Goal: Information Seeking & Learning: Compare options

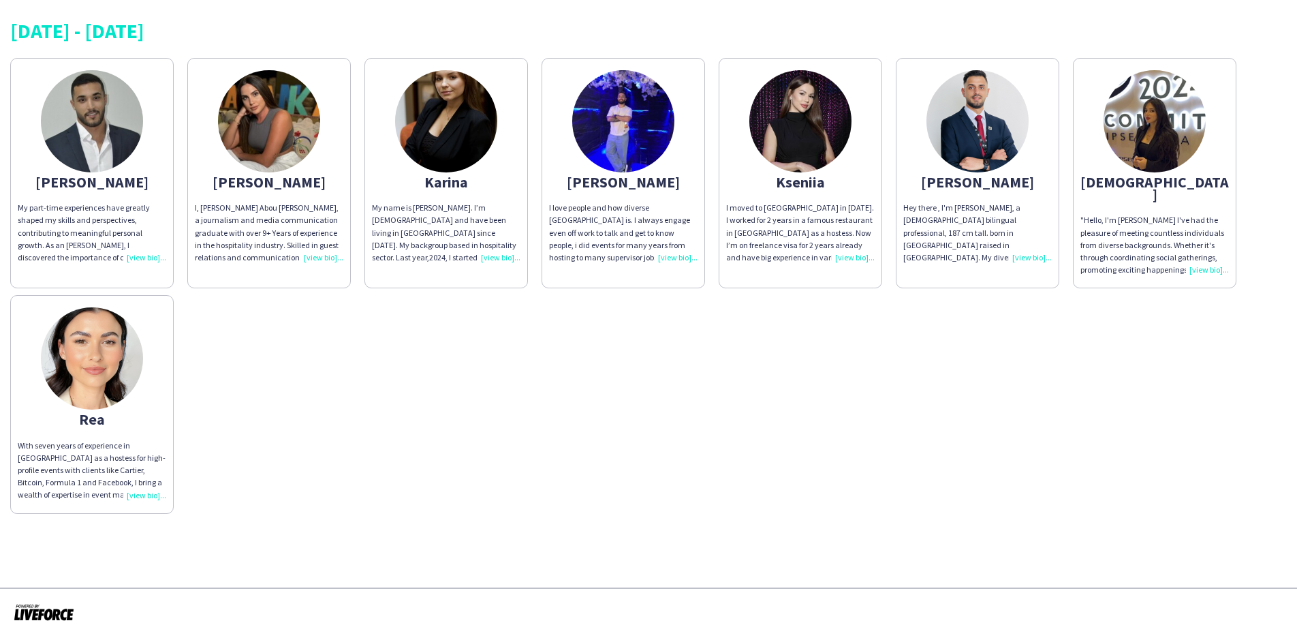
click at [144, 482] on div "With seven years of experience in [GEOGRAPHIC_DATA] as a hostess for high-profi…" at bounding box center [92, 470] width 148 height 62
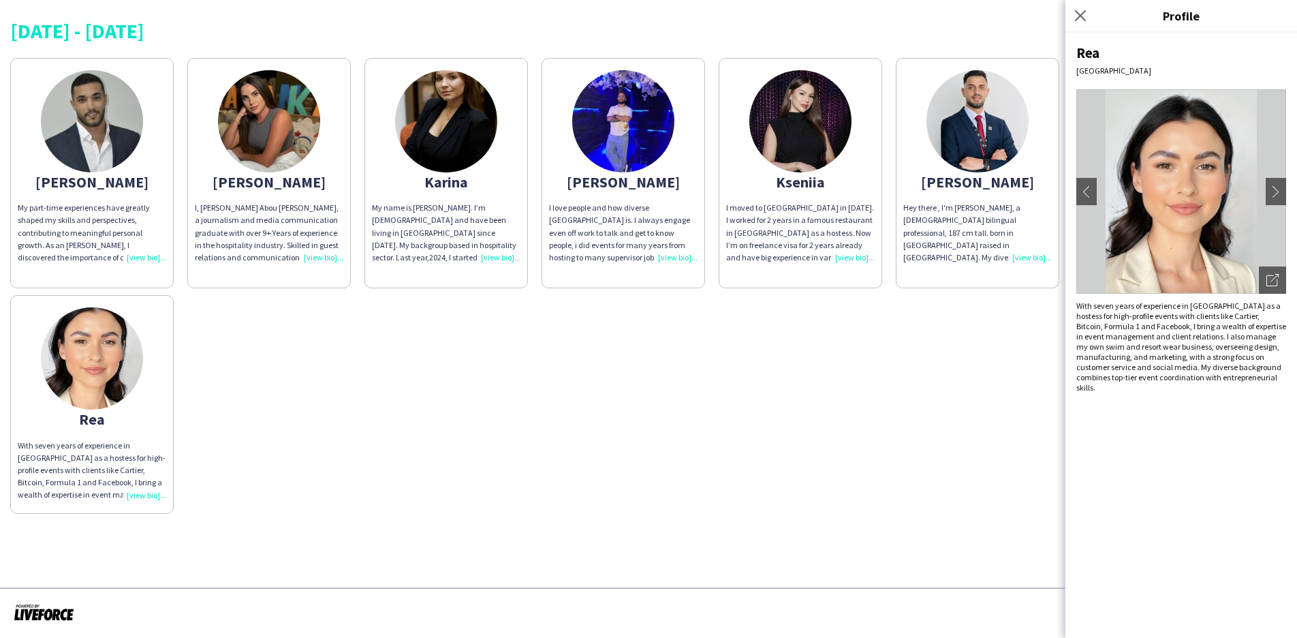
click at [324, 257] on div "I, [PERSON_NAME] Abou [PERSON_NAME], a journalism and media communication gradu…" at bounding box center [269, 233] width 148 height 62
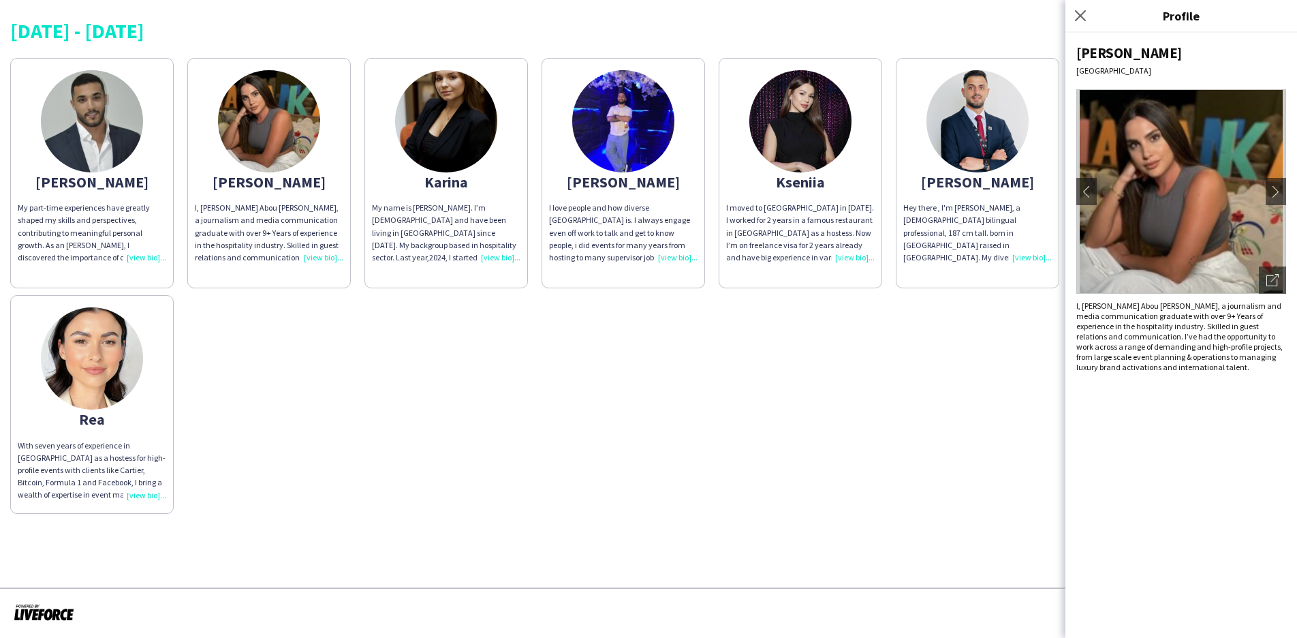
click at [319, 256] on div "I, Angela Abou Karam, a journalism and media communication graduate with over 9…" at bounding box center [269, 233] width 148 height 62
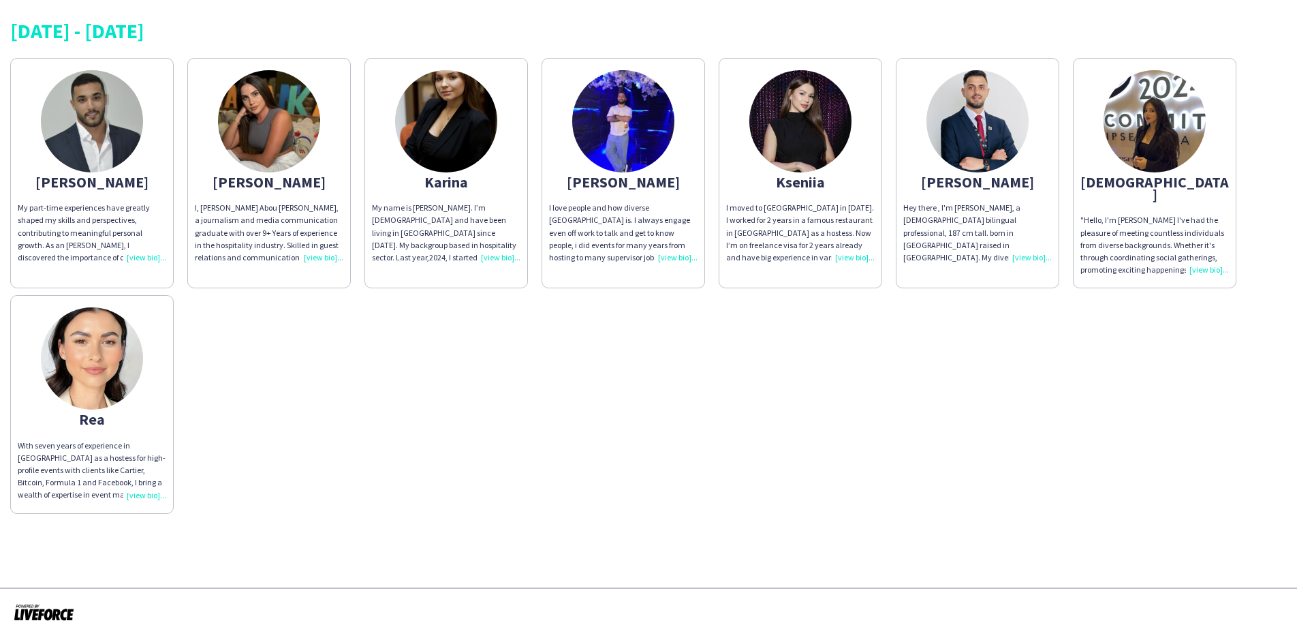
click at [310, 258] on div "I, Angela Abou Karam, a journalism and media communication graduate with over 9…" at bounding box center [269, 233] width 148 height 62
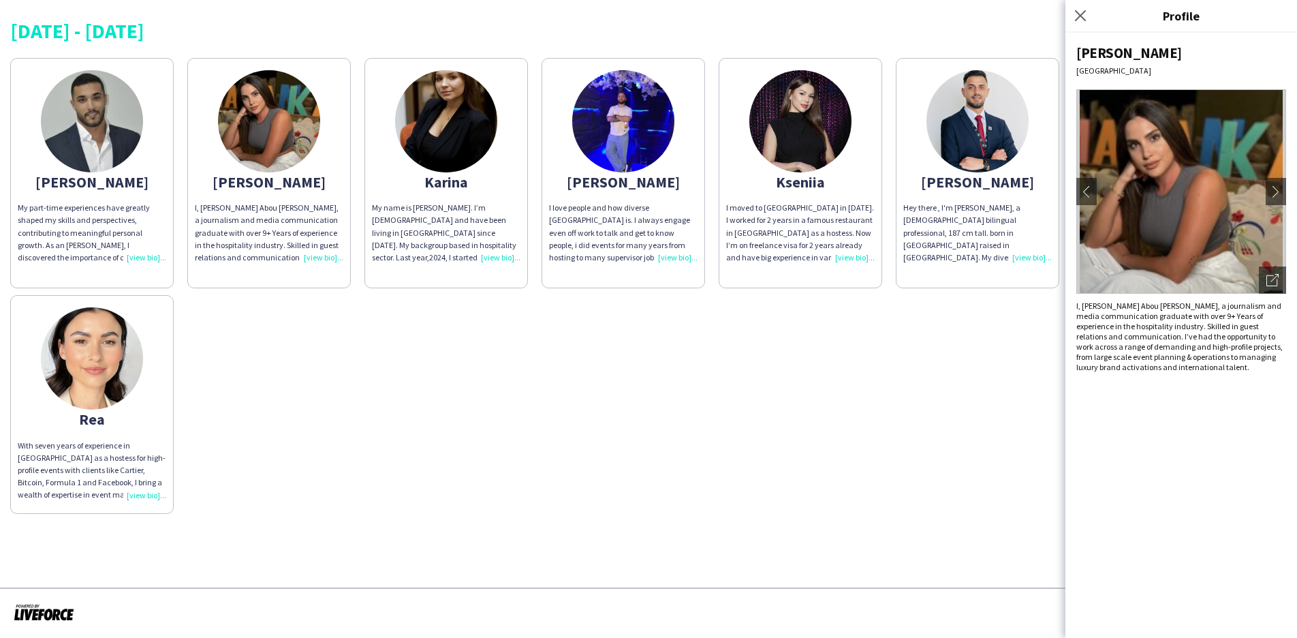
click at [149, 256] on div "My part-time experiences have greatly shaped my skills and perspectives, contri…" at bounding box center [92, 233] width 148 height 62
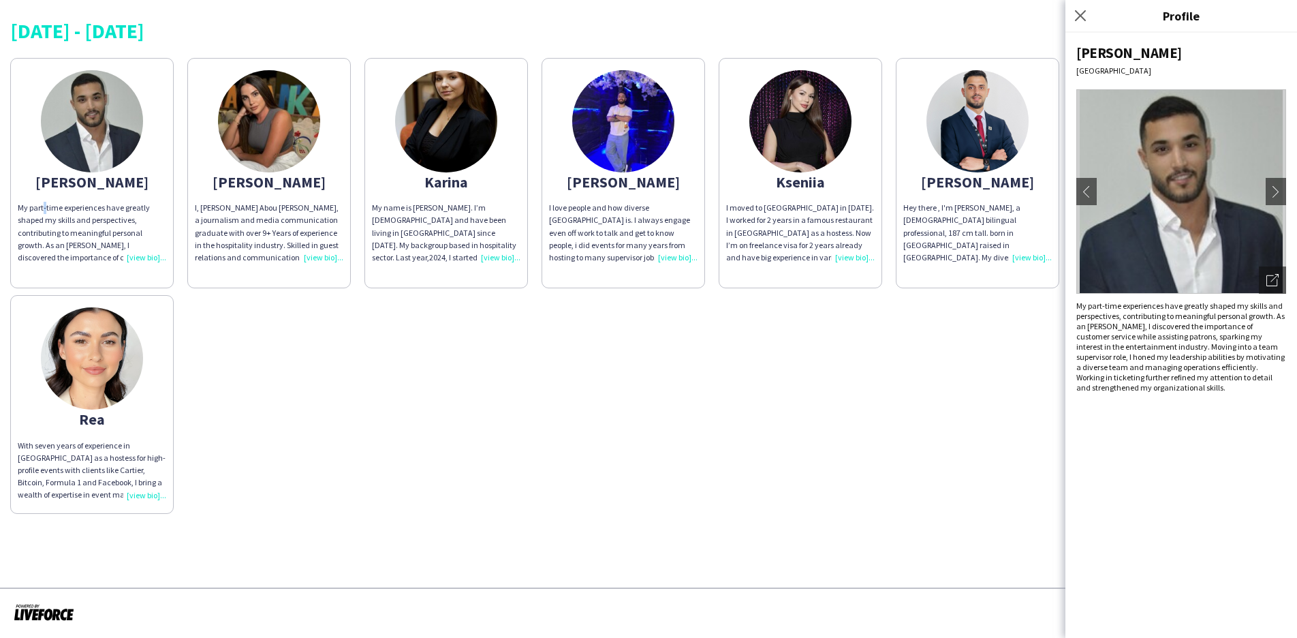
click at [149, 256] on div "My part-time experiences have greatly shaped my skills and perspectives, contri…" at bounding box center [92, 233] width 148 height 62
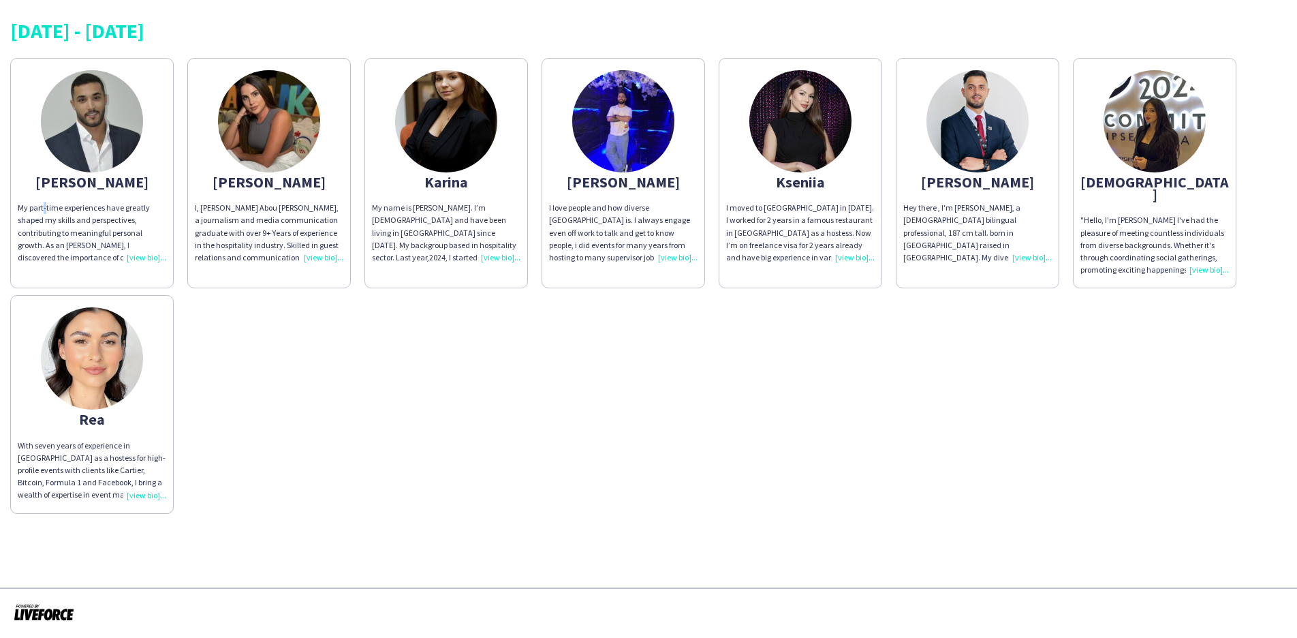
click at [149, 256] on div "My part-time experiences have greatly shaped my skills and perspectives, contri…" at bounding box center [92, 233] width 148 height 62
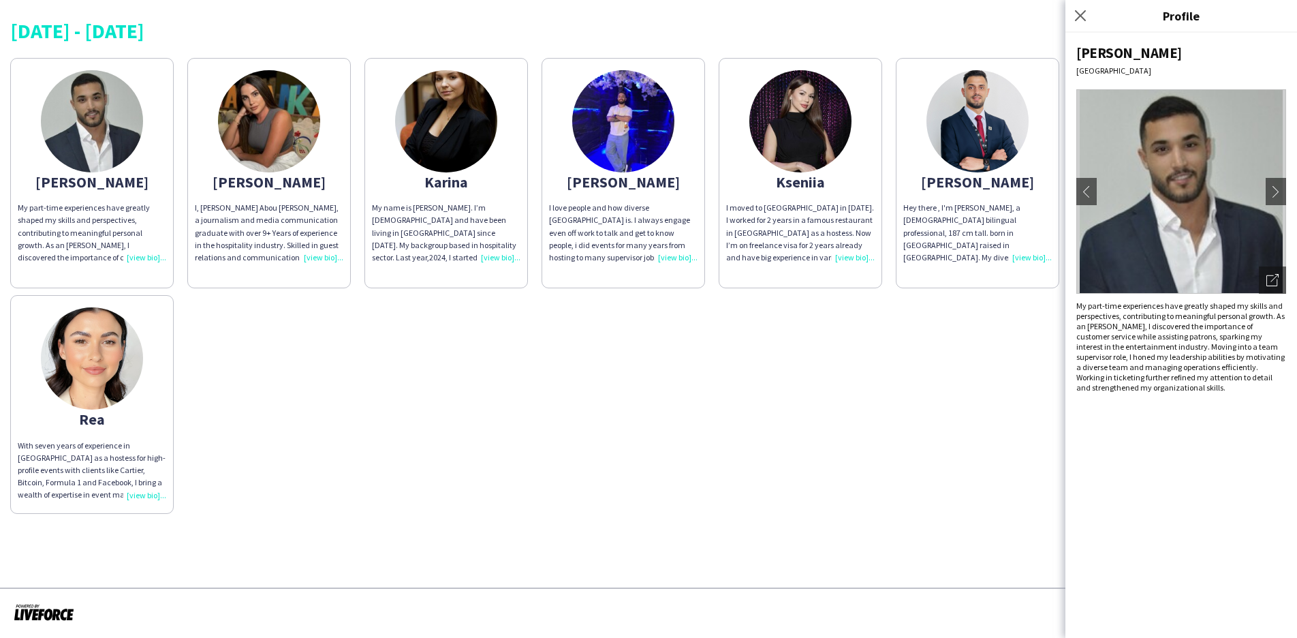
click at [951, 250] on div "Hey there , I'm Mohammad Nafeth, a 27-year-old bilingual professional, 187 cm t…" at bounding box center [977, 233] width 148 height 62
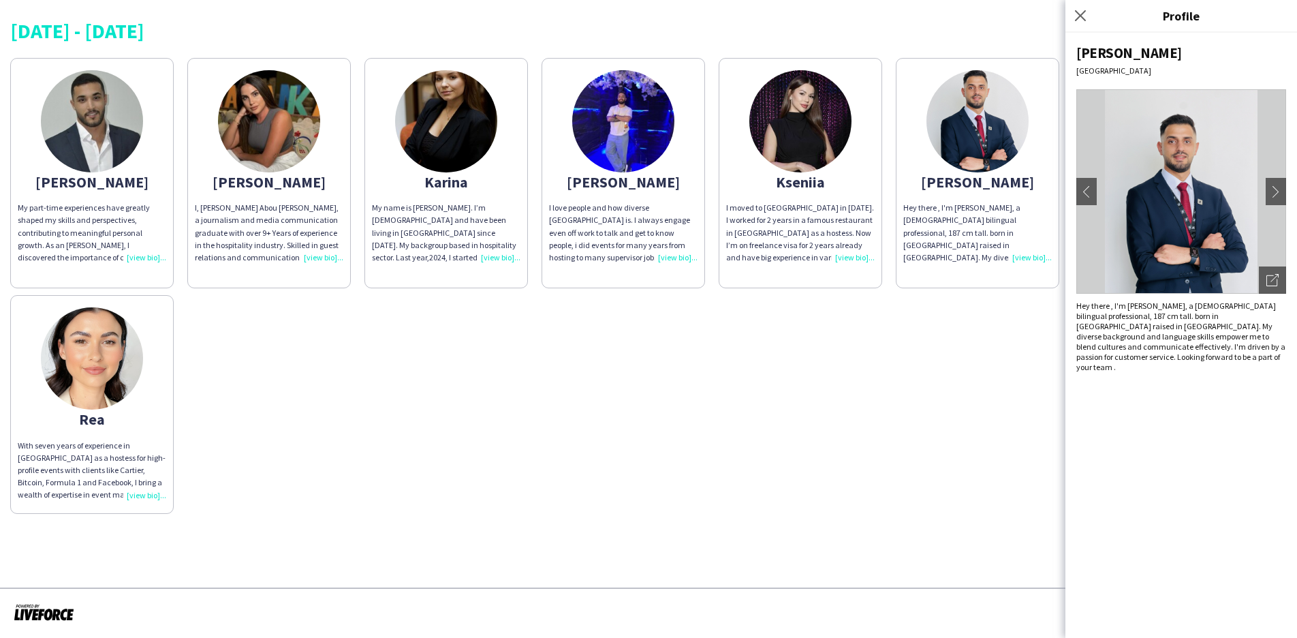
click at [951, 386] on div "Abdulkader My part-time experiences have greatly shaped my skills and perspecti…" at bounding box center [648, 282] width 1276 height 462
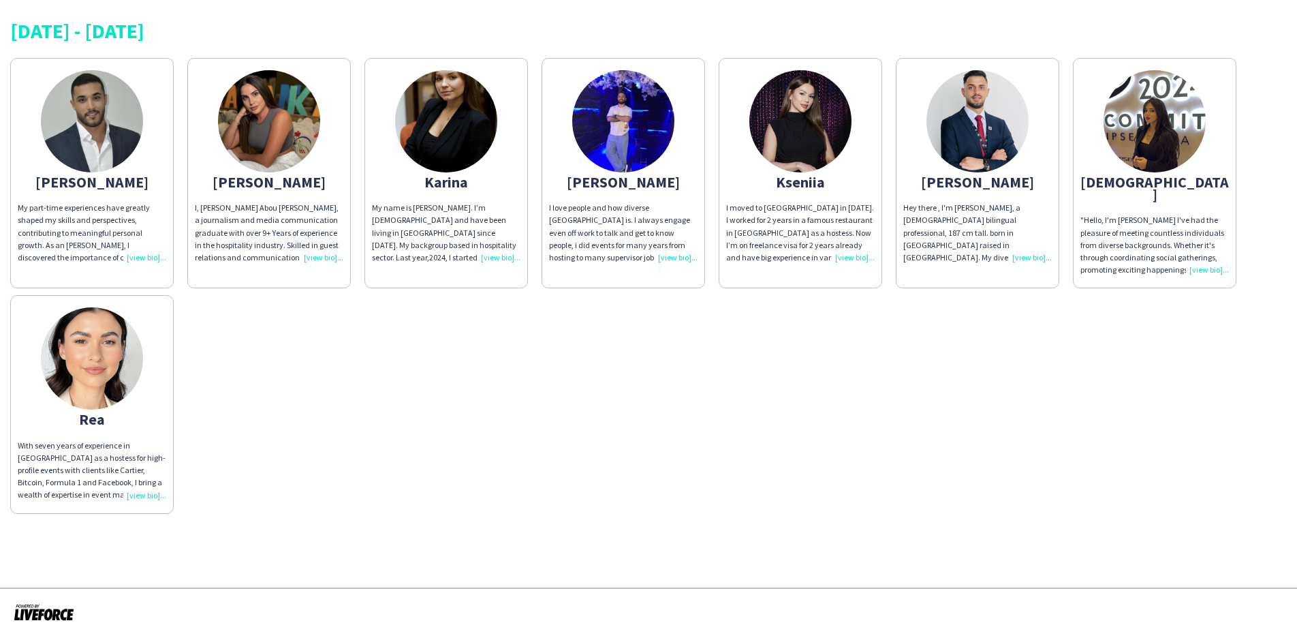
click at [951, 258] on div ""Hello, I'm [PERSON_NAME] I've had the pleasure of meeting countless individual…" at bounding box center [1154, 245] width 148 height 62
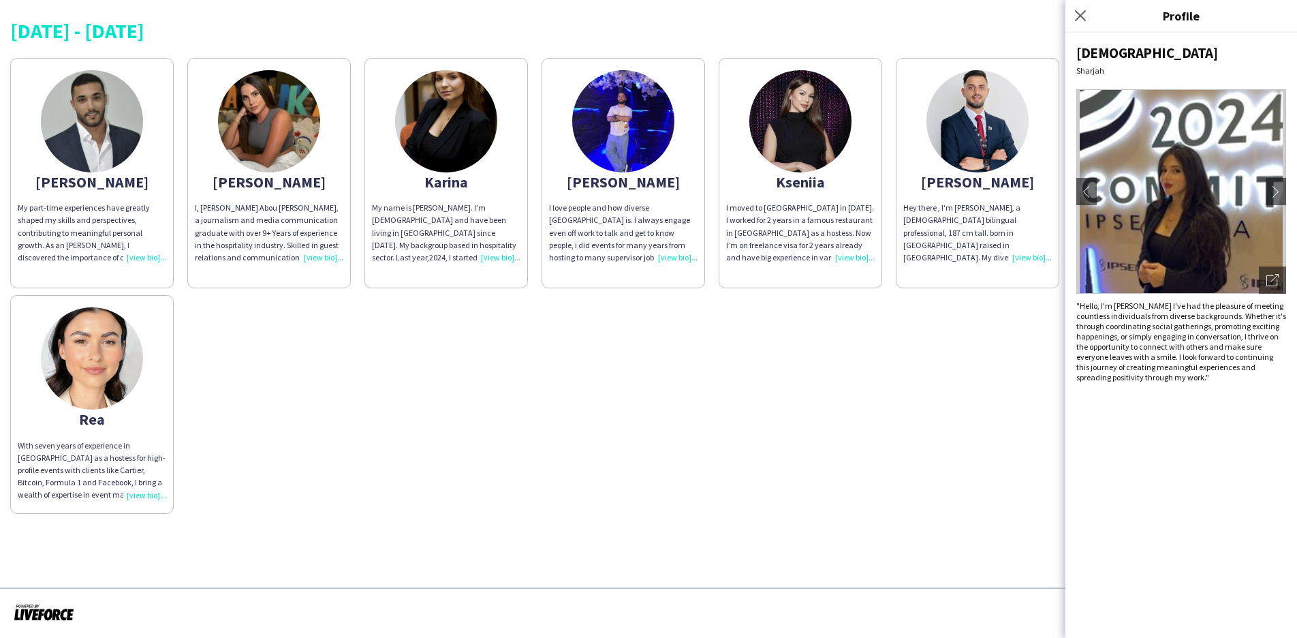
click at [667, 255] on div "I love people and how diverse Dubai is. I always engage even off work to talk a…" at bounding box center [623, 233] width 148 height 62
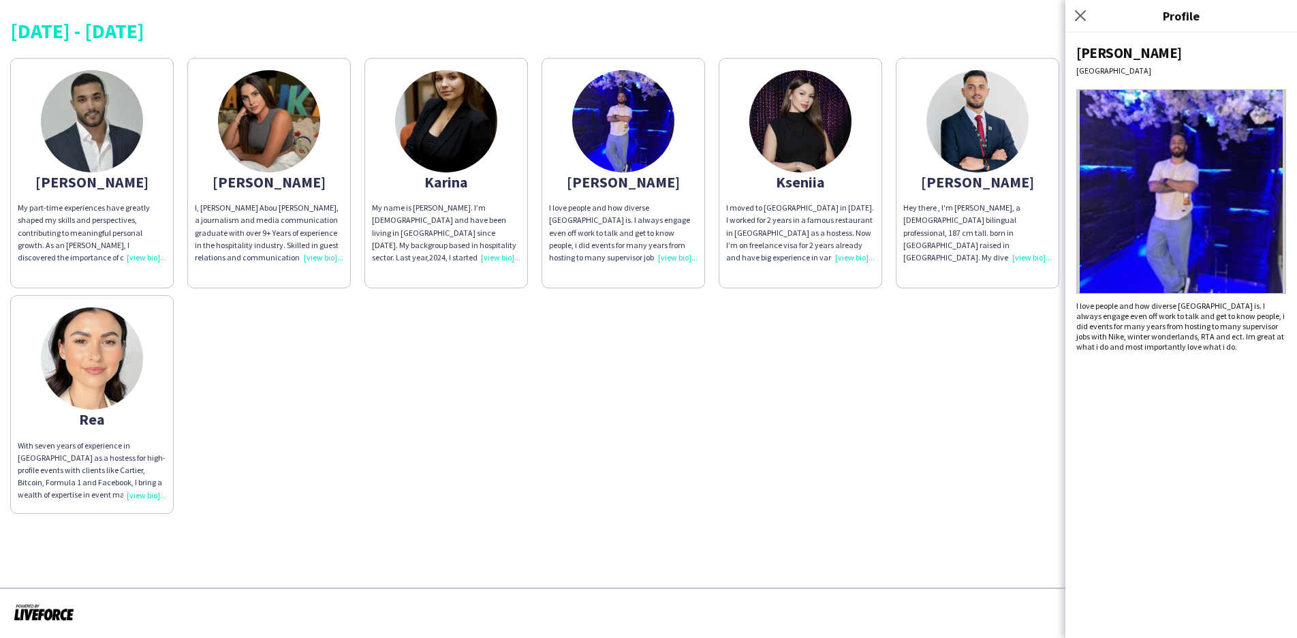
click at [951, 202] on img at bounding box center [1181, 191] width 210 height 204
click at [951, 364] on div "Abdulkader My part-time experiences have greatly shaped my skills and perspecti…" at bounding box center [648, 282] width 1276 height 462
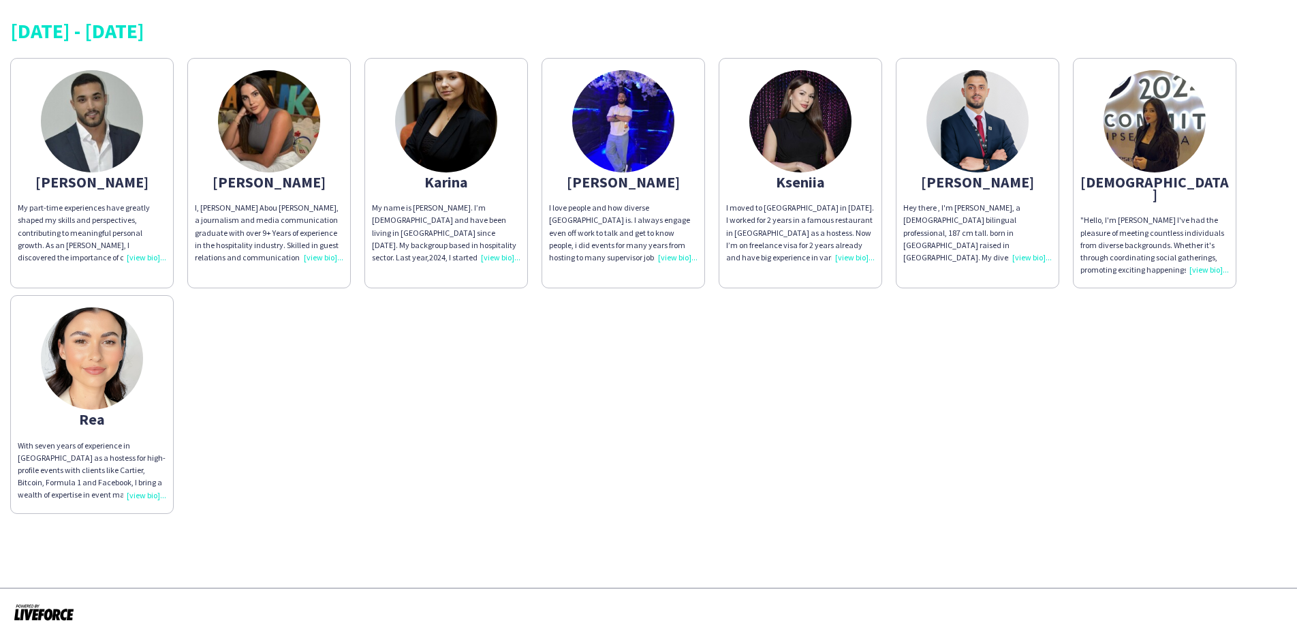
click at [852, 257] on div "I moved to Dubai in 2020. I worked for 2 years in a famous restaurant in Palm J…" at bounding box center [800, 233] width 148 height 62
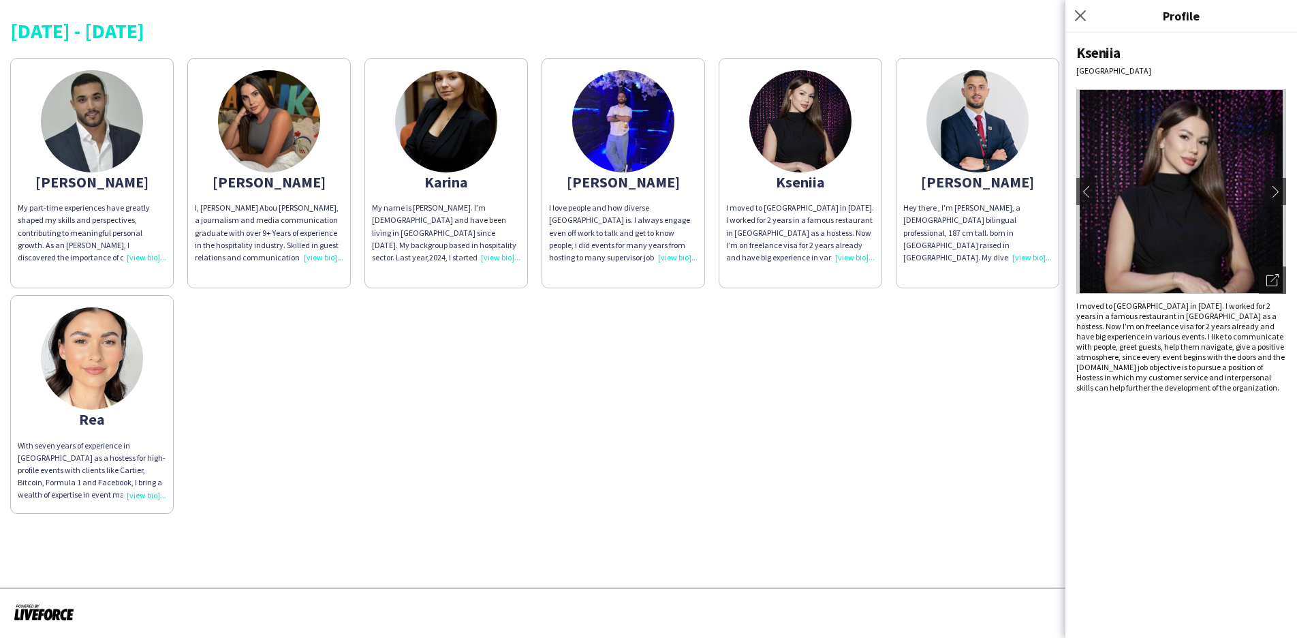
click at [951, 255] on div "Hey there , I'm Mohammad Nafeth, a 27-year-old bilingual professional, 187 cm t…" at bounding box center [977, 233] width 148 height 62
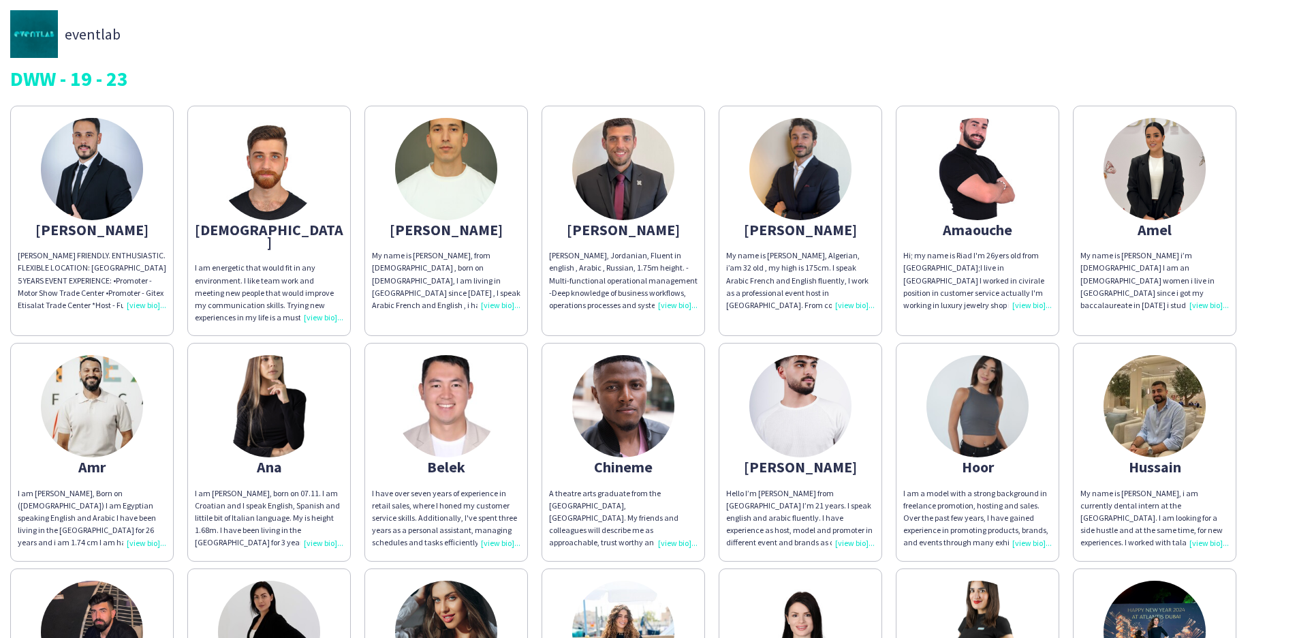
click at [499, 304] on div "My name is [PERSON_NAME], from [DEMOGRAPHIC_DATA] , born on [DEMOGRAPHIC_DATA],…" at bounding box center [446, 280] width 148 height 62
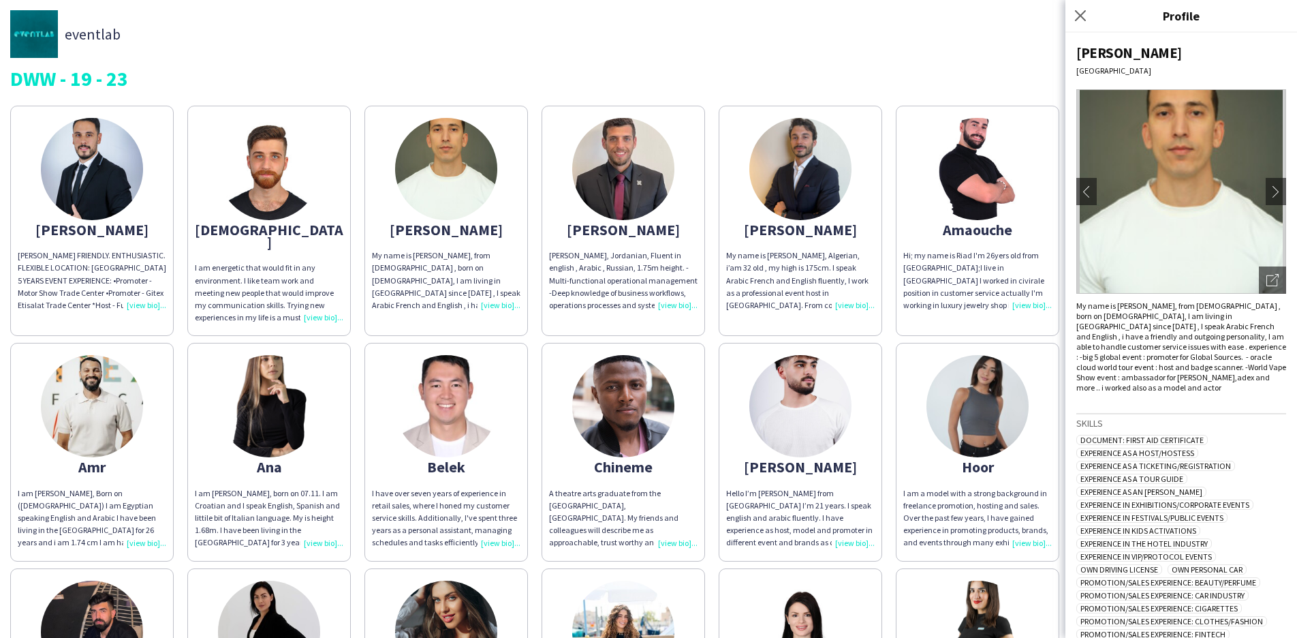
click at [847, 300] on div "My name is [PERSON_NAME], Algerian, i’am 32 old , my high is 175cm. I speak Ara…" at bounding box center [800, 280] width 148 height 62
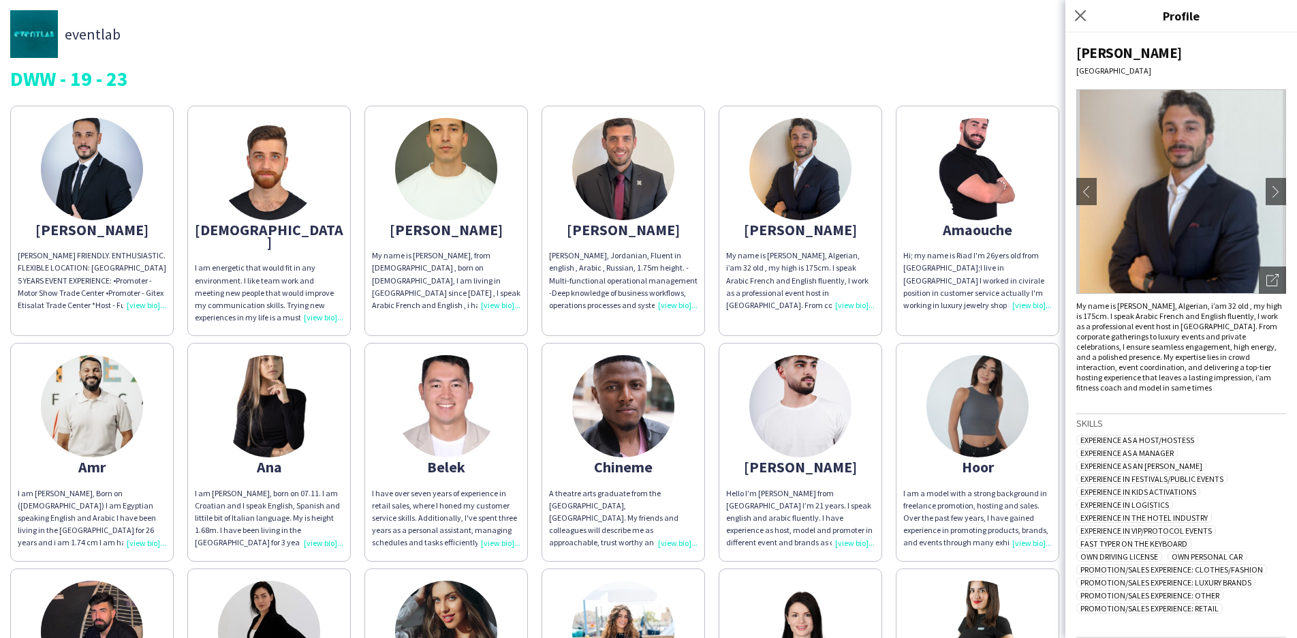
click at [1034, 304] on div "Hi; my name is Riad I'm 26yers old from [GEOGRAPHIC_DATA];I live in [GEOGRAPHIC…" at bounding box center [977, 280] width 148 height 62
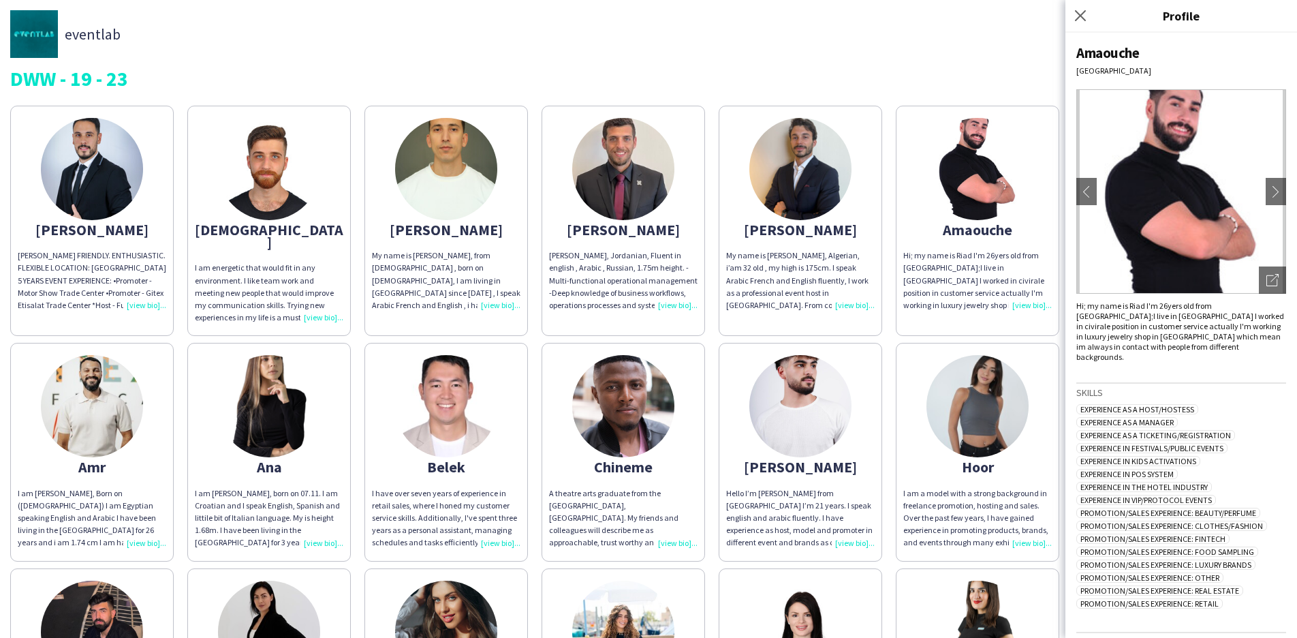
click at [110, 255] on div "[PERSON_NAME] FRIENDLY. ENTHUSIASTIC. FLEXIBLE LOCATION: [GEOGRAPHIC_DATA] 5 YE…" at bounding box center [92, 280] width 148 height 62
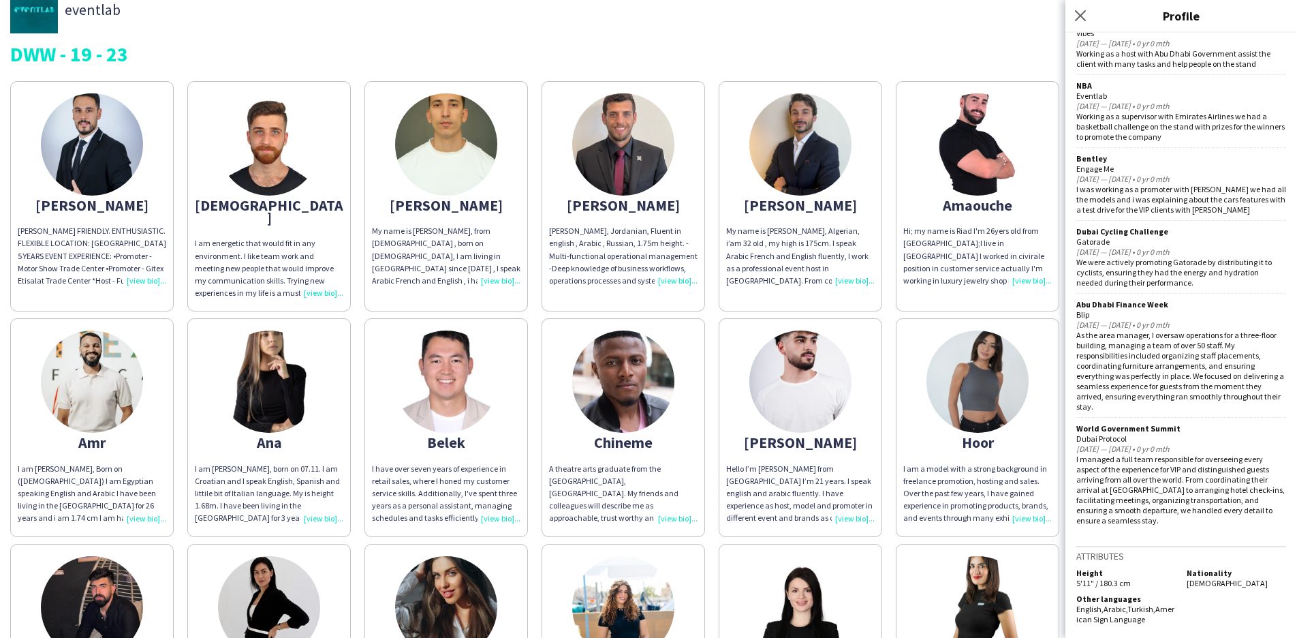
click at [271, 151] on img at bounding box center [269, 144] width 102 height 102
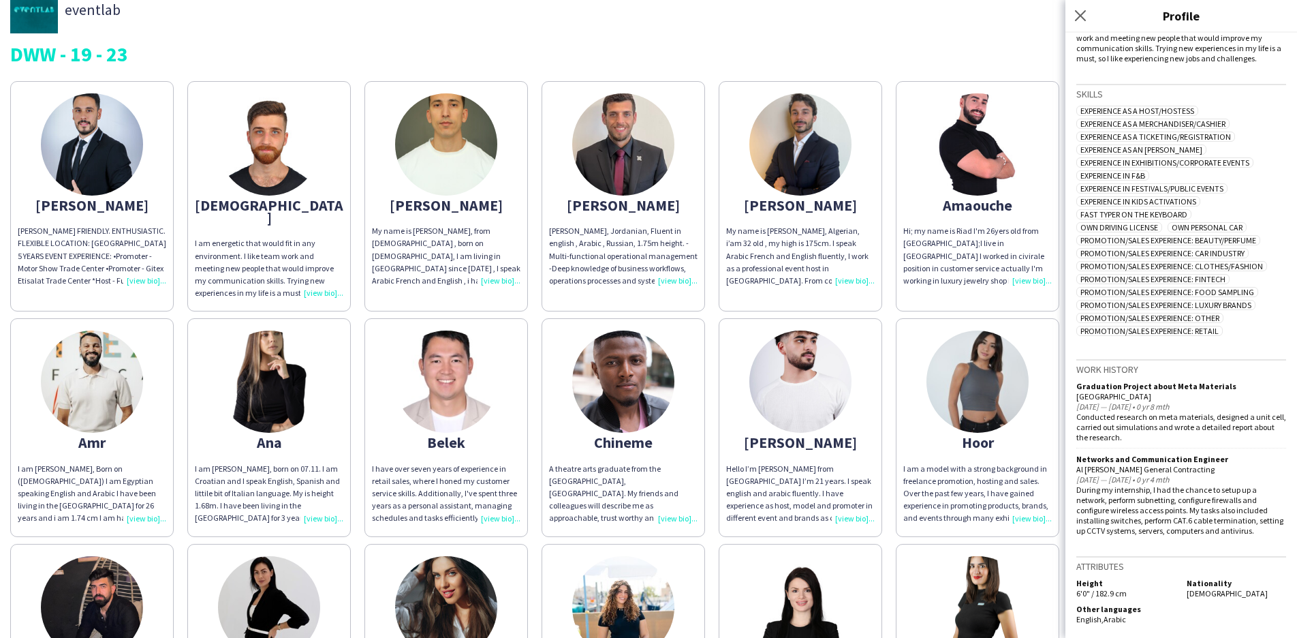
click at [428, 189] on img at bounding box center [446, 144] width 102 height 102
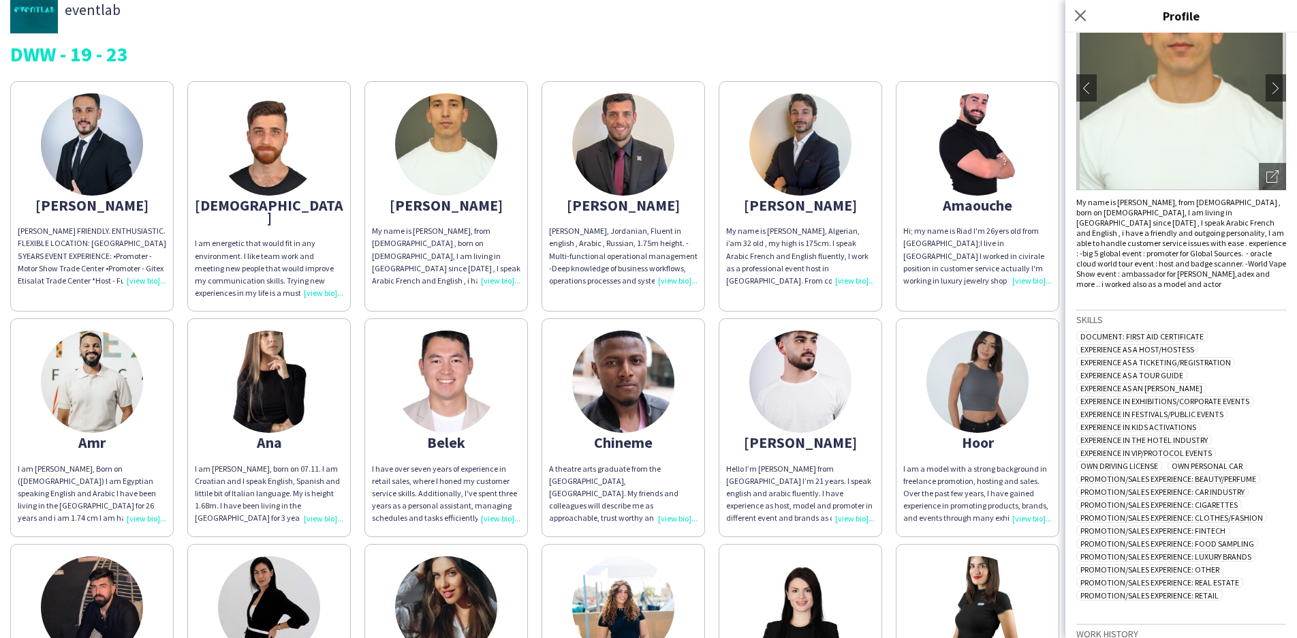
scroll to position [59, 0]
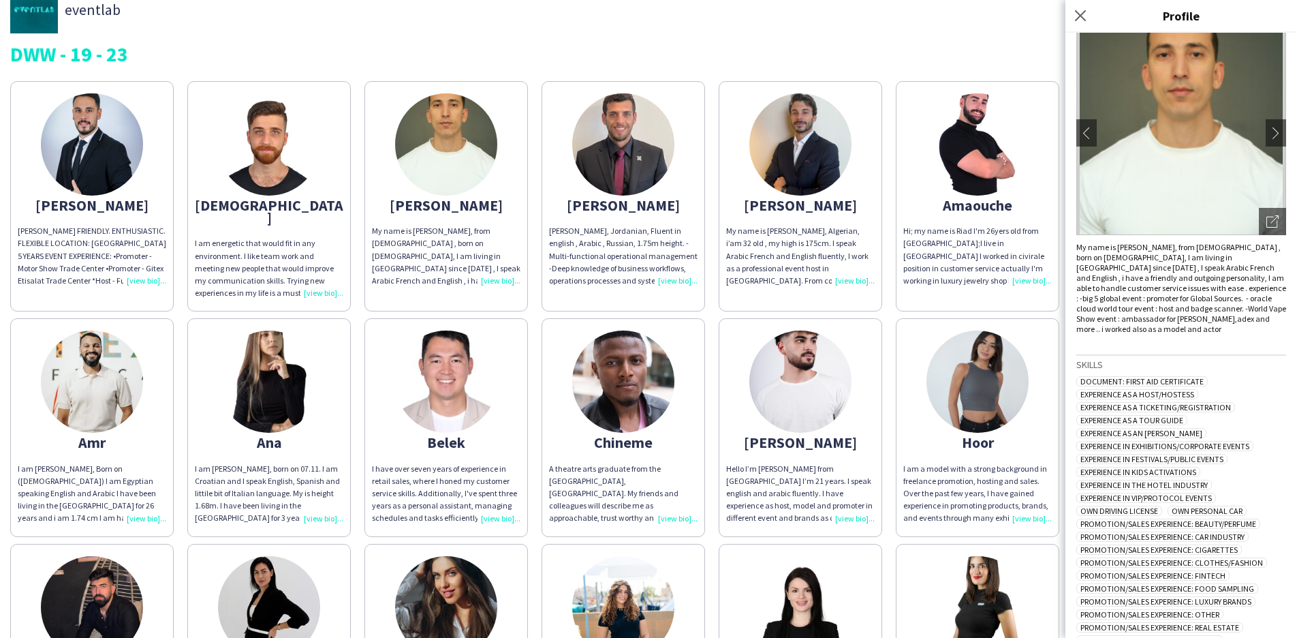
click at [609, 202] on div "[PERSON_NAME]" at bounding box center [623, 205] width 148 height 12
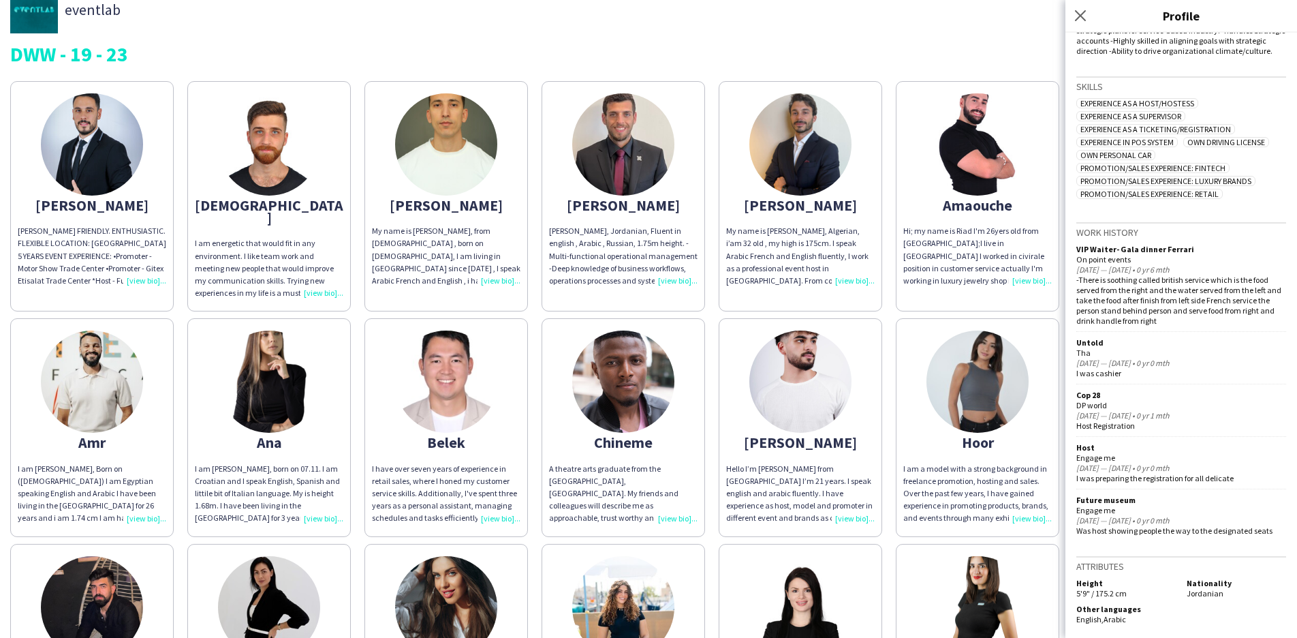
scroll to position [326, 0]
click at [815, 163] on img at bounding box center [800, 144] width 102 height 102
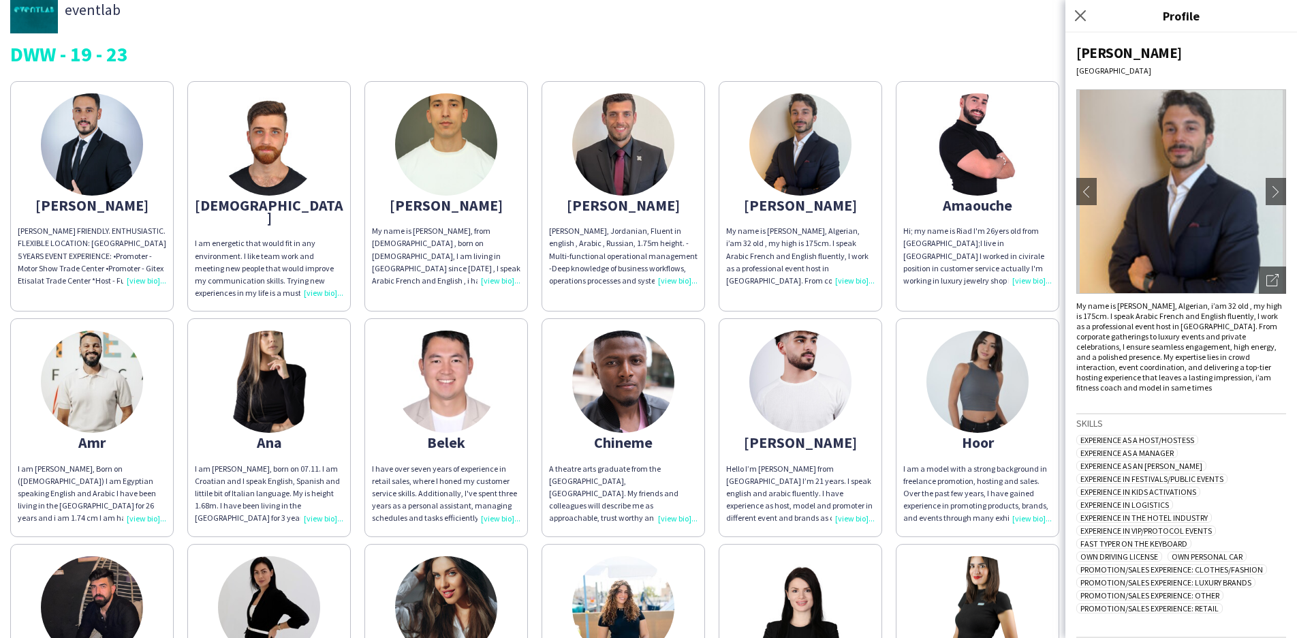
scroll to position [0, 0]
click at [988, 206] on div "Amaouche" at bounding box center [977, 205] width 148 height 12
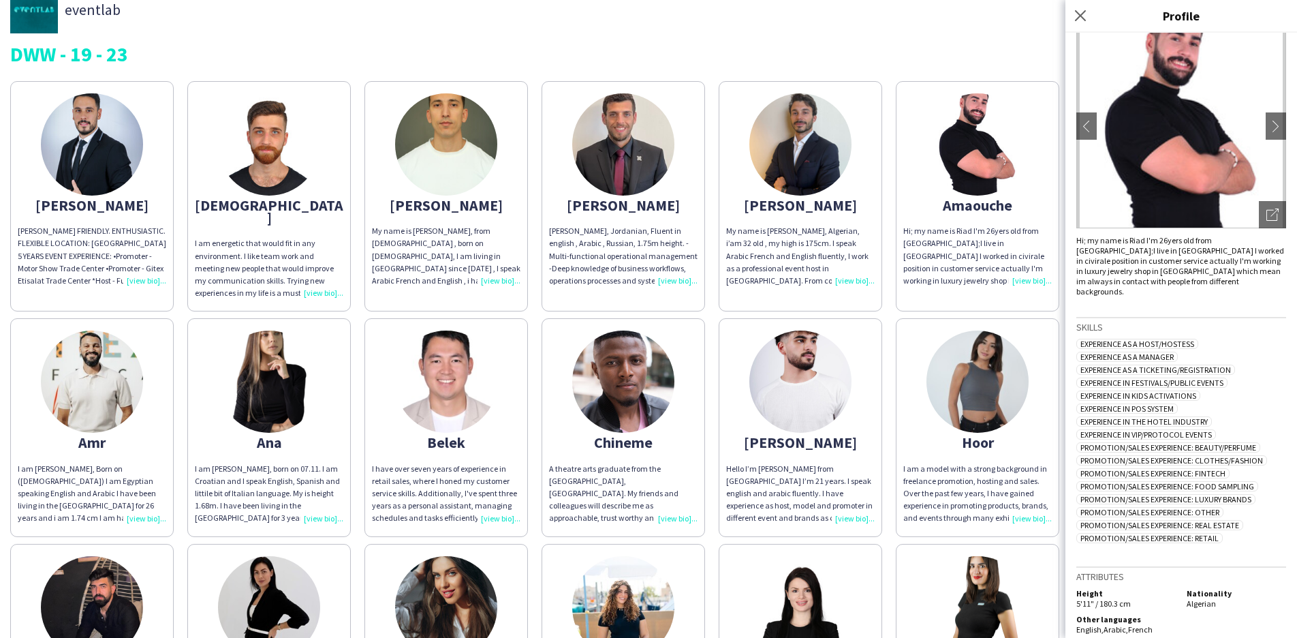
click at [91, 406] on img at bounding box center [92, 381] width 102 height 102
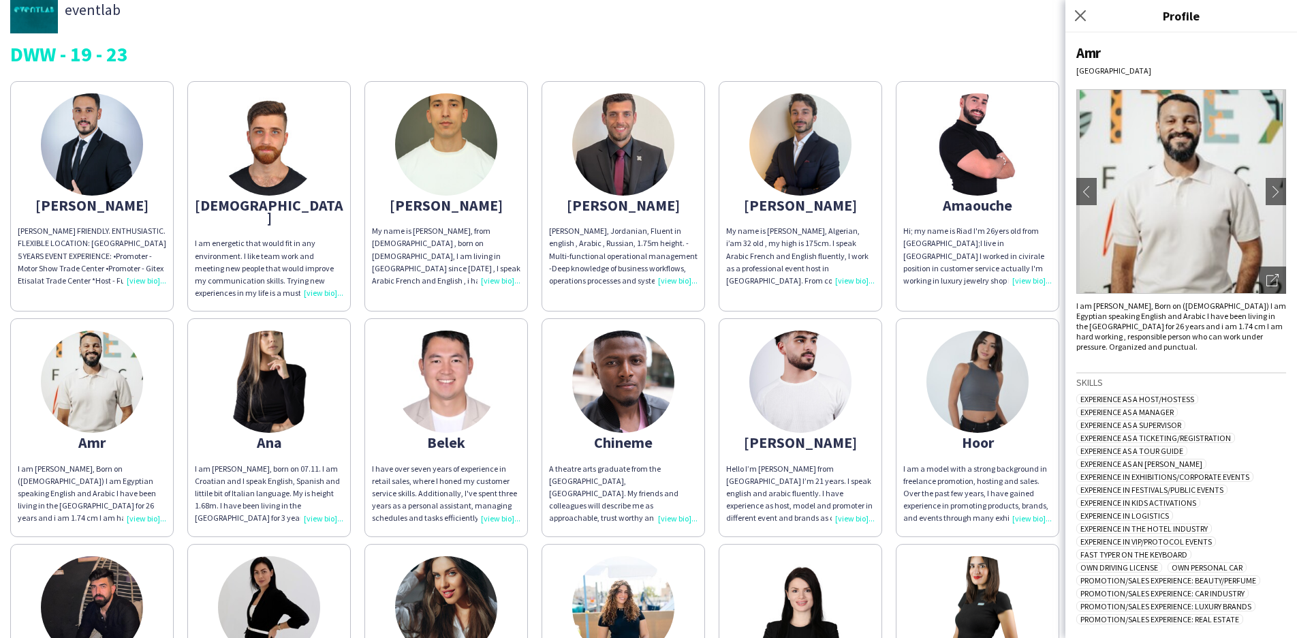
click at [465, 410] on img at bounding box center [446, 381] width 102 height 102
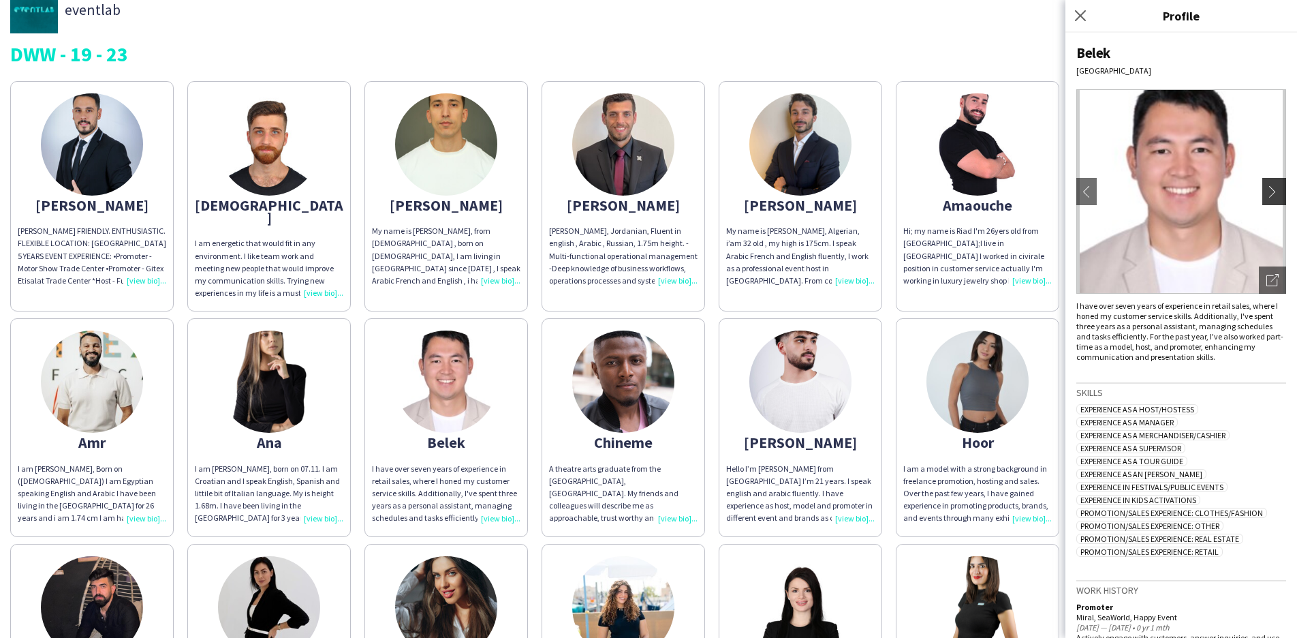
click at [1266, 188] on app-icon "chevron-right" at bounding box center [1275, 191] width 19 height 12
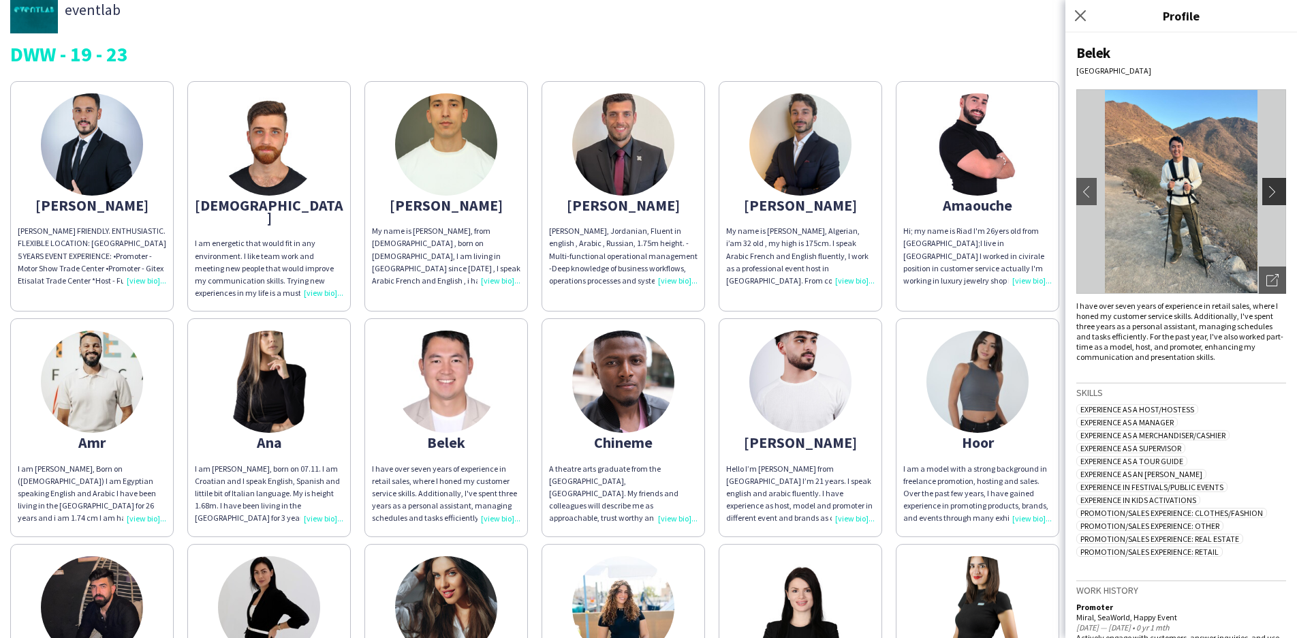
click at [1266, 191] on app-icon "chevron-right" at bounding box center [1275, 191] width 19 height 12
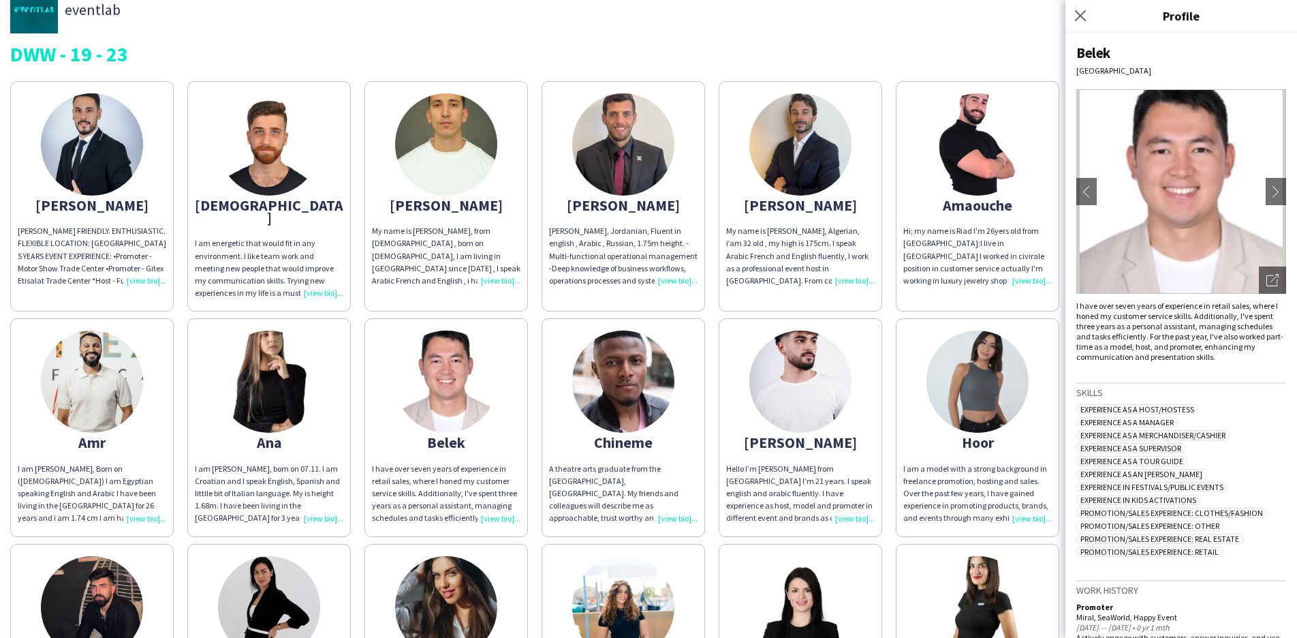
click at [651, 386] on img at bounding box center [623, 381] width 102 height 102
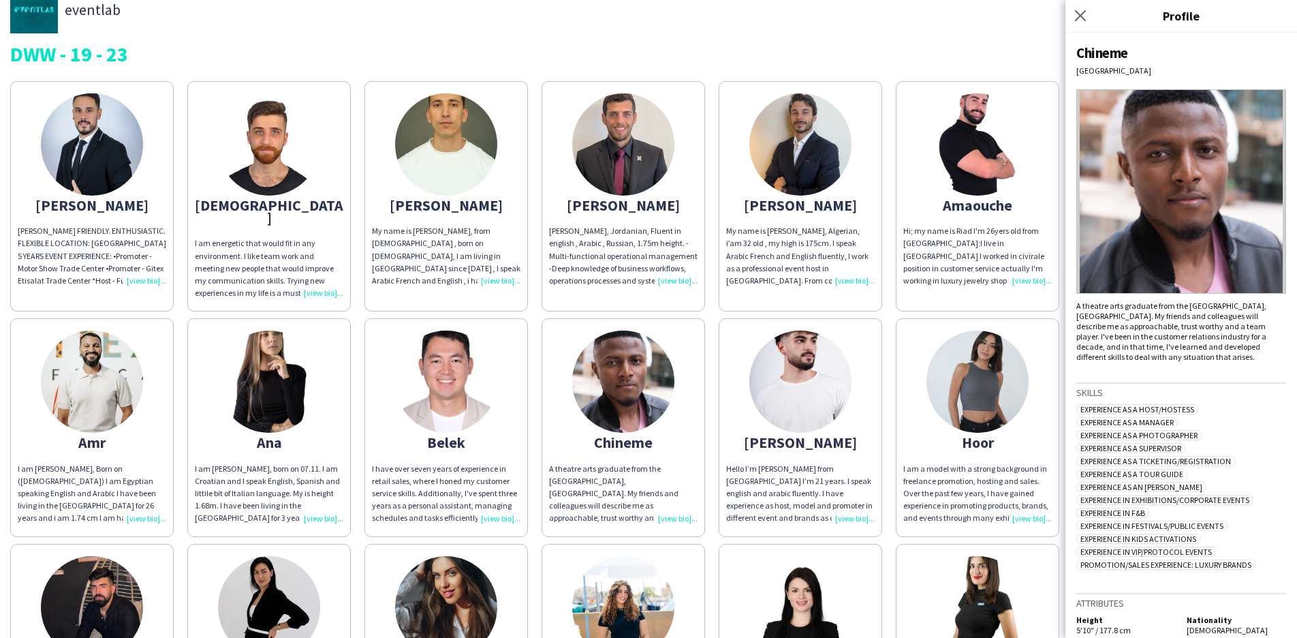
click at [814, 384] on img at bounding box center [800, 381] width 102 height 102
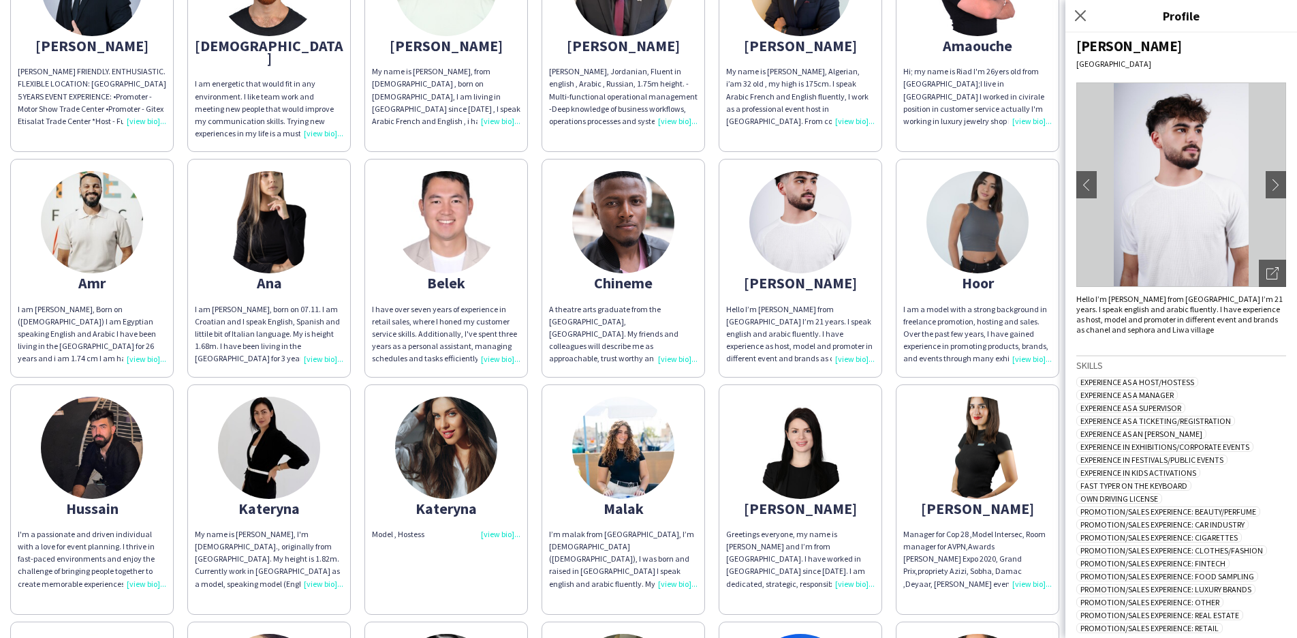
scroll to position [193, 0]
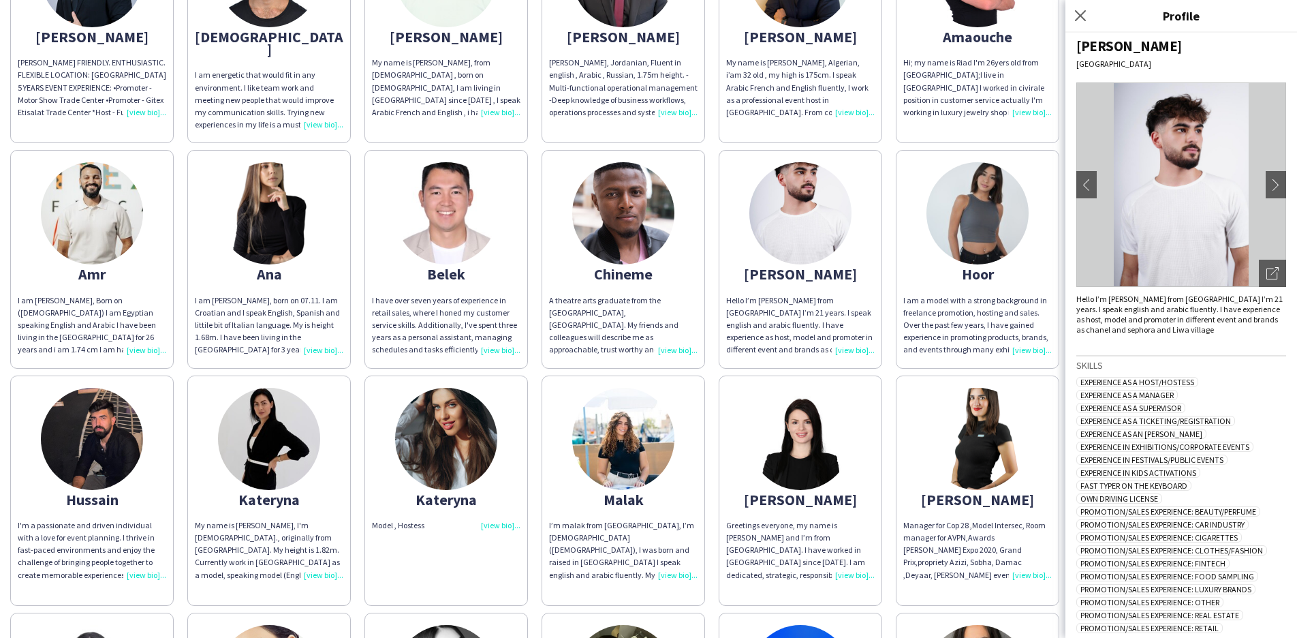
click at [74, 493] on div "Hussain" at bounding box center [92, 499] width 148 height 12
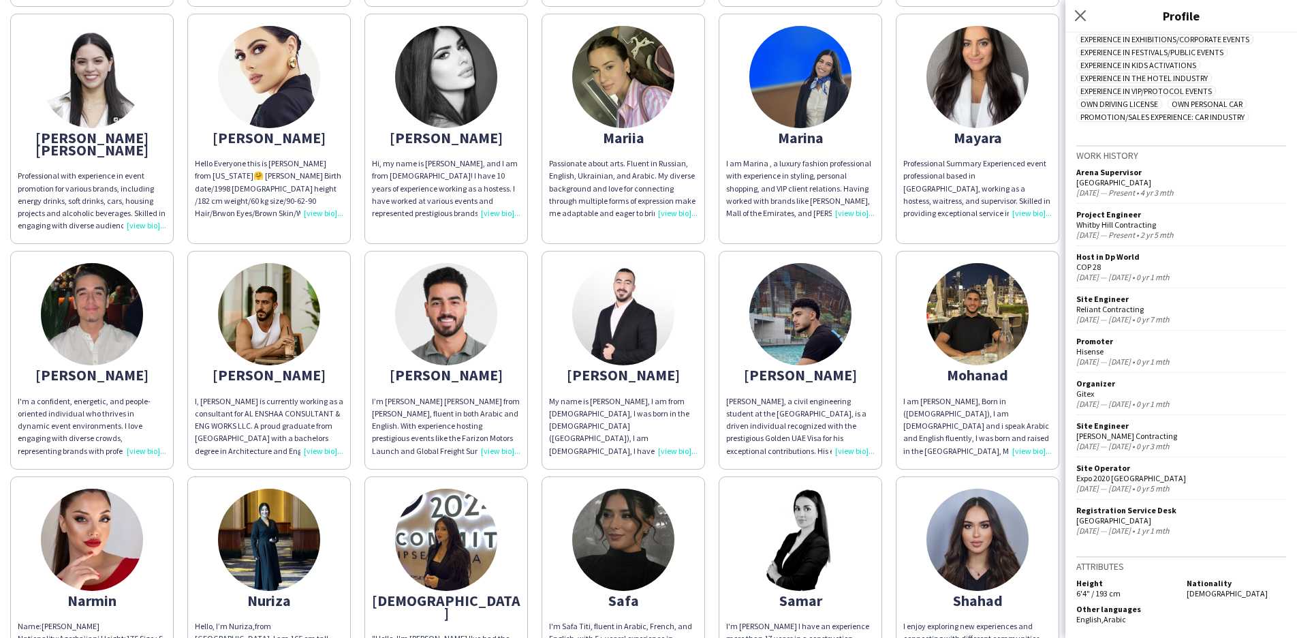
scroll to position [798, 0]
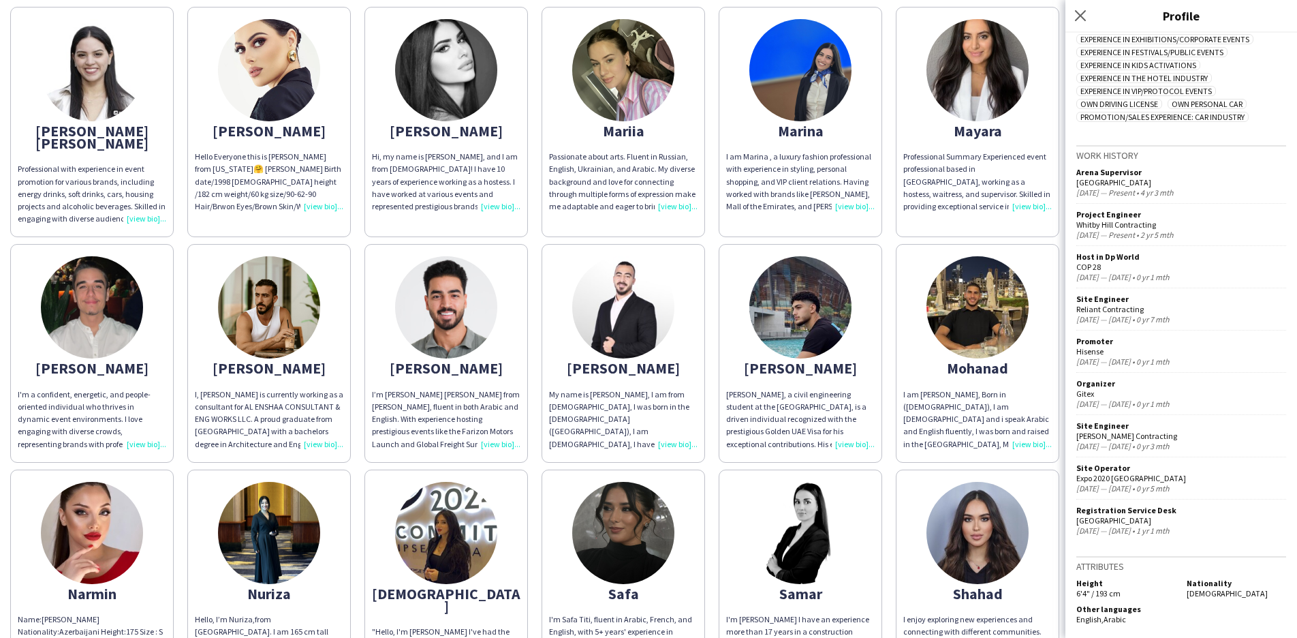
click at [104, 296] on img at bounding box center [92, 307] width 102 height 102
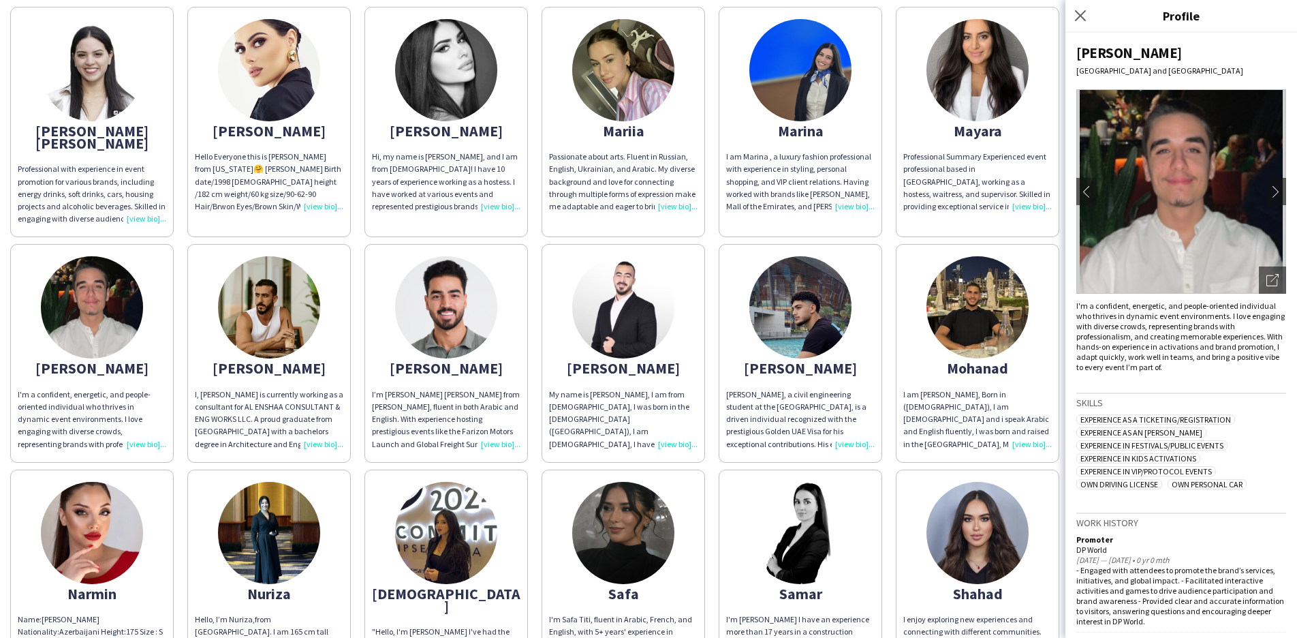
scroll to position [0, 0]
click at [1266, 190] on app-icon "chevron-right" at bounding box center [1275, 191] width 19 height 12
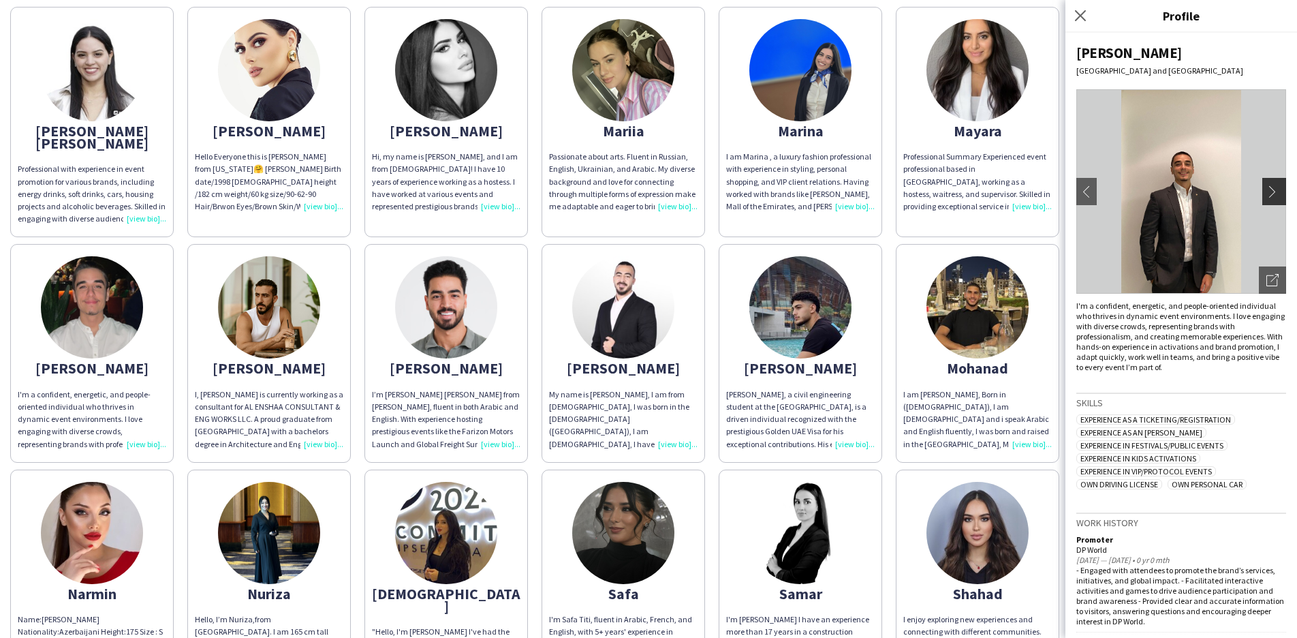
click at [1266, 187] on app-icon "chevron-right" at bounding box center [1275, 191] width 19 height 12
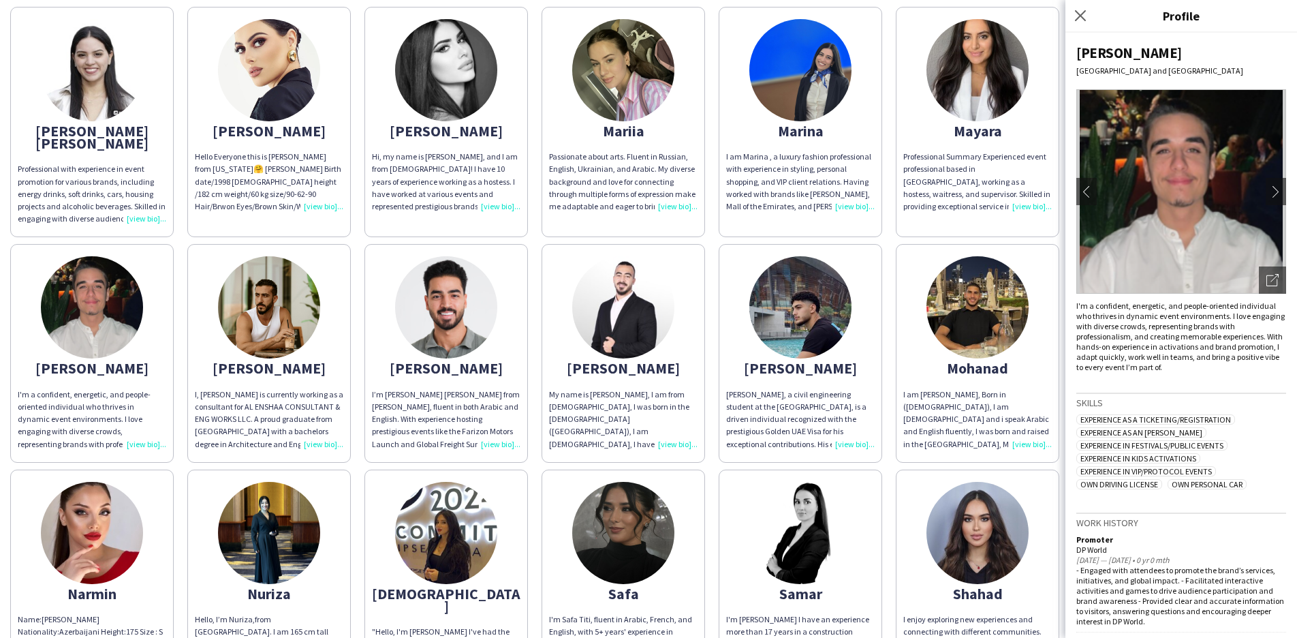
click at [287, 314] on img at bounding box center [269, 307] width 102 height 102
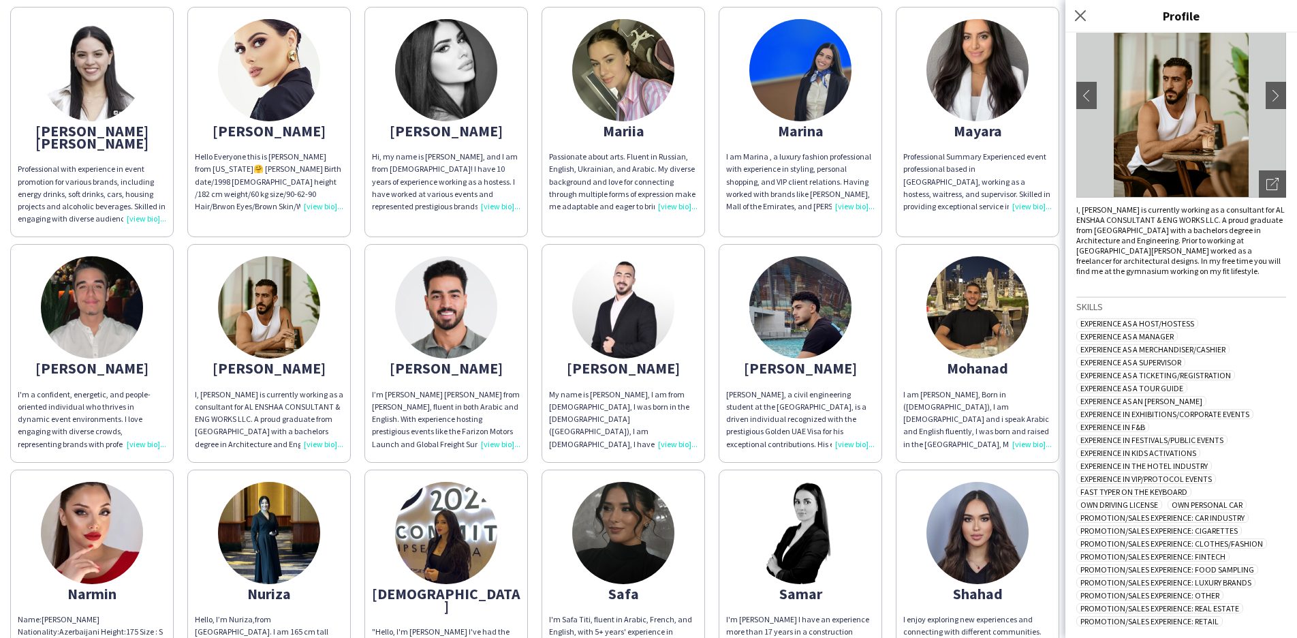
scroll to position [95, 0]
click at [1266, 92] on app-icon "chevron-right" at bounding box center [1275, 97] width 19 height 12
click at [1266, 91] on app-icon "chevron-right" at bounding box center [1275, 97] width 19 height 12
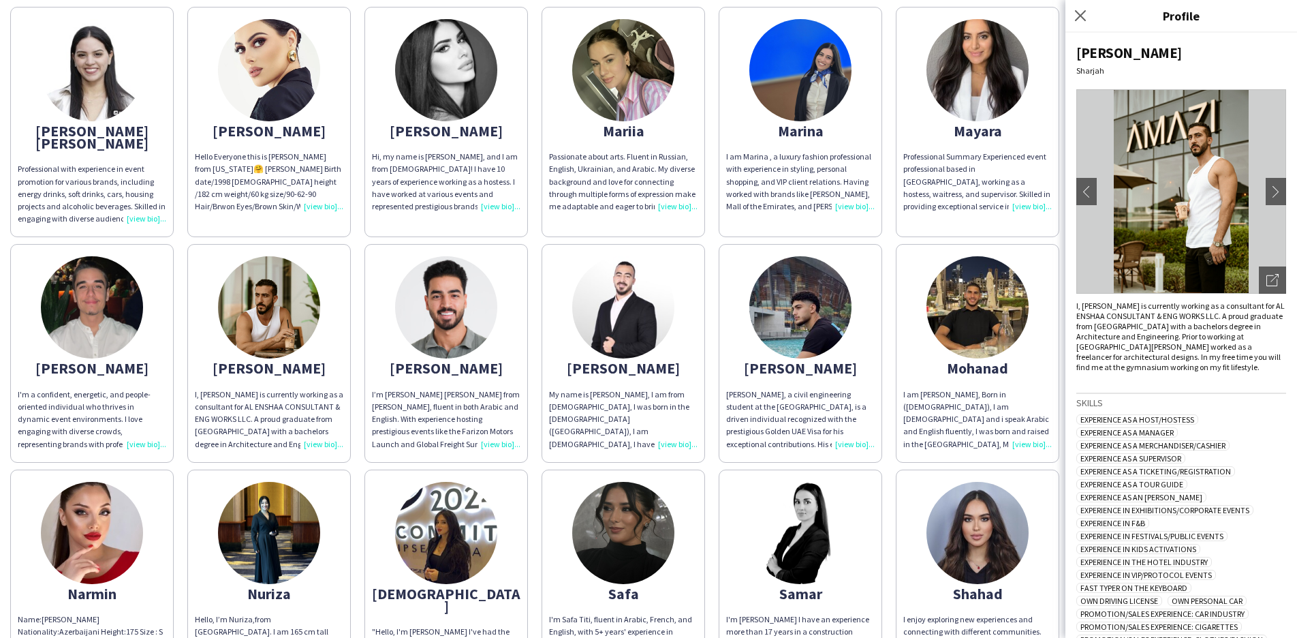
scroll to position [0, 0]
click at [1266, 189] on app-icon "chevron-right" at bounding box center [1275, 191] width 19 height 12
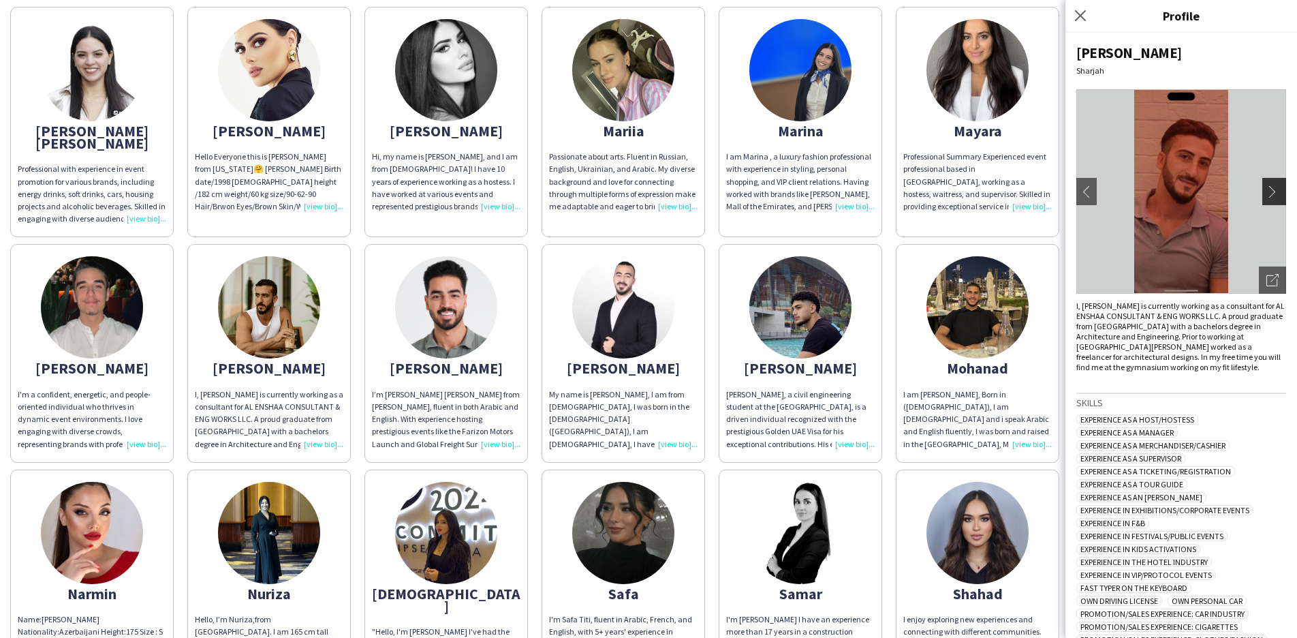
click at [1266, 189] on app-icon "chevron-right" at bounding box center [1275, 191] width 19 height 12
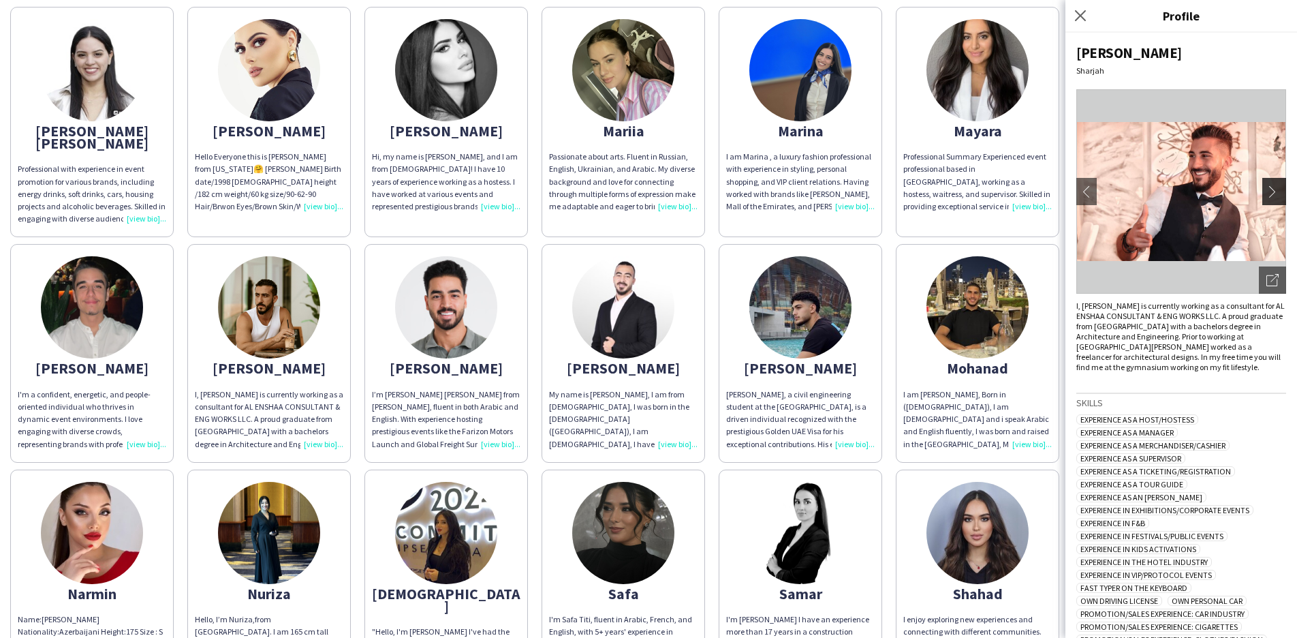
click at [1266, 189] on app-icon "chevron-right" at bounding box center [1275, 191] width 19 height 12
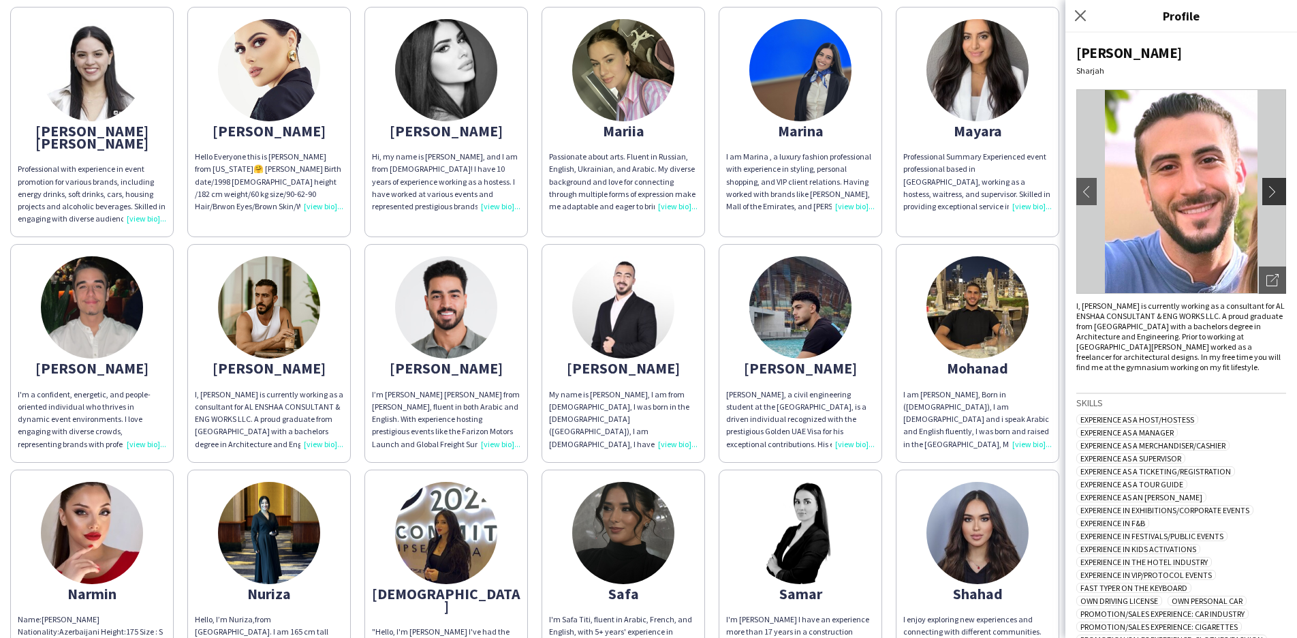
click at [1266, 189] on app-icon "chevron-right" at bounding box center [1275, 191] width 19 height 12
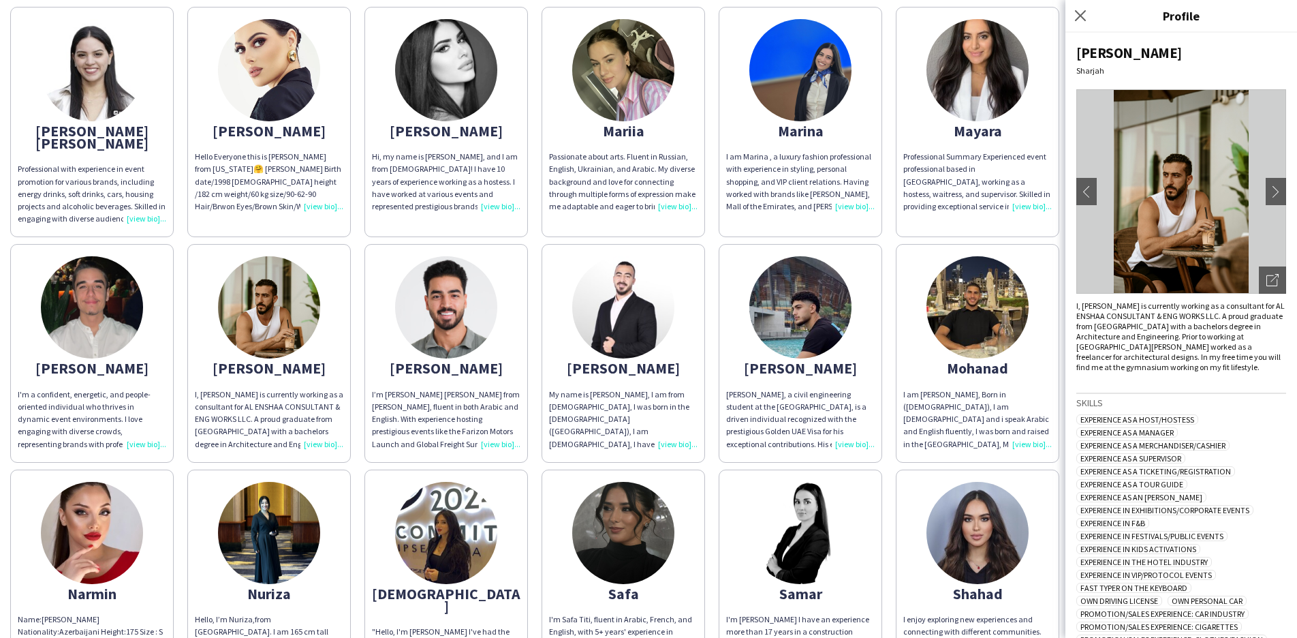
click at [465, 280] on img at bounding box center [446, 307] width 102 height 102
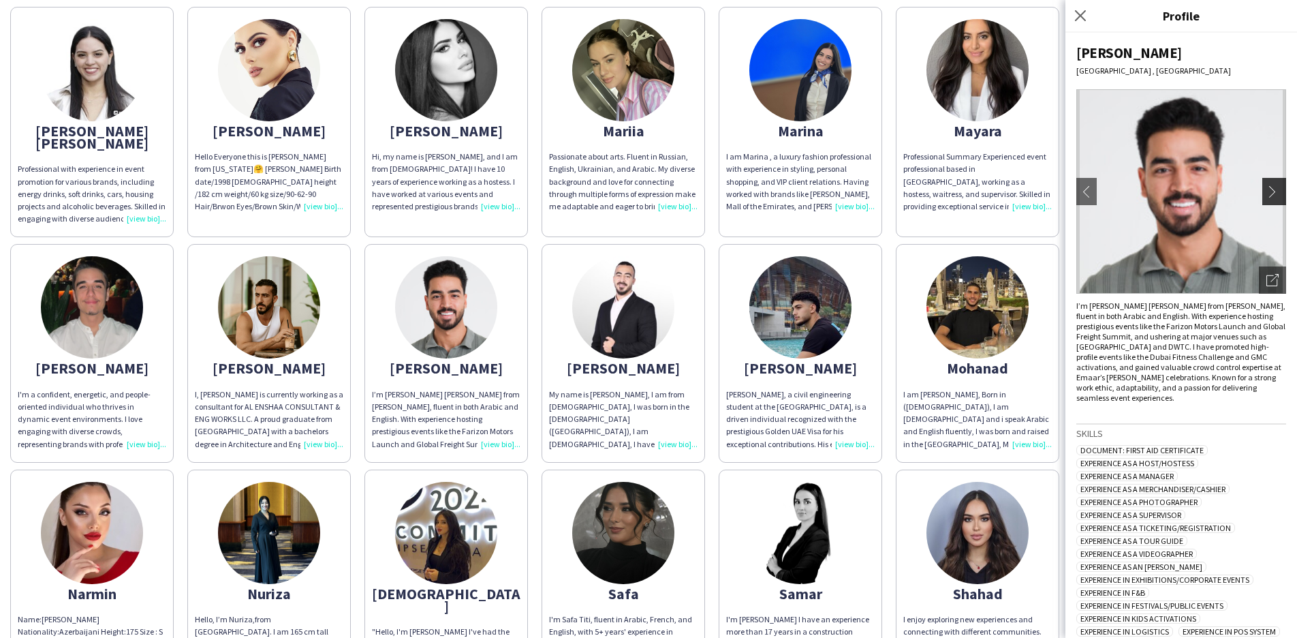
click at [1266, 190] on app-icon "chevron-right" at bounding box center [1275, 191] width 19 height 12
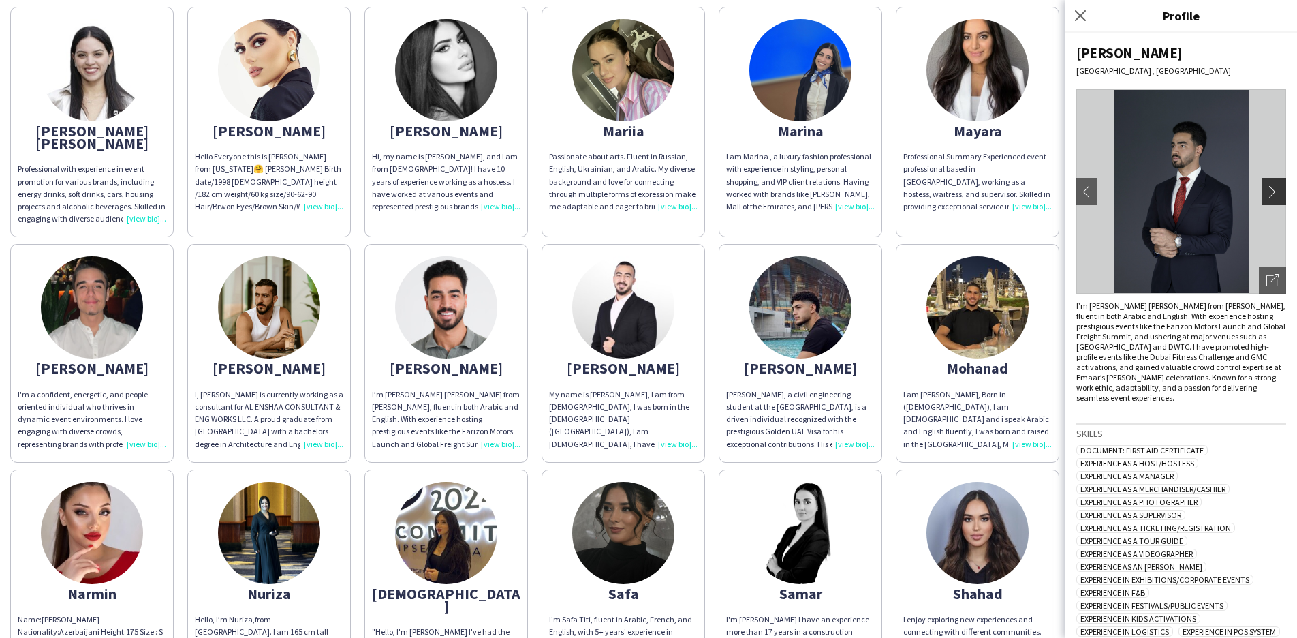
click at [1266, 191] on app-icon "chevron-right" at bounding box center [1275, 191] width 19 height 12
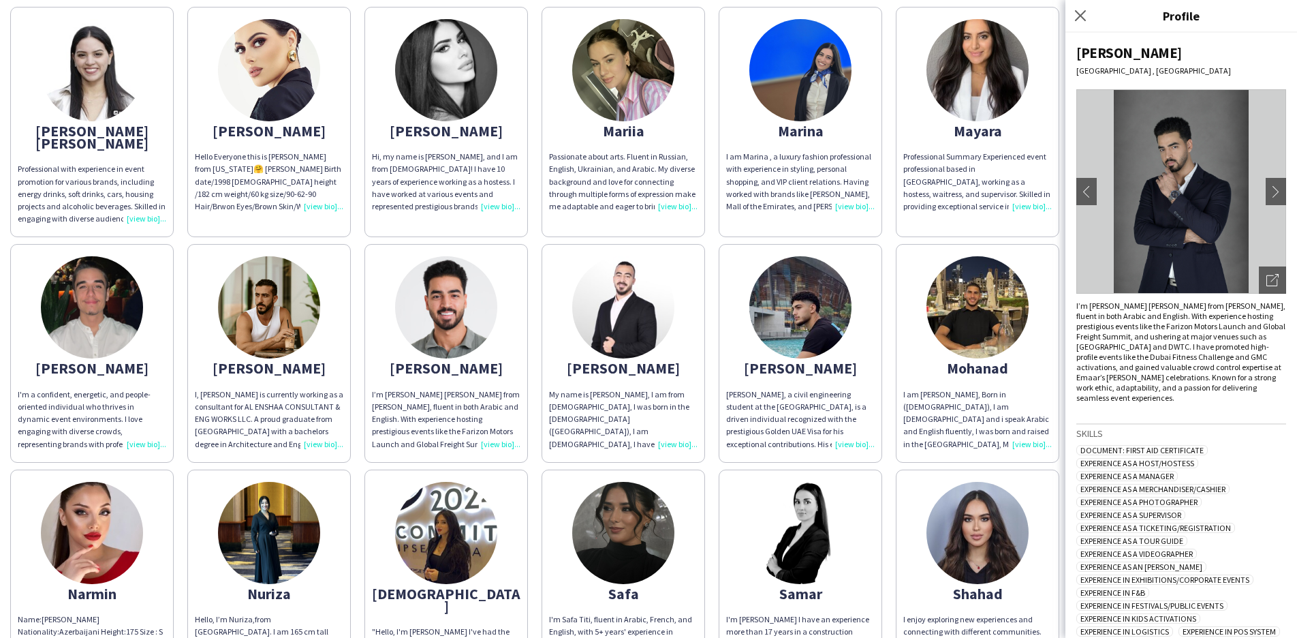
click at [632, 362] on div "[PERSON_NAME]" at bounding box center [623, 368] width 148 height 12
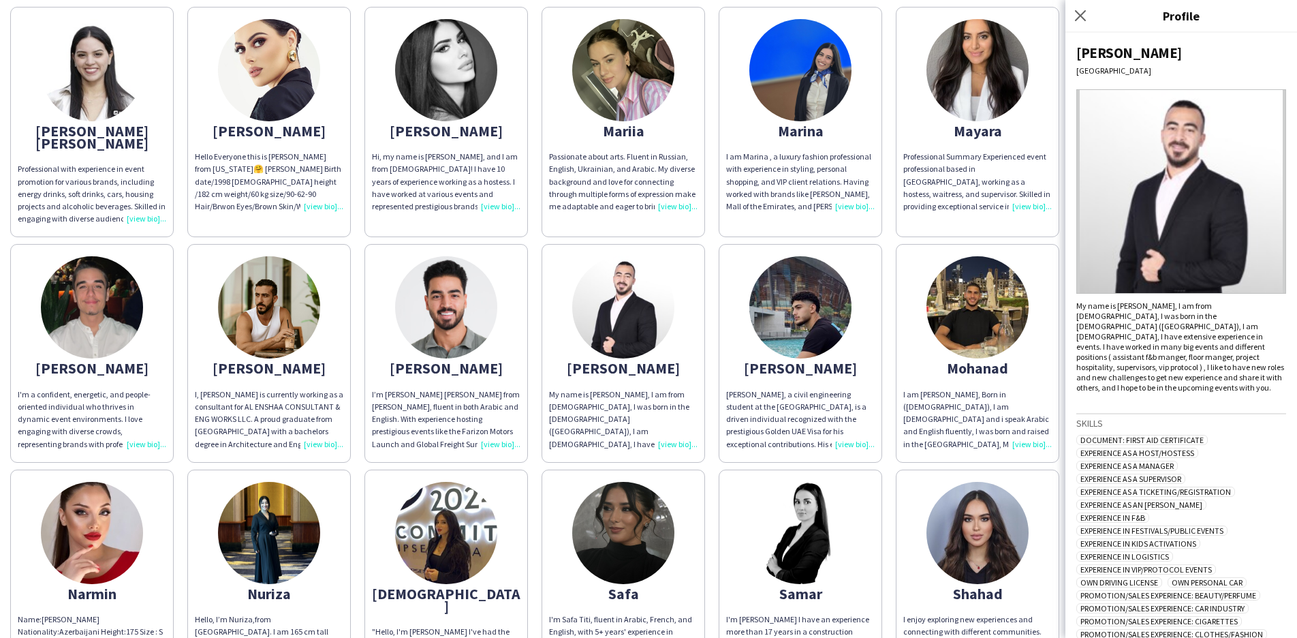
click at [809, 315] on img at bounding box center [800, 307] width 102 height 102
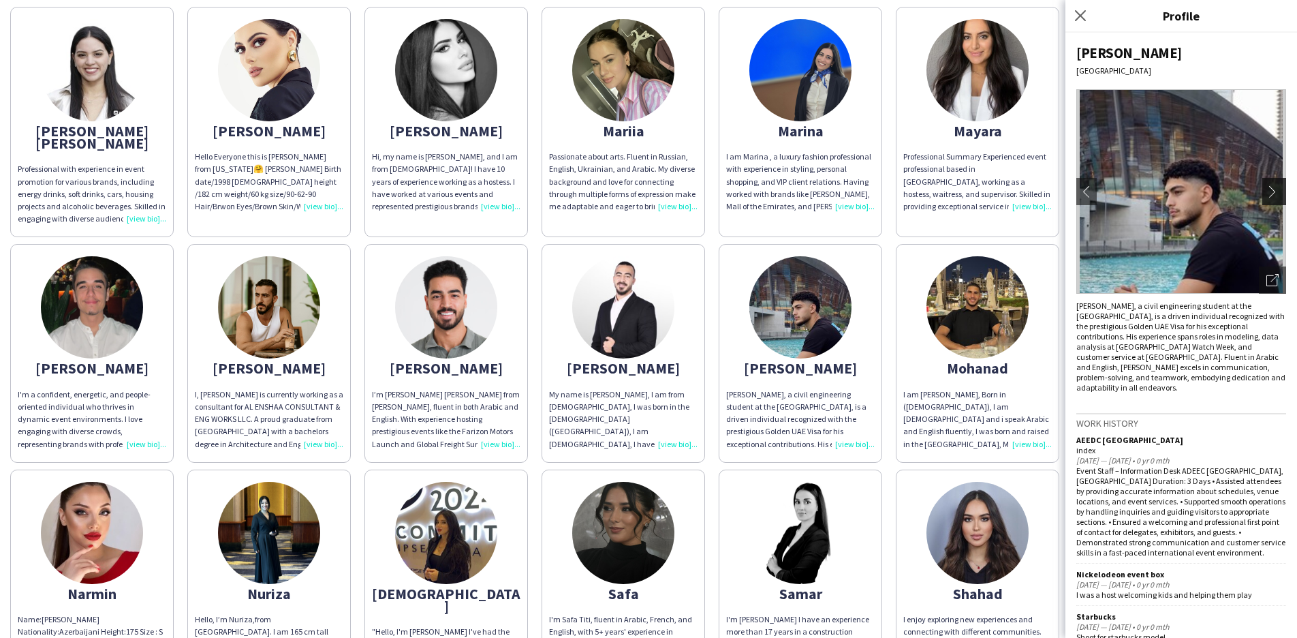
click at [1266, 194] on app-icon "chevron-right" at bounding box center [1275, 191] width 19 height 12
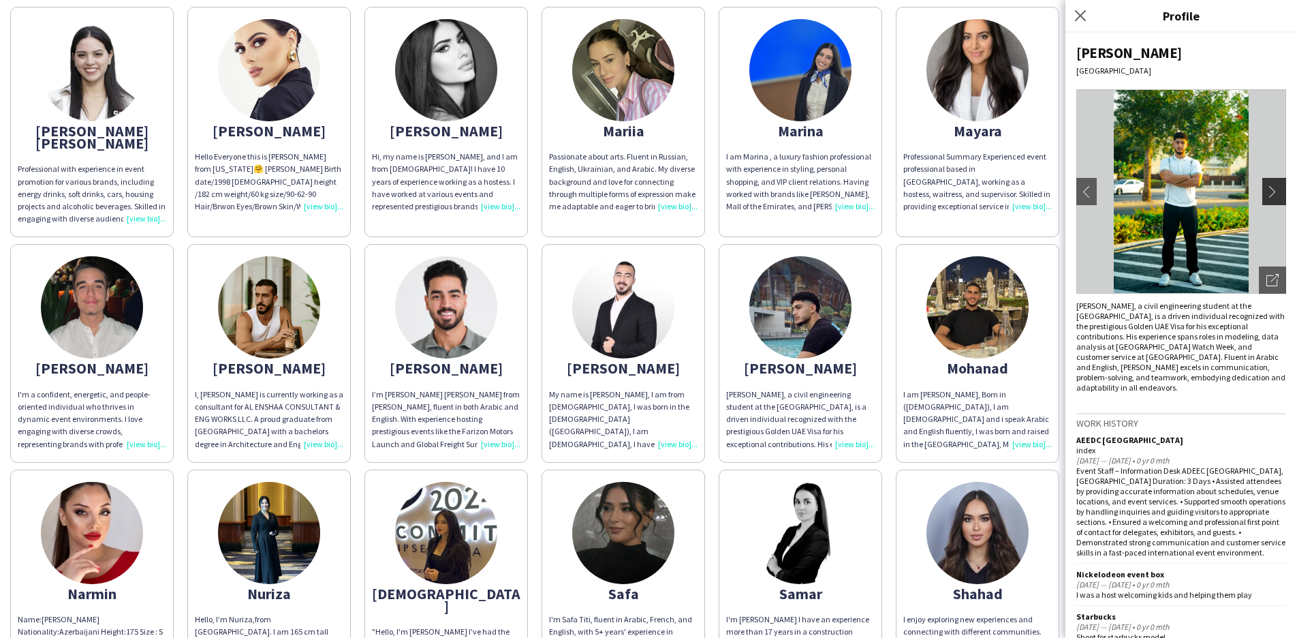
click at [1266, 195] on app-icon "chevron-right" at bounding box center [1275, 191] width 19 height 12
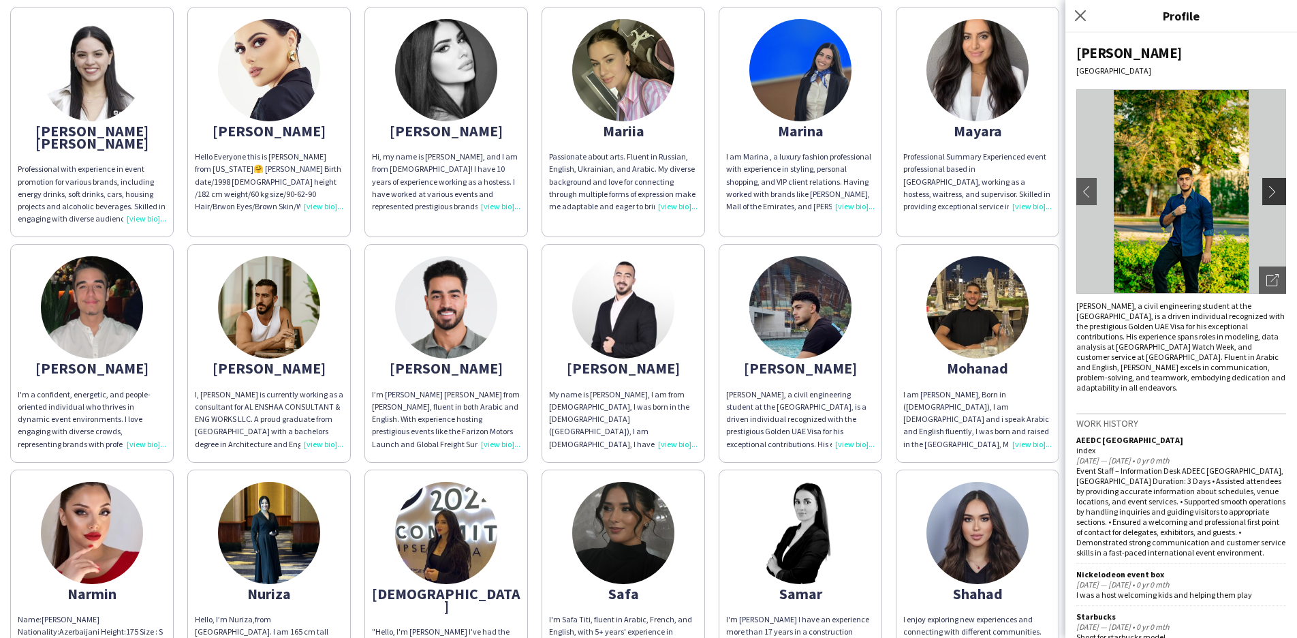
click at [1266, 195] on app-icon "chevron-right" at bounding box center [1275, 191] width 19 height 12
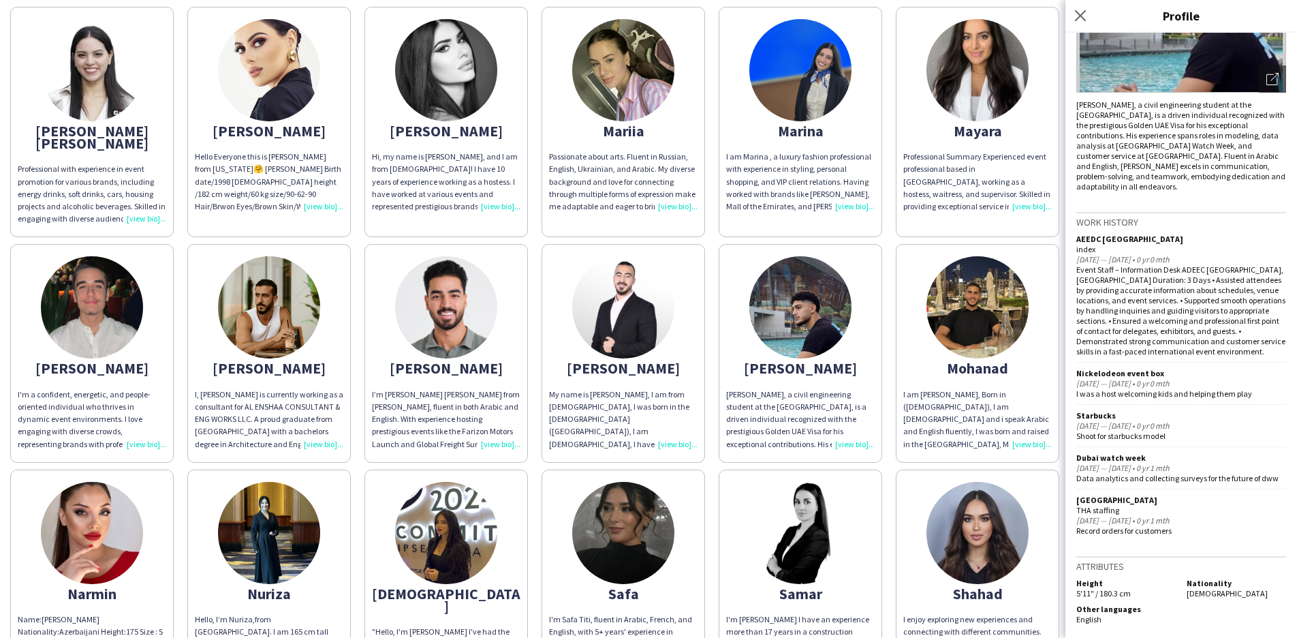
scroll to position [201, 0]
click at [997, 362] on div "Mohanad" at bounding box center [977, 368] width 148 height 12
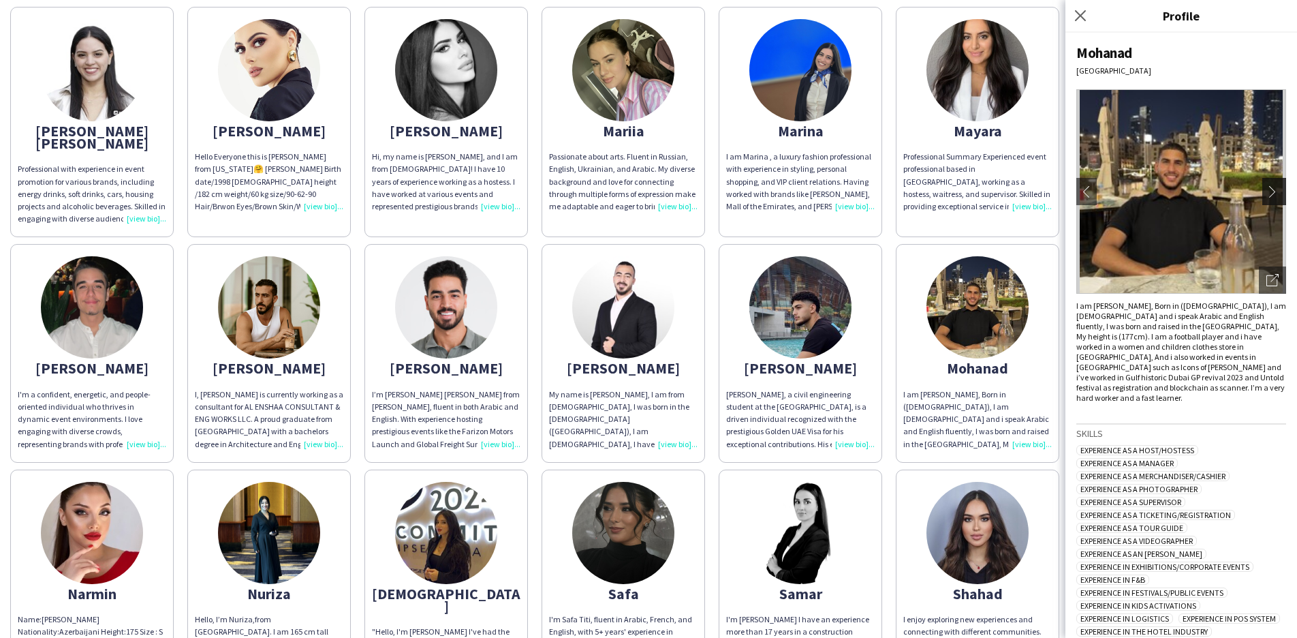
click at [1266, 187] on app-icon "chevron-right" at bounding box center [1275, 191] width 19 height 12
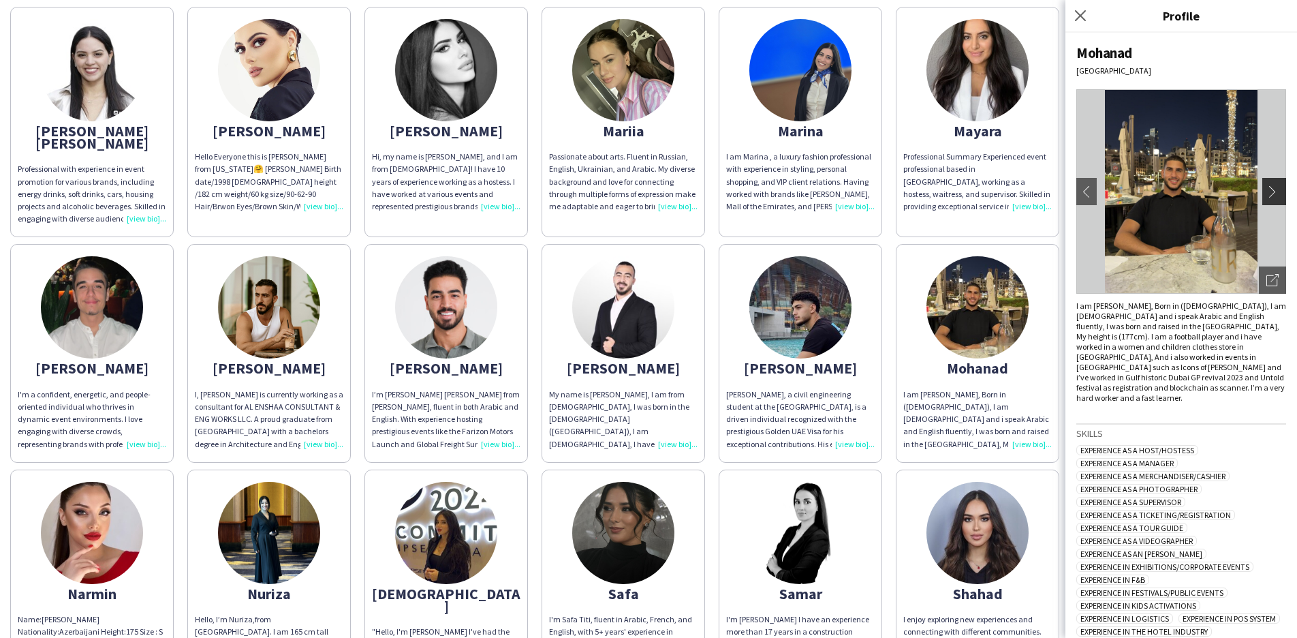
click at [1266, 191] on app-icon "chevron-right" at bounding box center [1275, 191] width 19 height 12
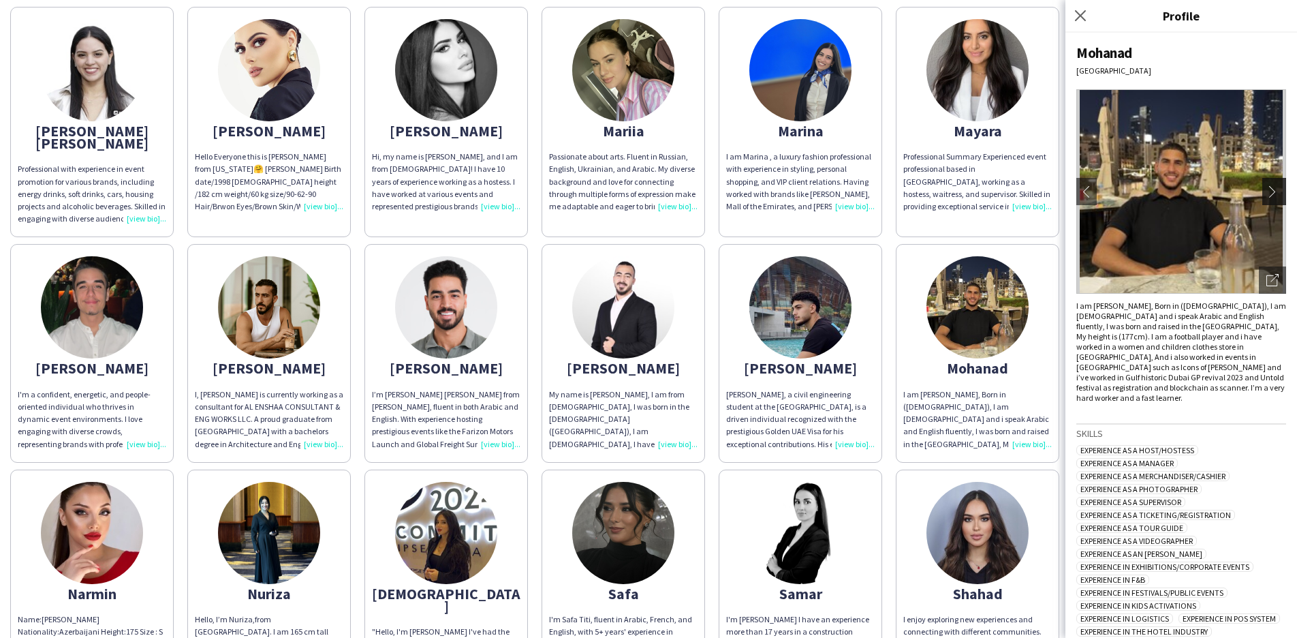
click at [1266, 191] on app-icon "chevron-right" at bounding box center [1275, 191] width 19 height 12
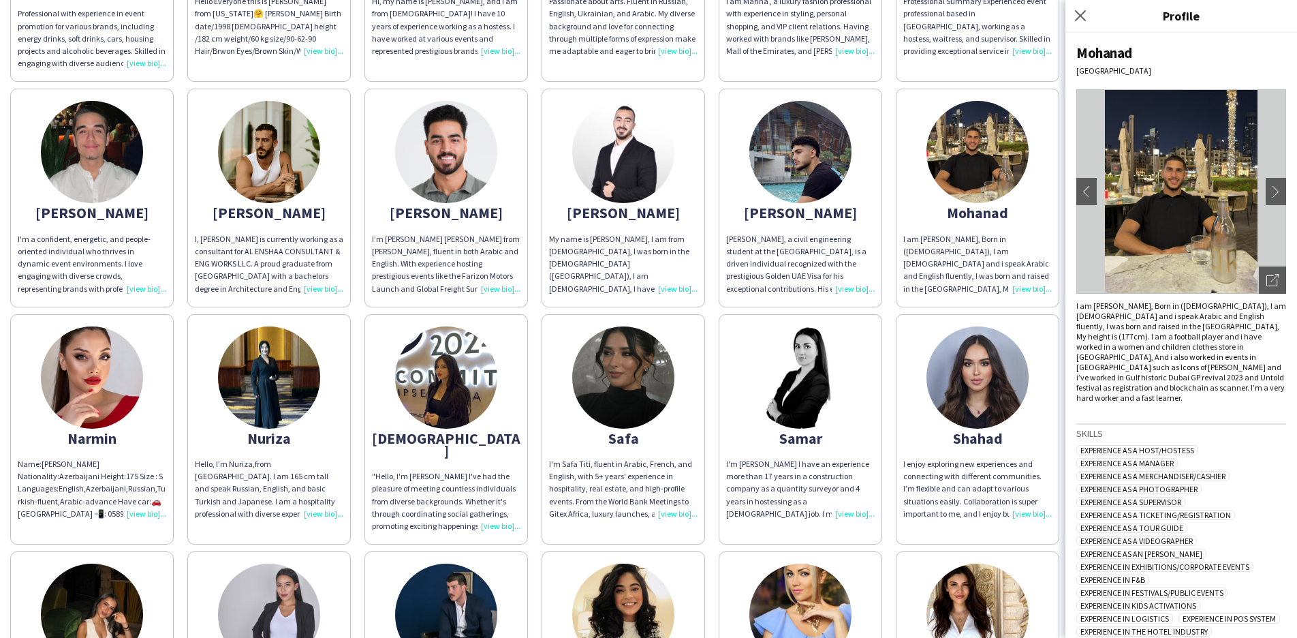
scroll to position [955, 0]
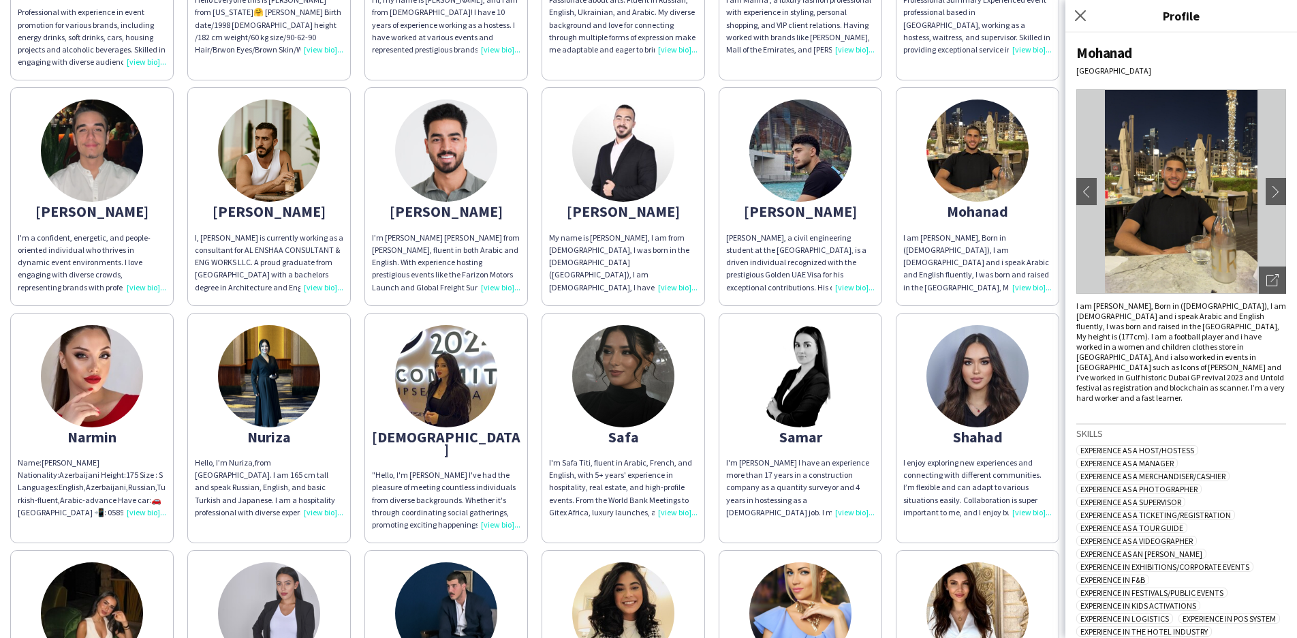
click at [458, 588] on img at bounding box center [446, 613] width 102 height 102
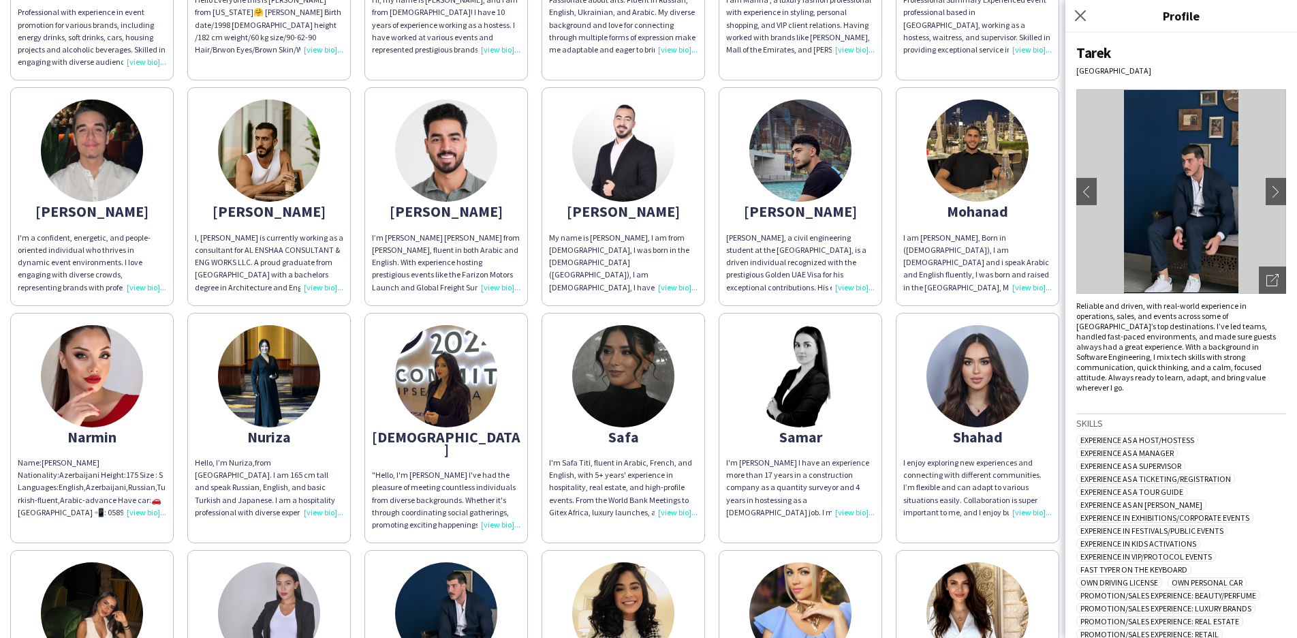
scroll to position [0, 0]
click at [1266, 184] on button "chevron-right" at bounding box center [1275, 191] width 27 height 27
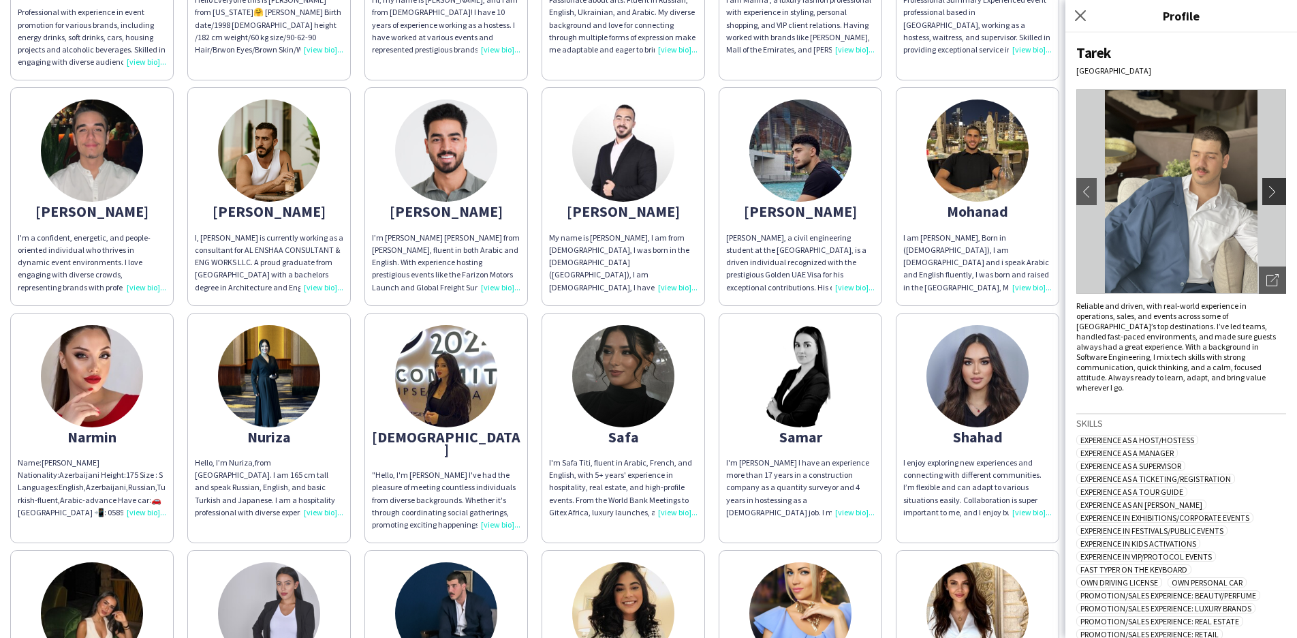
click at [1266, 188] on app-icon "chevron-right" at bounding box center [1275, 191] width 19 height 12
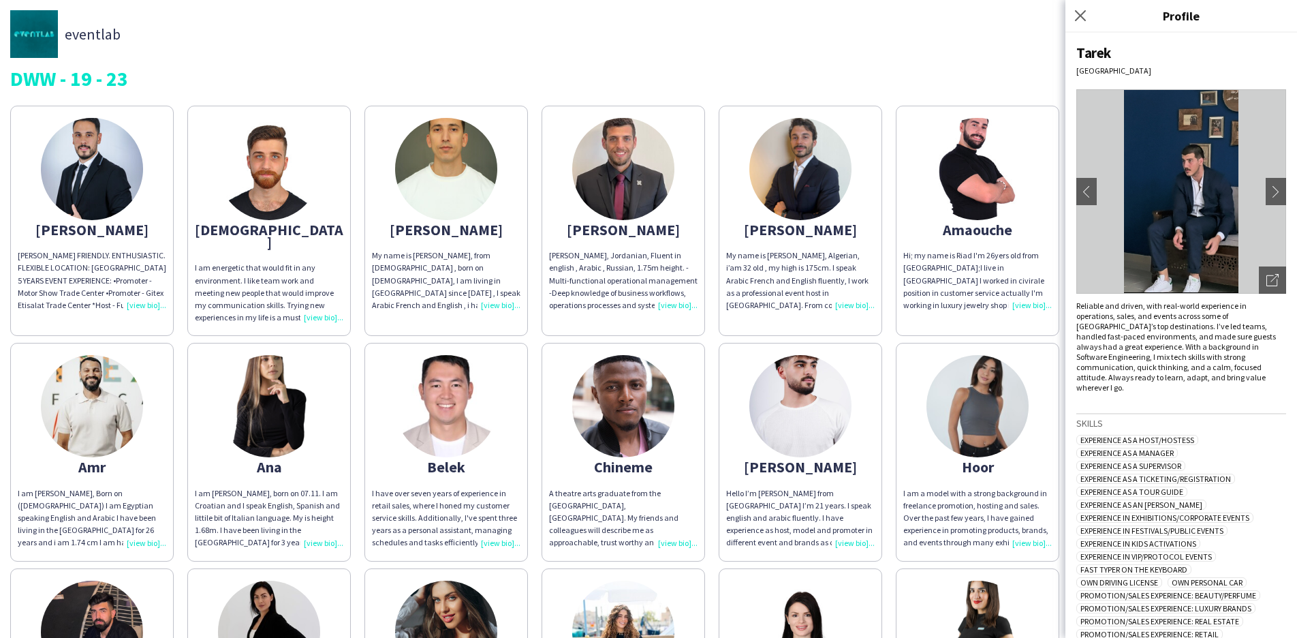
scroll to position [19, 0]
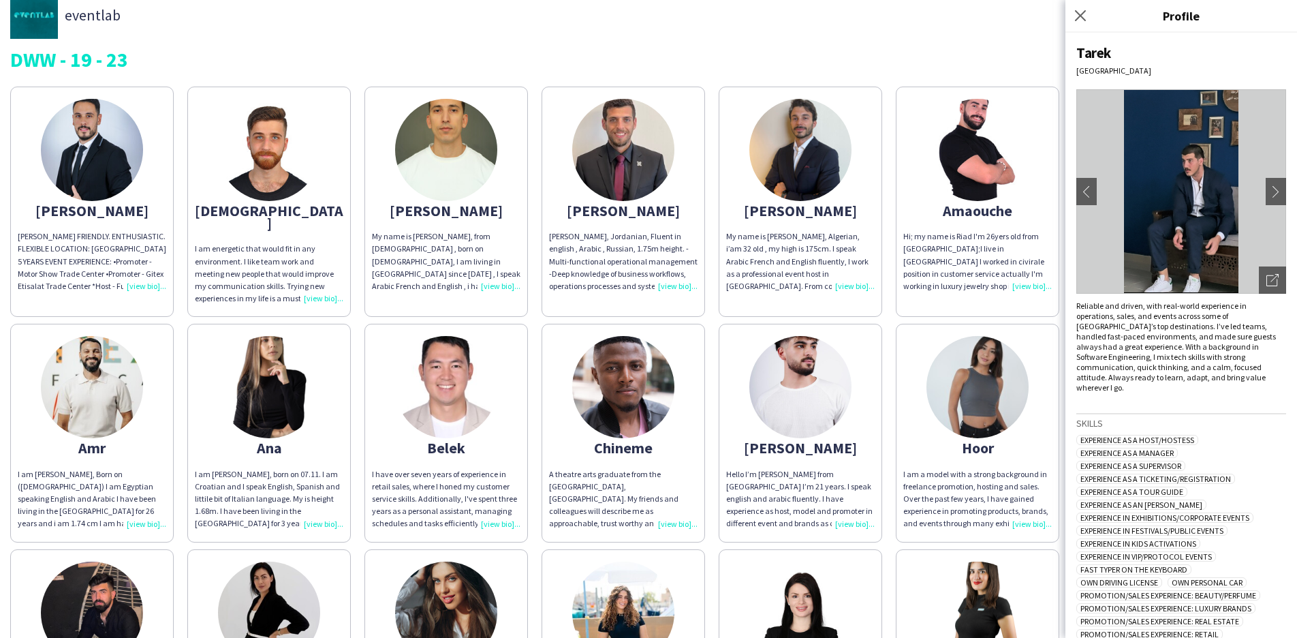
click at [430, 209] on div "[PERSON_NAME]" at bounding box center [446, 210] width 148 height 12
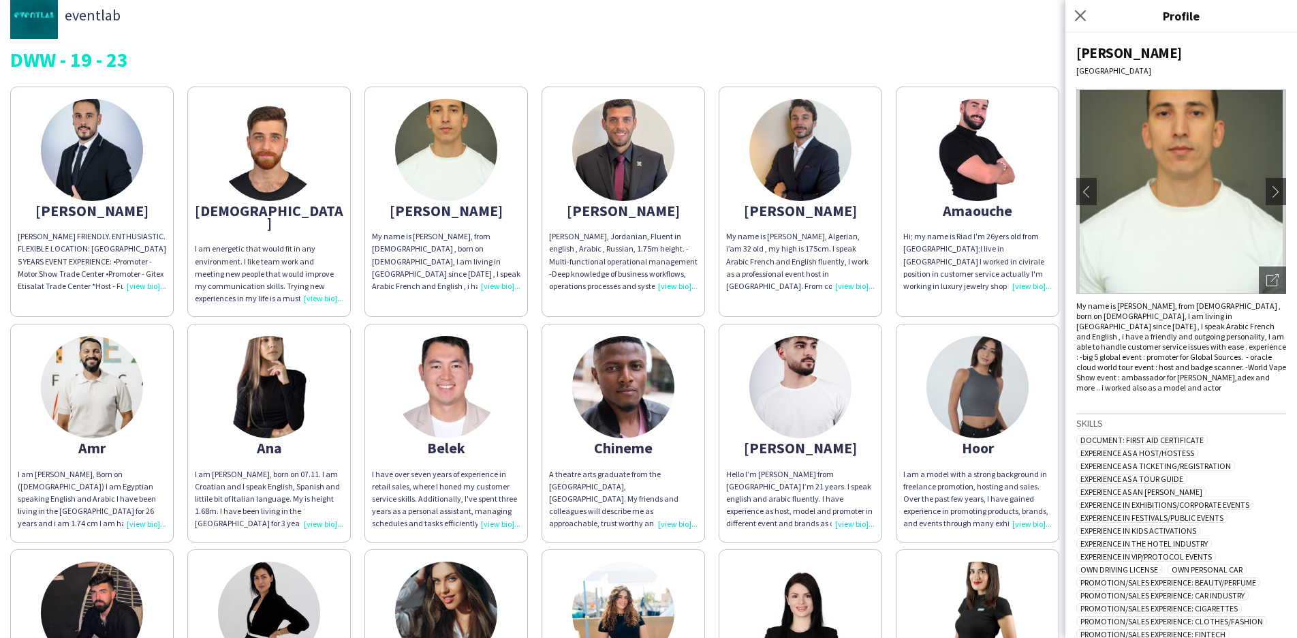
scroll to position [0, 0]
click at [106, 200] on app-share-pages-crew-card "[PERSON_NAME]. ENTHUSIASTIC. FLEXIBLE LOCATION: [GEOGRAPHIC_DATA] 5 YEARS EVENT…" at bounding box center [91, 202] width 163 height 230
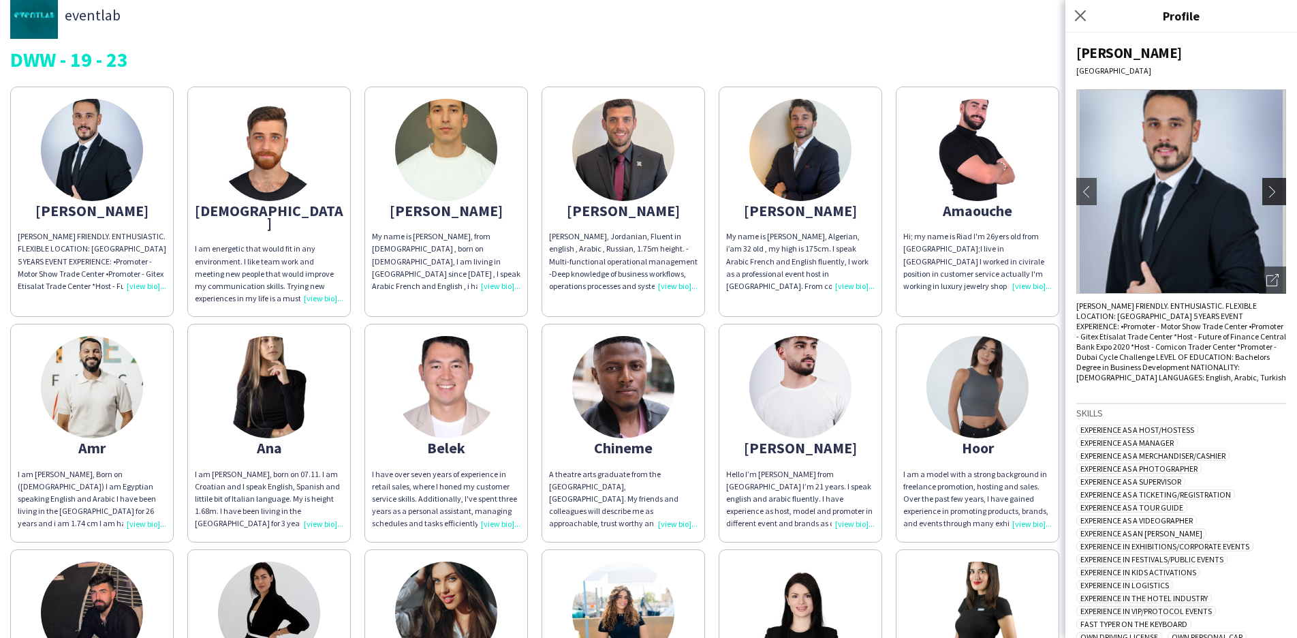
click at [1266, 189] on app-icon "chevron-right" at bounding box center [1275, 191] width 19 height 12
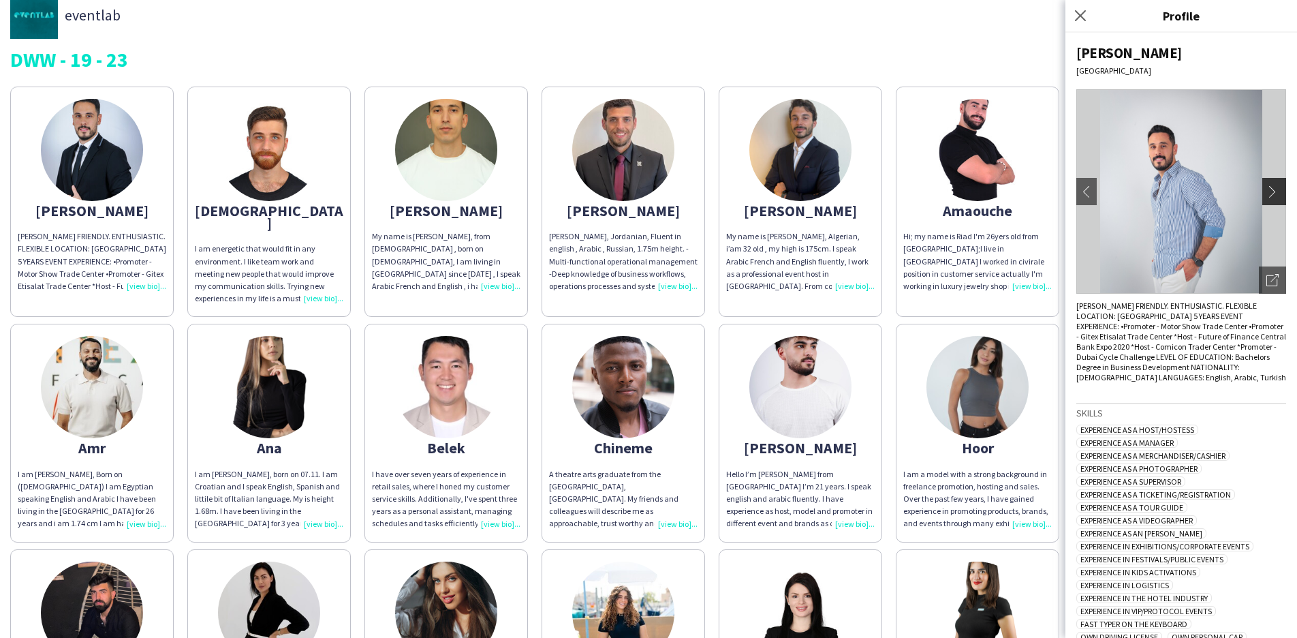
click at [1266, 191] on app-icon "chevron-right" at bounding box center [1275, 191] width 19 height 12
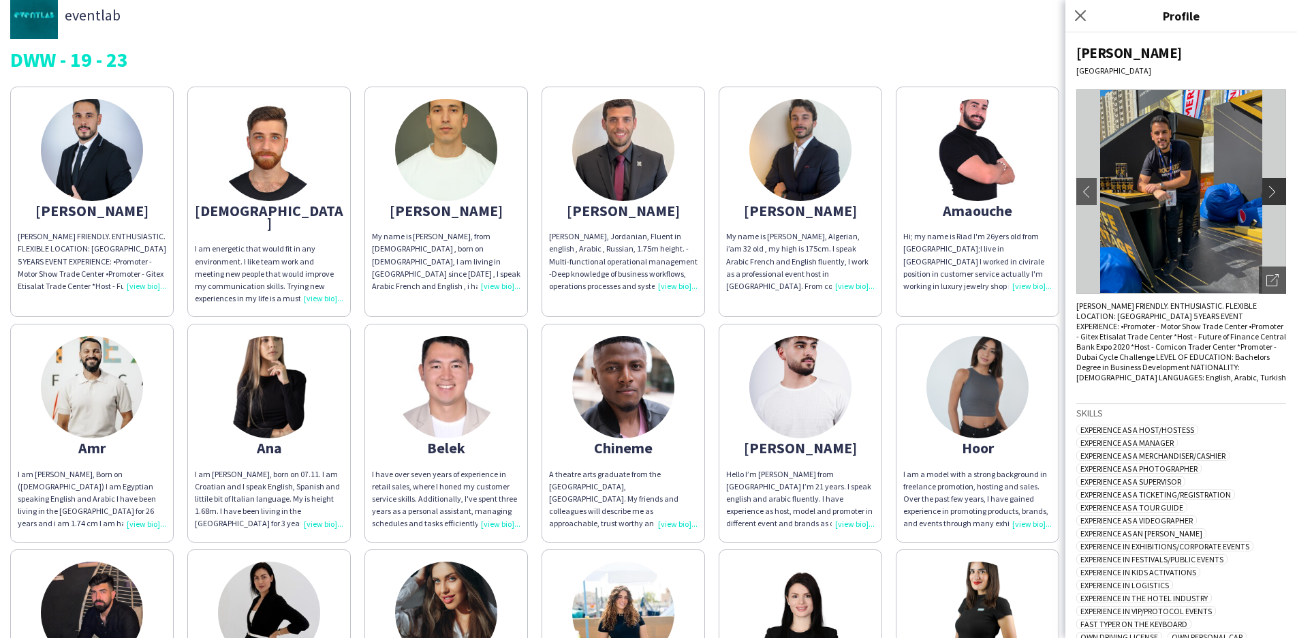
click at [1266, 191] on app-icon "chevron-right" at bounding box center [1275, 191] width 19 height 12
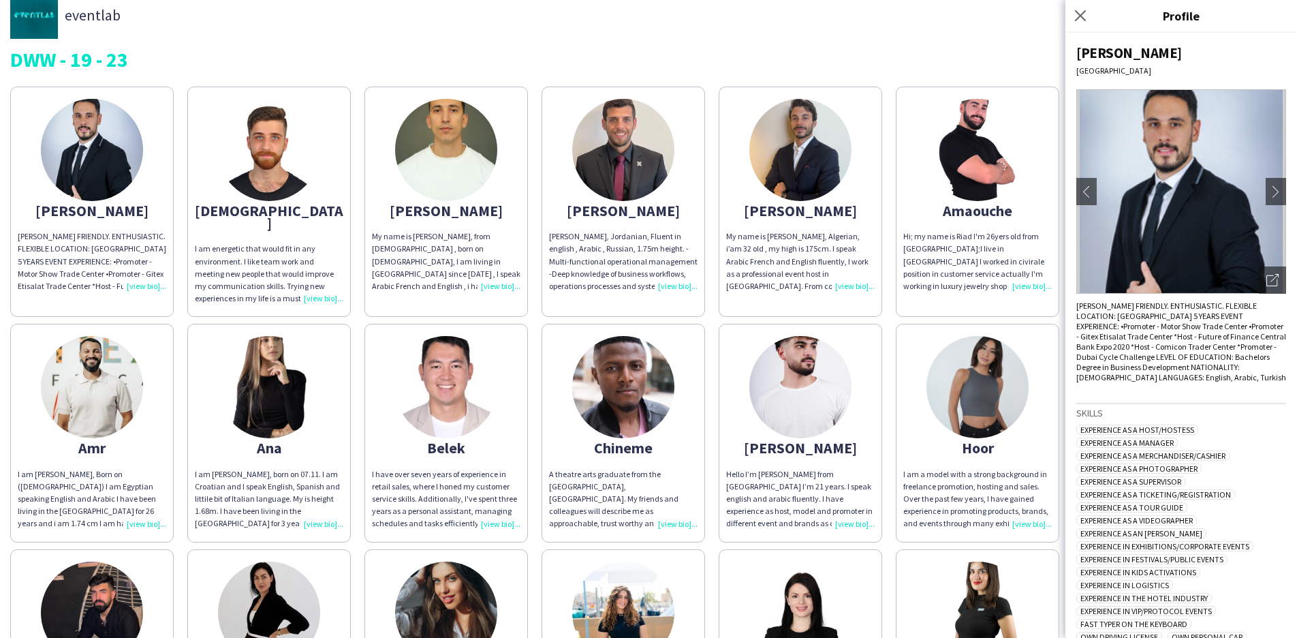
click at [790, 215] on div "[PERSON_NAME]" at bounding box center [800, 210] width 148 height 12
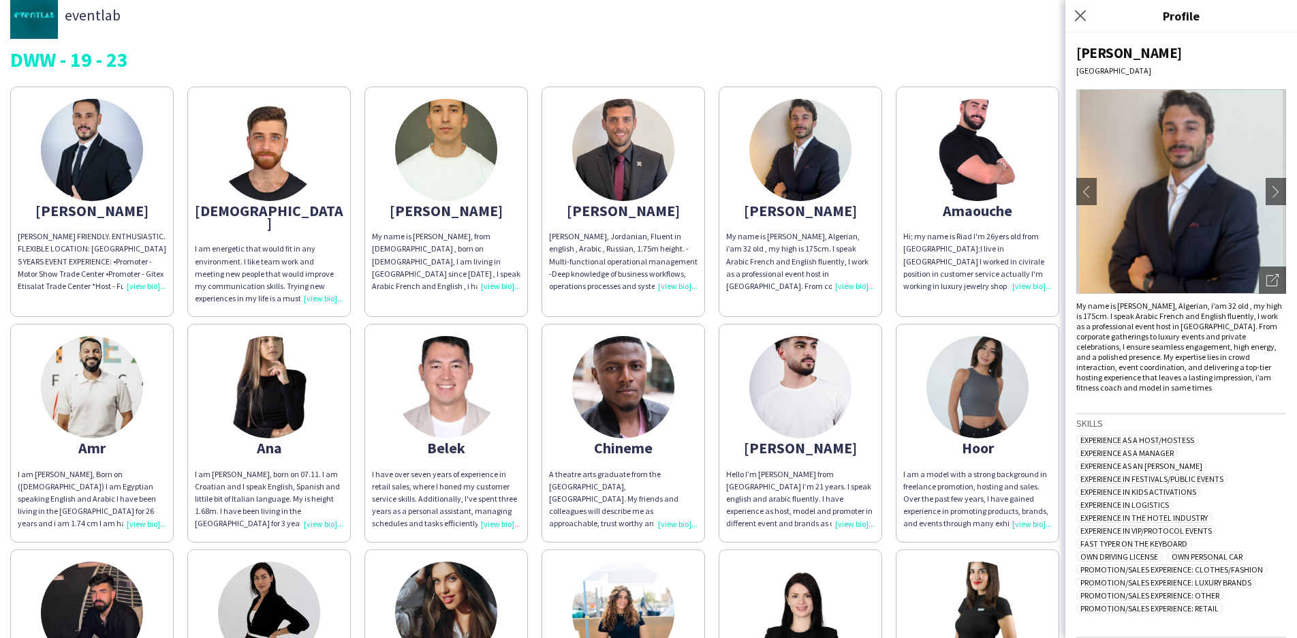
click at [275, 208] on div "[DEMOGRAPHIC_DATA]" at bounding box center [269, 216] width 148 height 25
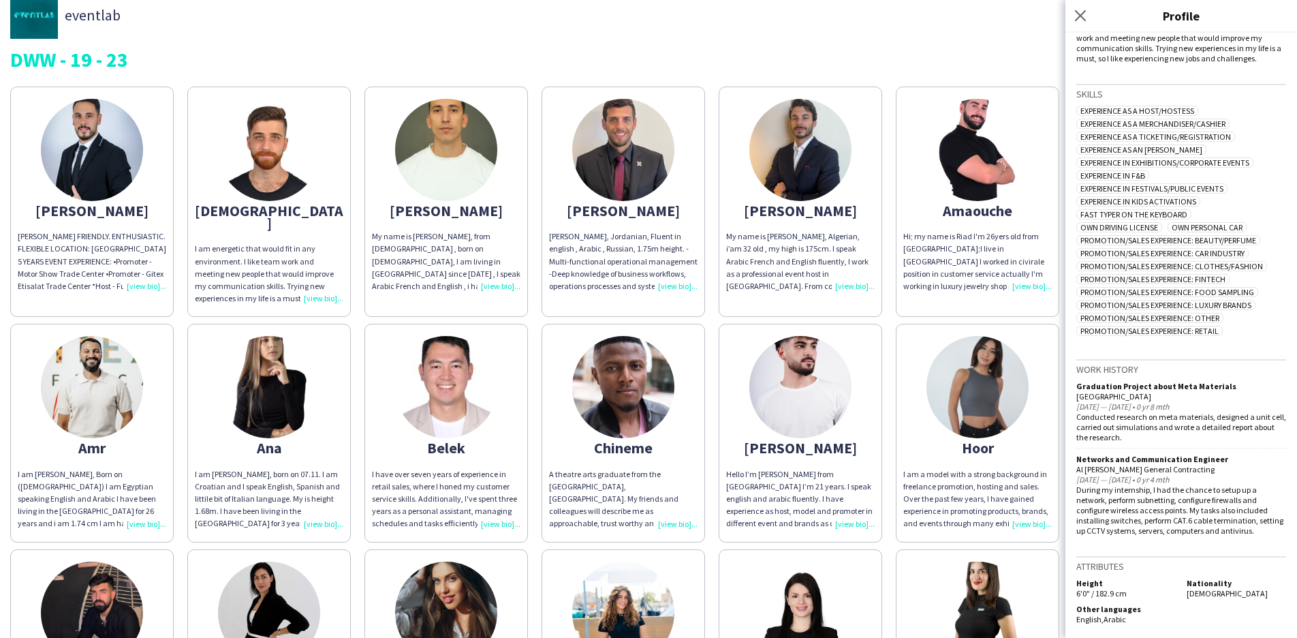
click at [621, 204] on div "[PERSON_NAME]" at bounding box center [623, 210] width 148 height 12
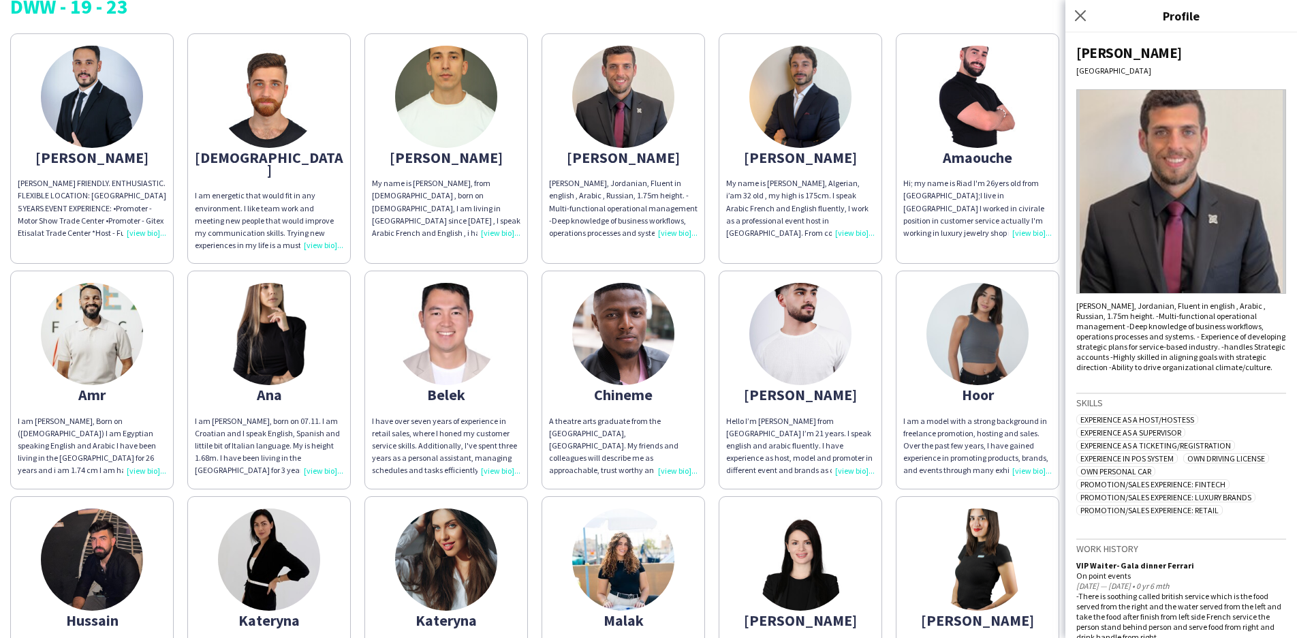
scroll to position [74, 0]
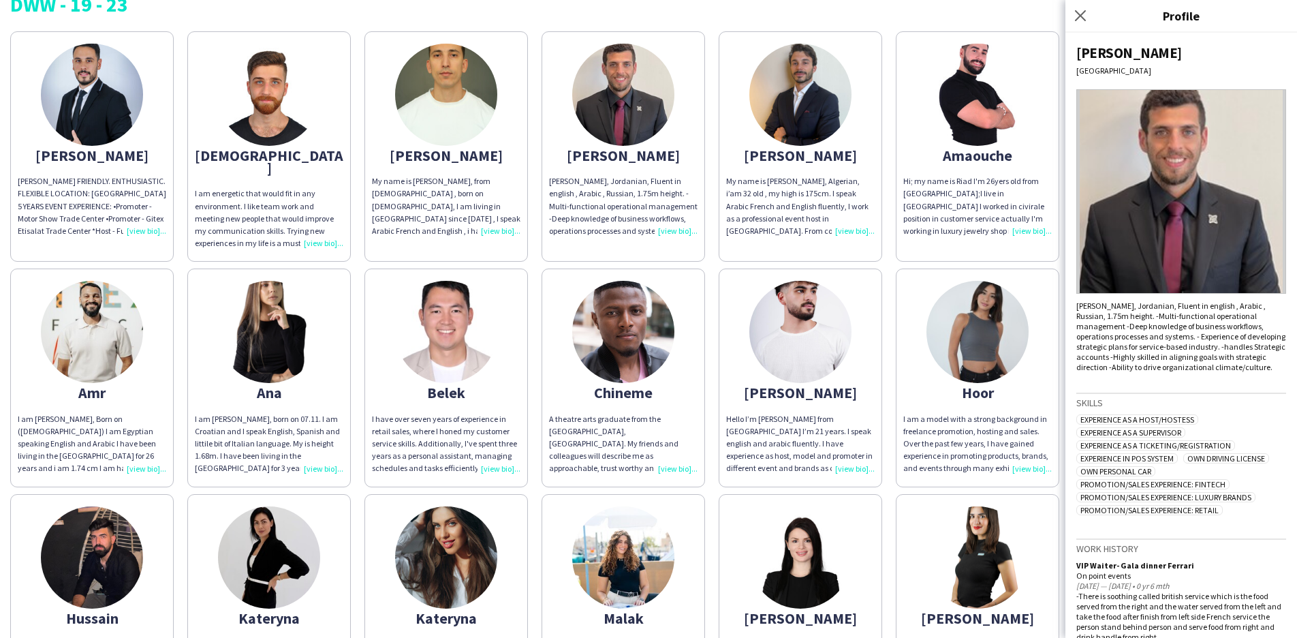
click at [455, 386] on div "Belek" at bounding box center [446, 392] width 148 height 12
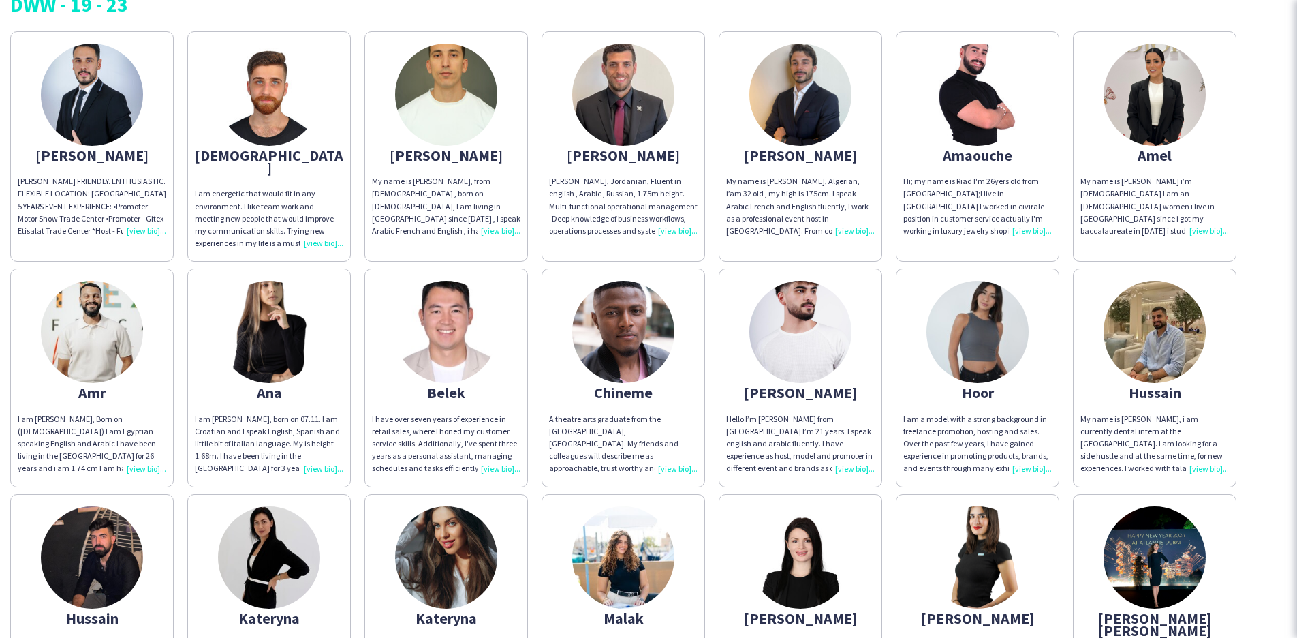
click at [455, 386] on div "Belek" at bounding box center [446, 392] width 148 height 12
click at [433, 366] on img at bounding box center [446, 332] width 102 height 102
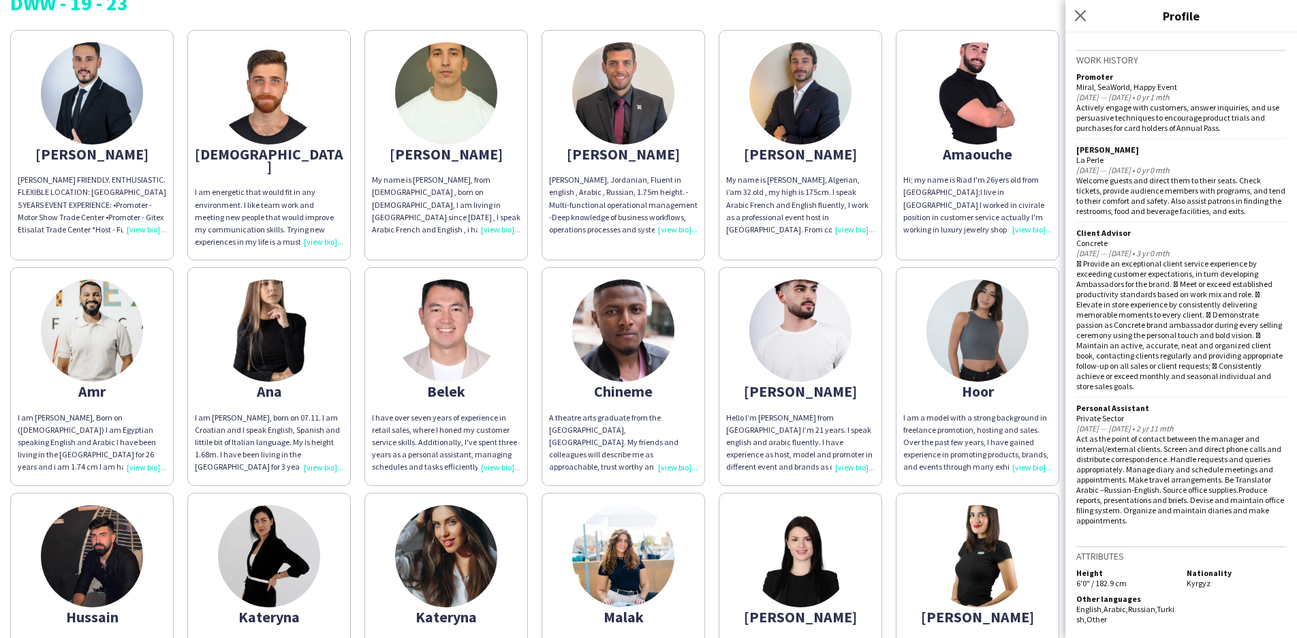
scroll to position [54, 0]
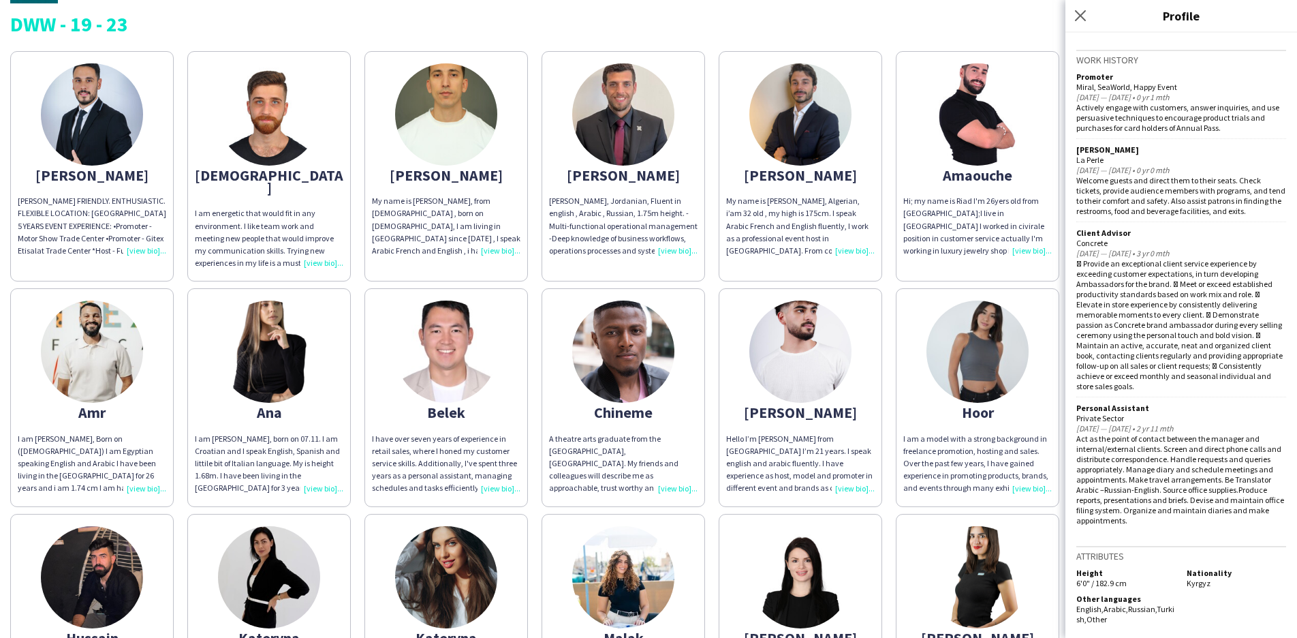
click at [281, 379] on img at bounding box center [269, 351] width 102 height 102
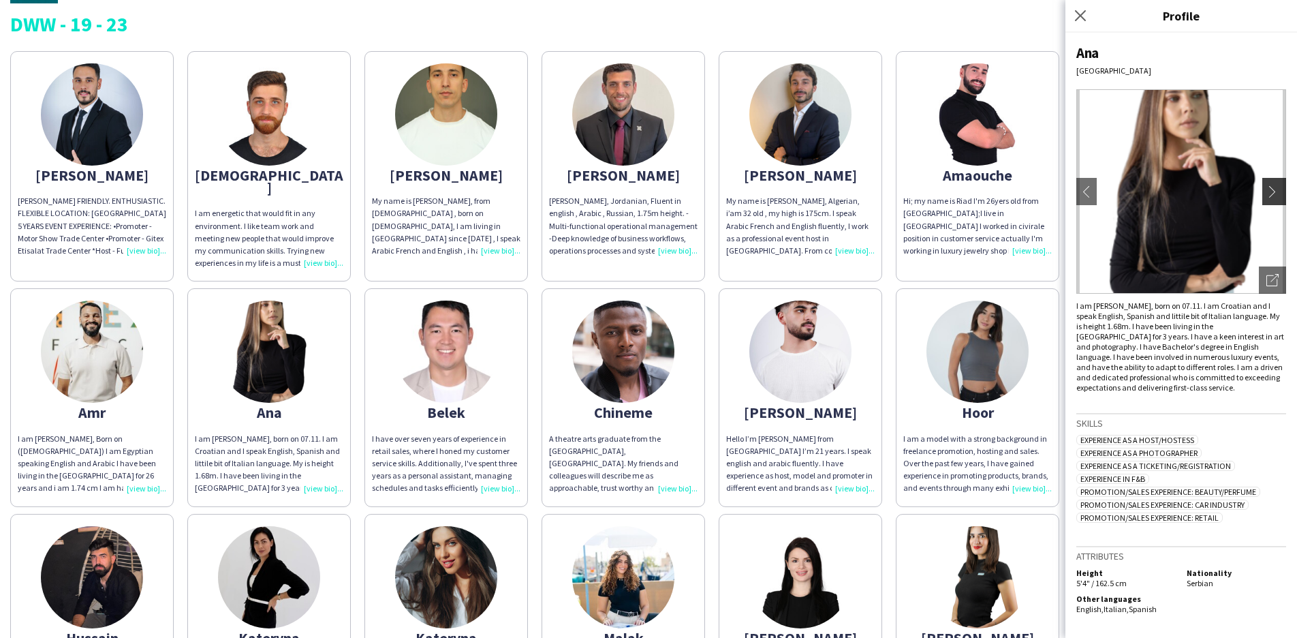
click at [1270, 189] on app-icon "chevron-right" at bounding box center [1275, 191] width 19 height 12
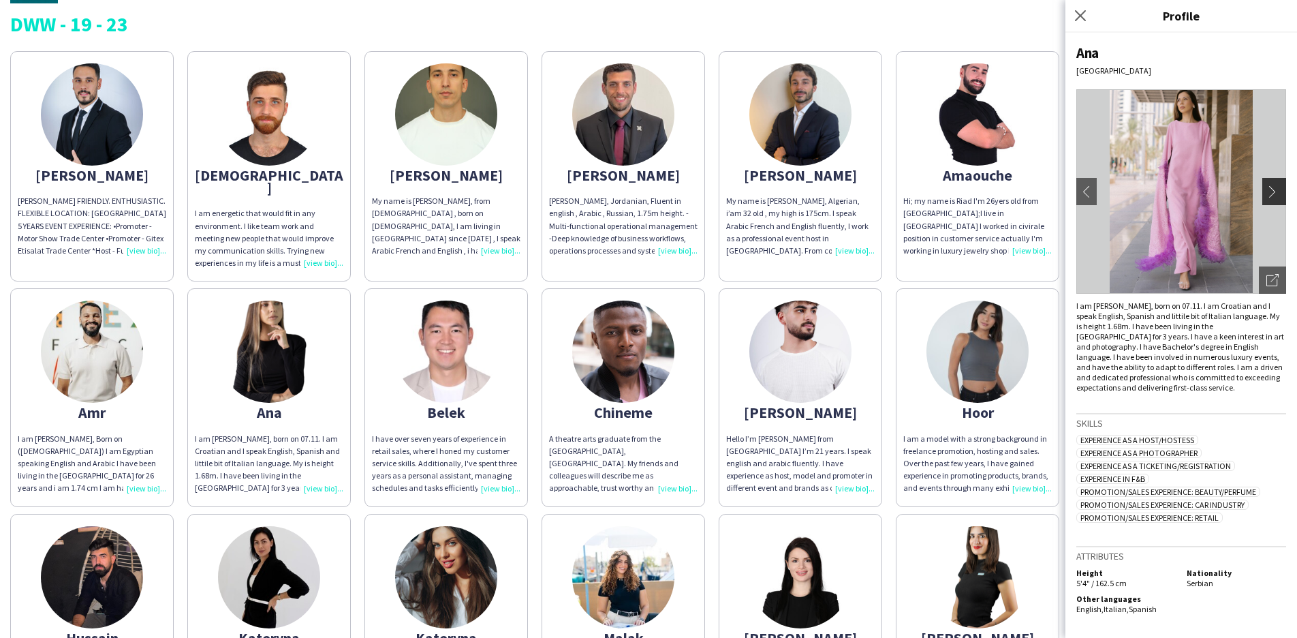
click at [1274, 192] on app-icon "chevron-right" at bounding box center [1275, 191] width 19 height 12
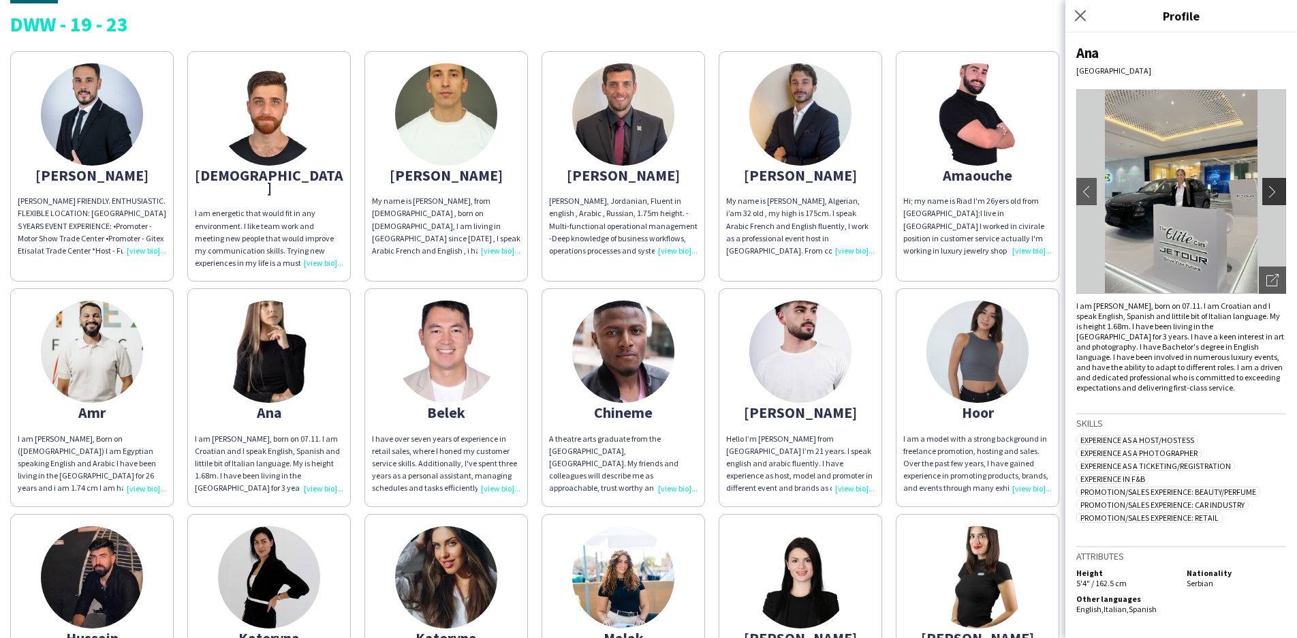
click at [1274, 192] on app-icon "chevron-right" at bounding box center [1275, 191] width 19 height 12
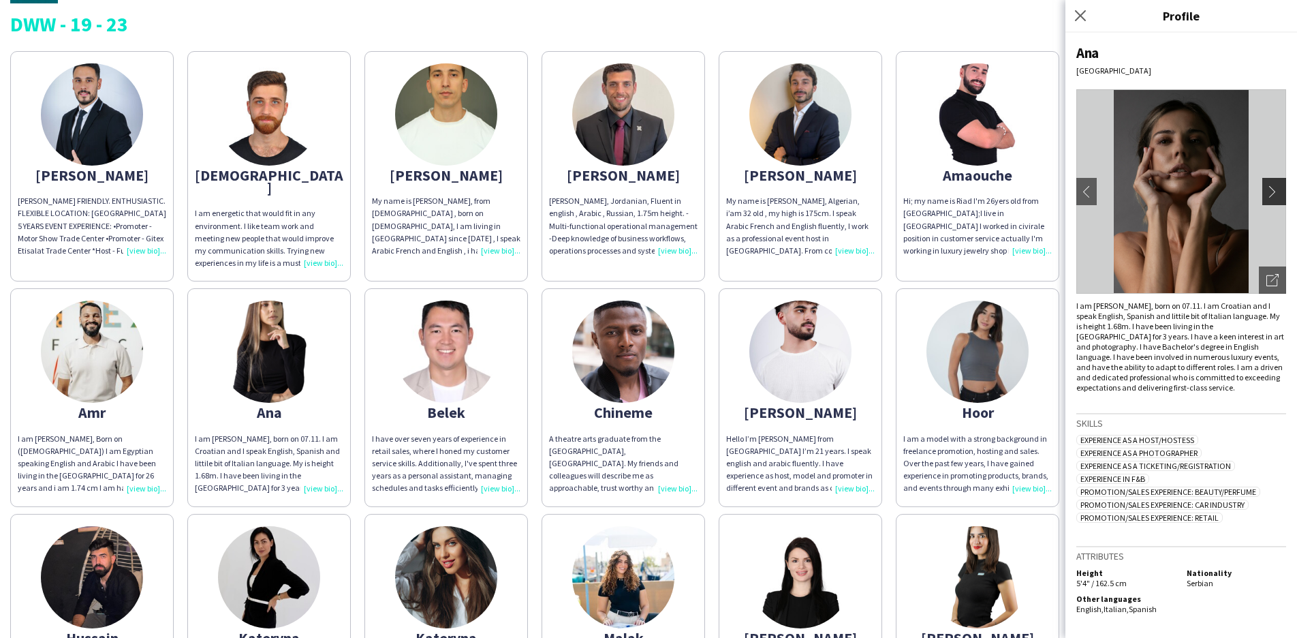
click at [1274, 192] on app-icon "chevron-right" at bounding box center [1275, 191] width 19 height 12
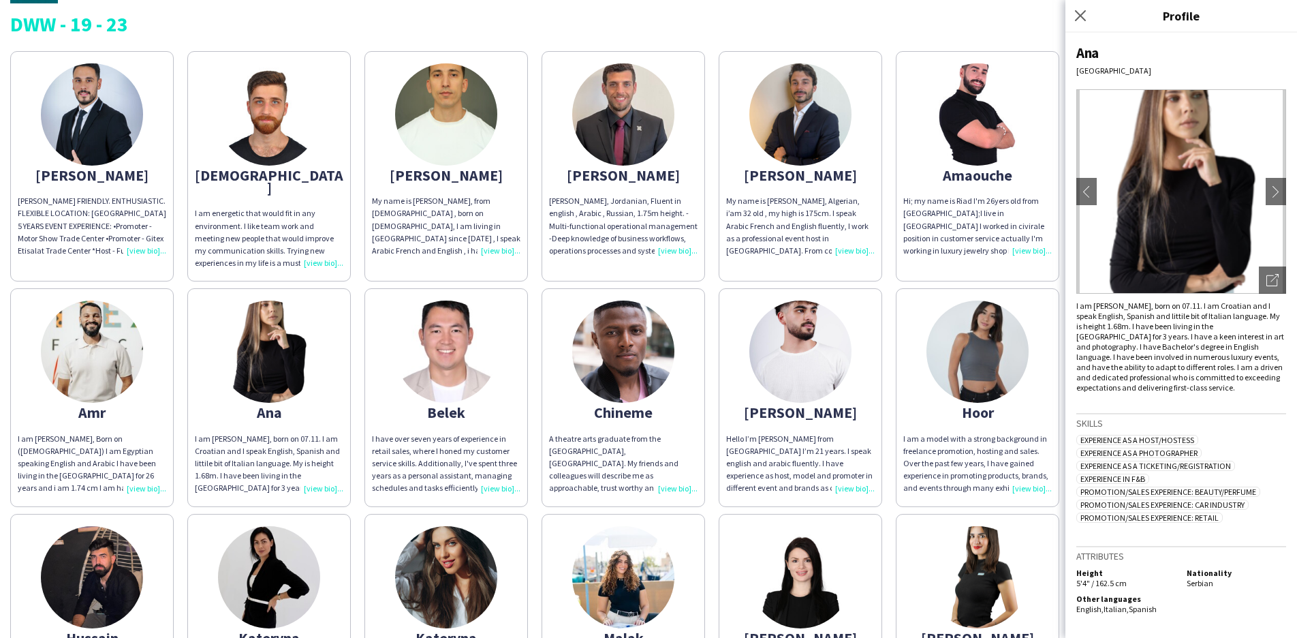
scroll to position [0, 0]
click at [985, 406] on div "Hoor" at bounding box center [977, 412] width 148 height 12
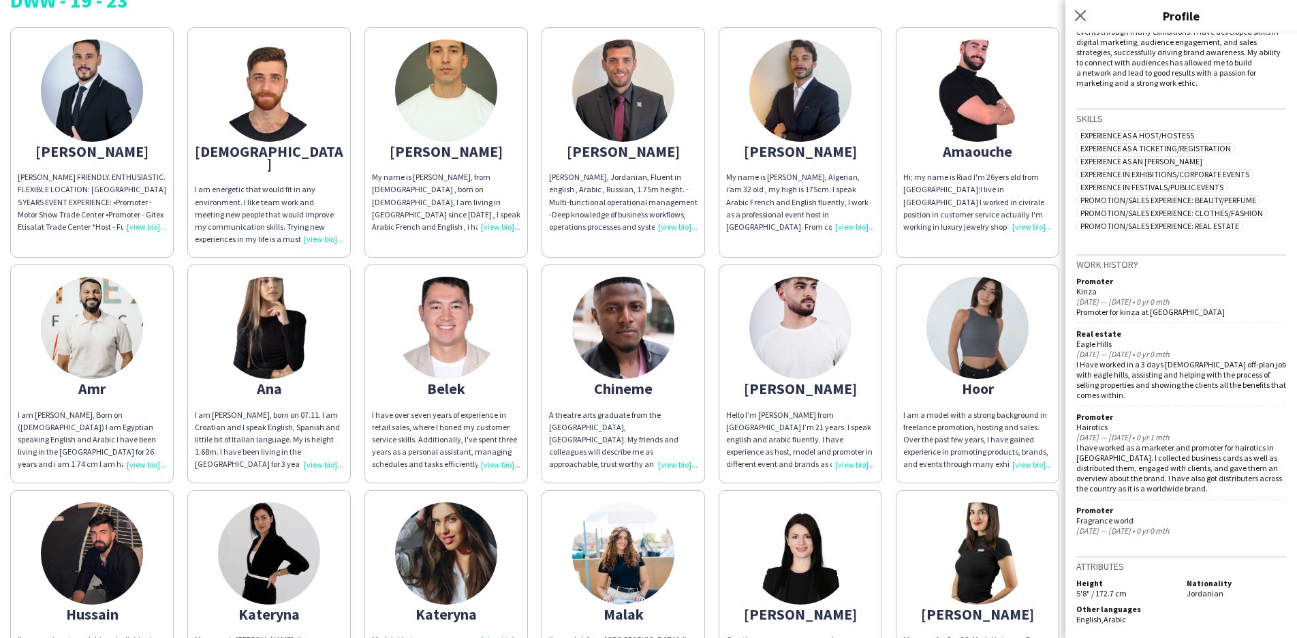
scroll to position [82, 0]
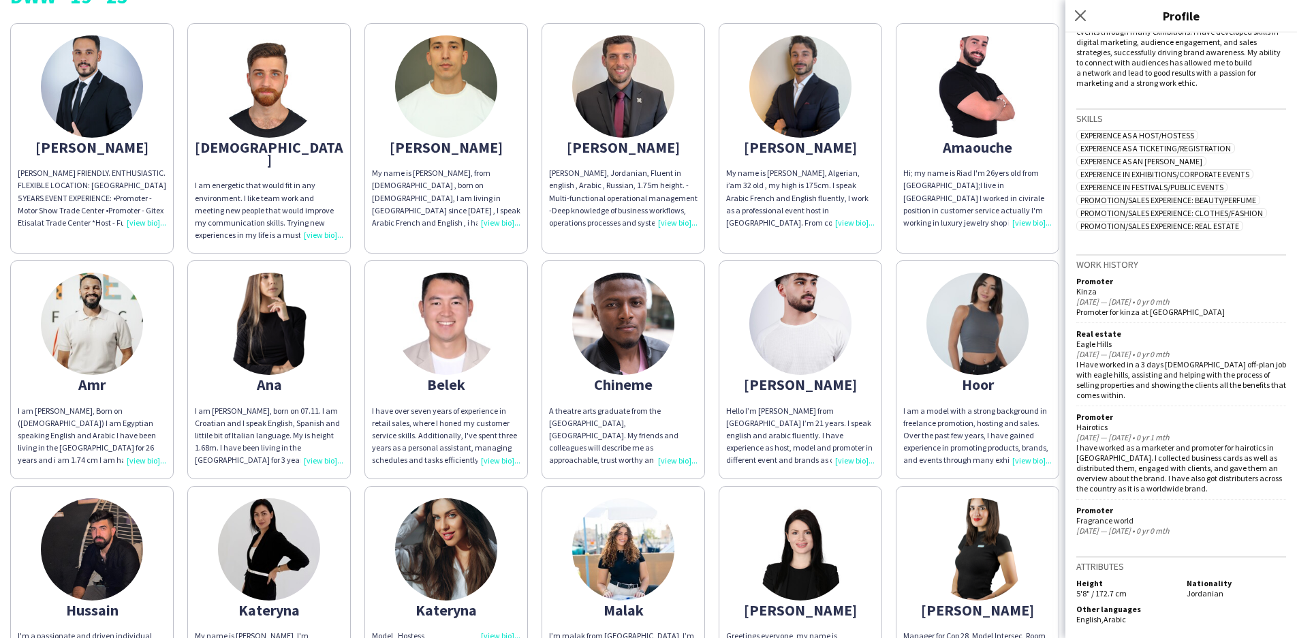
click at [281, 603] on div "Kateryna" at bounding box center [269, 609] width 148 height 12
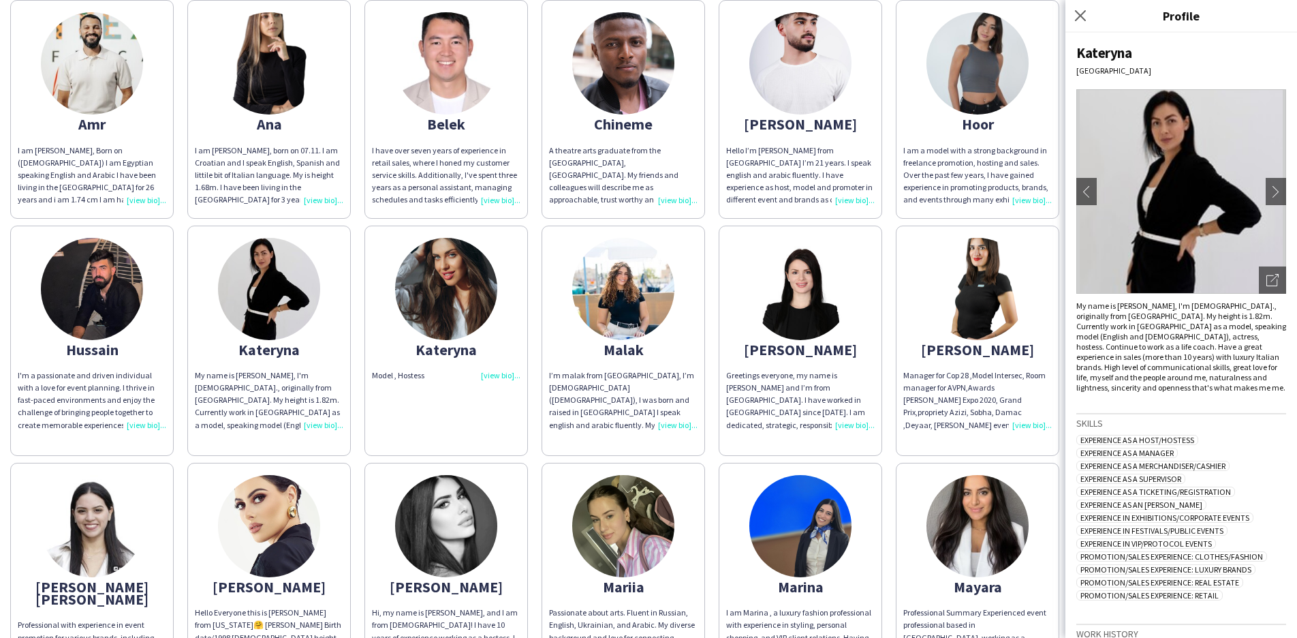
scroll to position [345, 0]
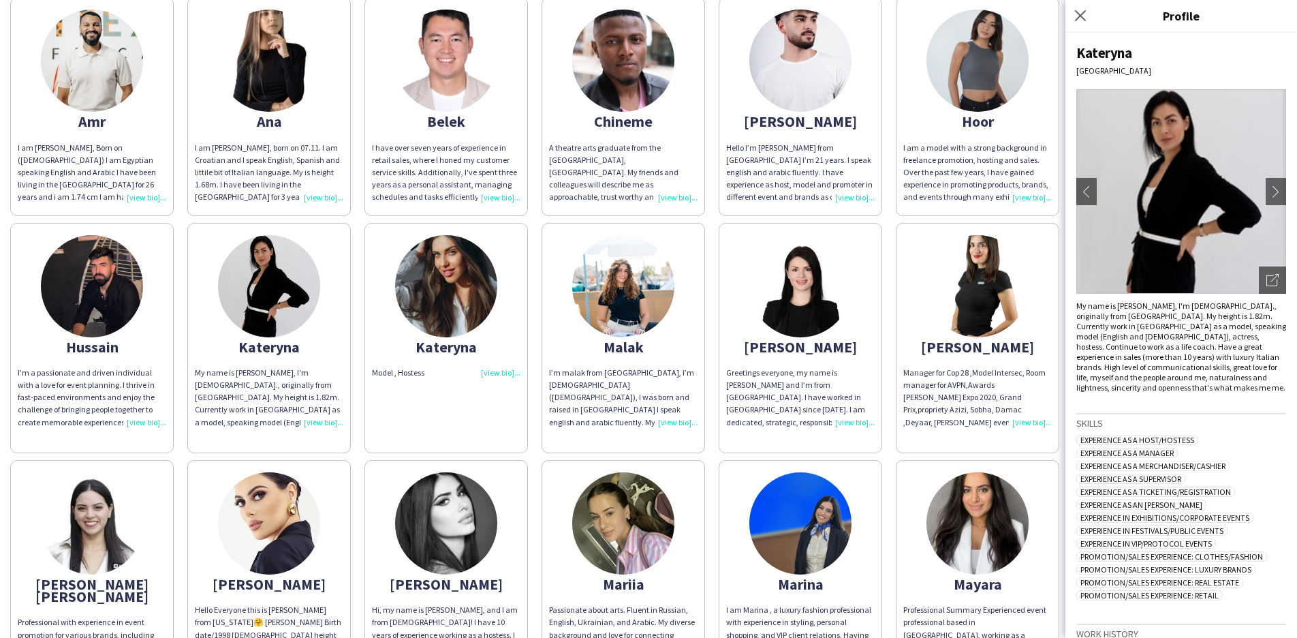
click at [469, 341] on div "Kateryna" at bounding box center [446, 347] width 148 height 12
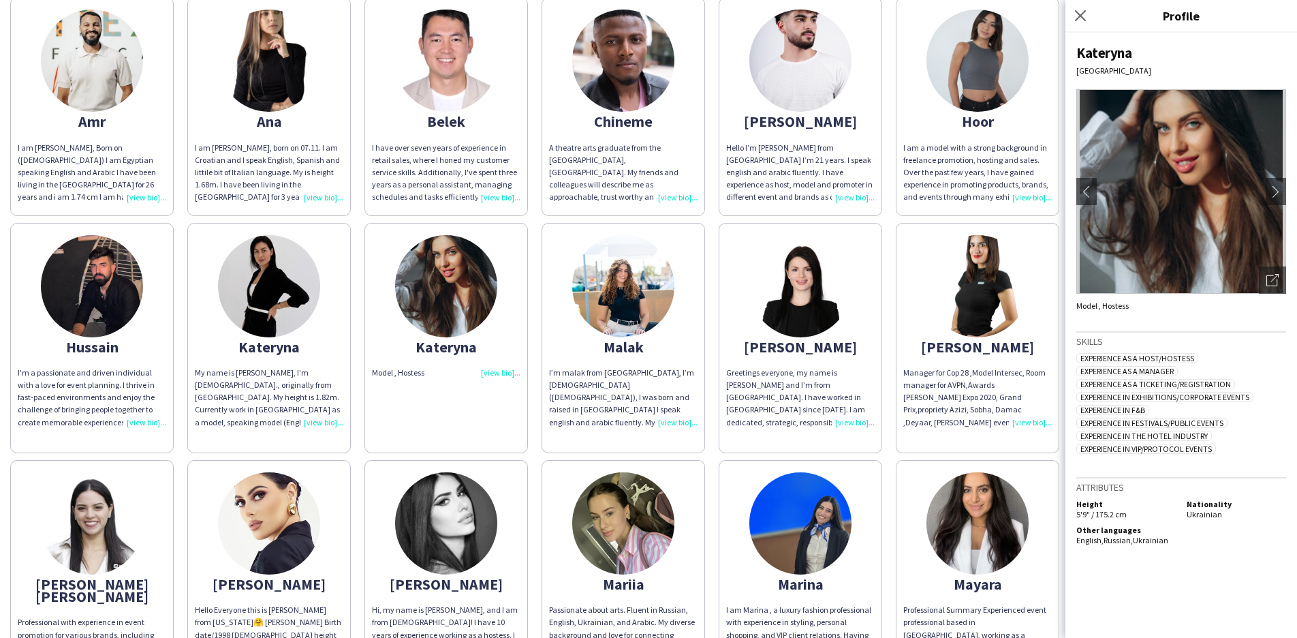
scroll to position [0, 0]
click at [1275, 192] on app-icon "chevron-right" at bounding box center [1275, 191] width 19 height 12
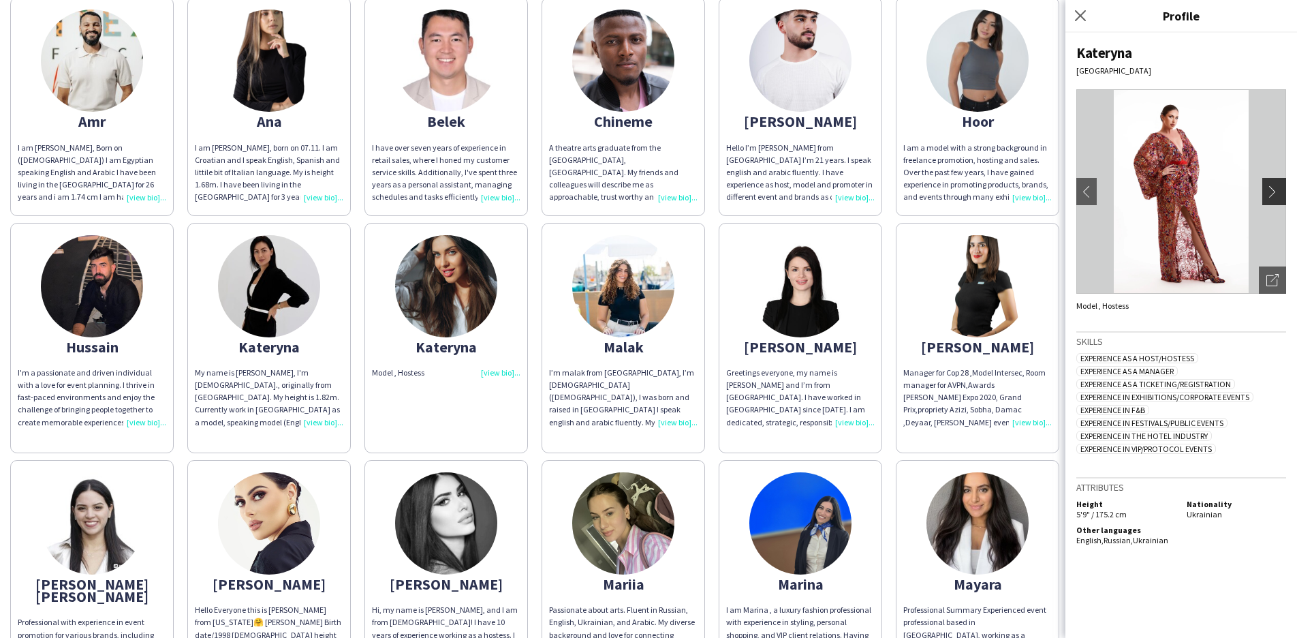
click at [1274, 188] on app-icon "chevron-right" at bounding box center [1275, 191] width 19 height 12
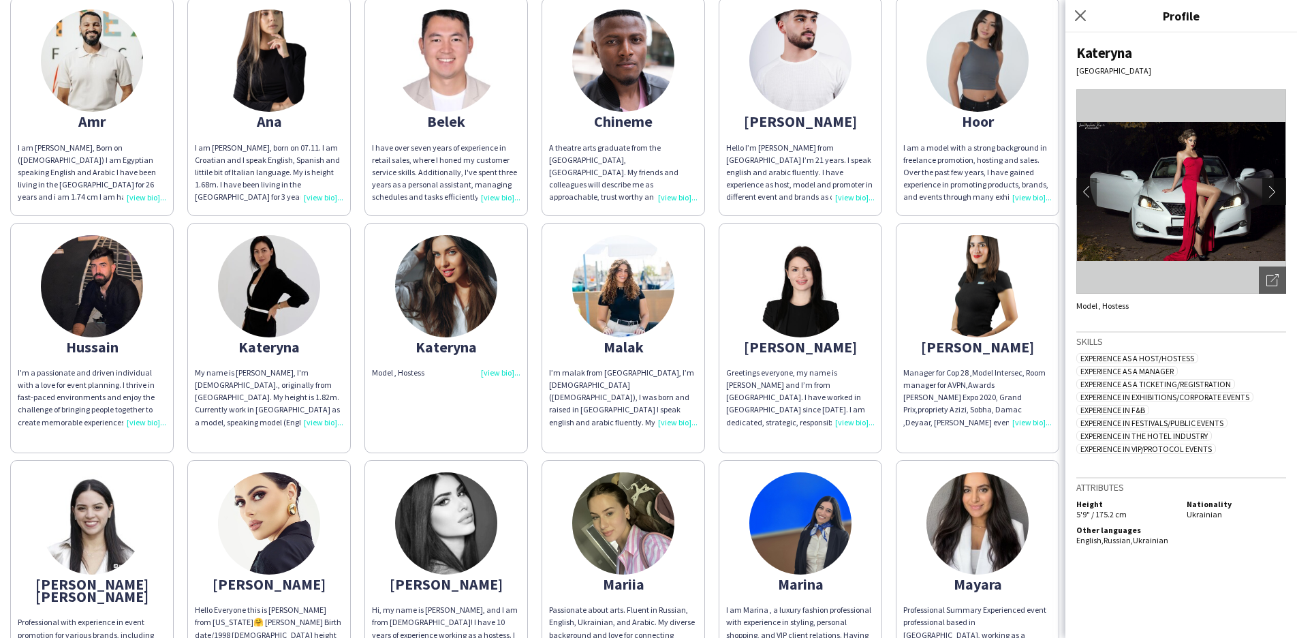
click at [1274, 189] on app-icon "chevron-right" at bounding box center [1275, 191] width 19 height 12
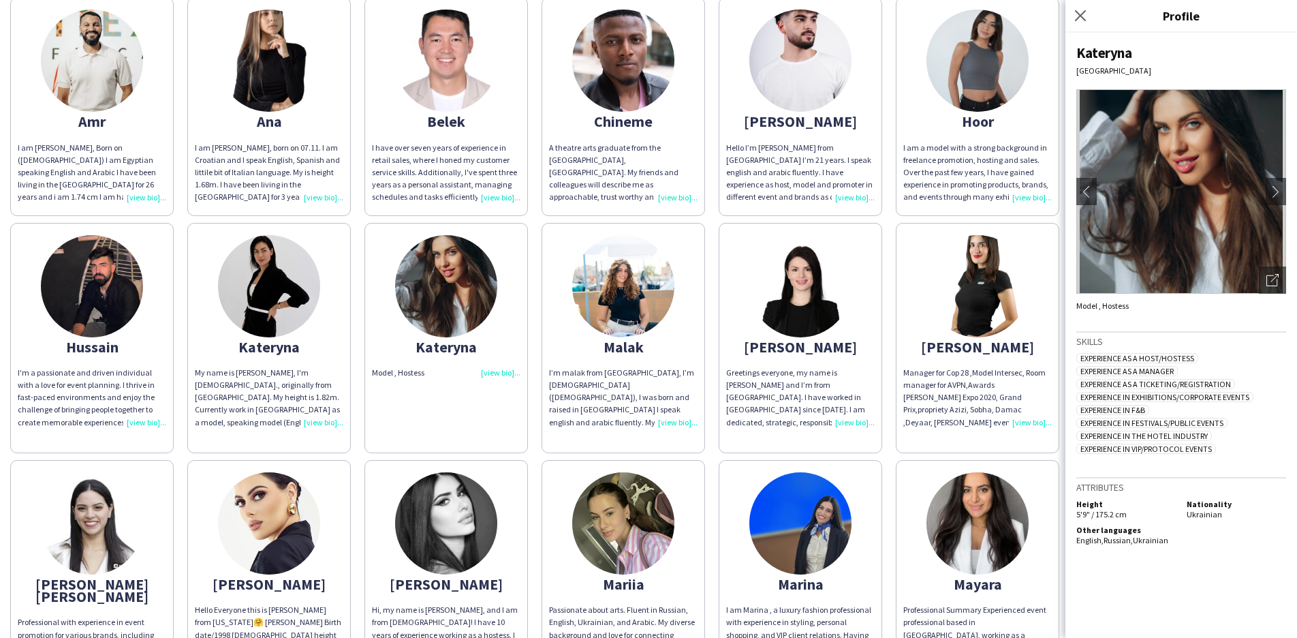
click at [630, 341] on div "Malak" at bounding box center [623, 347] width 148 height 12
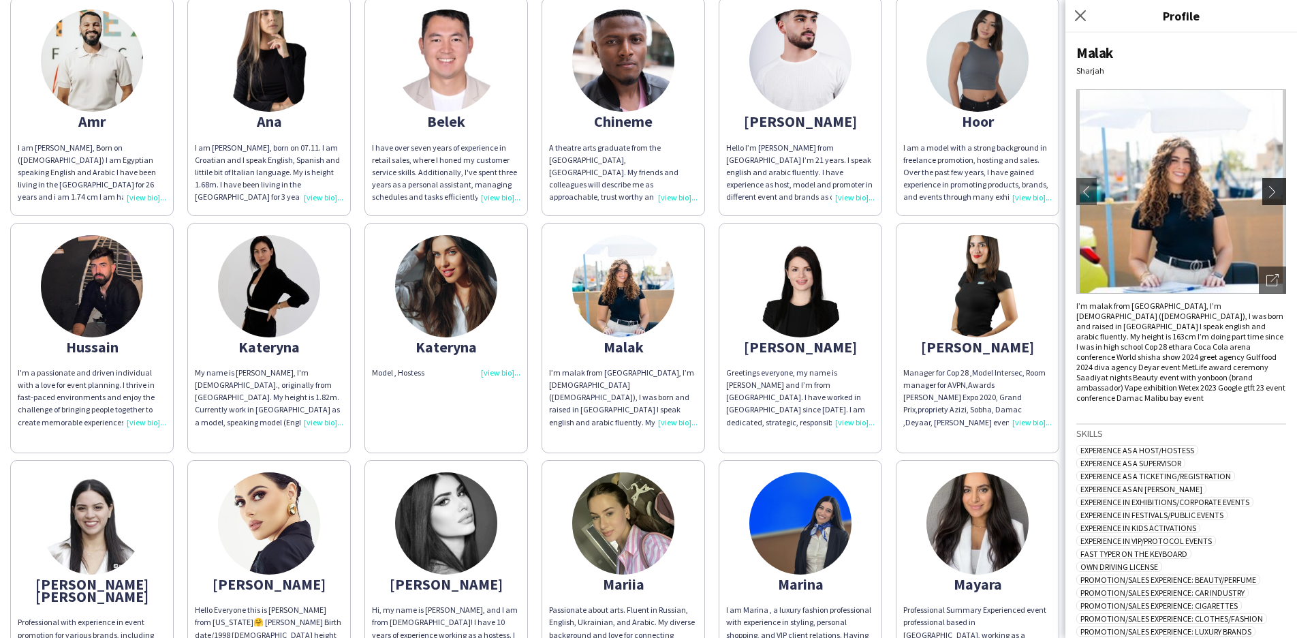
click at [1266, 189] on app-icon "chevron-right" at bounding box center [1275, 191] width 19 height 12
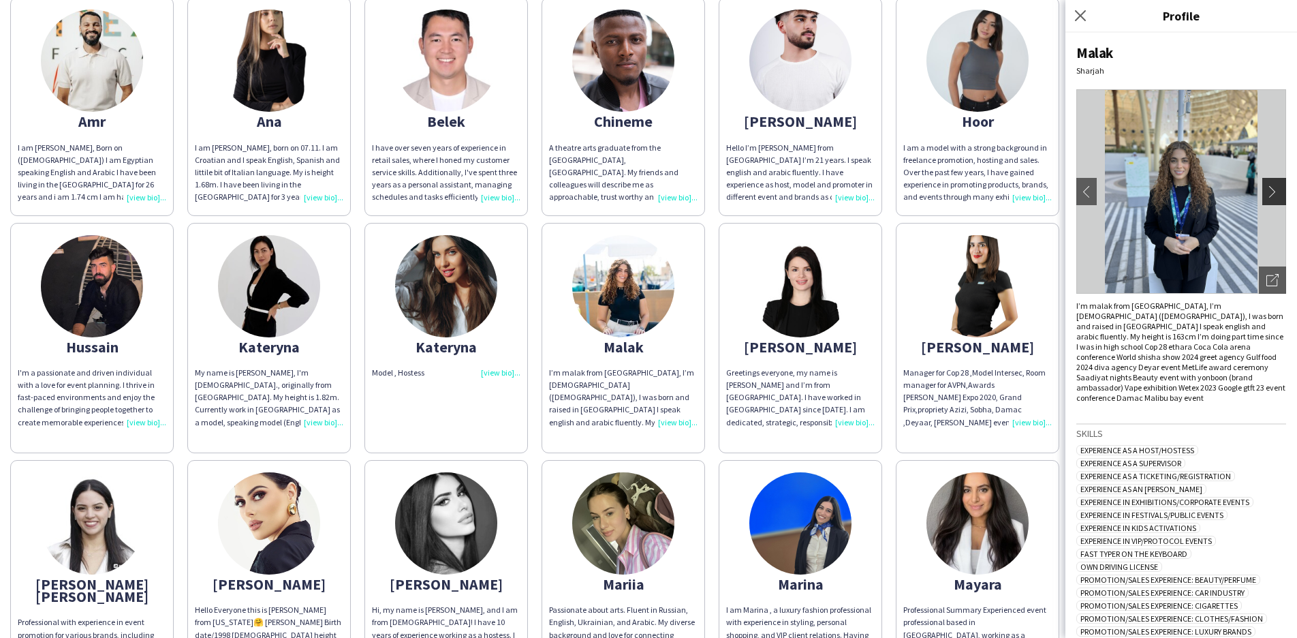
click at [1266, 195] on app-icon "chevron-right" at bounding box center [1275, 191] width 19 height 12
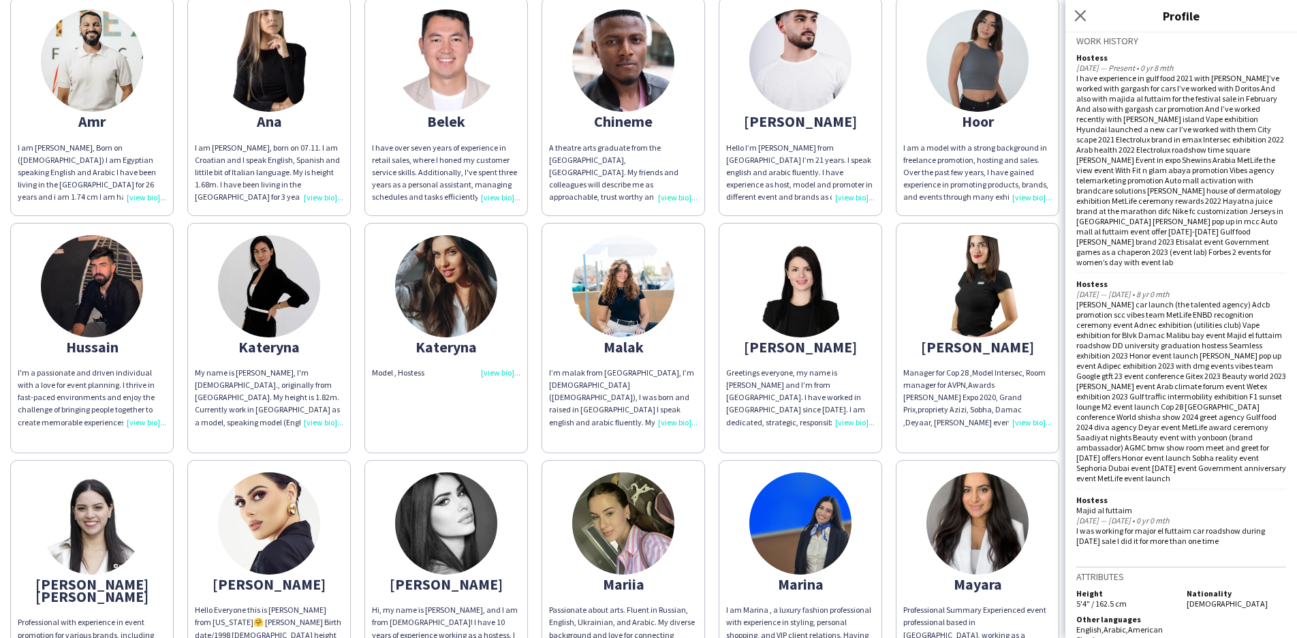
click at [809, 341] on div "[PERSON_NAME]" at bounding box center [800, 347] width 148 height 12
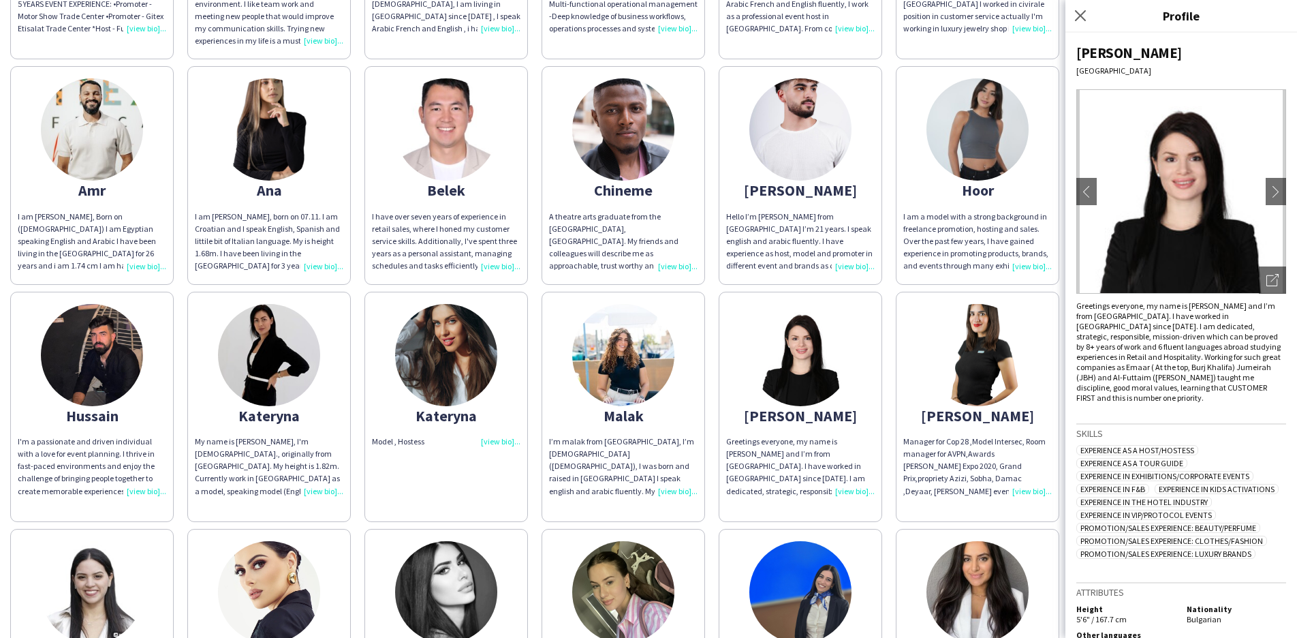
scroll to position [278, 0]
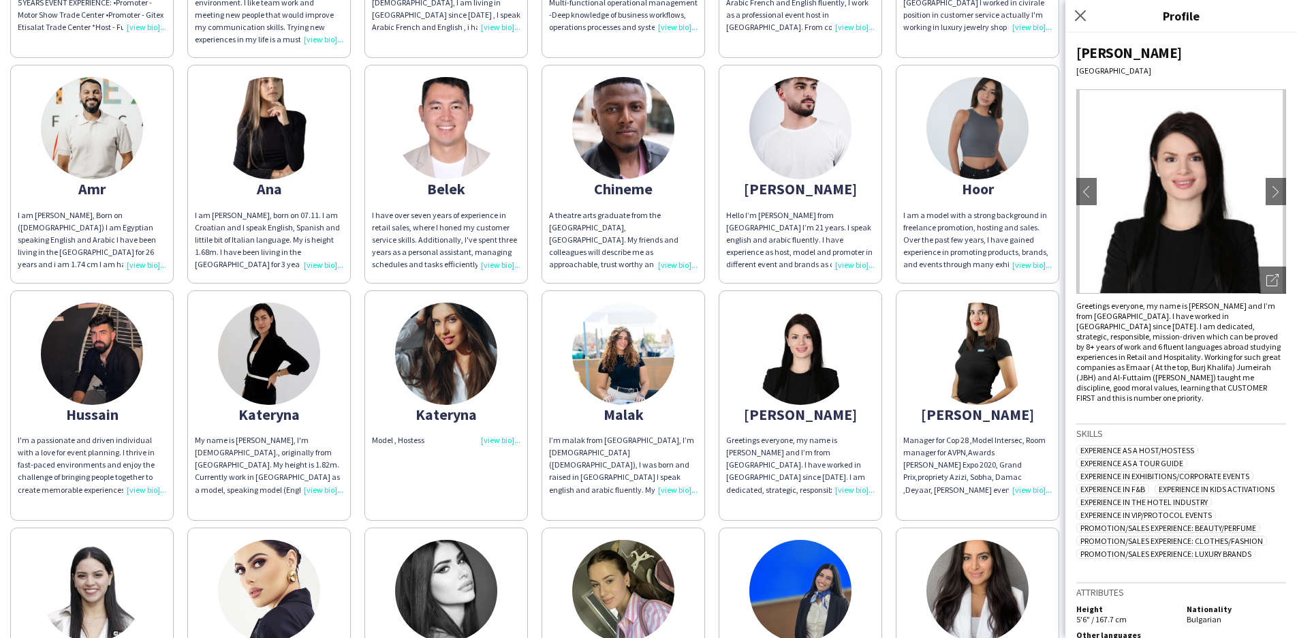
click at [973, 408] on div "[PERSON_NAME]" at bounding box center [977, 414] width 148 height 12
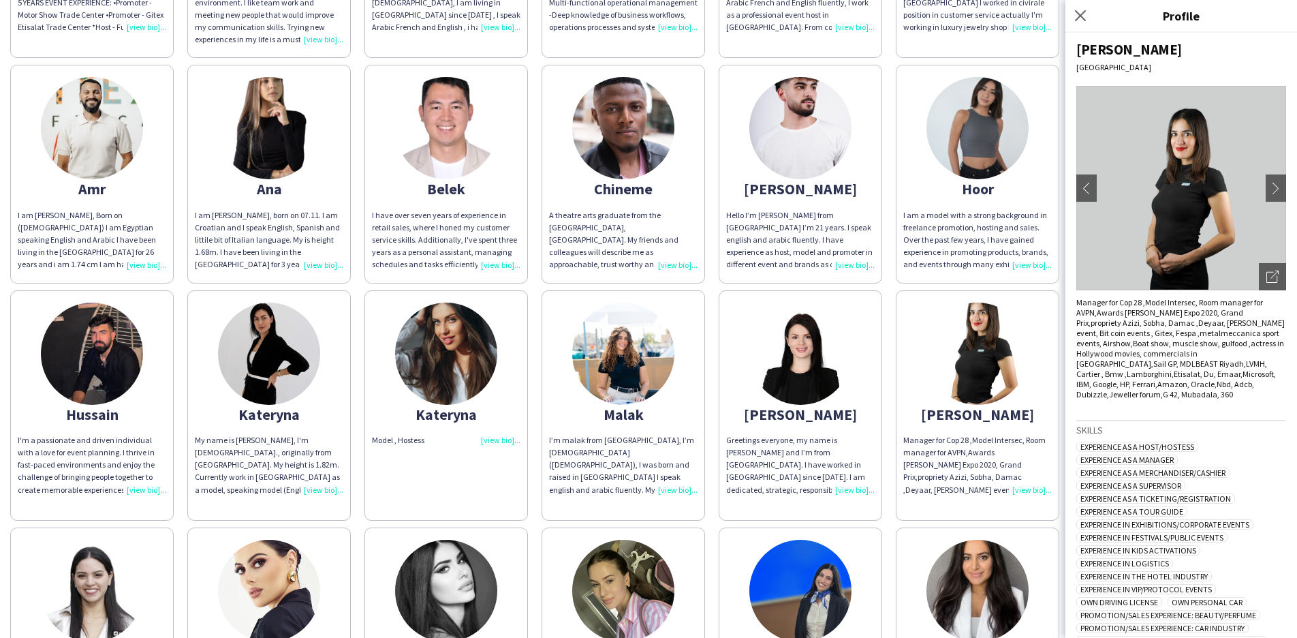
scroll to position [0, 0]
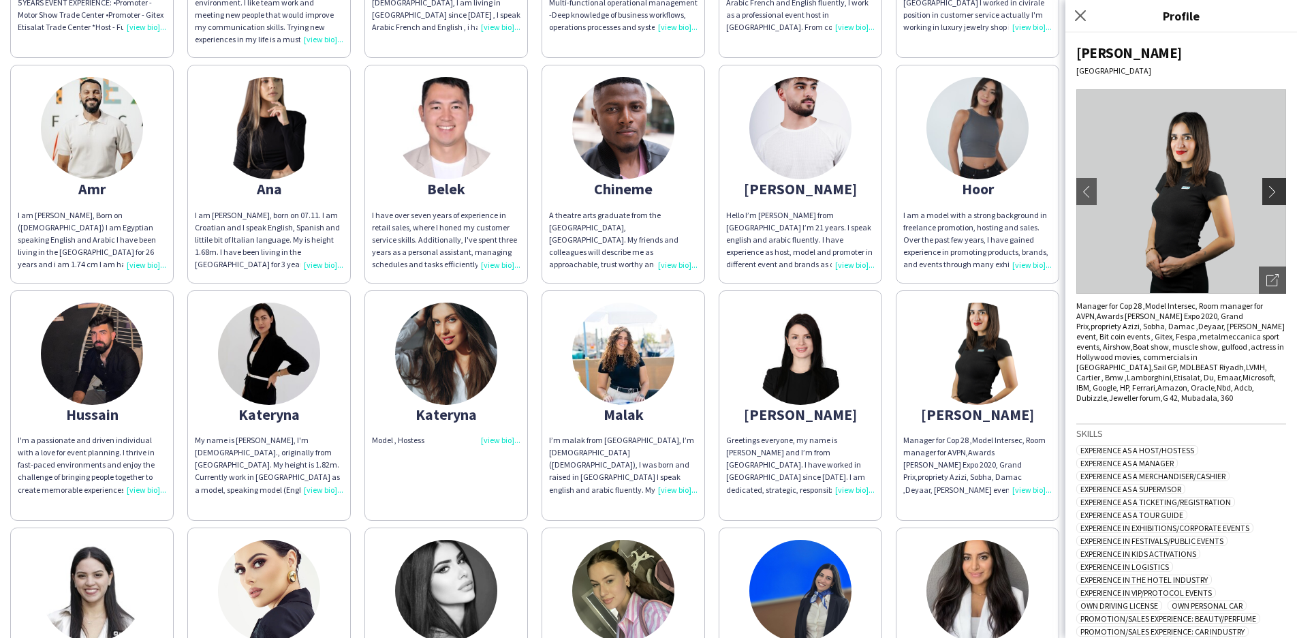
click at [1266, 192] on app-icon "chevron-right" at bounding box center [1275, 191] width 19 height 12
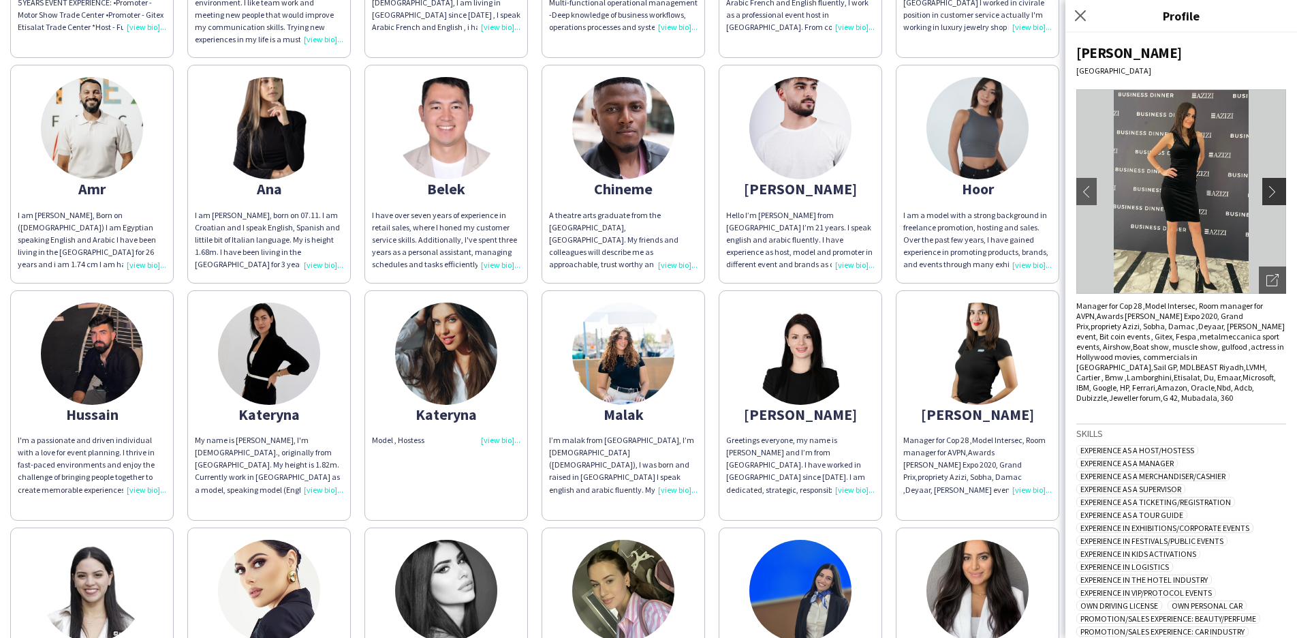
click at [1266, 192] on app-icon "chevron-right" at bounding box center [1275, 191] width 19 height 12
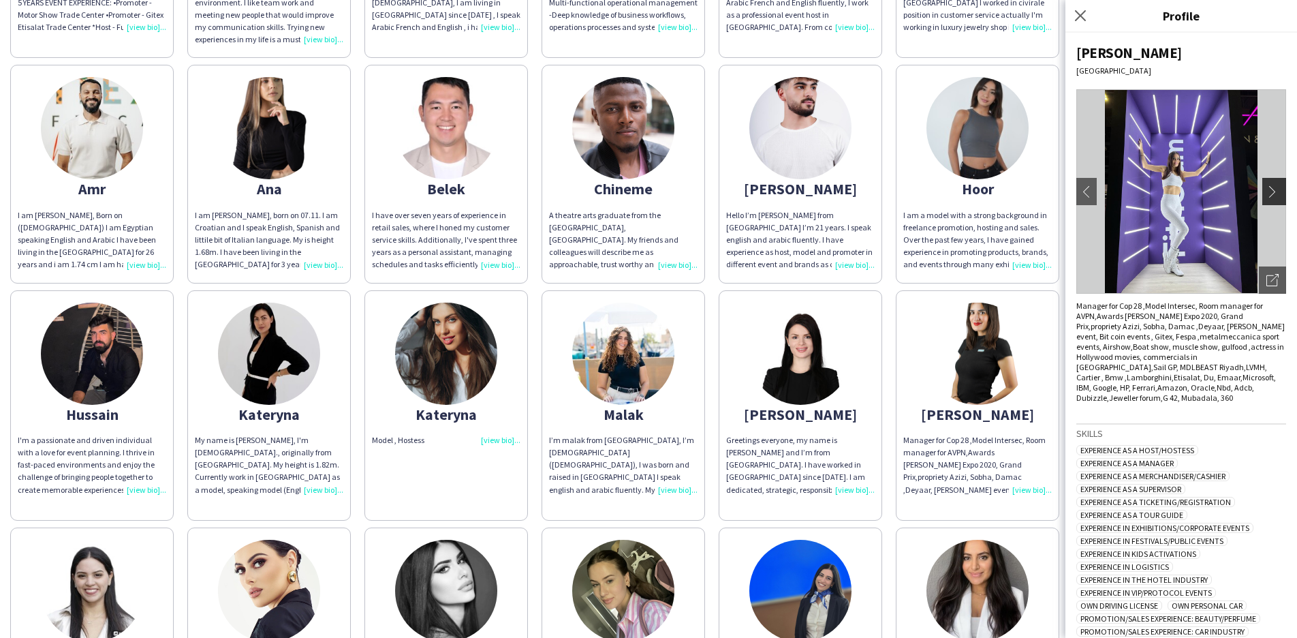
click at [1266, 192] on app-icon "chevron-right" at bounding box center [1275, 191] width 19 height 12
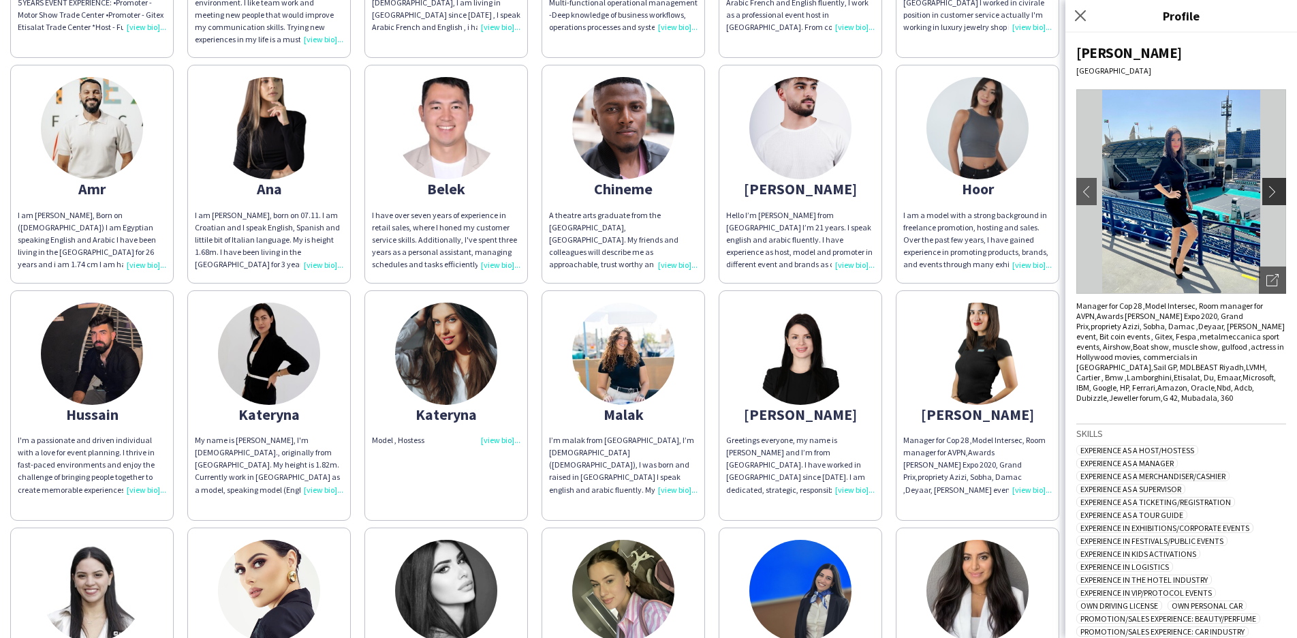
click at [1266, 192] on app-icon "chevron-right" at bounding box center [1275, 191] width 19 height 12
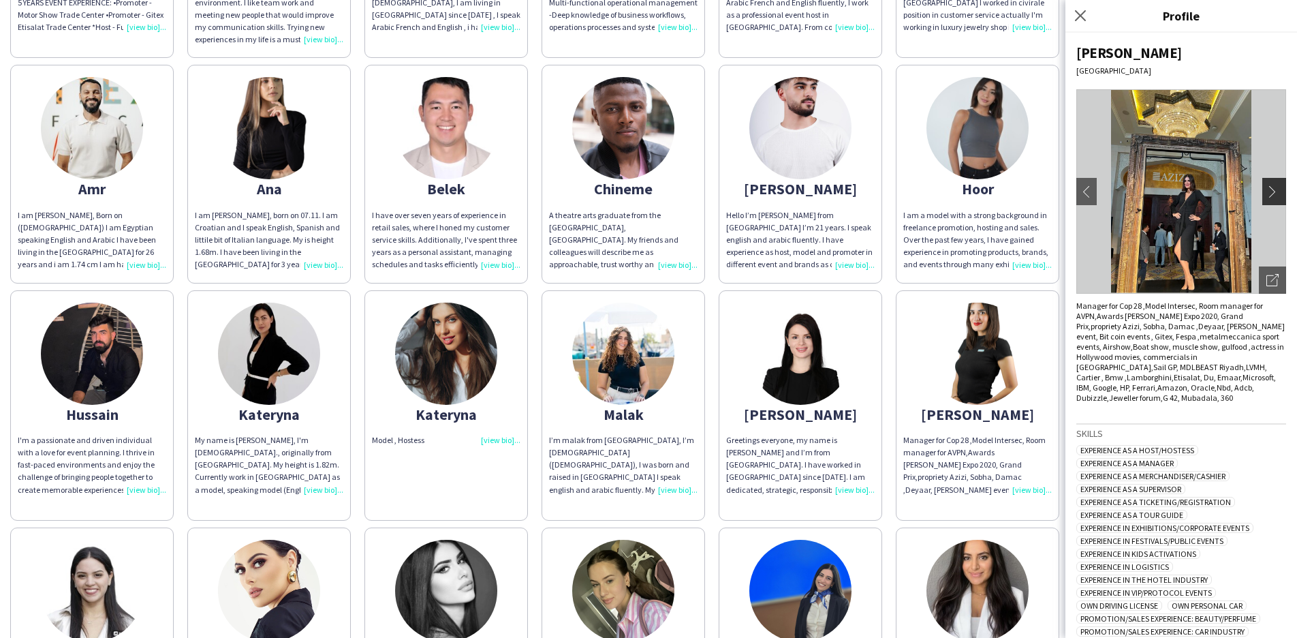
click at [1266, 192] on app-icon "chevron-right" at bounding box center [1275, 191] width 19 height 12
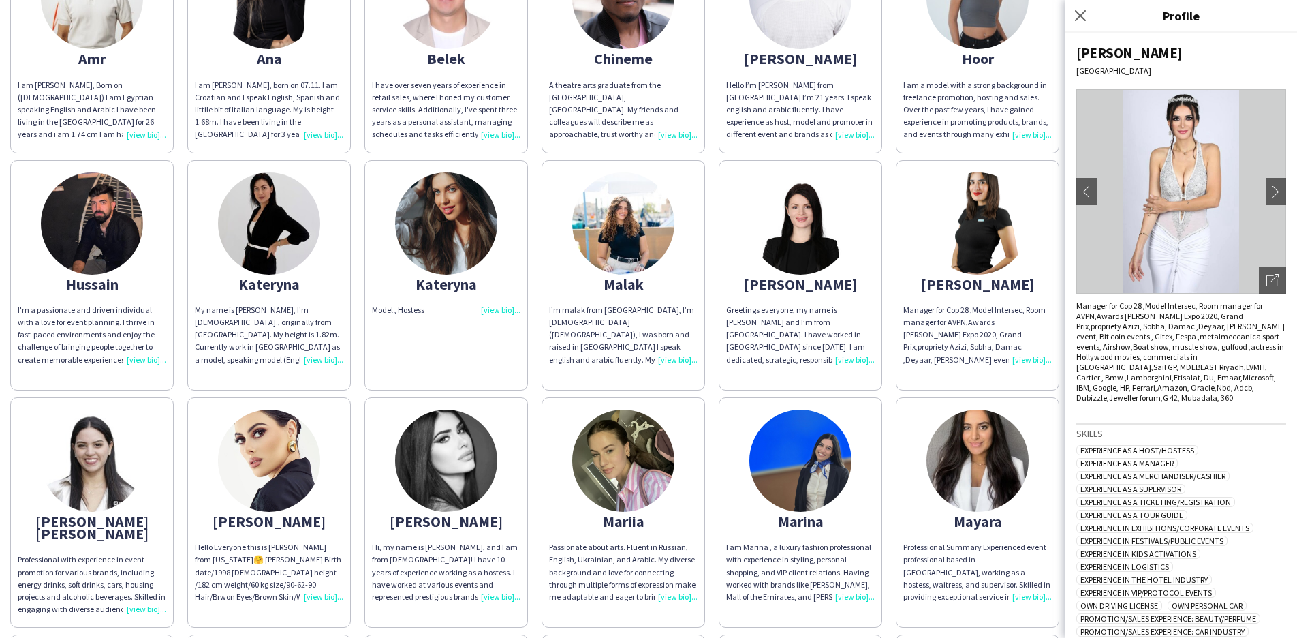
scroll to position [411, 0]
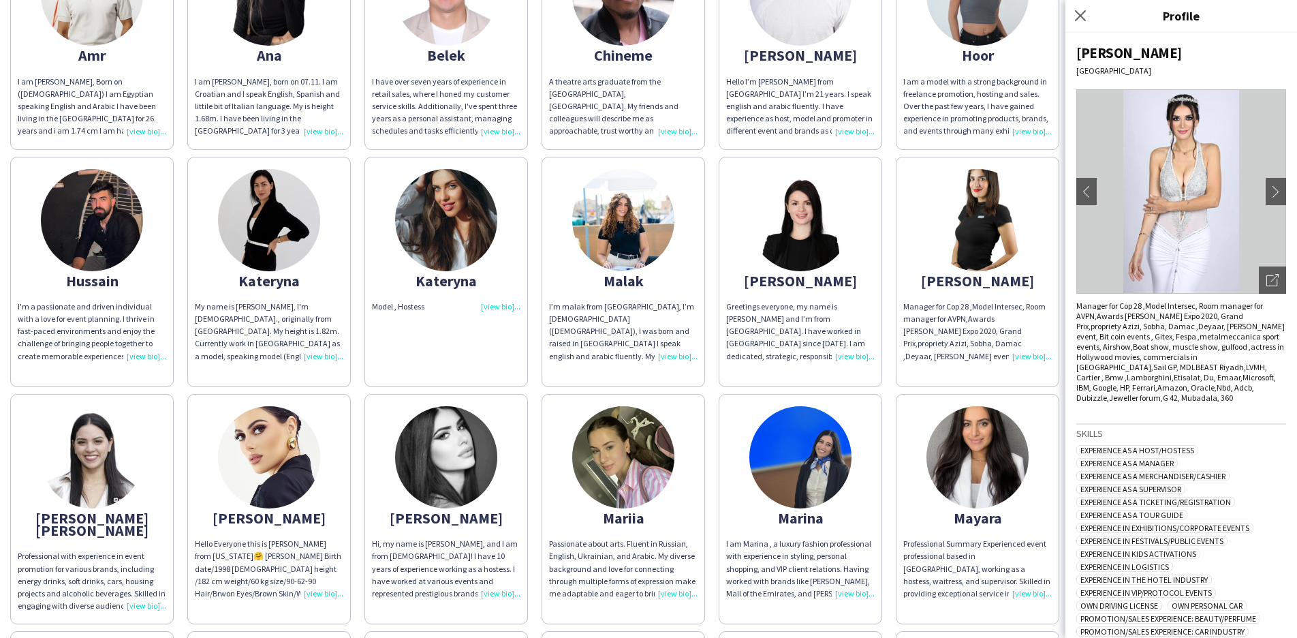
click at [84, 451] on img at bounding box center [92, 457] width 102 height 102
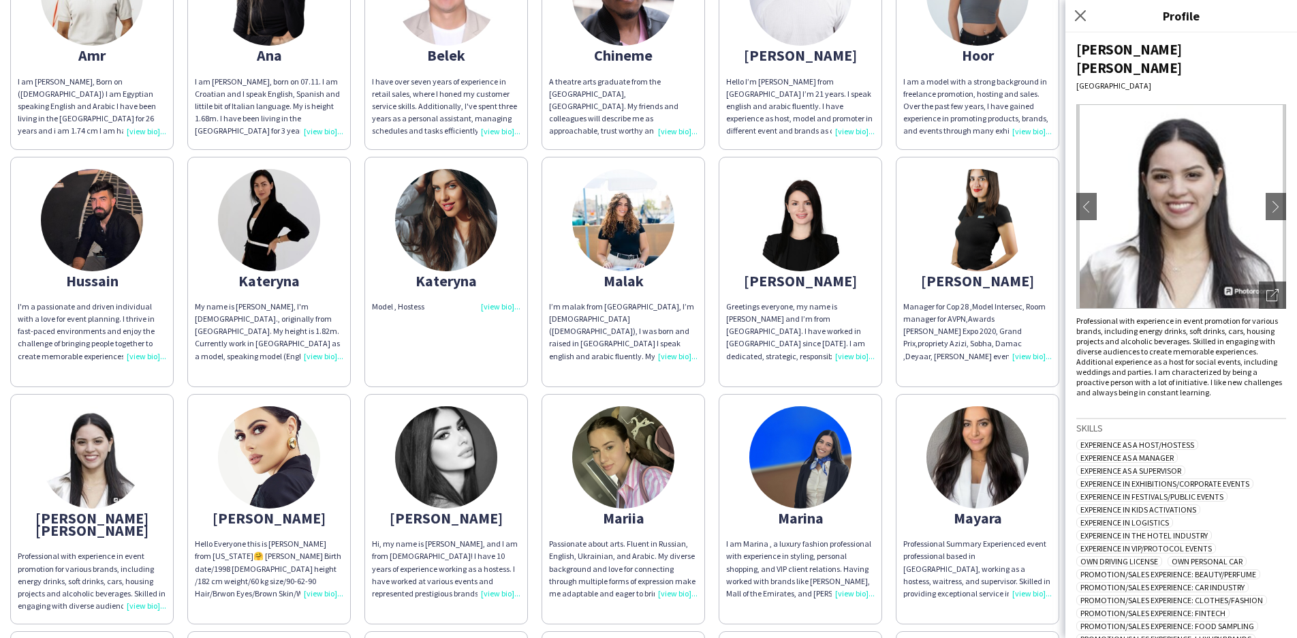
scroll to position [0, 0]
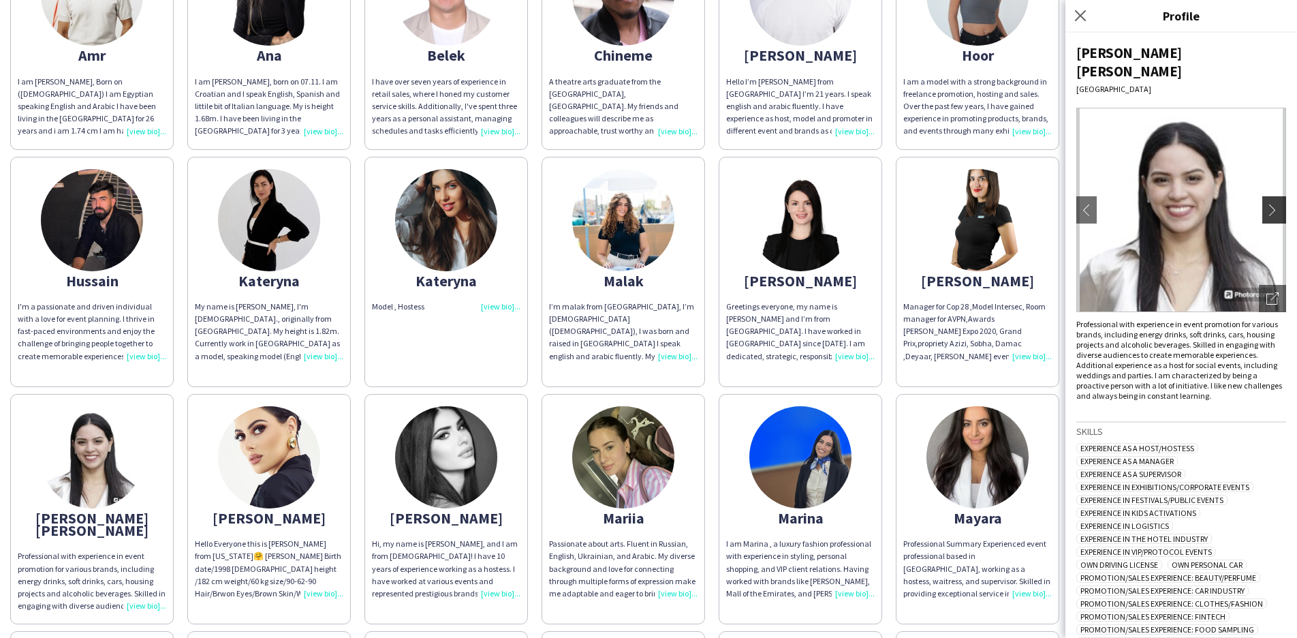
click at [1266, 204] on app-icon "chevron-right" at bounding box center [1275, 210] width 19 height 12
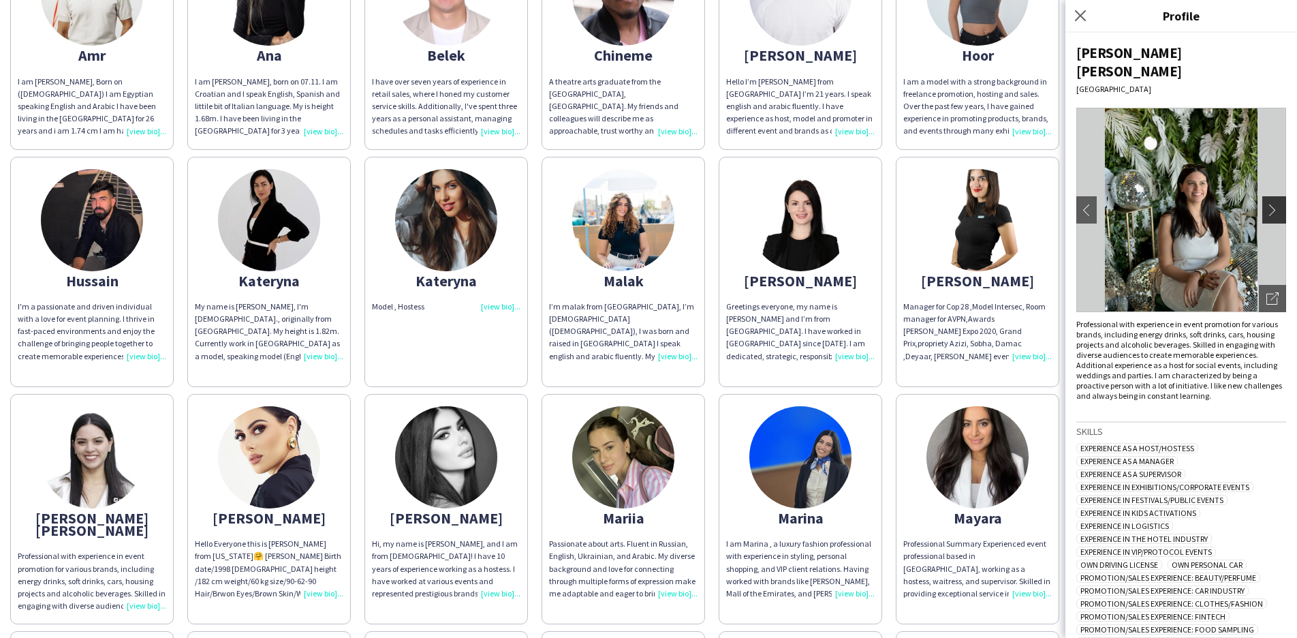
click at [1266, 204] on app-icon "chevron-right" at bounding box center [1275, 210] width 19 height 12
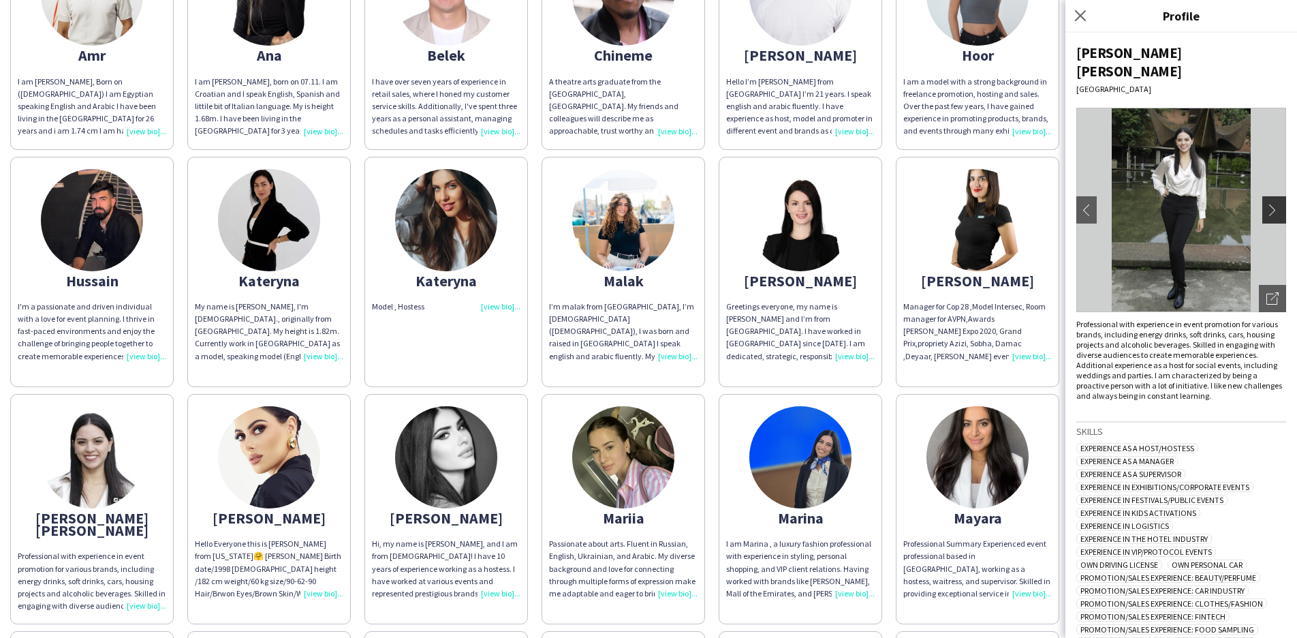
click at [1266, 204] on app-icon "chevron-right" at bounding box center [1275, 210] width 19 height 12
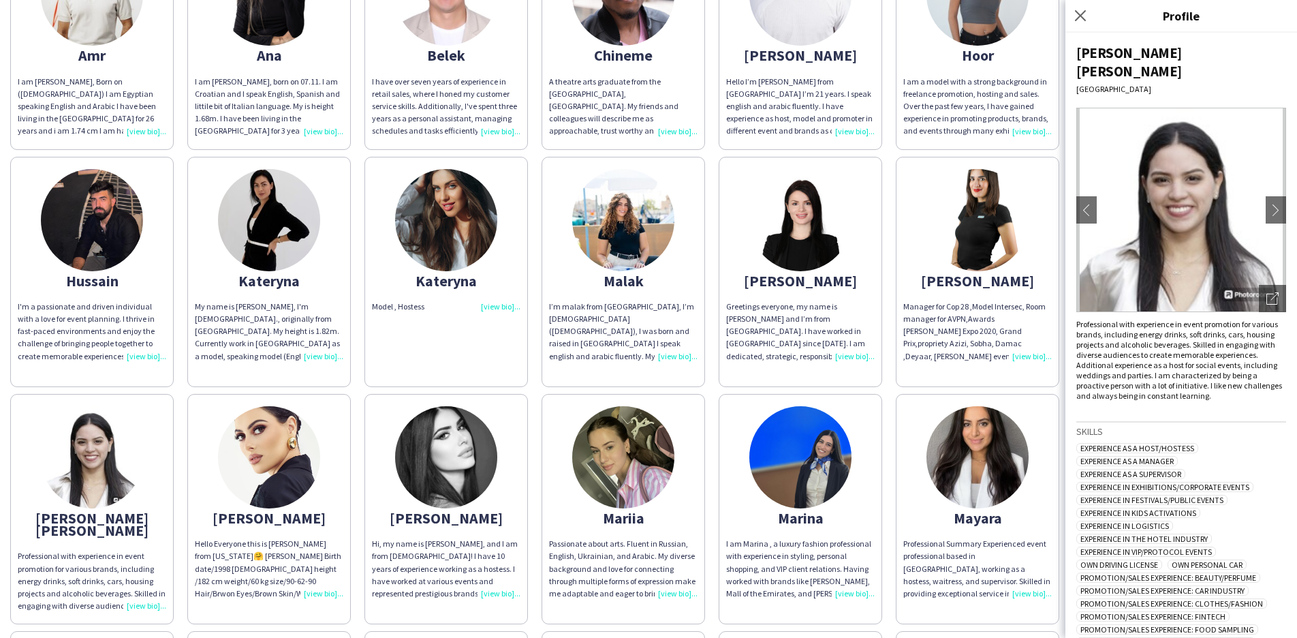
click at [264, 512] on div "[PERSON_NAME]" at bounding box center [269, 518] width 148 height 12
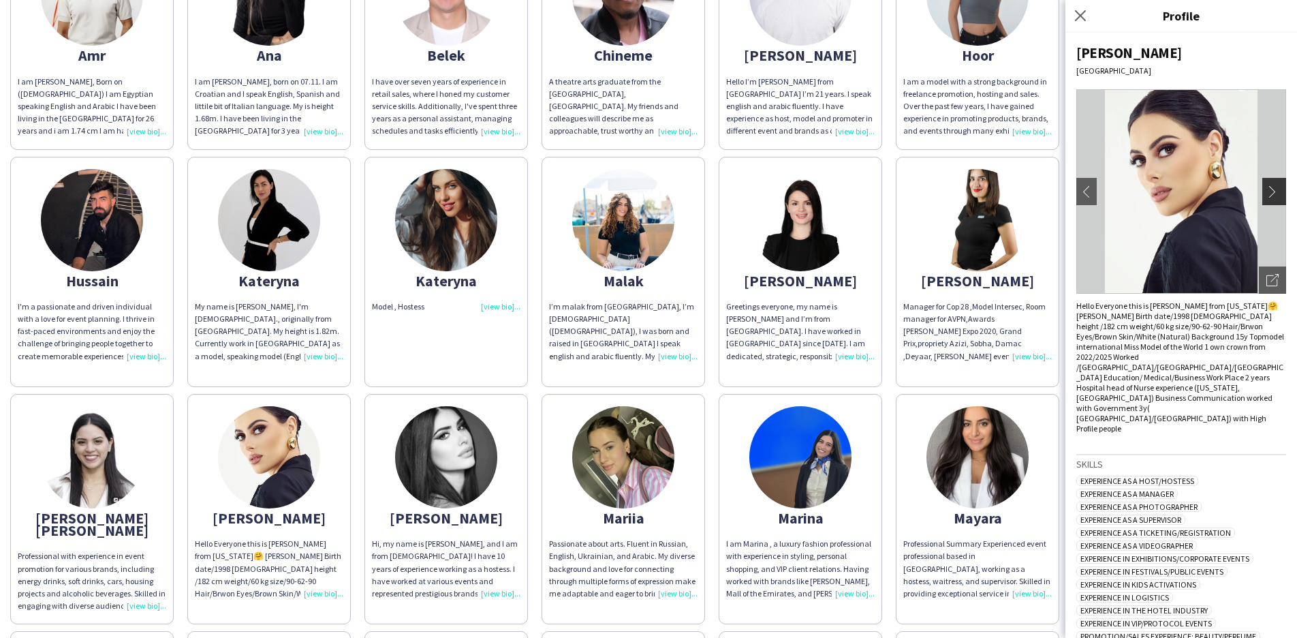
click at [1268, 188] on app-icon "chevron-right" at bounding box center [1275, 191] width 19 height 12
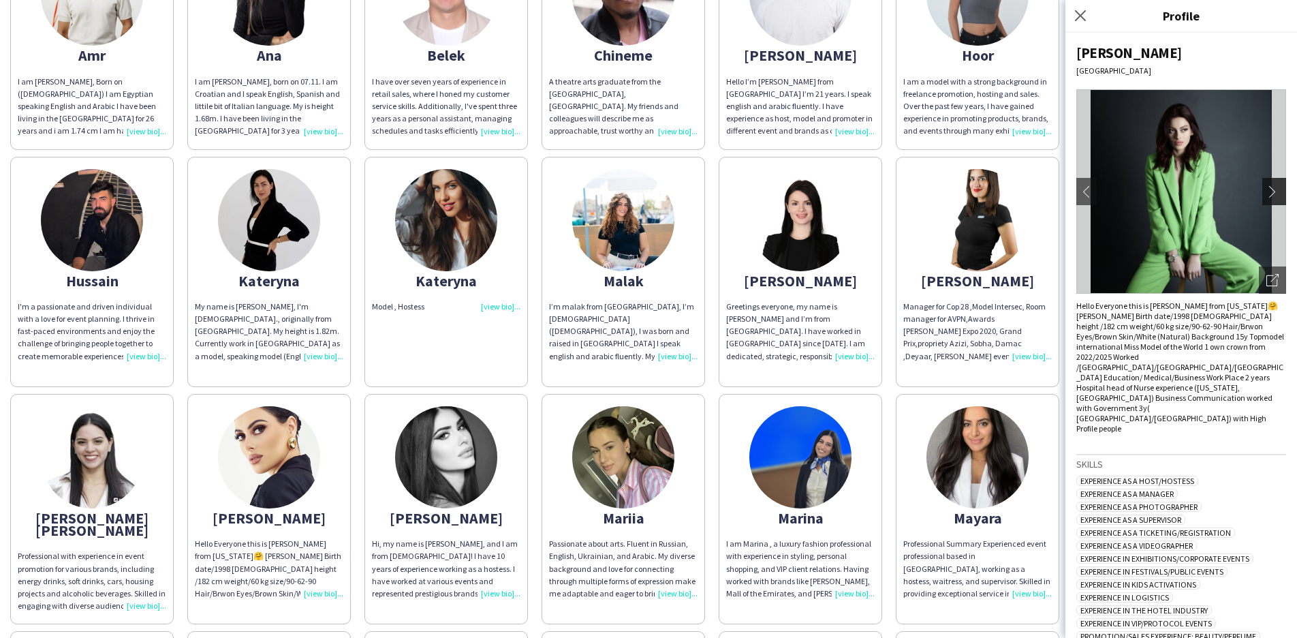
click at [1266, 187] on app-icon "chevron-right" at bounding box center [1275, 191] width 19 height 12
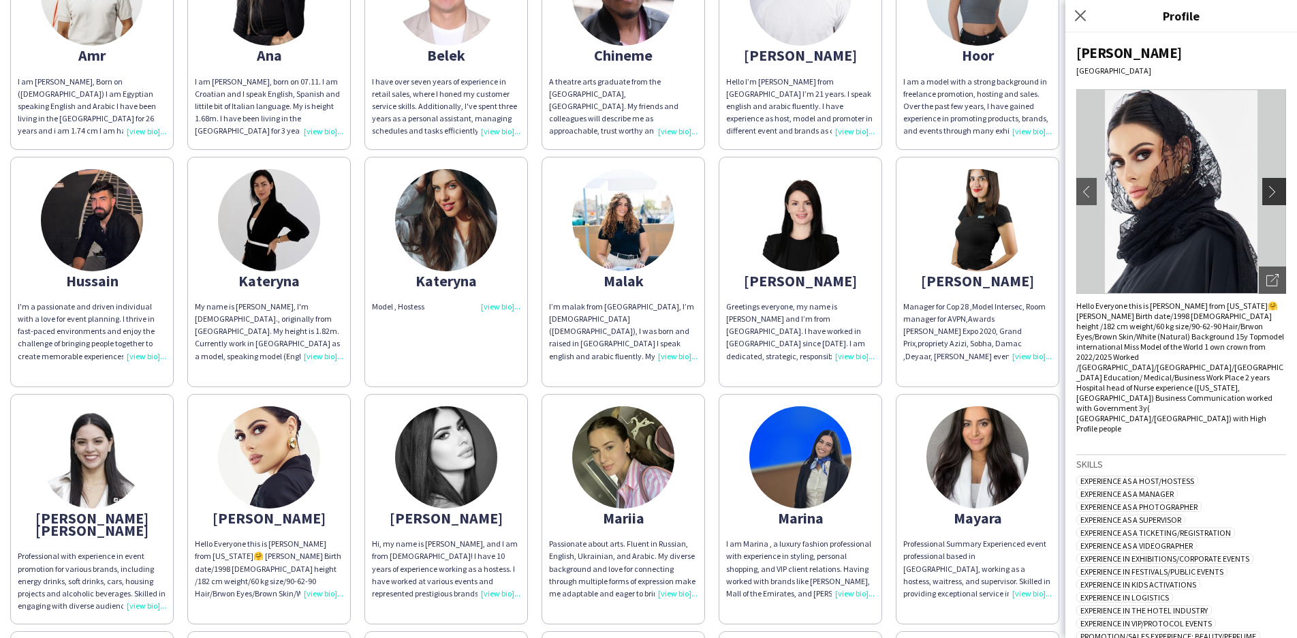
click at [1266, 187] on app-icon "chevron-right" at bounding box center [1275, 191] width 19 height 12
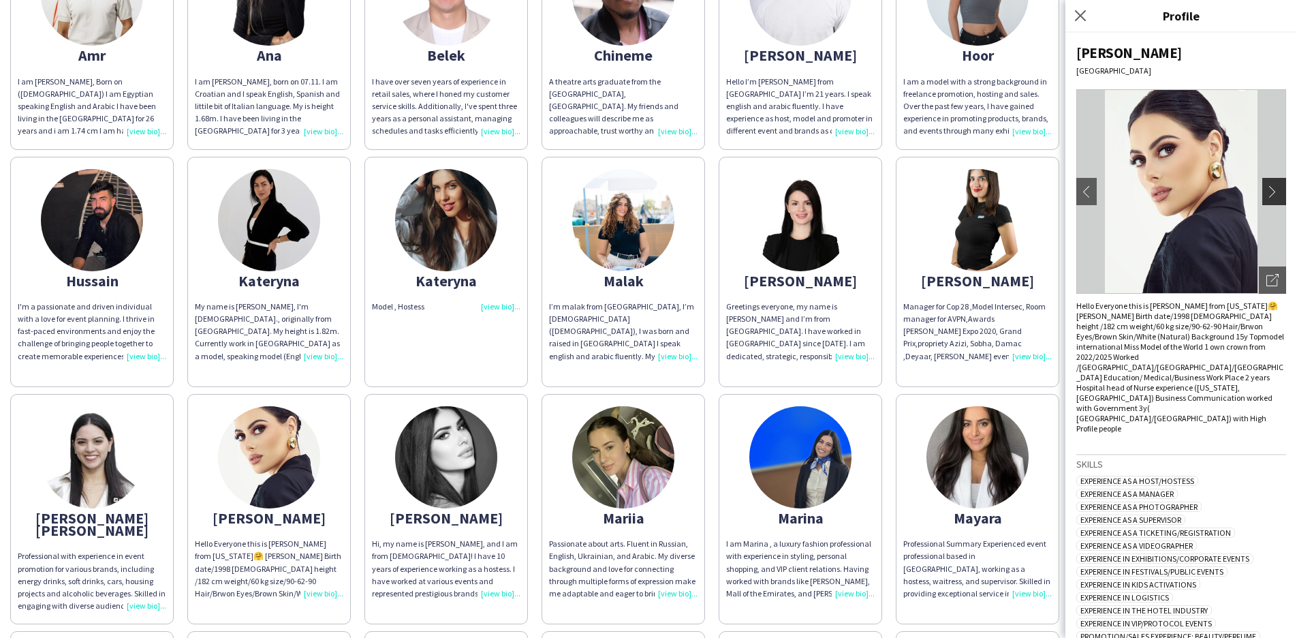
click at [1266, 187] on app-icon "chevron-right" at bounding box center [1275, 191] width 19 height 12
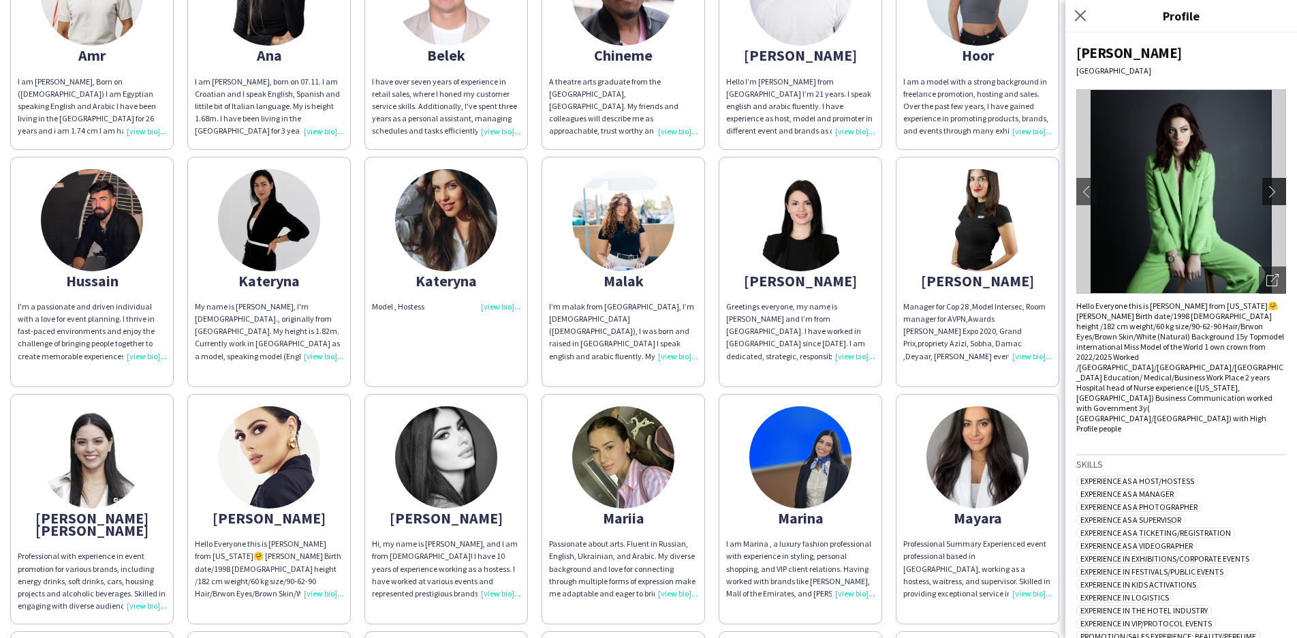
click at [1266, 187] on app-icon "chevron-right" at bounding box center [1275, 191] width 19 height 12
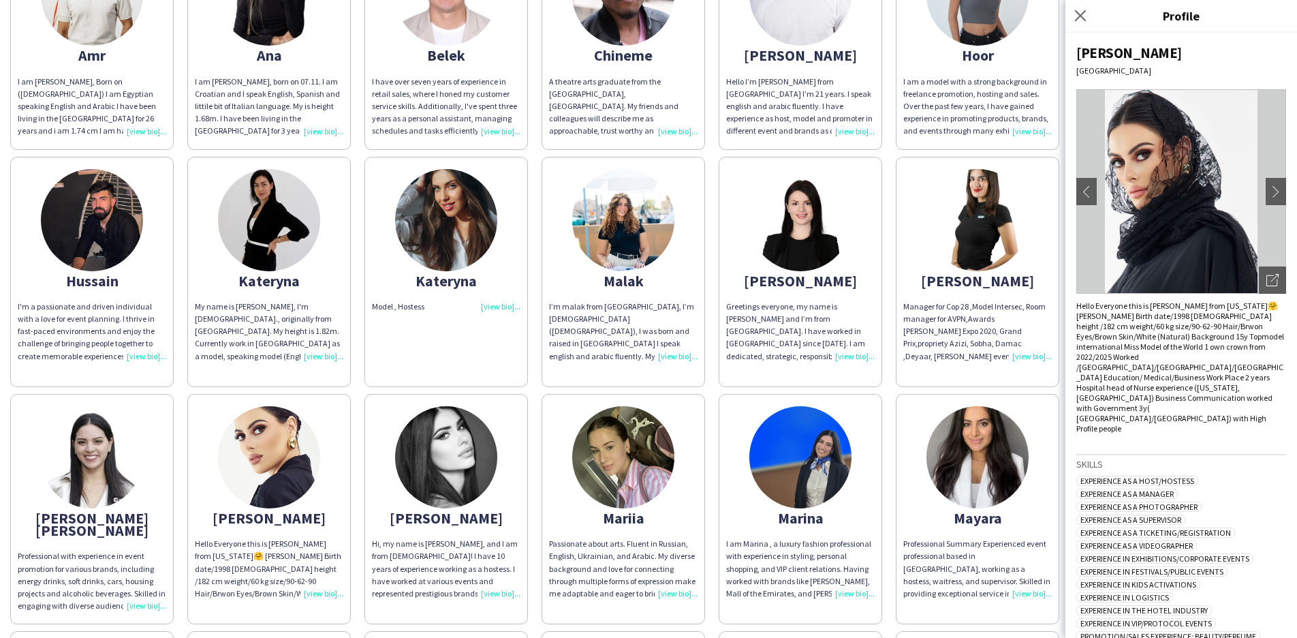
click at [448, 512] on div "[PERSON_NAME]" at bounding box center [446, 518] width 148 height 12
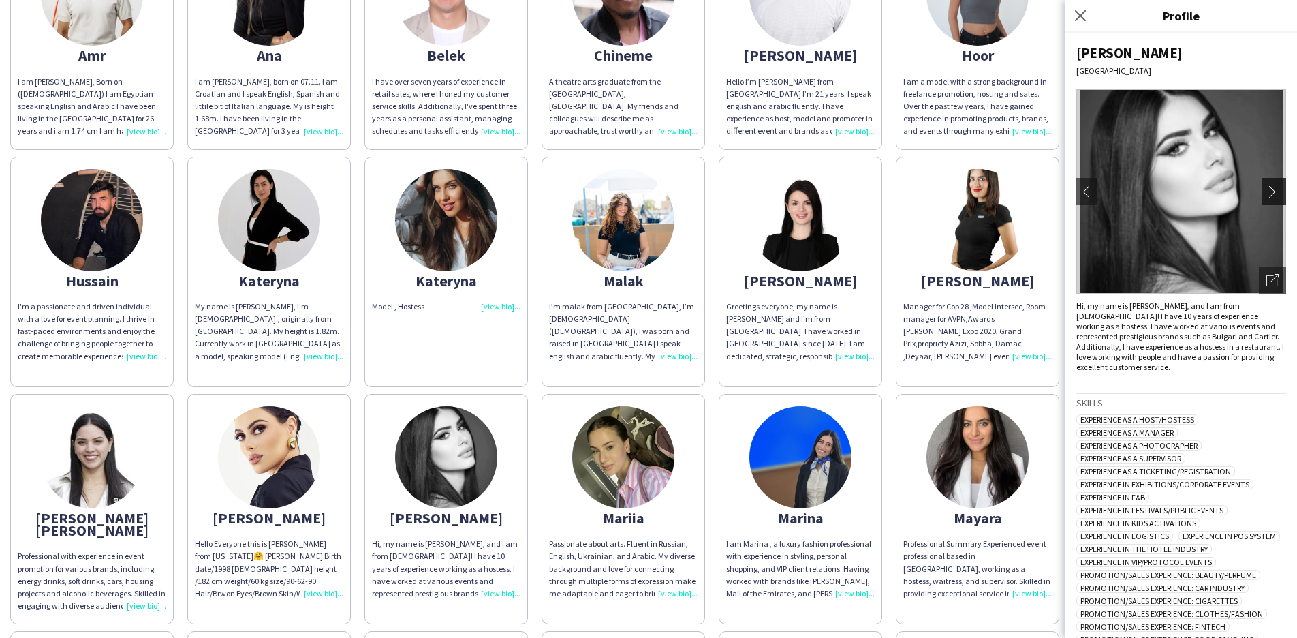
click at [1266, 189] on app-icon "chevron-right" at bounding box center [1275, 191] width 19 height 12
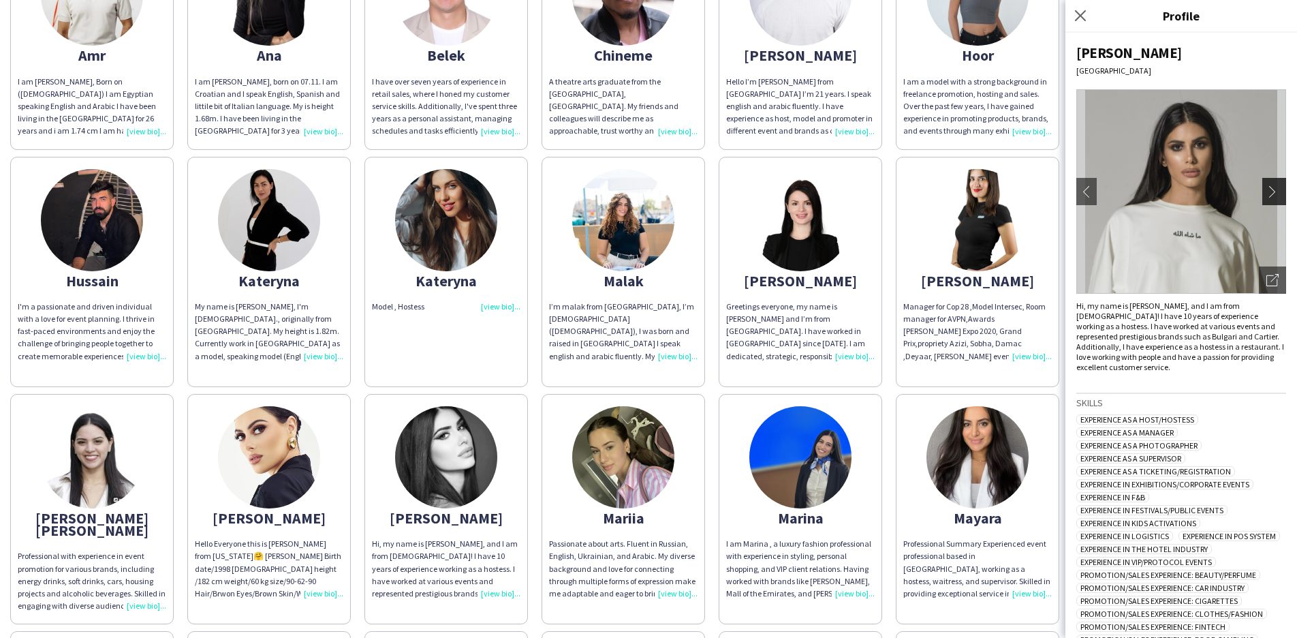
click at [1266, 189] on app-icon "chevron-right" at bounding box center [1275, 191] width 19 height 12
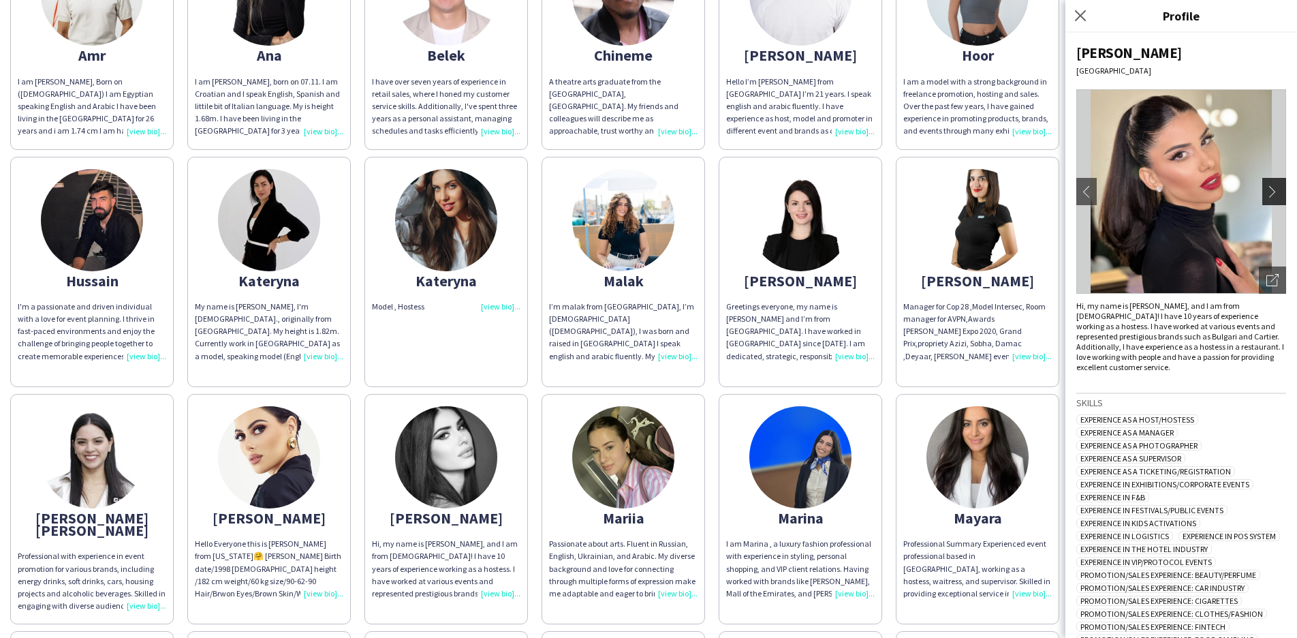
click at [1266, 191] on app-icon "chevron-right" at bounding box center [1275, 191] width 19 height 12
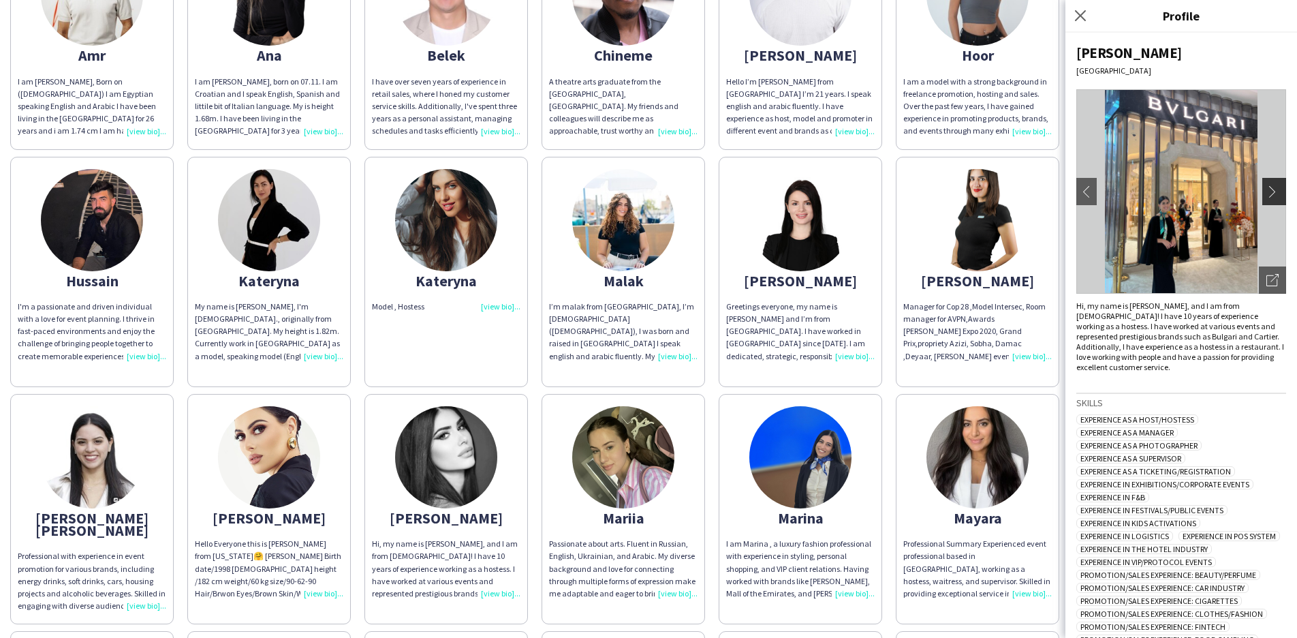
click at [1266, 193] on app-icon "chevron-right" at bounding box center [1275, 191] width 19 height 12
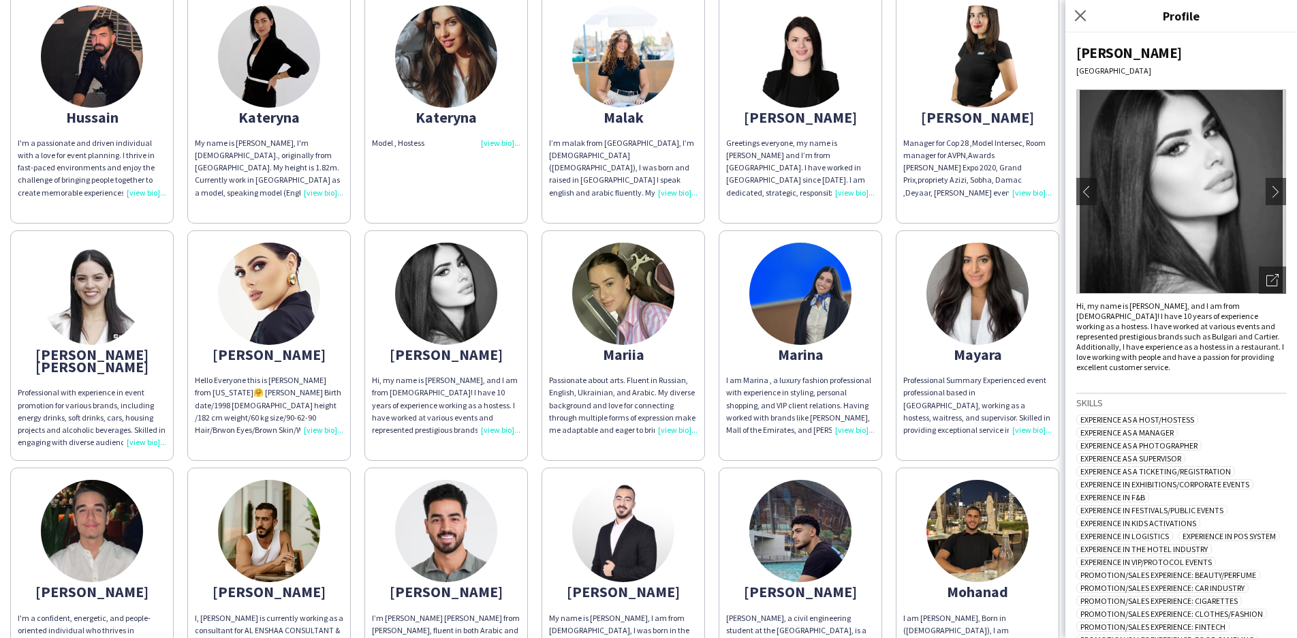
scroll to position [578, 0]
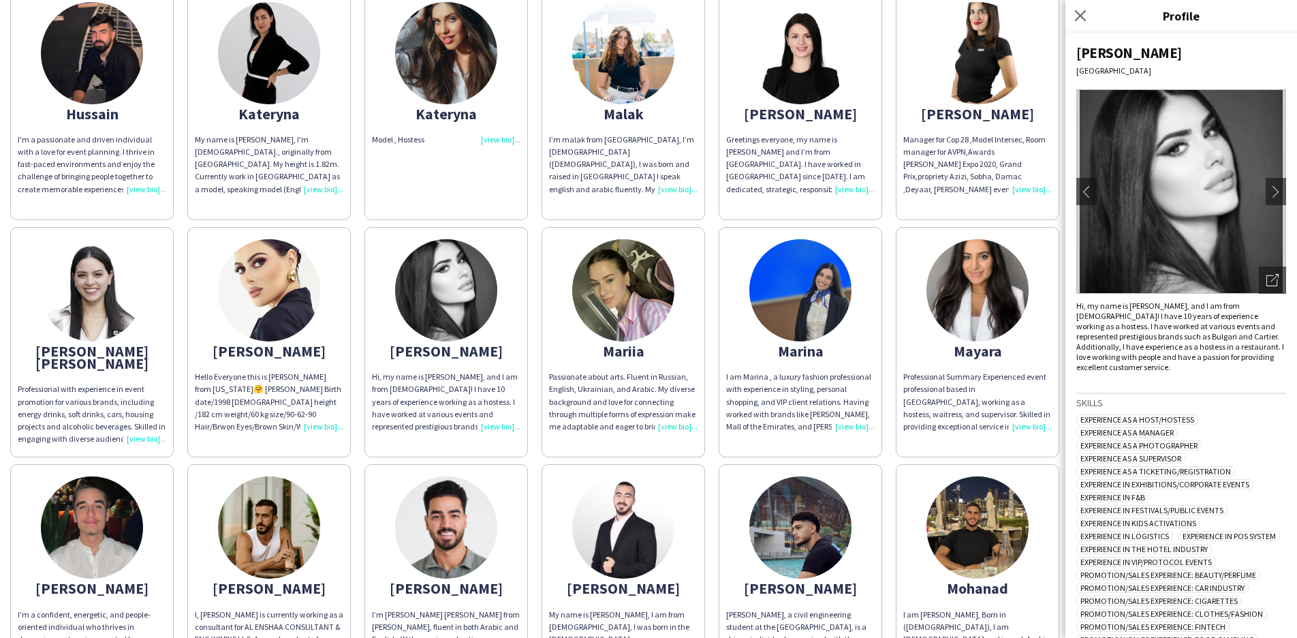
click at [618, 307] on img at bounding box center [623, 290] width 102 height 102
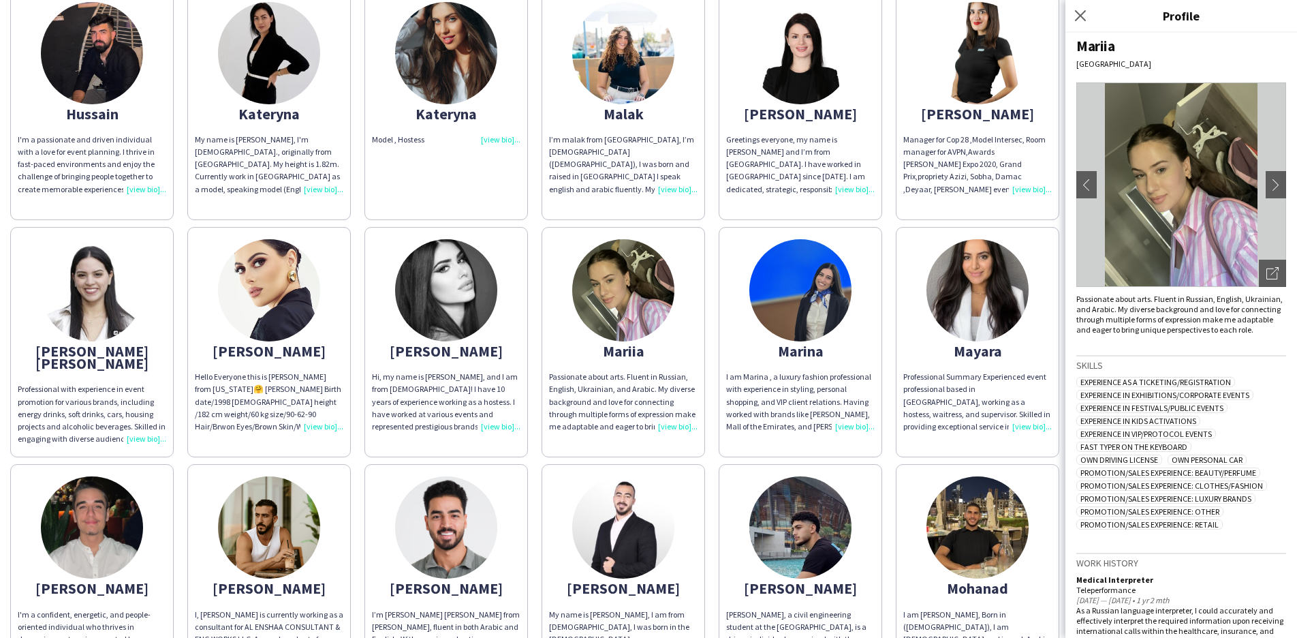
scroll to position [0, 0]
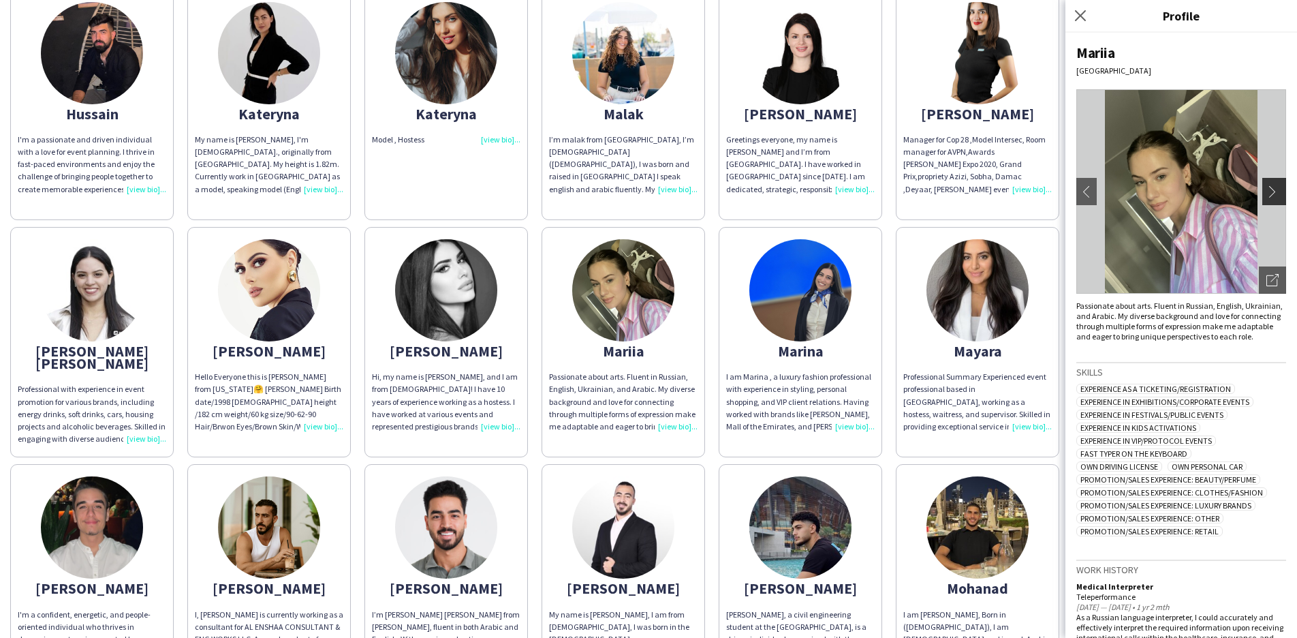
click at [1266, 191] on app-icon "chevron-right" at bounding box center [1275, 191] width 19 height 12
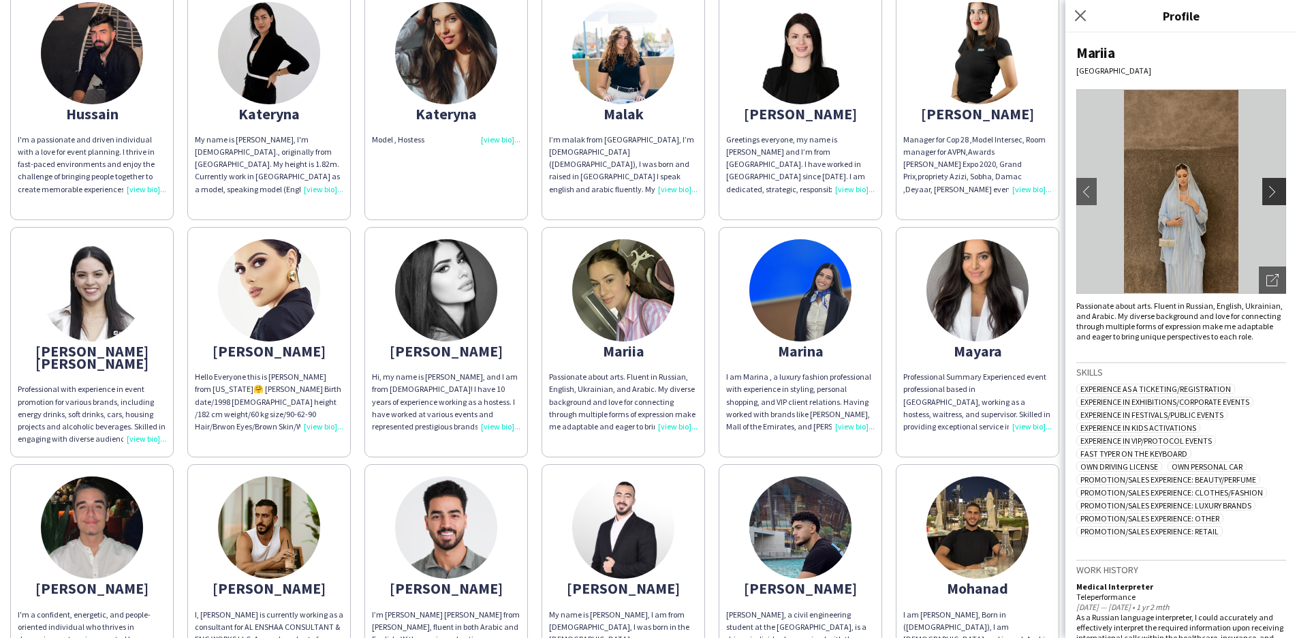
click at [1266, 190] on app-icon "chevron-right" at bounding box center [1275, 191] width 19 height 12
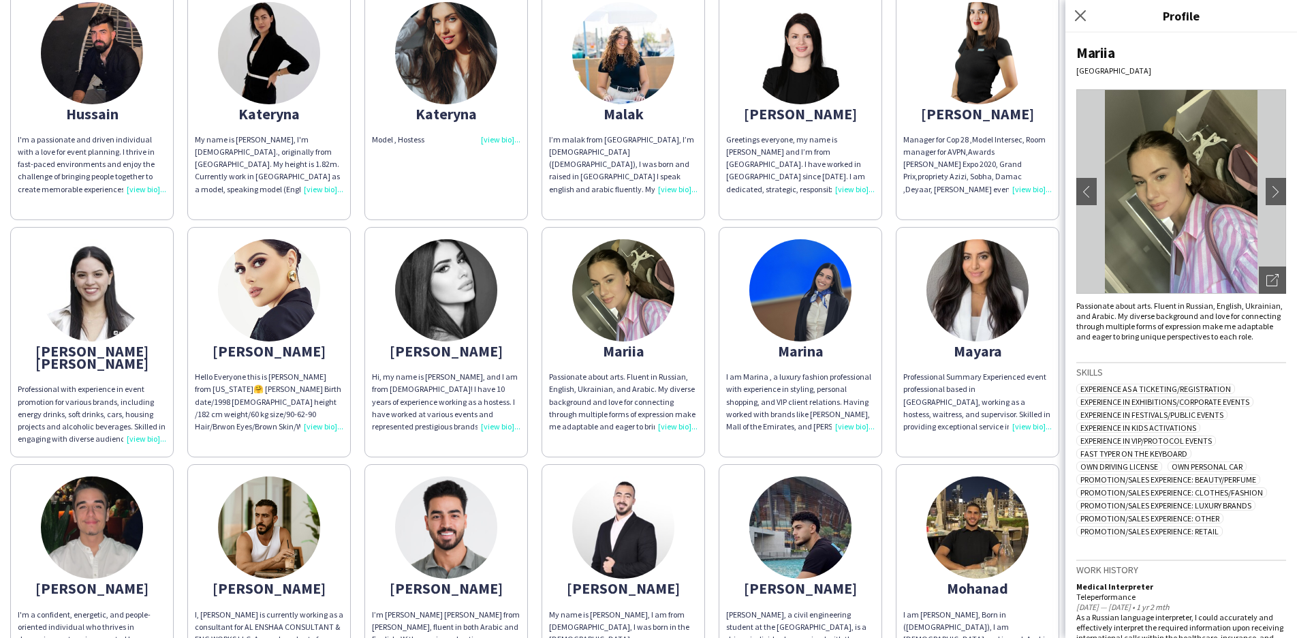
click at [798, 345] on div "Marina" at bounding box center [800, 351] width 148 height 12
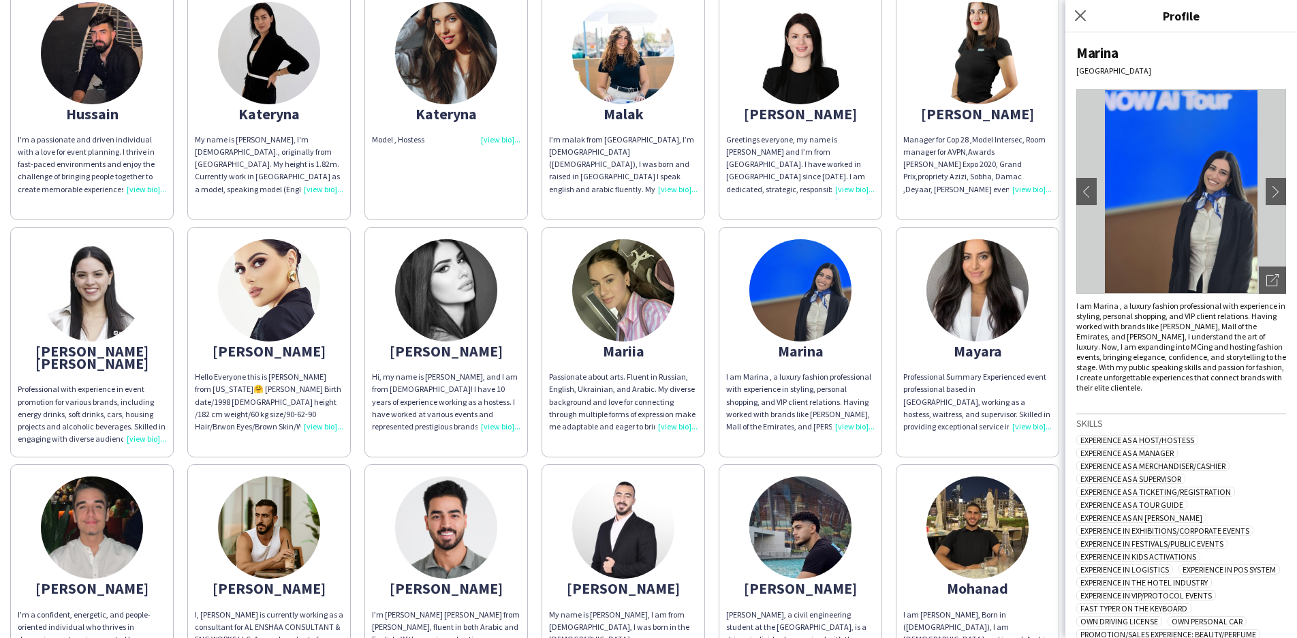
click at [1249, 184] on img at bounding box center [1181, 191] width 210 height 204
click at [1266, 192] on app-icon "chevron-right" at bounding box center [1275, 191] width 19 height 12
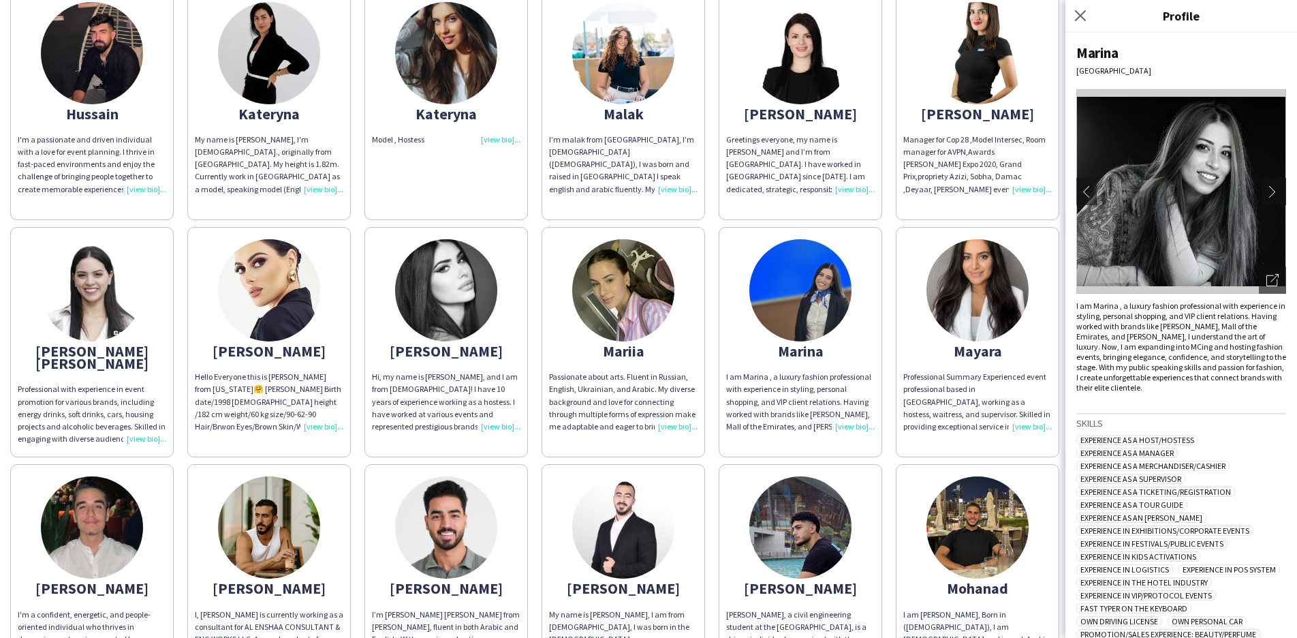
click at [1266, 192] on app-icon "chevron-right" at bounding box center [1275, 191] width 19 height 12
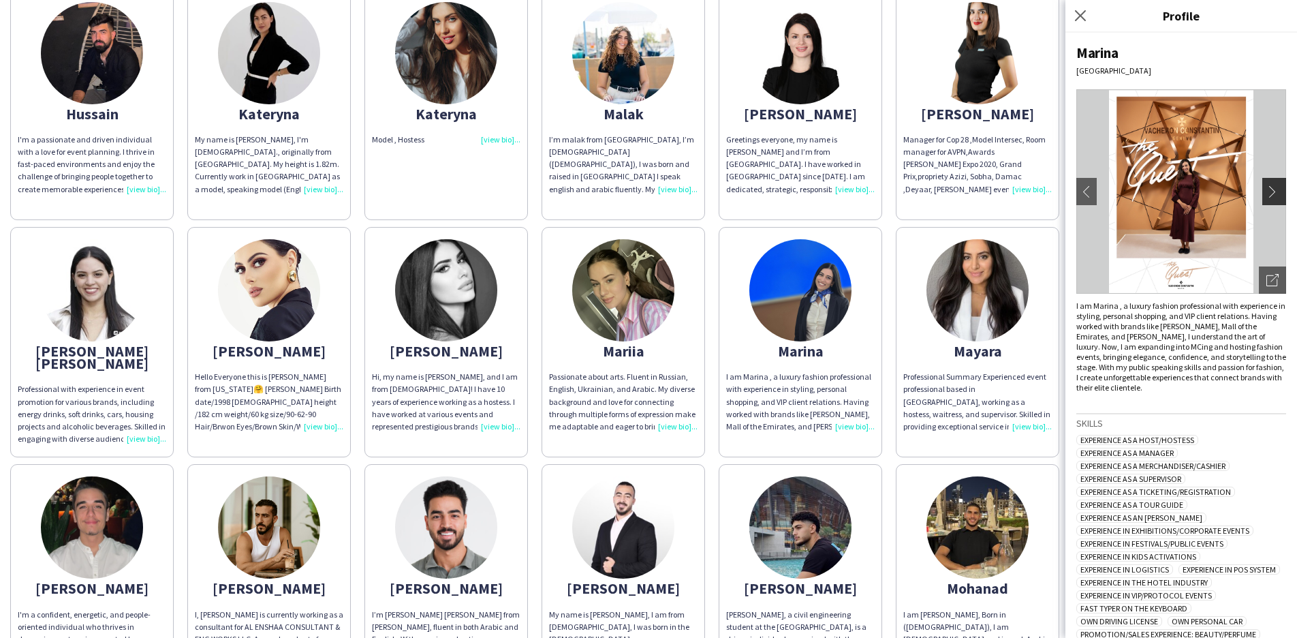
click at [1266, 192] on app-icon "chevron-right" at bounding box center [1275, 191] width 19 height 12
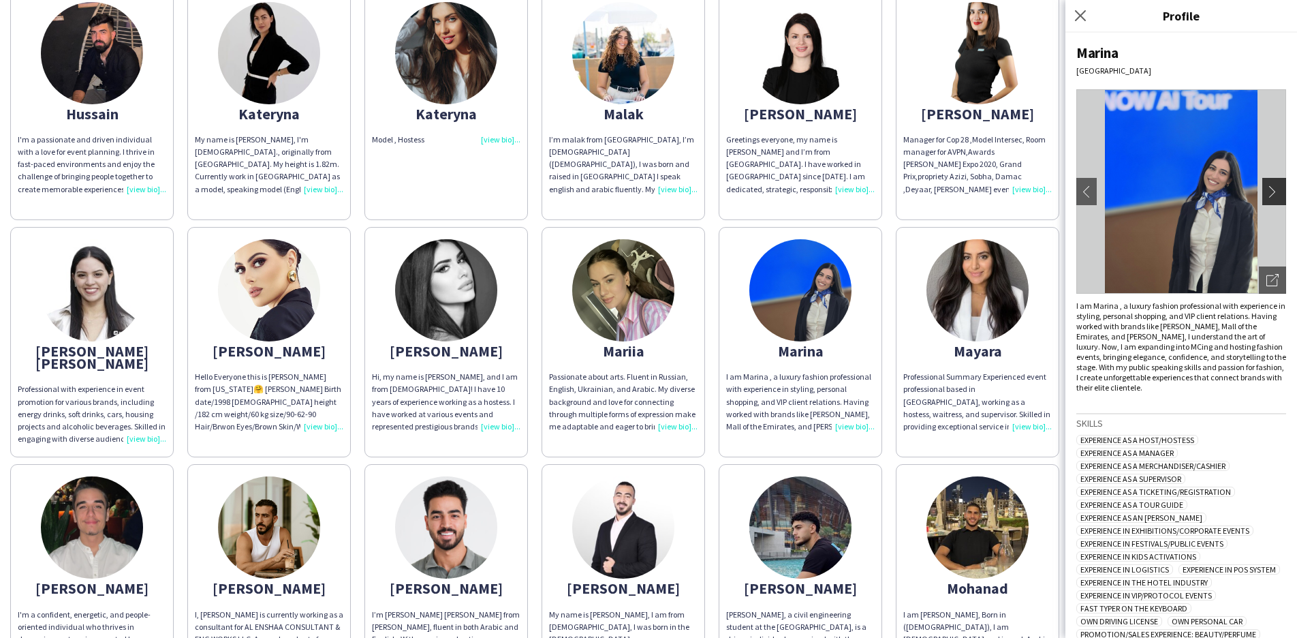
click at [1266, 193] on app-icon "chevron-right" at bounding box center [1275, 191] width 19 height 12
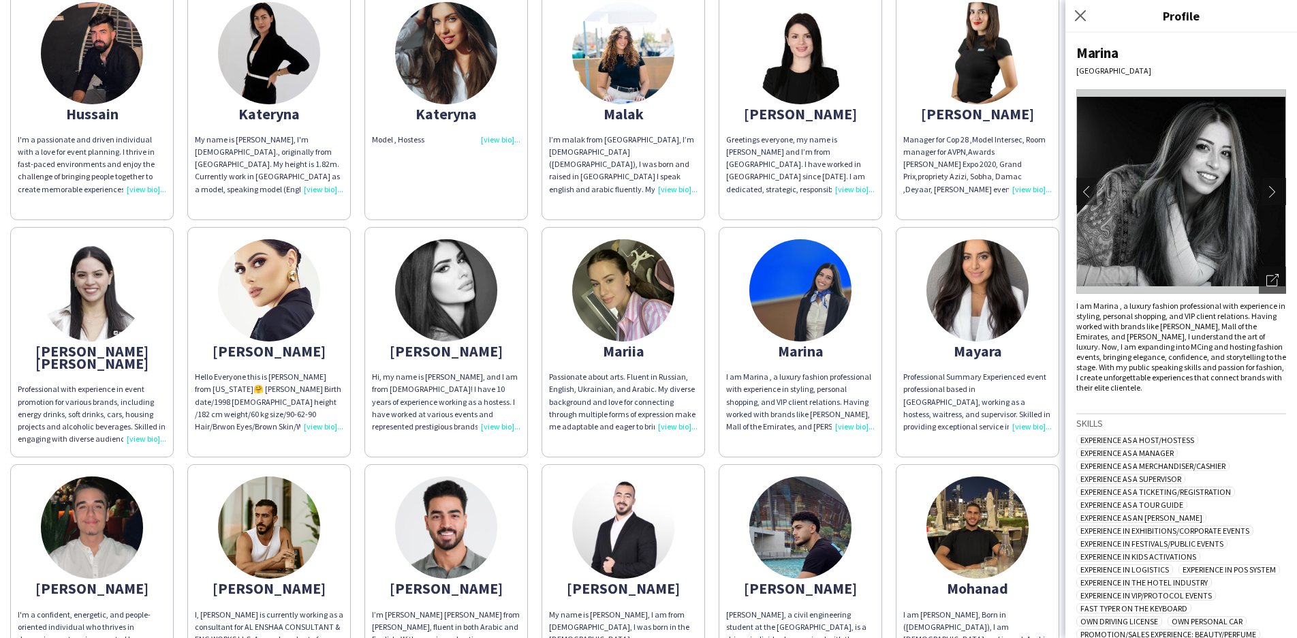
click at [1266, 193] on app-icon "chevron-right" at bounding box center [1275, 191] width 19 height 12
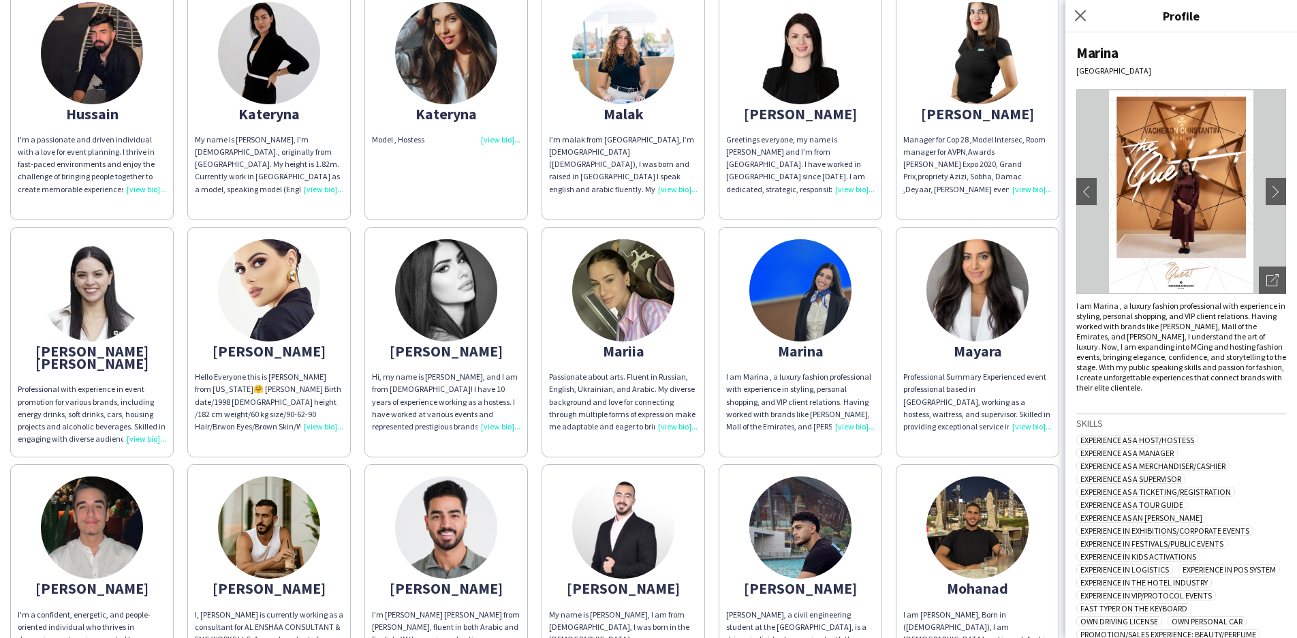
click at [970, 345] on div "Mayara" at bounding box center [977, 351] width 148 height 12
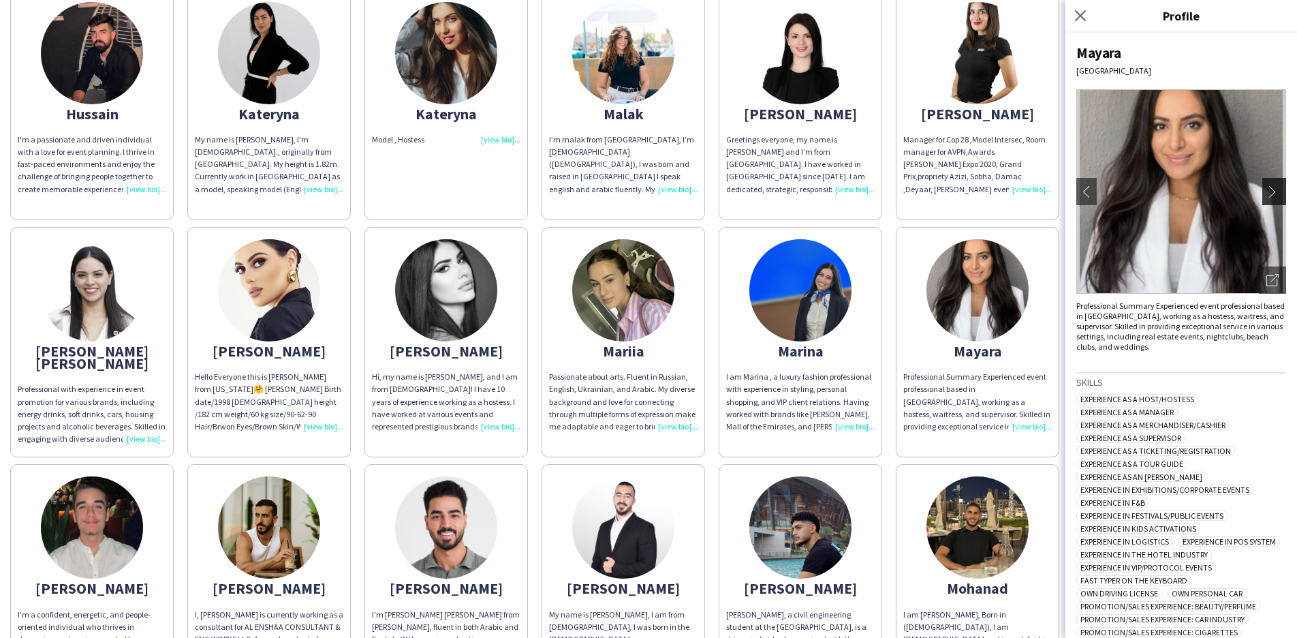
click at [1266, 193] on app-icon "chevron-right" at bounding box center [1275, 191] width 19 height 12
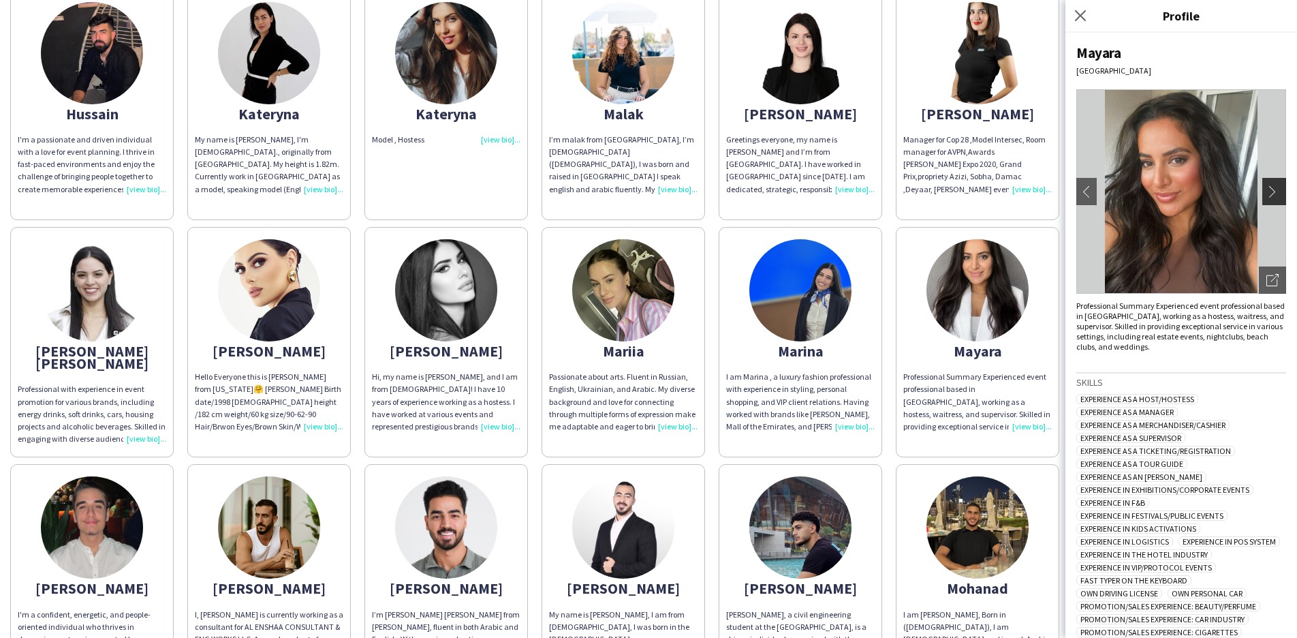
click at [1266, 189] on app-icon "chevron-right" at bounding box center [1275, 191] width 19 height 12
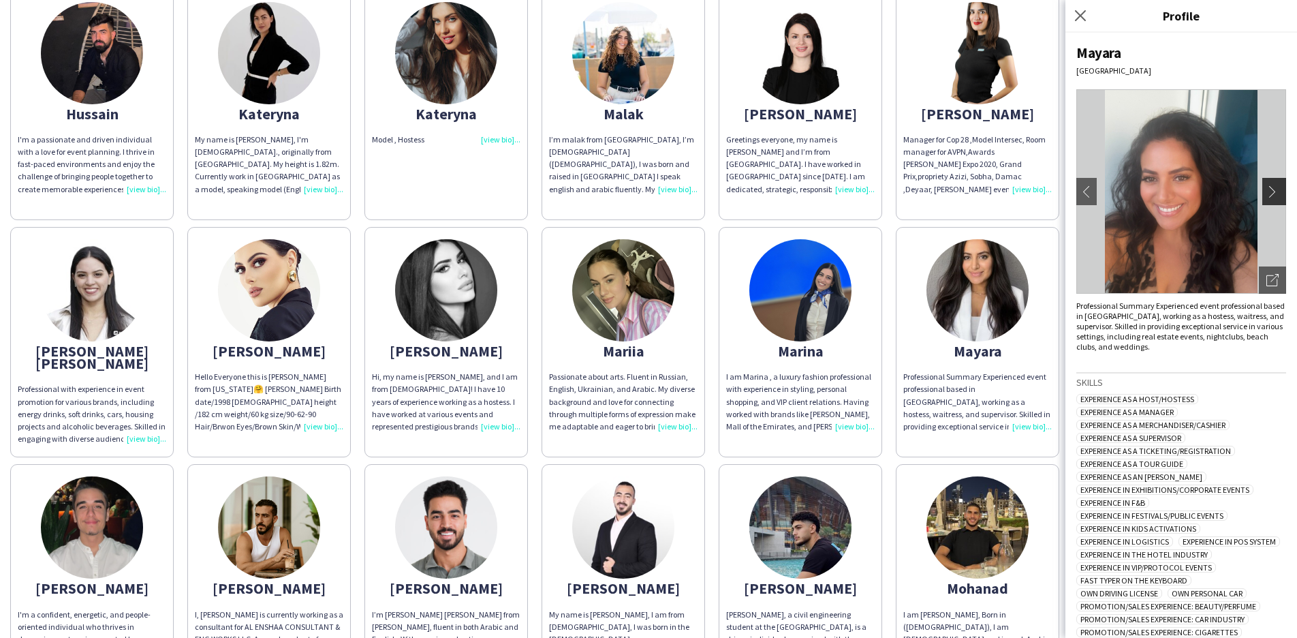
click at [1266, 189] on app-icon "chevron-right" at bounding box center [1275, 191] width 19 height 12
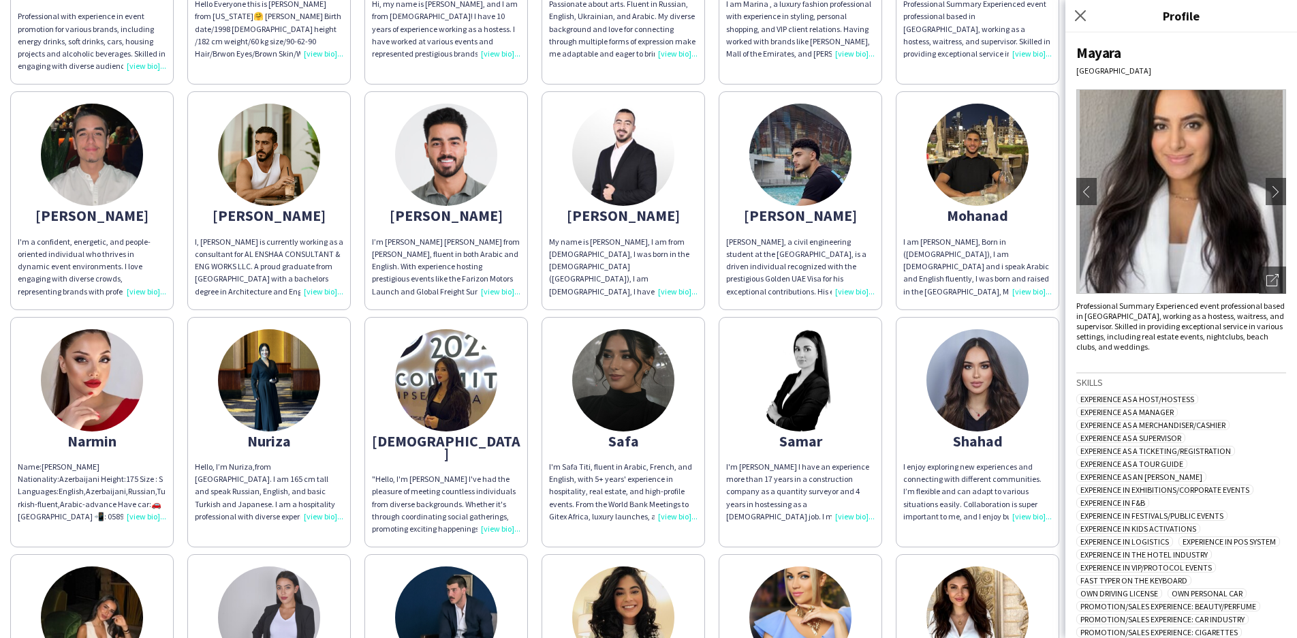
scroll to position [953, 0]
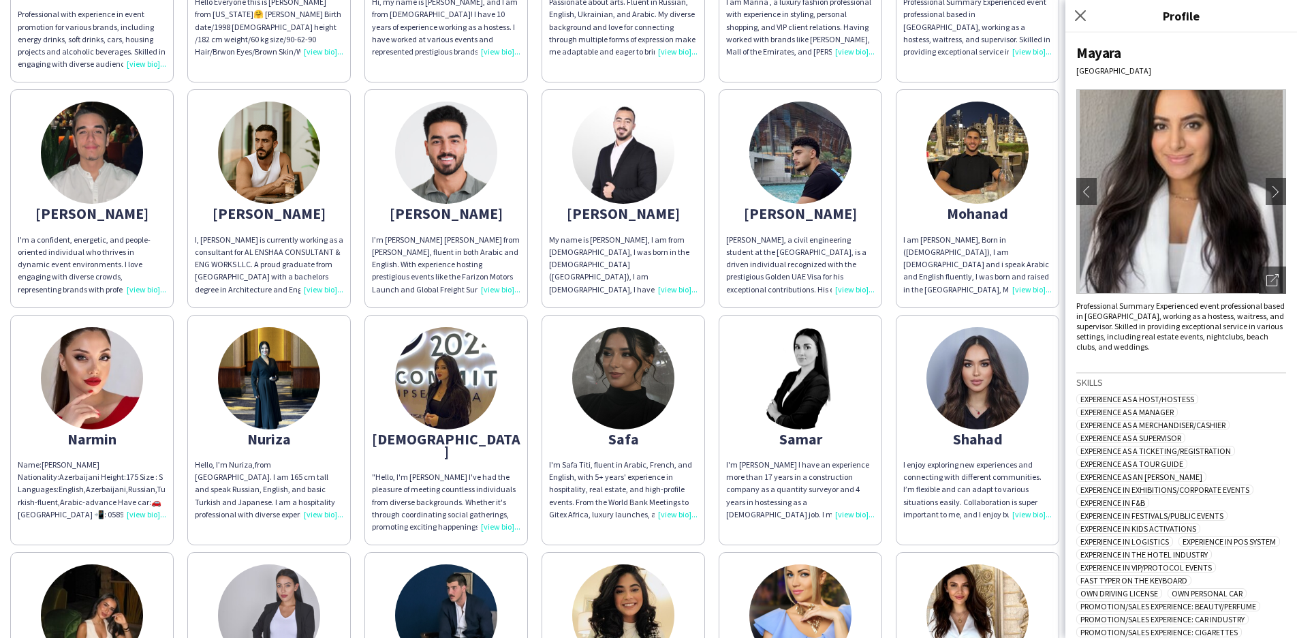
click at [111, 349] on img at bounding box center [92, 378] width 102 height 102
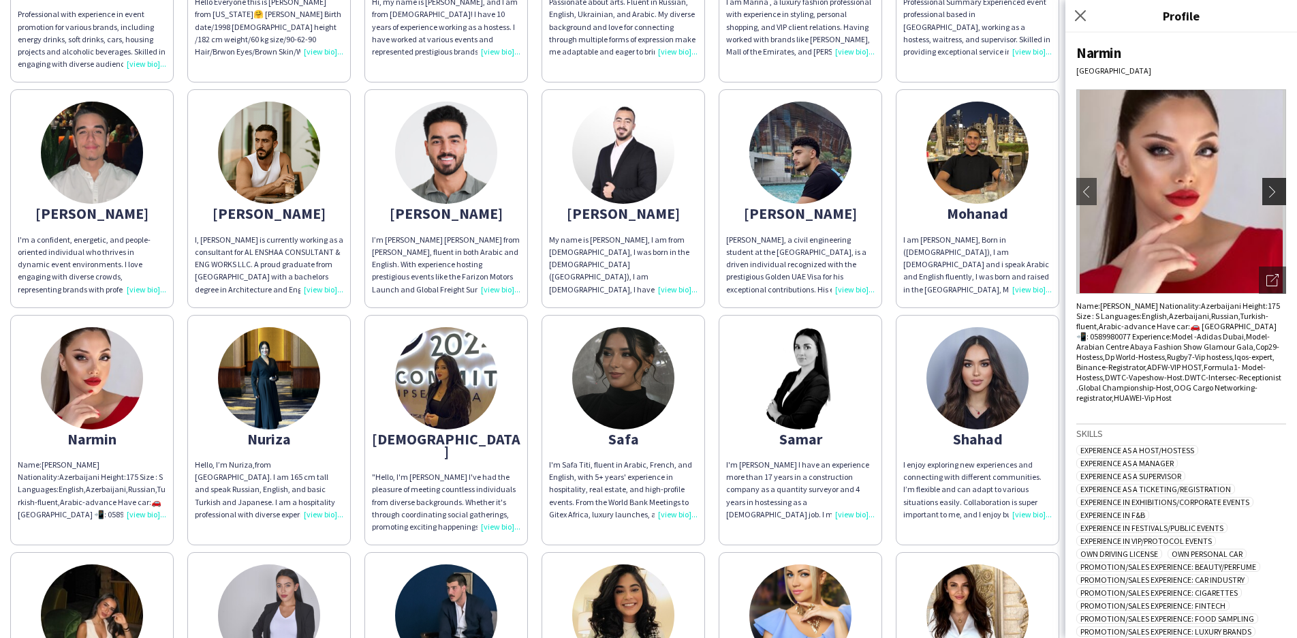
click at [1267, 194] on app-icon "chevron-right" at bounding box center [1275, 191] width 19 height 12
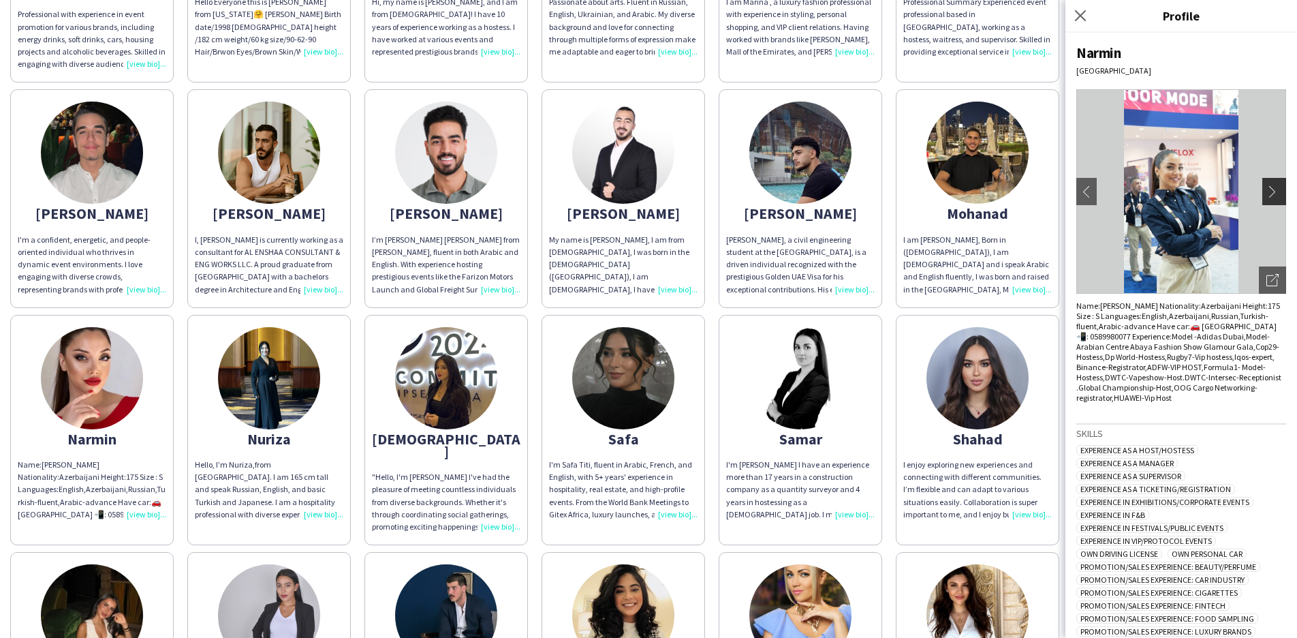
click at [1266, 190] on app-icon "chevron-right" at bounding box center [1275, 191] width 19 height 12
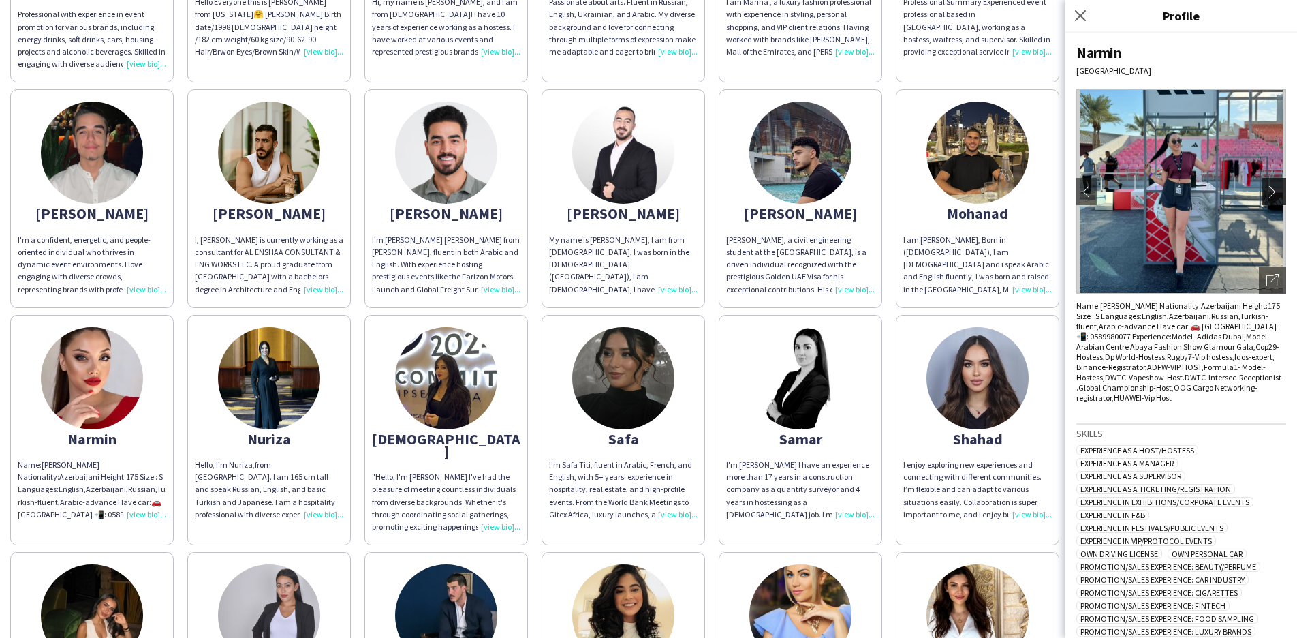
click at [1266, 191] on app-icon "chevron-right" at bounding box center [1275, 191] width 19 height 12
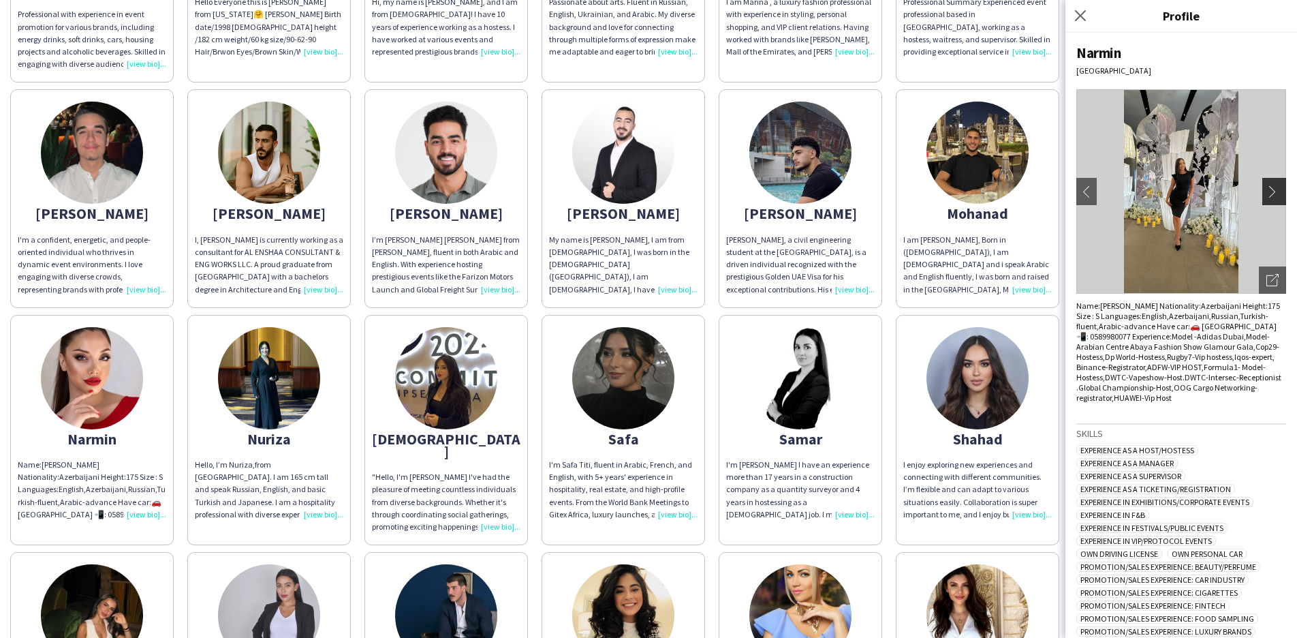
click at [1266, 193] on app-icon "chevron-right" at bounding box center [1275, 191] width 19 height 12
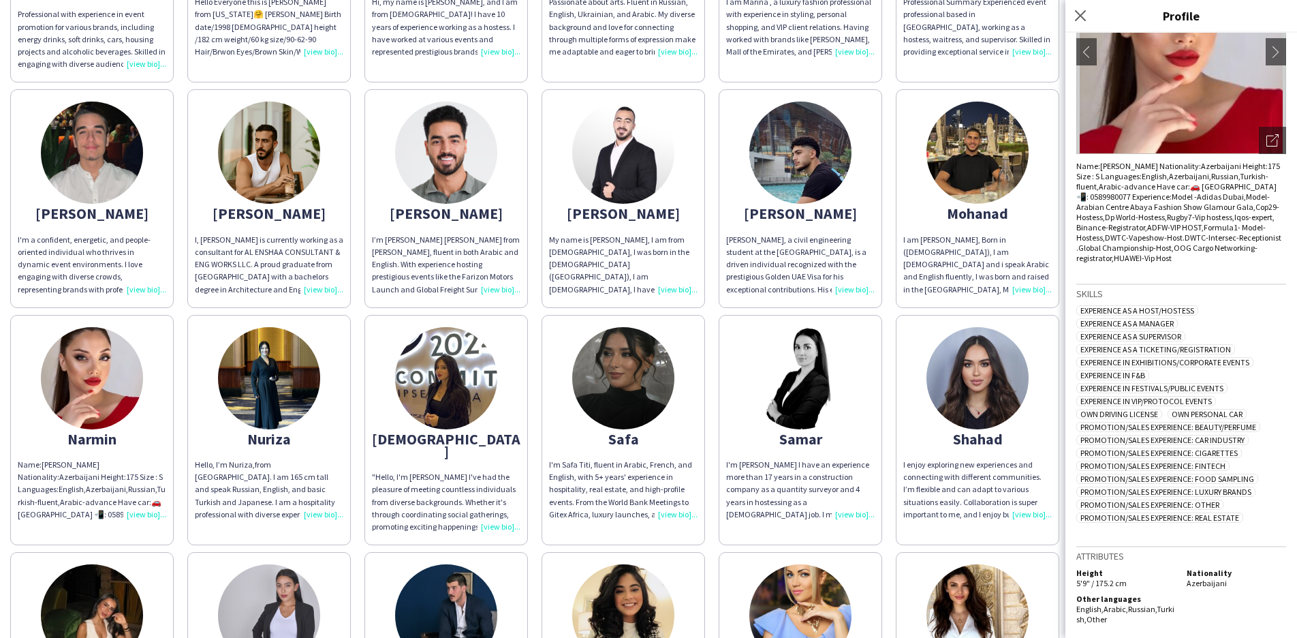
scroll to position [140, 0]
click at [283, 372] on img at bounding box center [269, 378] width 102 height 102
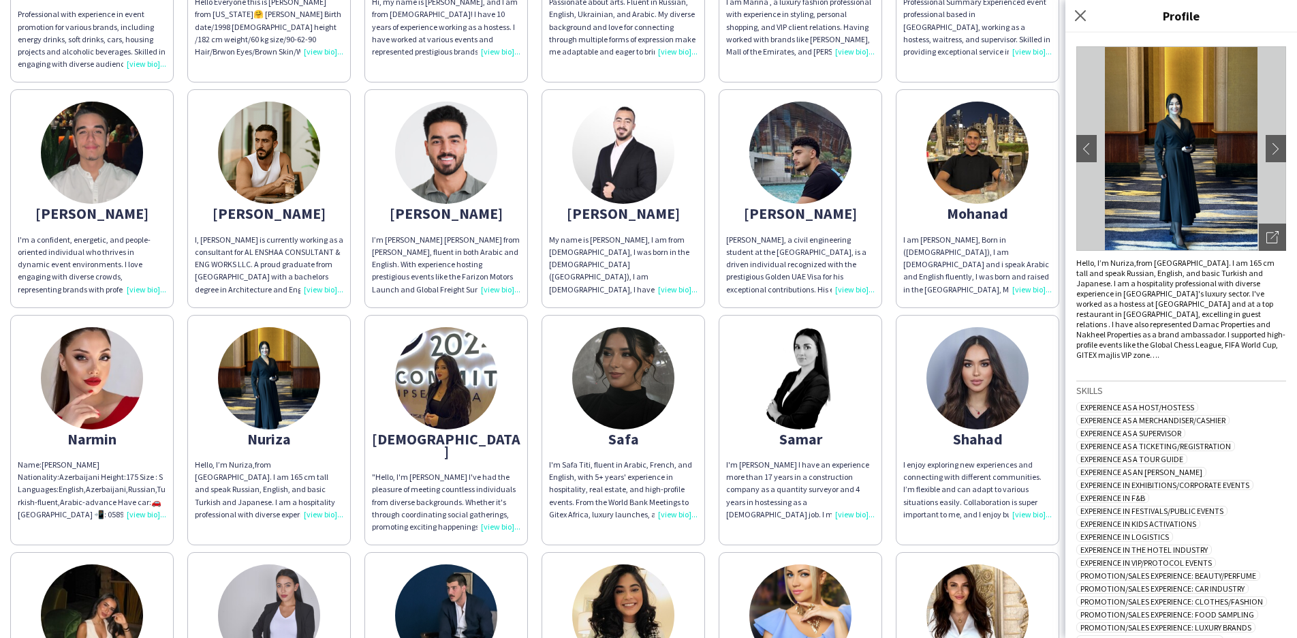
scroll to position [44, 0]
click at [1269, 148] on app-icon "chevron-right" at bounding box center [1275, 147] width 19 height 12
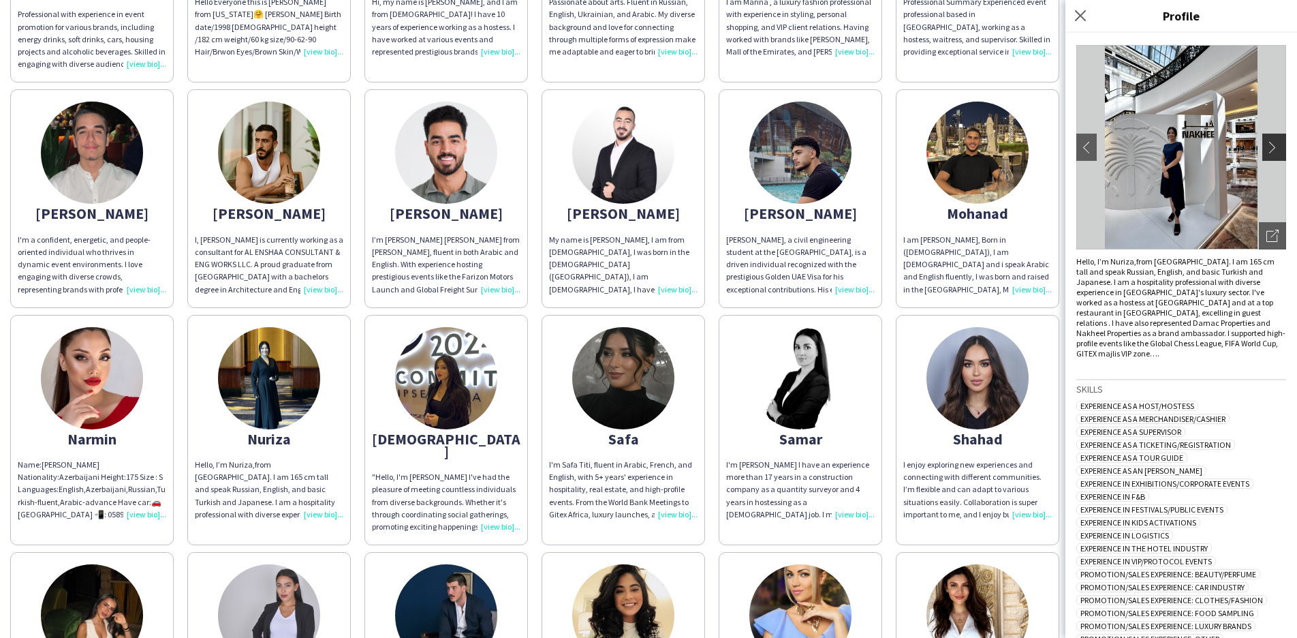
click at [1266, 145] on app-icon "chevron-right" at bounding box center [1275, 147] width 19 height 12
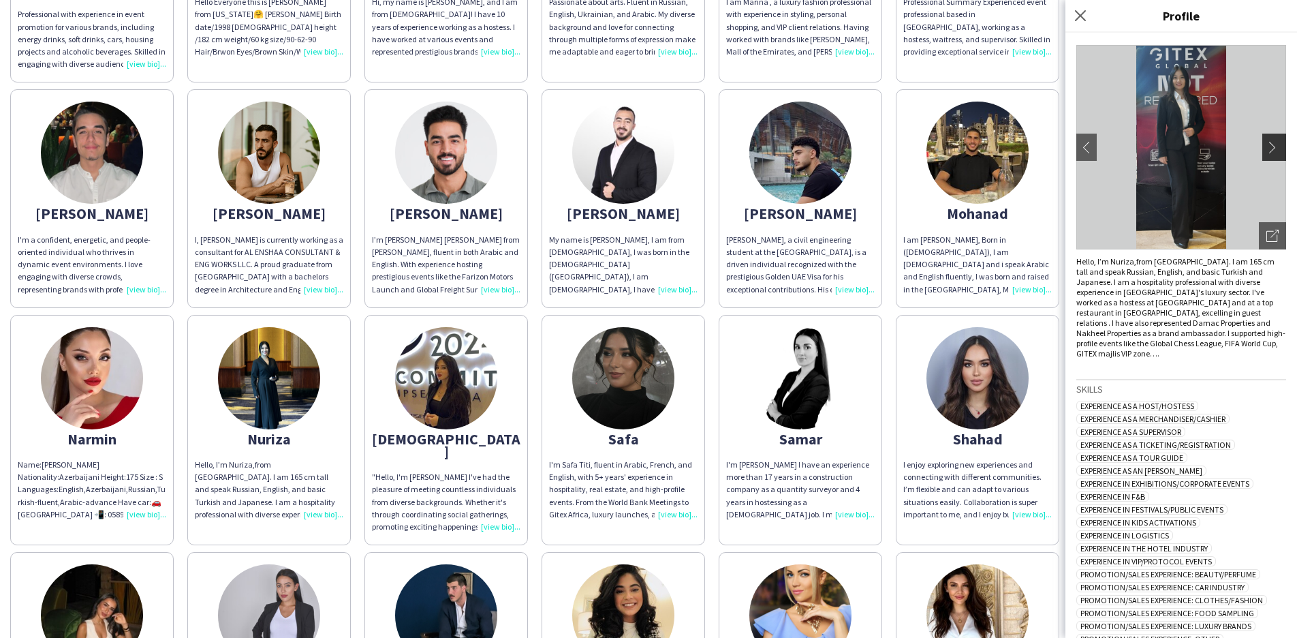
click at [1266, 149] on app-icon "chevron-right" at bounding box center [1275, 147] width 19 height 12
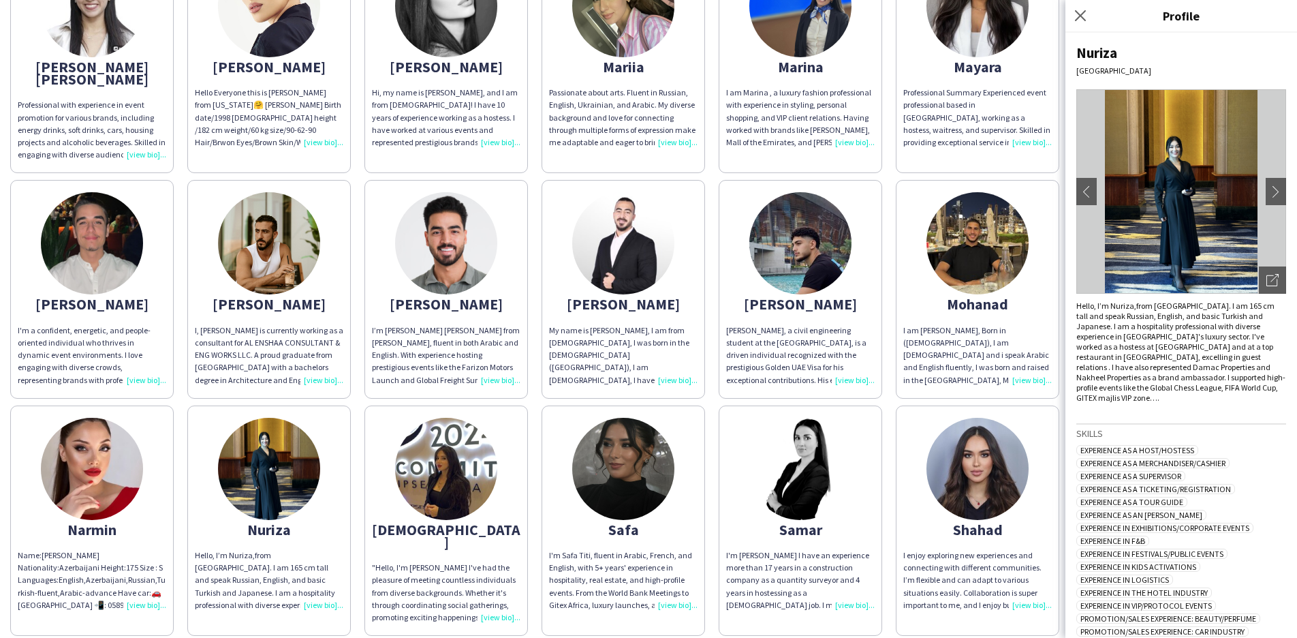
scroll to position [880, 0]
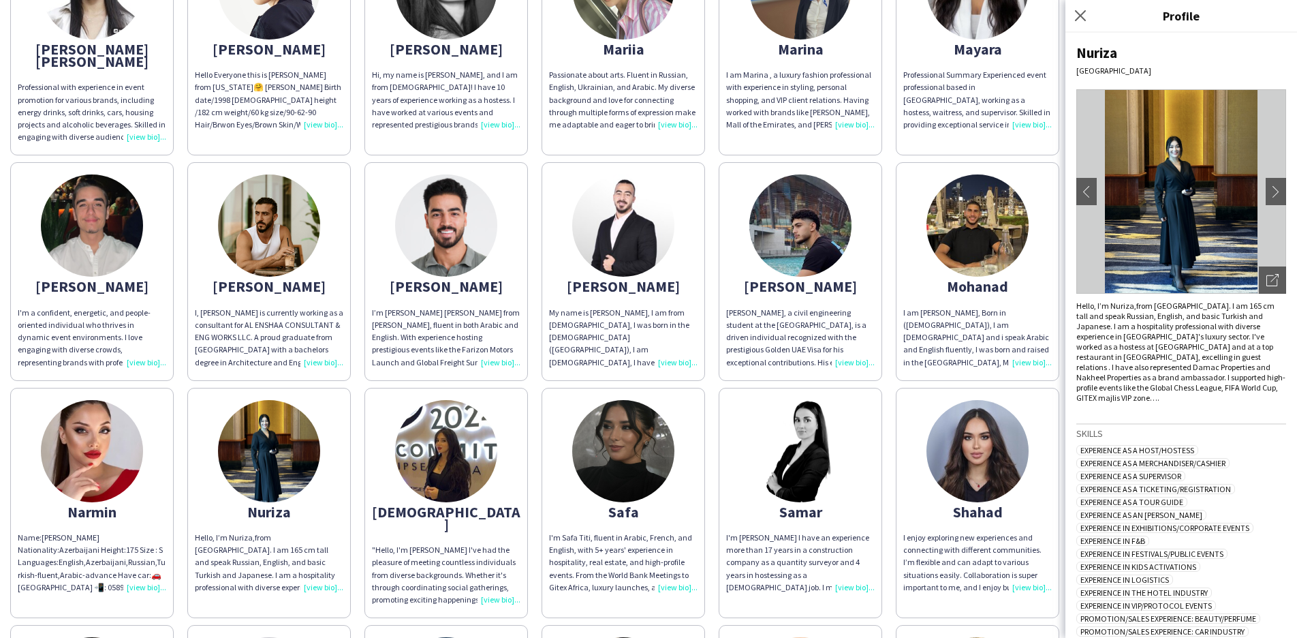
click at [452, 505] on div "[DEMOGRAPHIC_DATA]" at bounding box center [446, 517] width 148 height 25
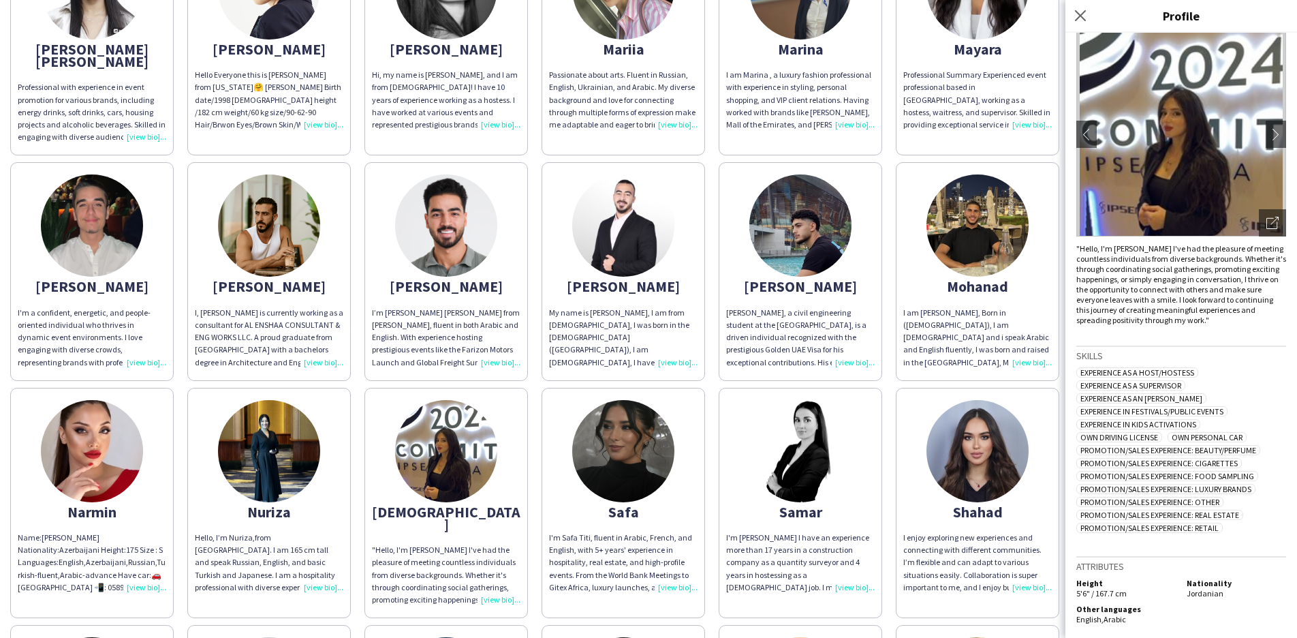
scroll to position [0, 0]
click at [612, 505] on div "Safa" at bounding box center [623, 511] width 148 height 12
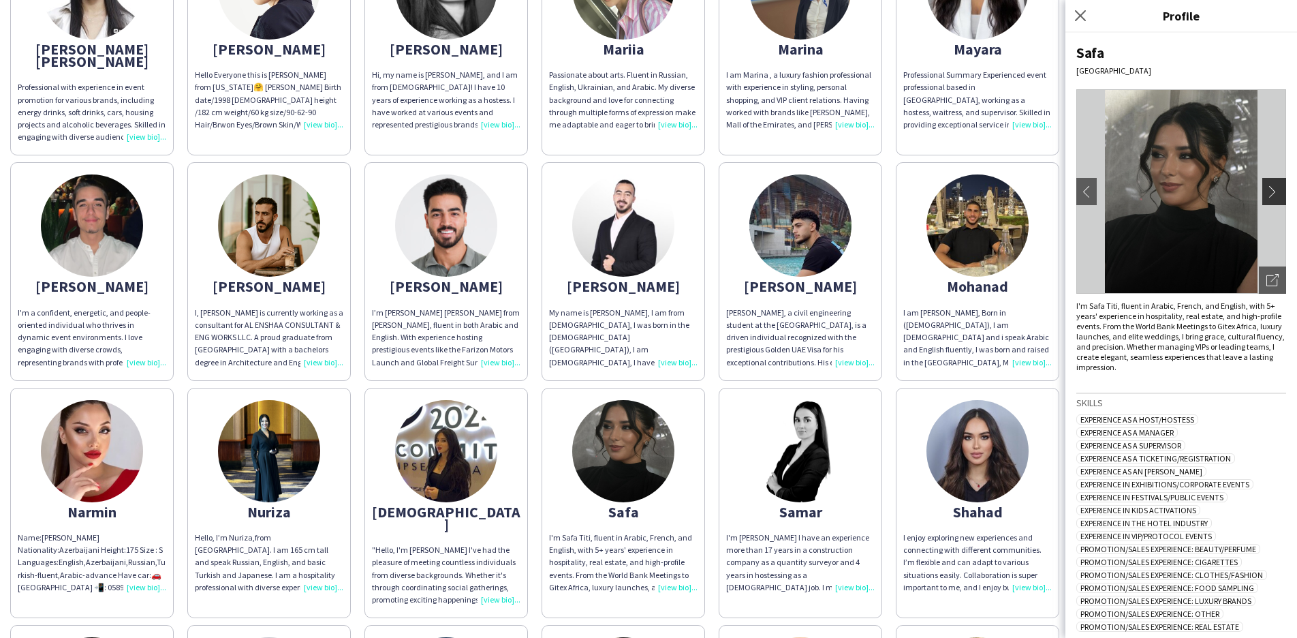
click at [1266, 191] on app-icon "chevron-right" at bounding box center [1275, 191] width 19 height 12
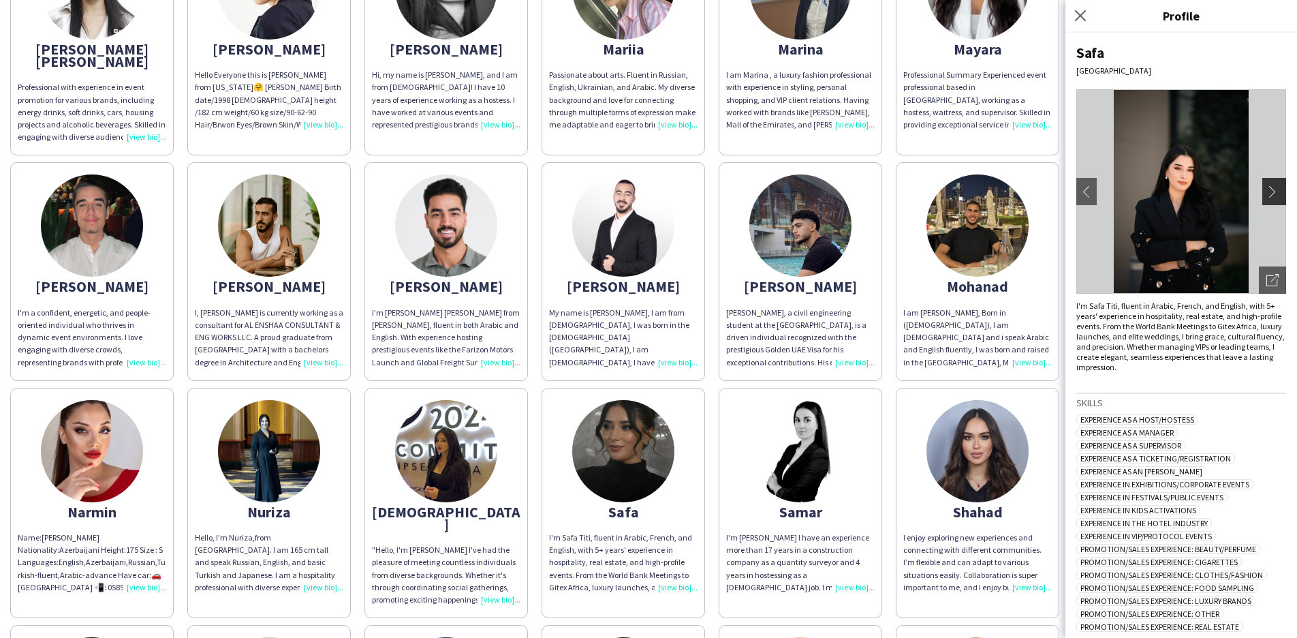
click at [1266, 191] on app-icon "chevron-right" at bounding box center [1275, 191] width 19 height 12
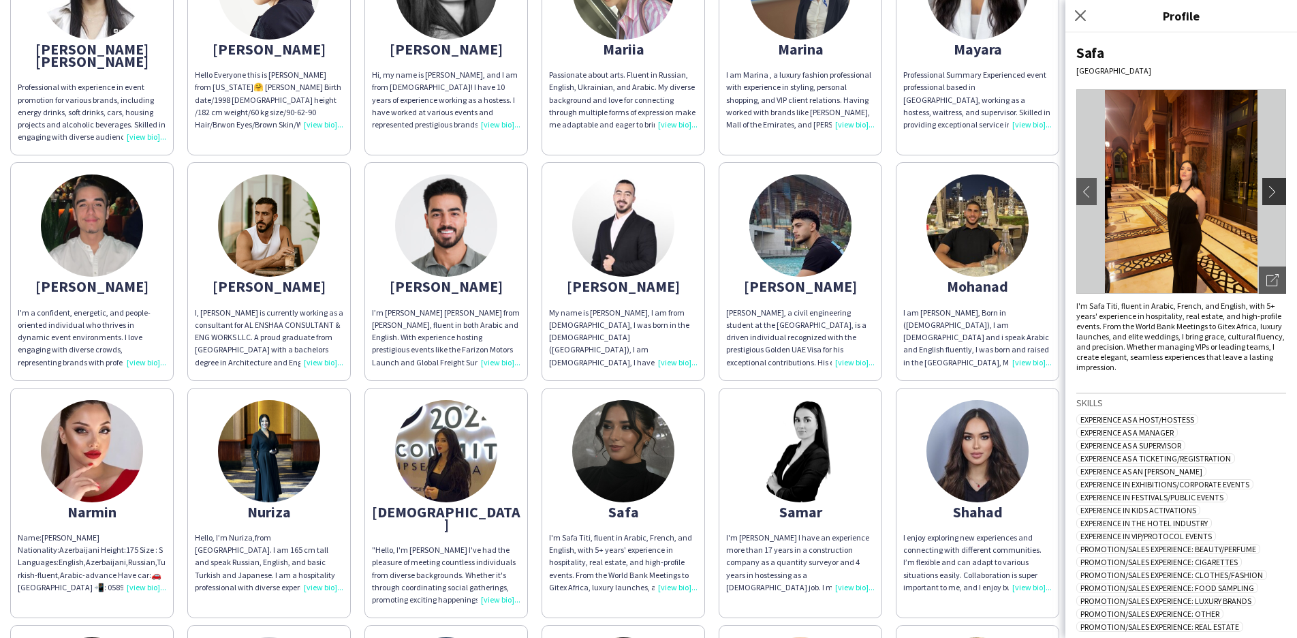
click at [1266, 191] on app-icon "chevron-right" at bounding box center [1275, 191] width 19 height 12
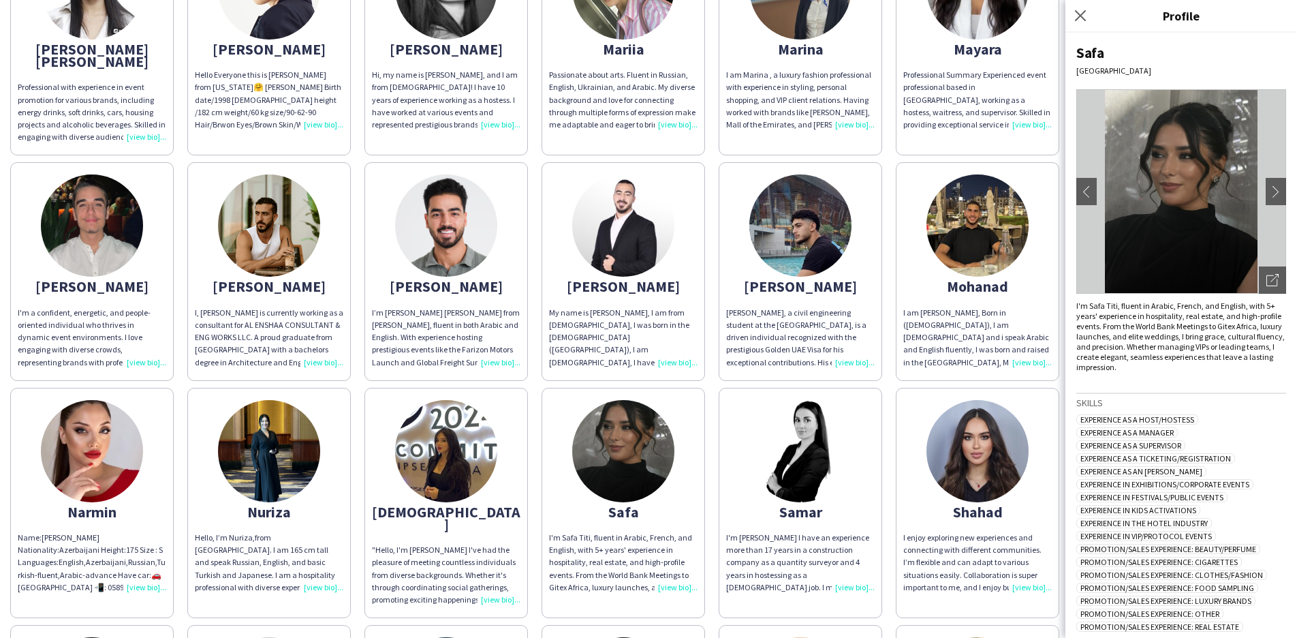
click at [806, 428] on img at bounding box center [800, 451] width 102 height 102
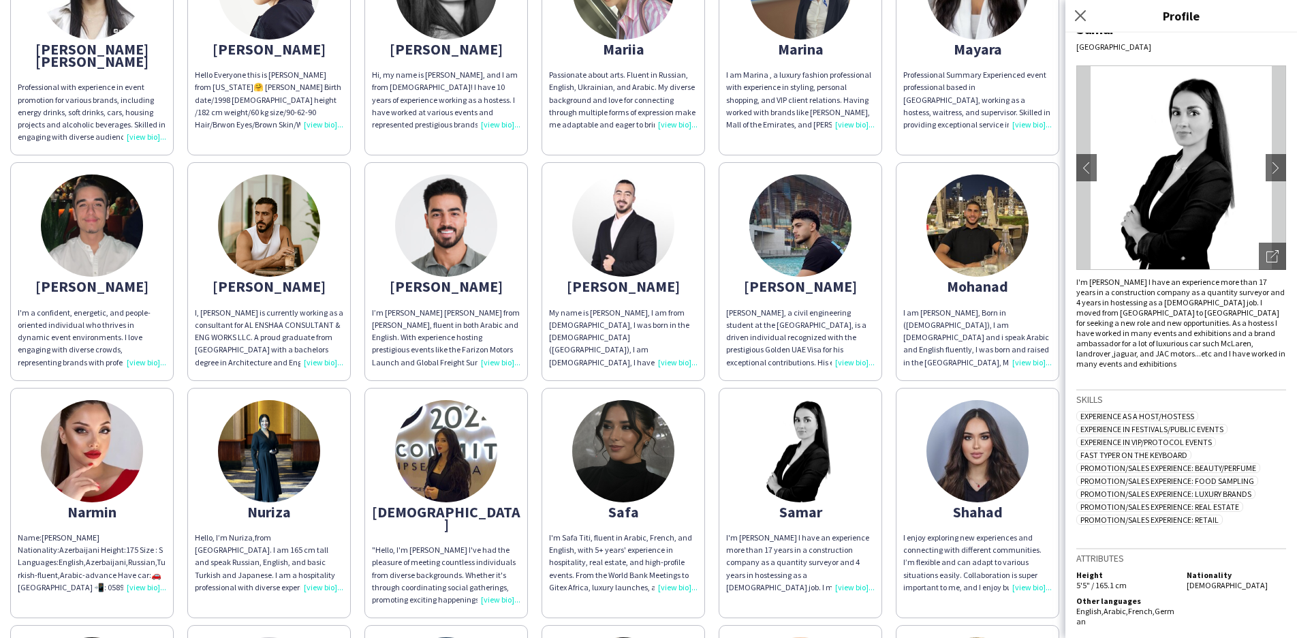
scroll to position [25, 0]
click at [1266, 163] on app-icon "chevron-right" at bounding box center [1275, 166] width 19 height 12
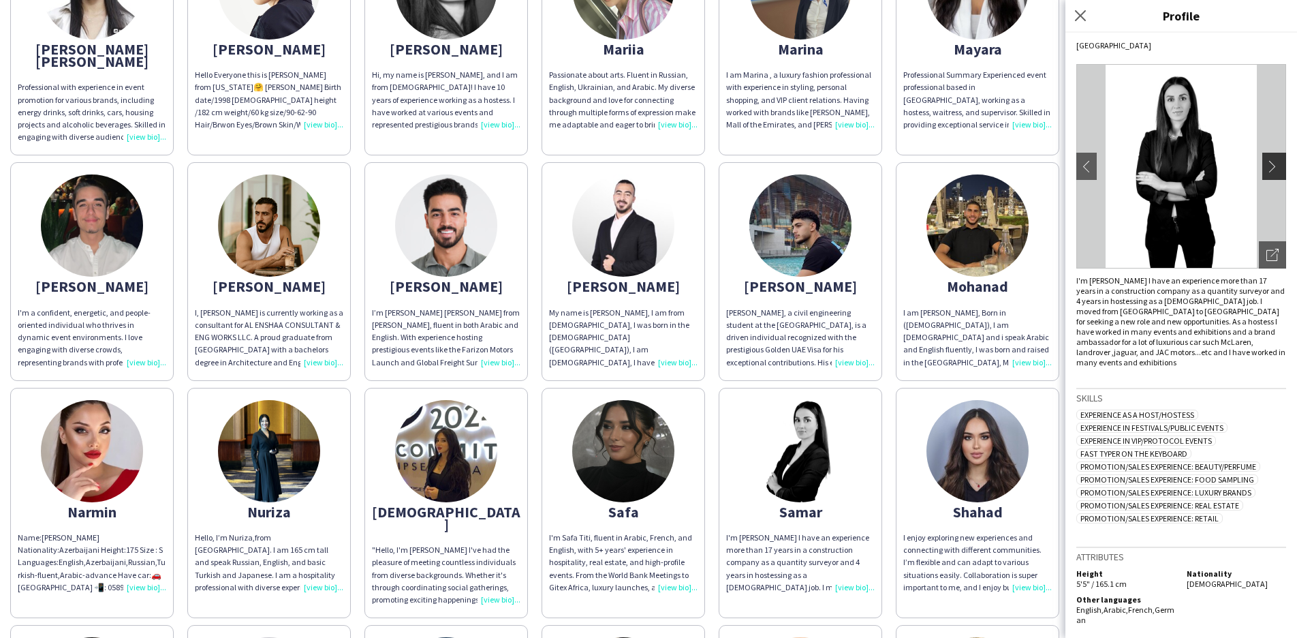
click at [1266, 166] on app-icon "chevron-right" at bounding box center [1275, 166] width 19 height 12
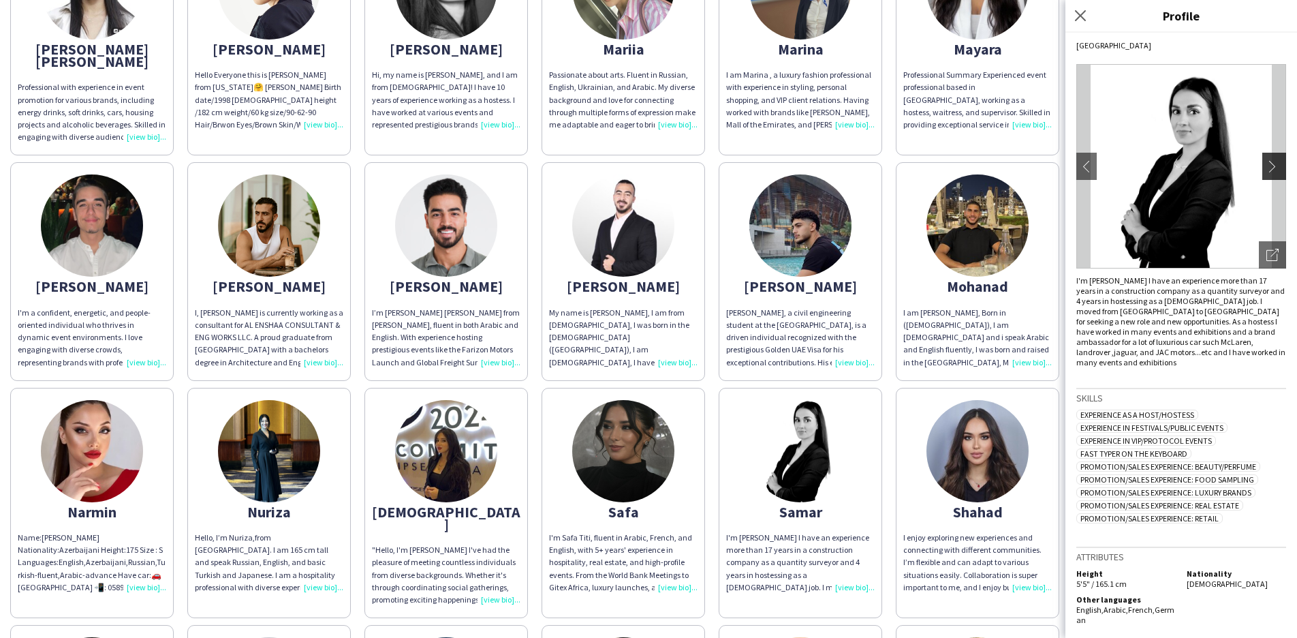
click at [1266, 166] on app-icon "chevron-right" at bounding box center [1275, 166] width 19 height 12
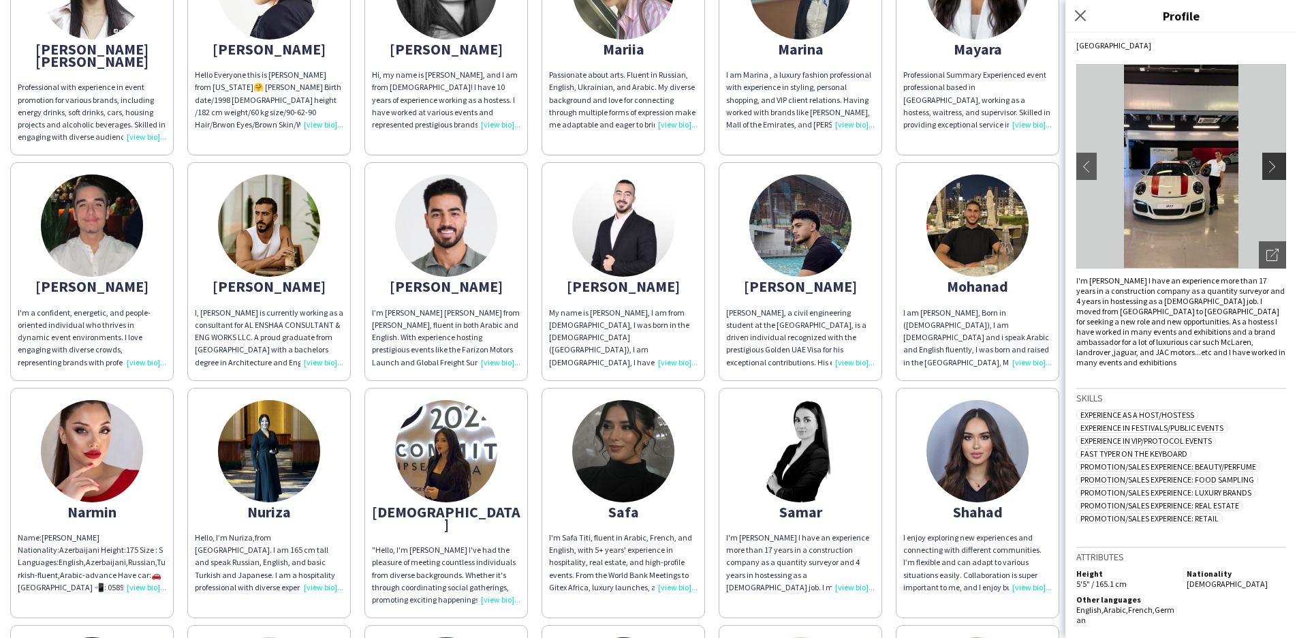
click at [1266, 163] on app-icon "chevron-right" at bounding box center [1275, 166] width 19 height 12
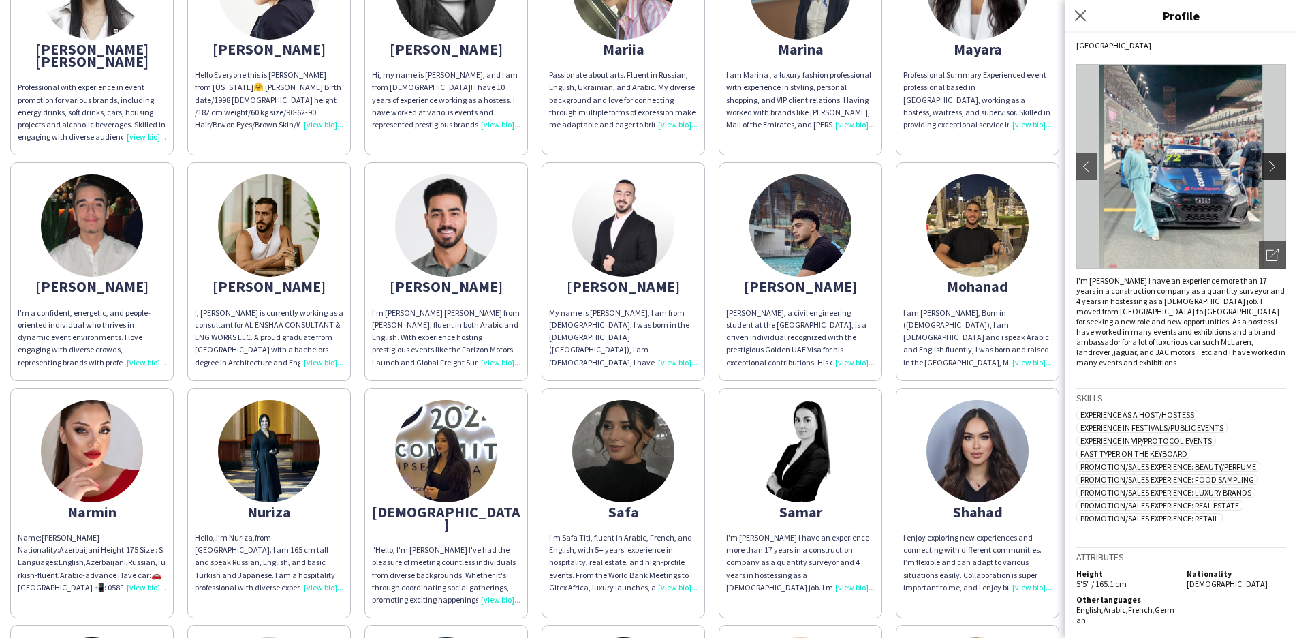
click at [1266, 163] on app-icon "chevron-right" at bounding box center [1275, 166] width 19 height 12
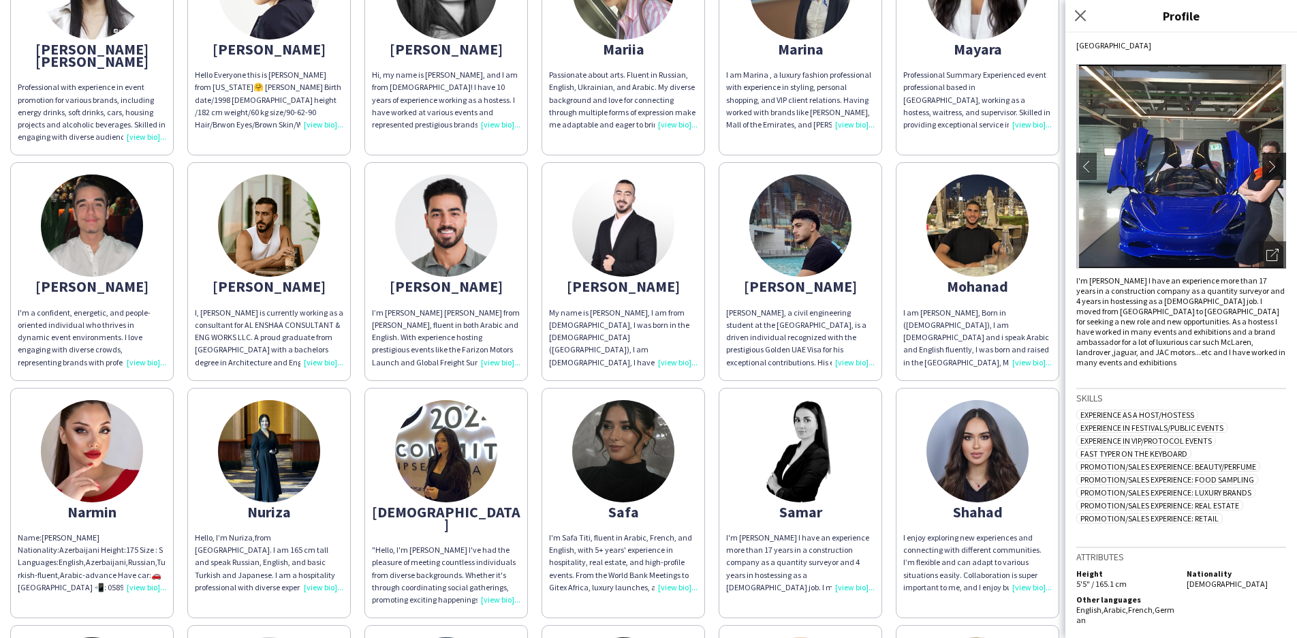
click at [1266, 163] on app-icon "chevron-right" at bounding box center [1275, 166] width 19 height 12
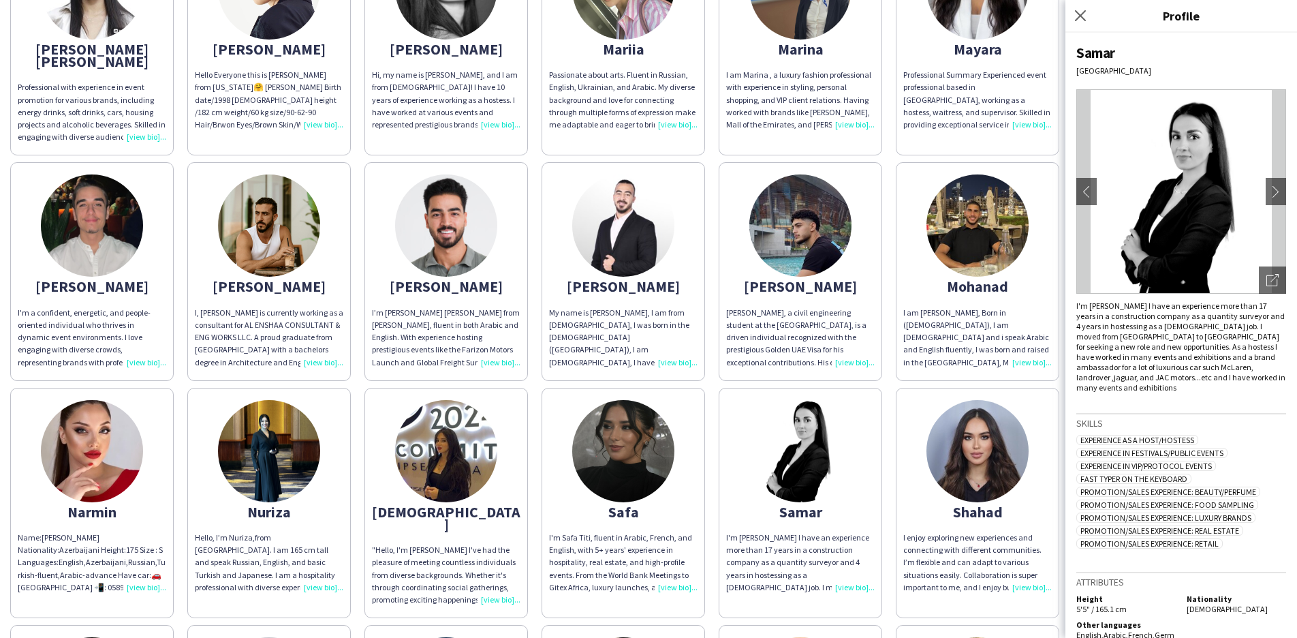
scroll to position [0, 0]
click at [981, 505] on div "Shahad" at bounding box center [977, 511] width 148 height 12
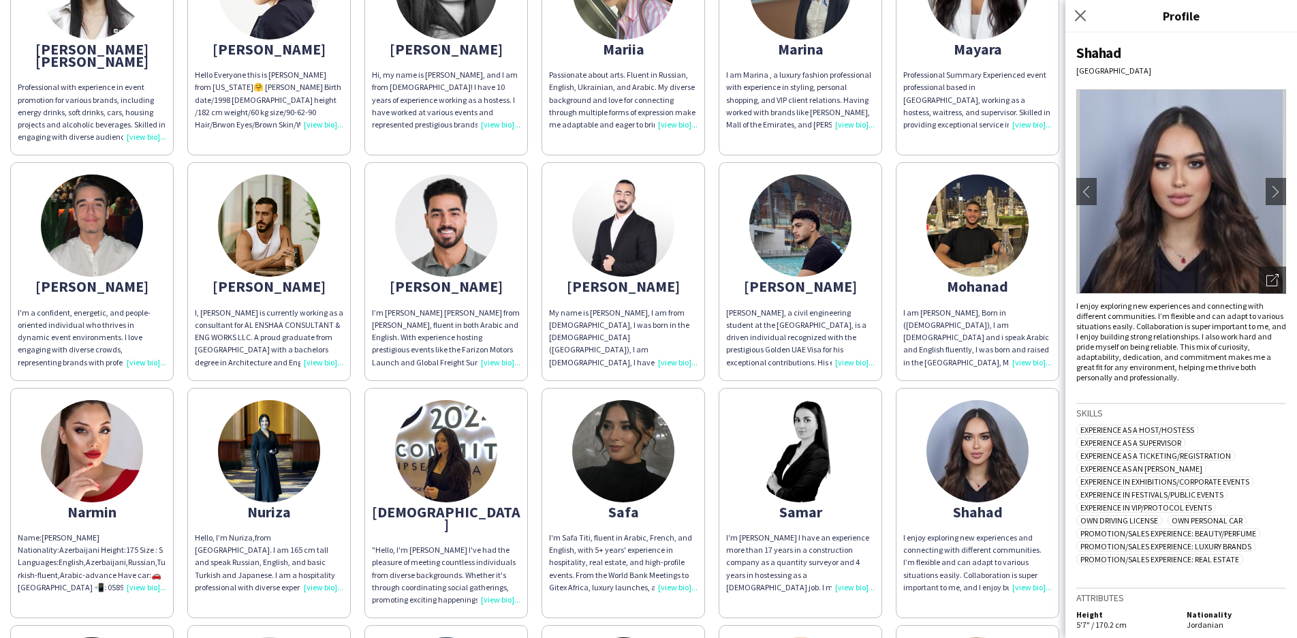
scroll to position [4, 0]
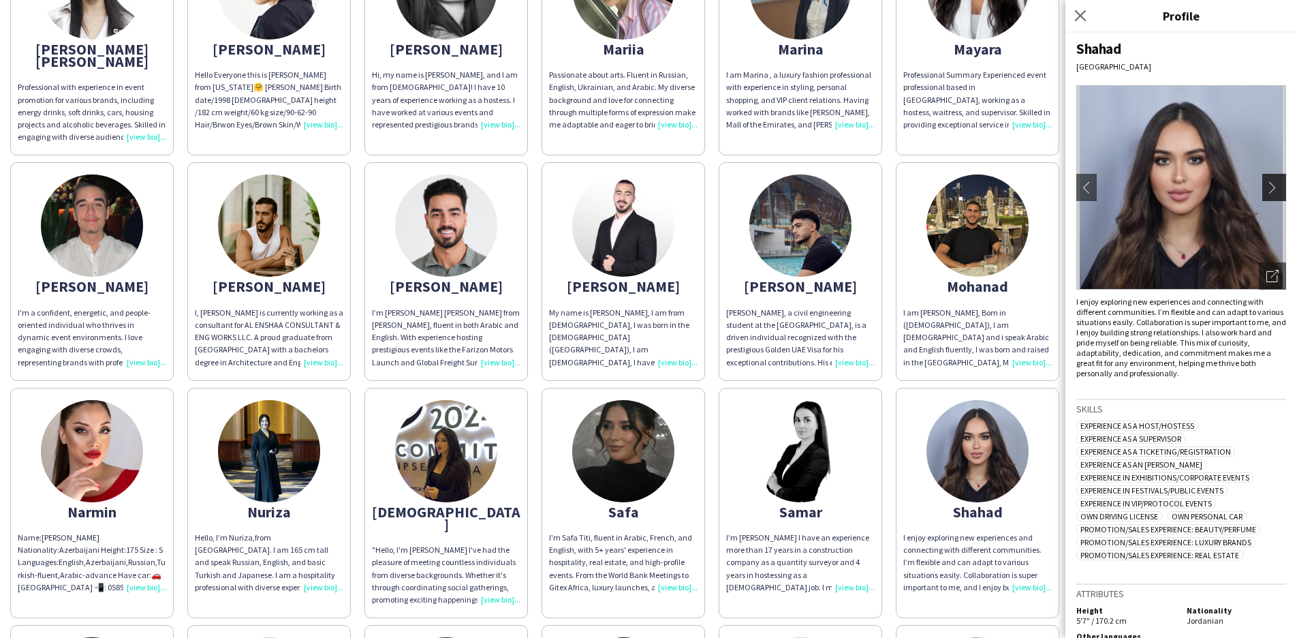
click at [1266, 186] on app-icon "chevron-right" at bounding box center [1275, 187] width 19 height 12
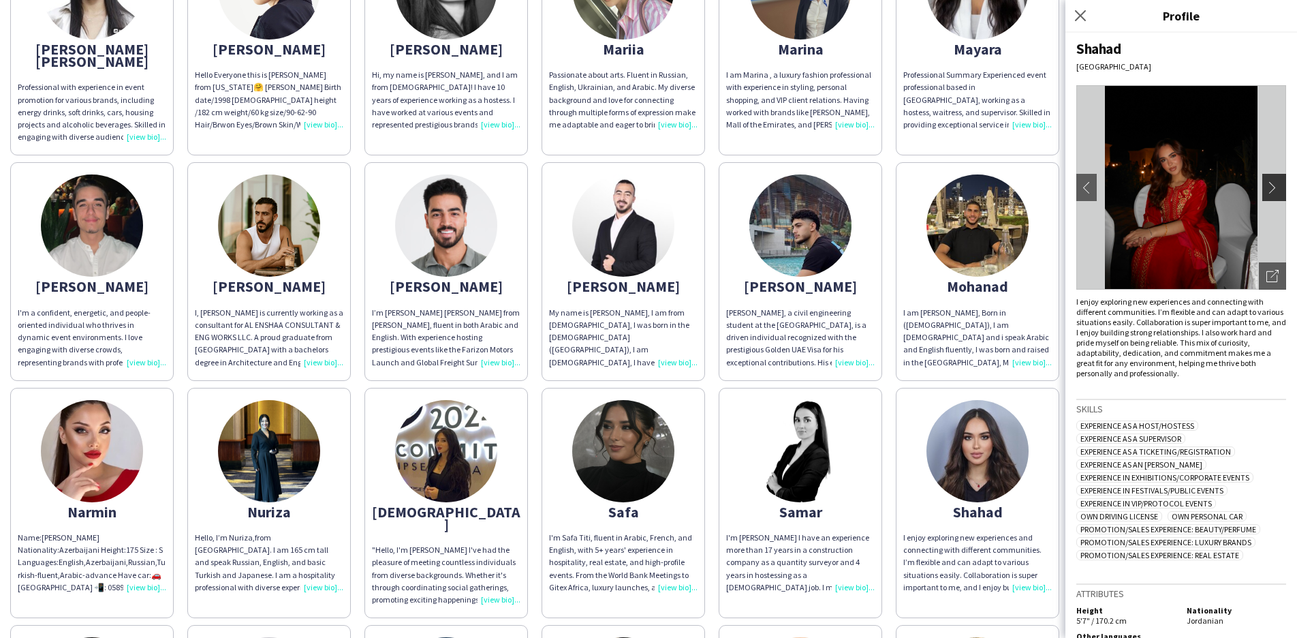
click at [1266, 186] on app-icon "chevron-right" at bounding box center [1275, 187] width 19 height 12
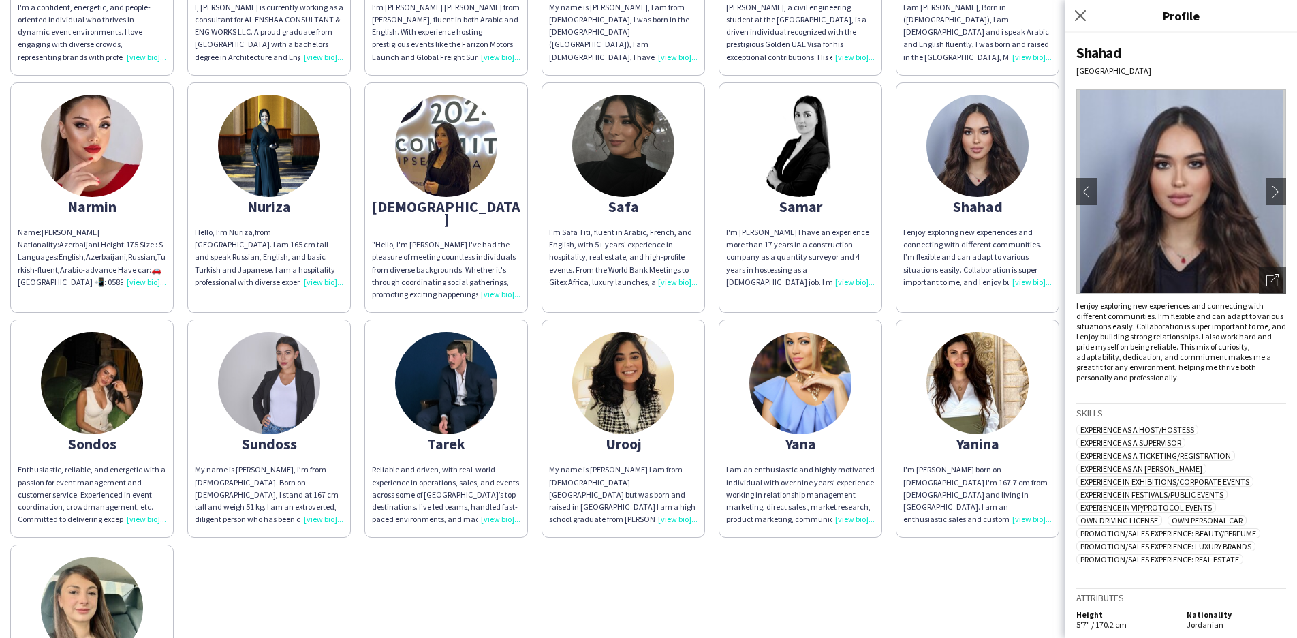
scroll to position [1187, 0]
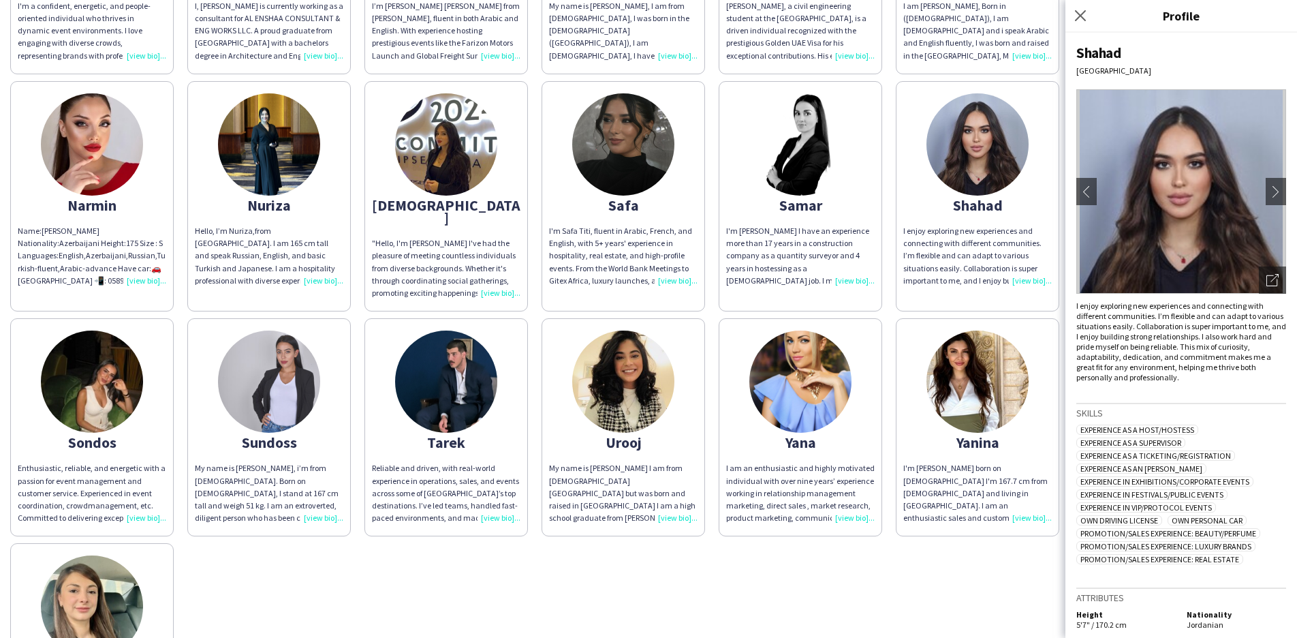
click at [104, 360] on img at bounding box center [92, 381] width 102 height 102
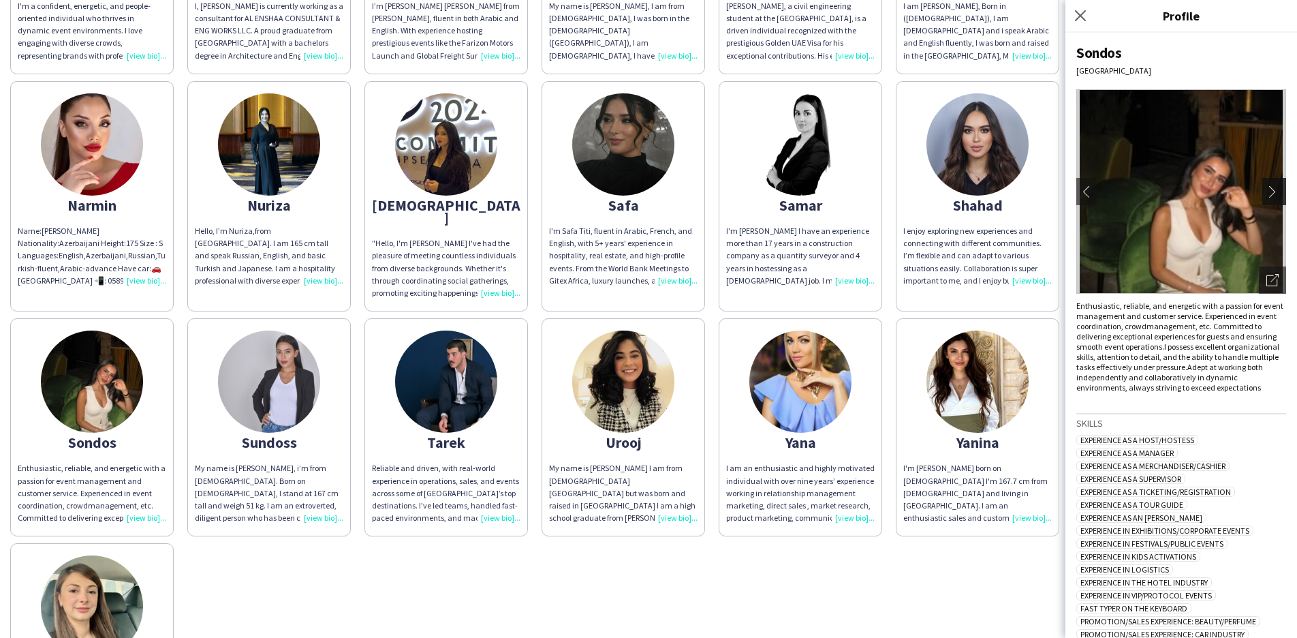
click at [1266, 189] on app-icon "chevron-right" at bounding box center [1275, 191] width 19 height 12
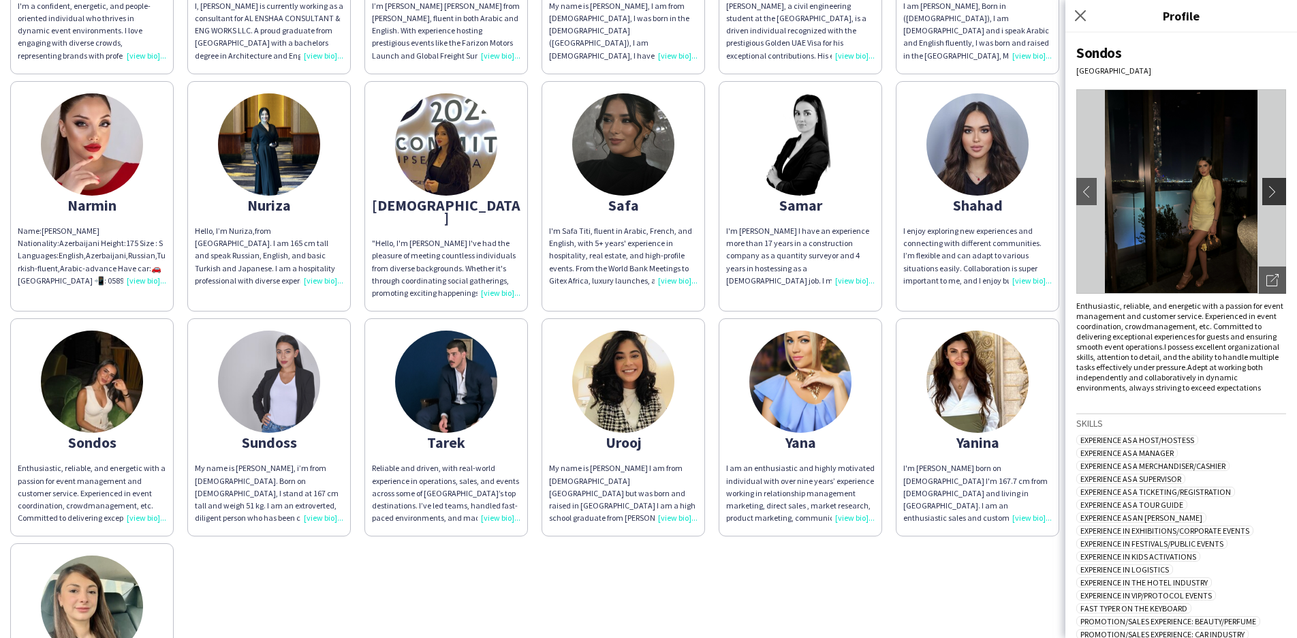
click at [1266, 189] on app-icon "chevron-right" at bounding box center [1275, 191] width 19 height 12
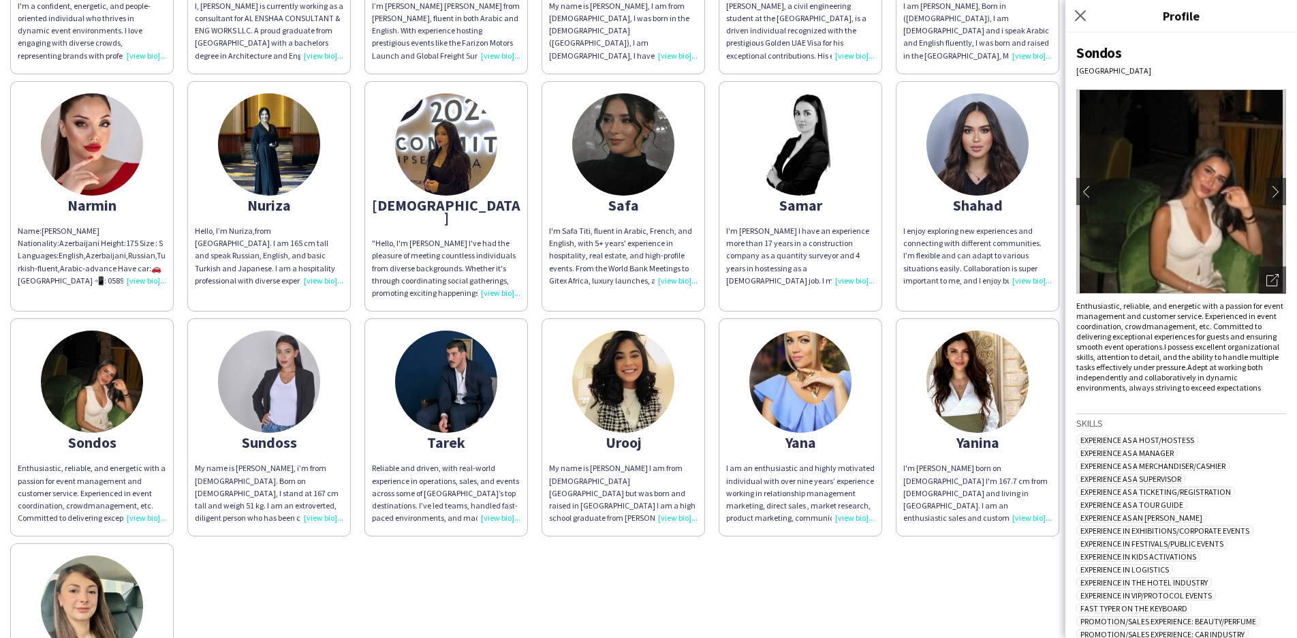
scroll to position [0, 0]
click at [266, 356] on img at bounding box center [269, 381] width 102 height 102
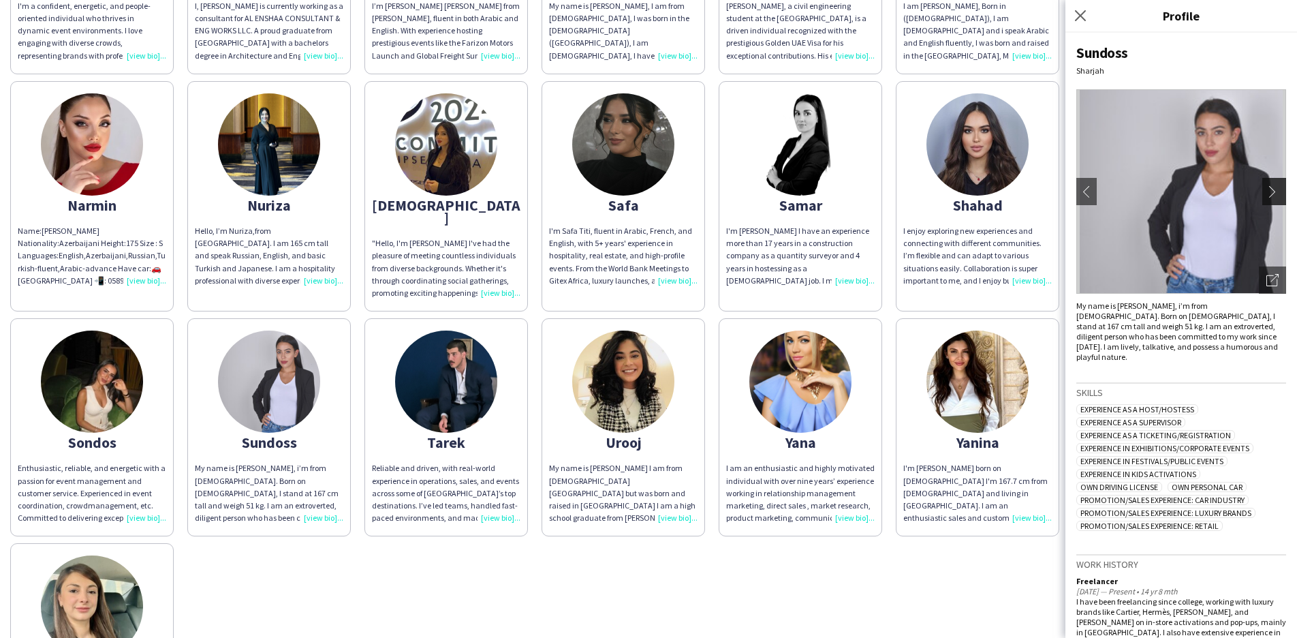
click at [1266, 187] on app-icon "chevron-right" at bounding box center [1275, 191] width 19 height 12
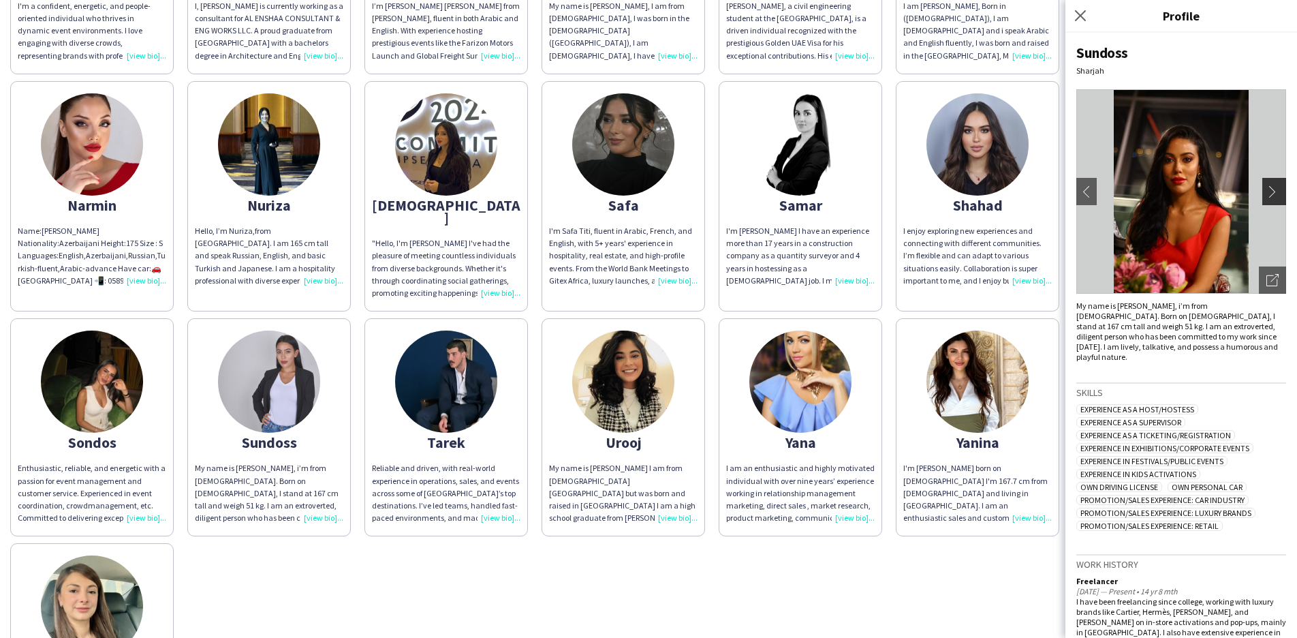
click at [1266, 192] on app-icon "chevron-right" at bounding box center [1275, 191] width 19 height 12
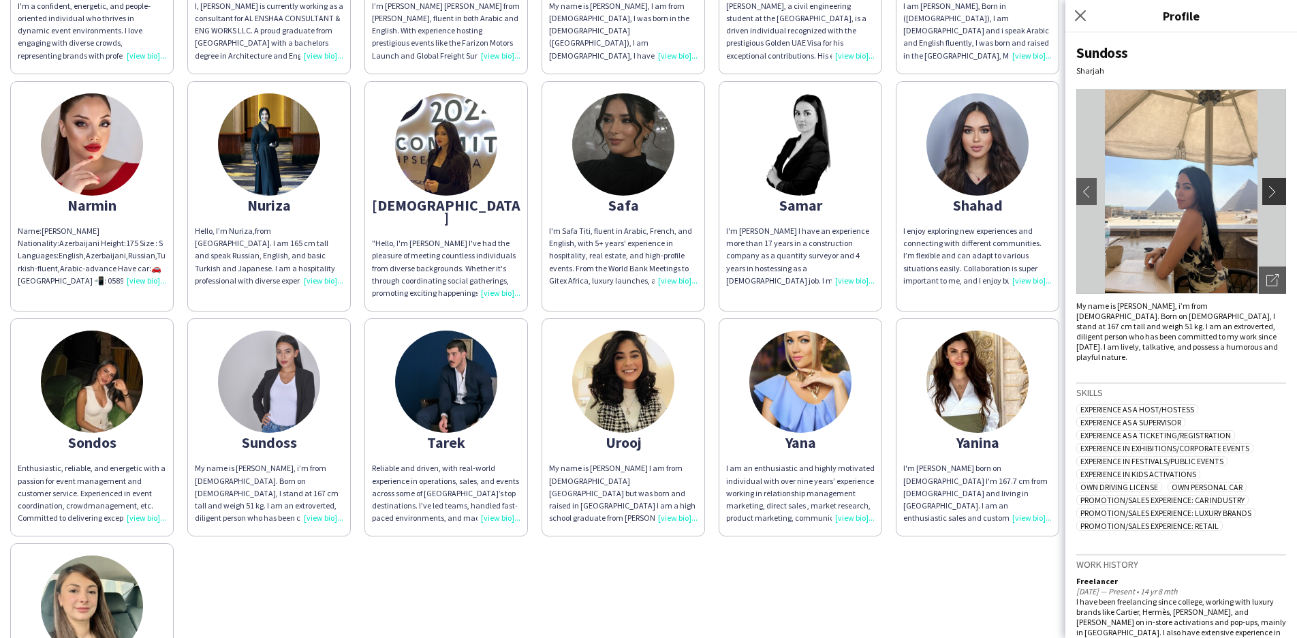
click at [1266, 192] on app-icon "chevron-right" at bounding box center [1275, 191] width 19 height 12
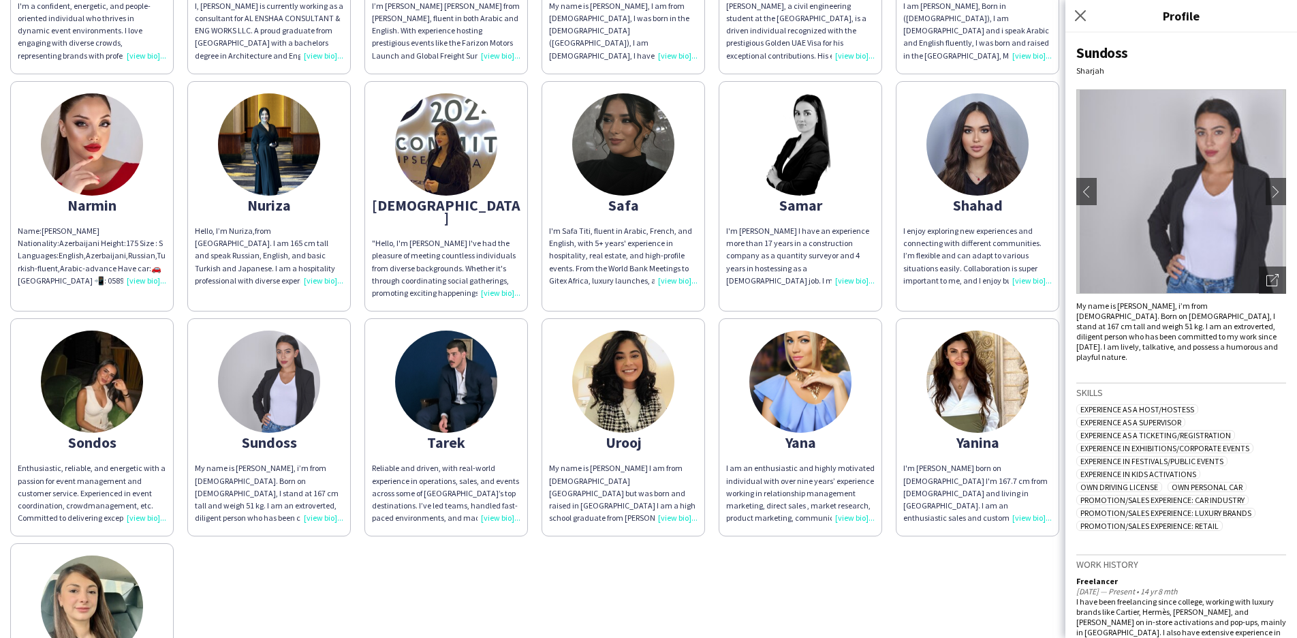
click at [631, 436] on div "Urooj" at bounding box center [623, 442] width 148 height 12
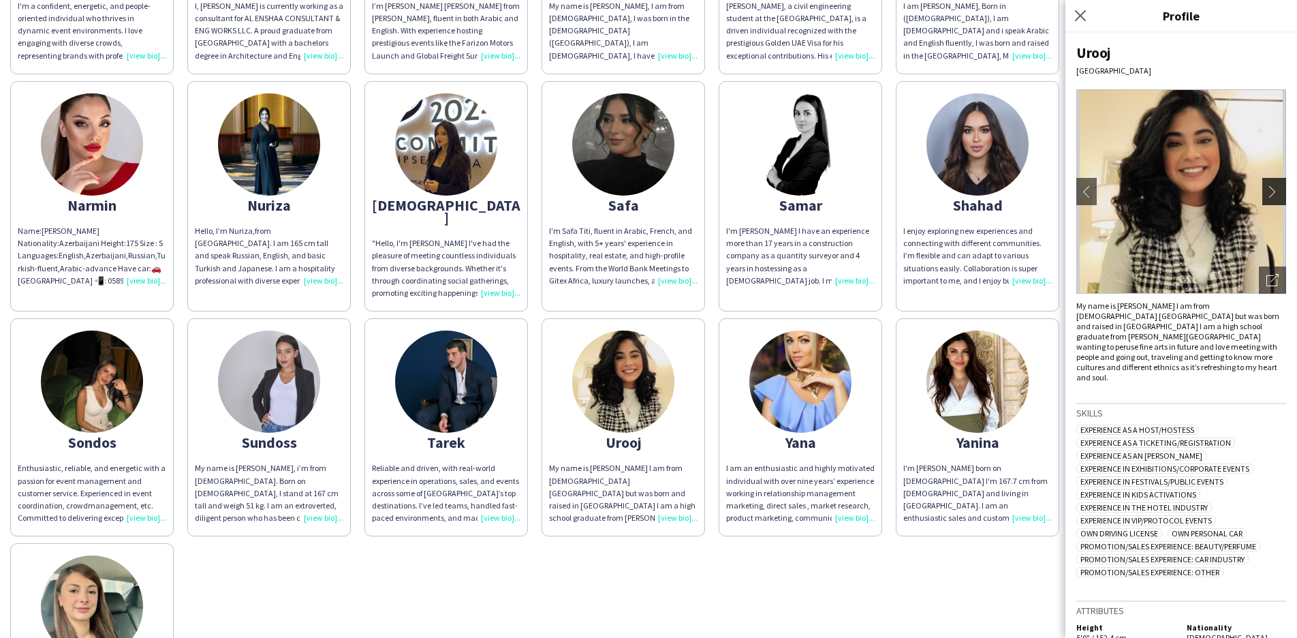
click at [1266, 189] on app-icon "chevron-right" at bounding box center [1275, 191] width 19 height 12
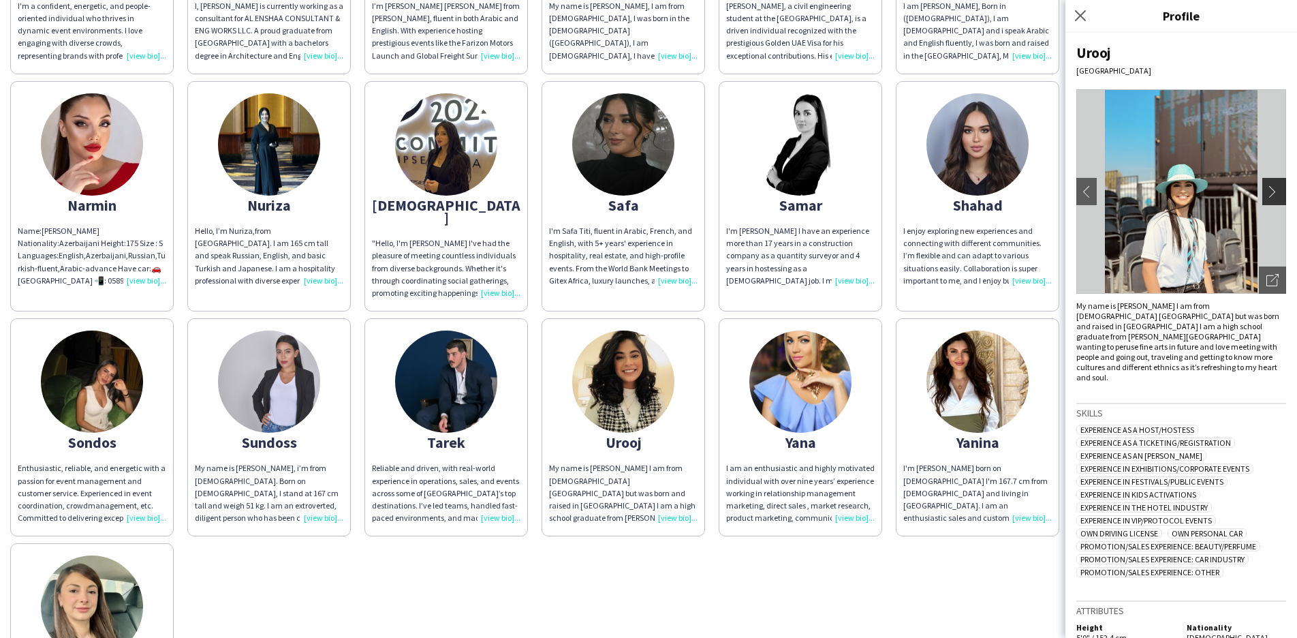
click at [1266, 190] on app-icon "chevron-right" at bounding box center [1275, 191] width 19 height 12
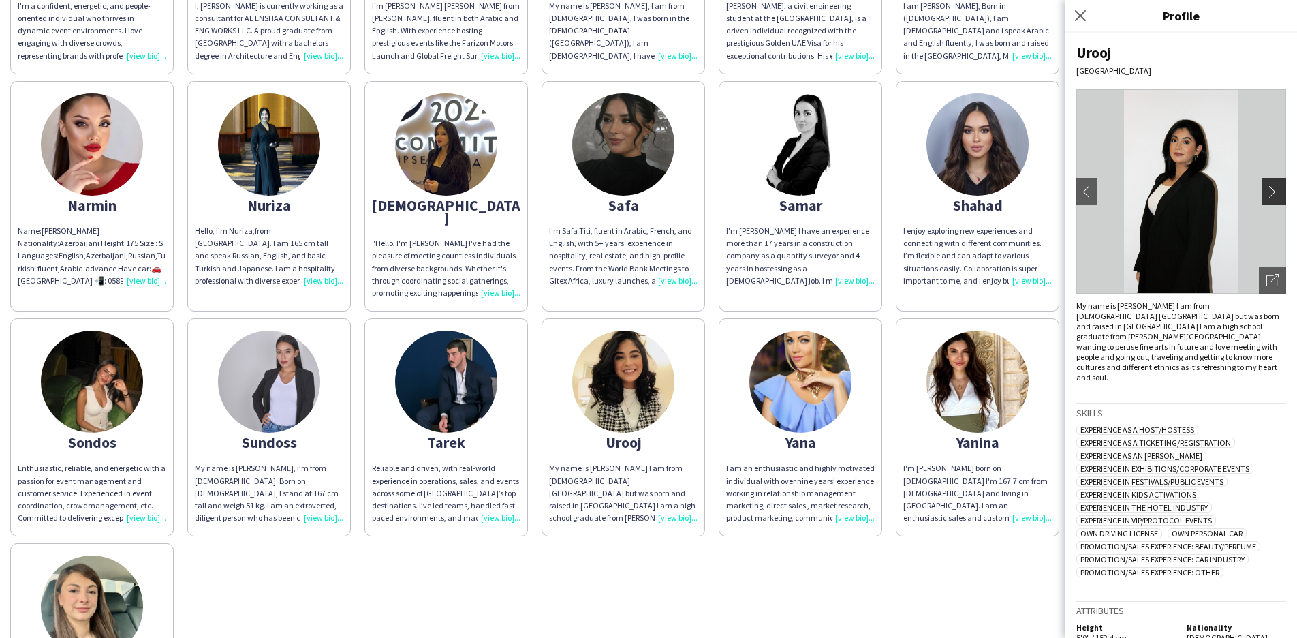
click at [1266, 194] on app-icon "chevron-right" at bounding box center [1275, 191] width 19 height 12
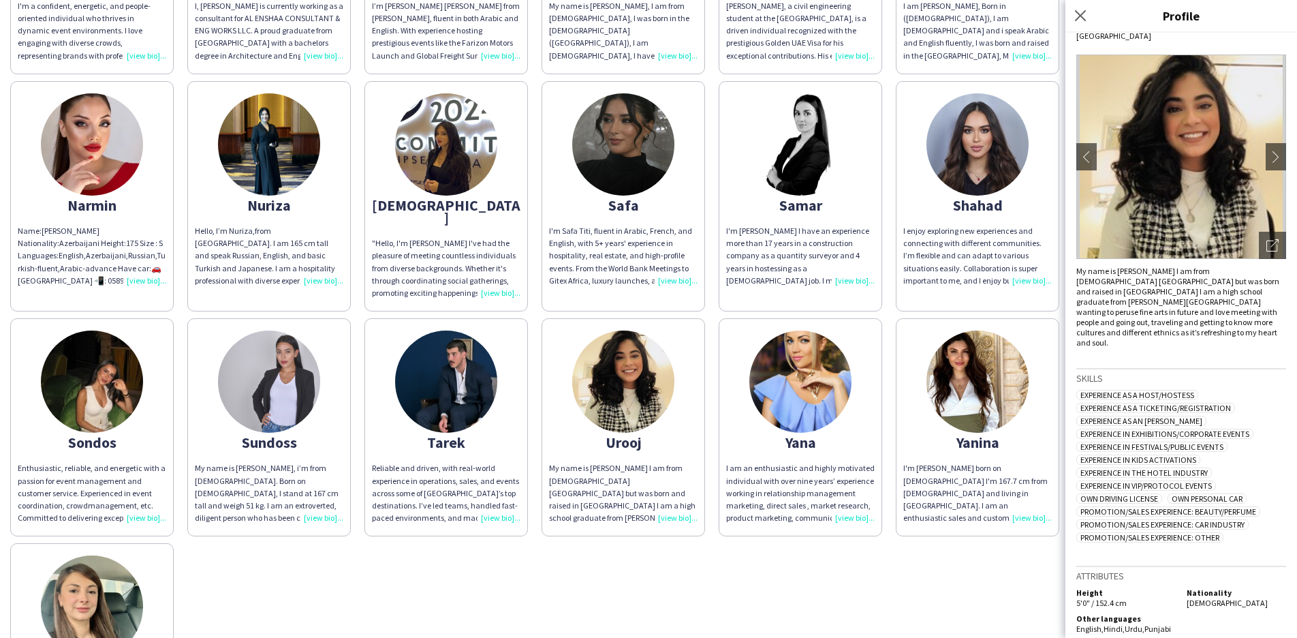
scroll to position [34, 0]
click at [812, 436] on div "Yana" at bounding box center [800, 442] width 148 height 12
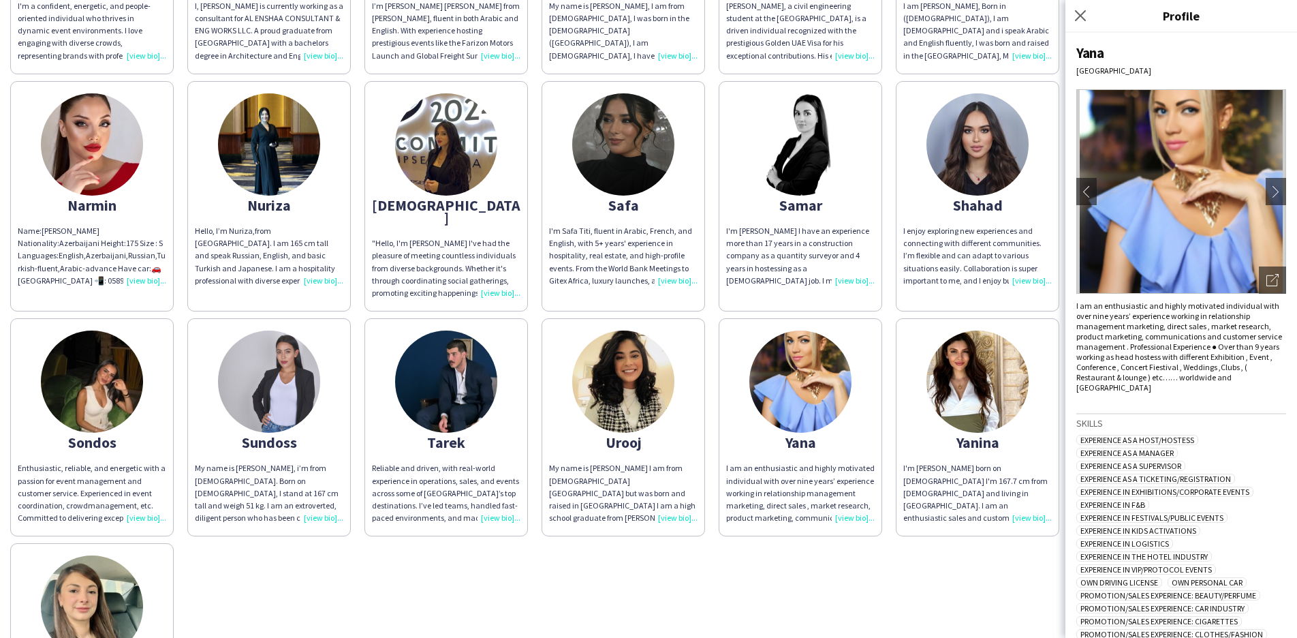
scroll to position [0, 0]
click at [1266, 187] on app-icon "chevron-right" at bounding box center [1275, 191] width 19 height 12
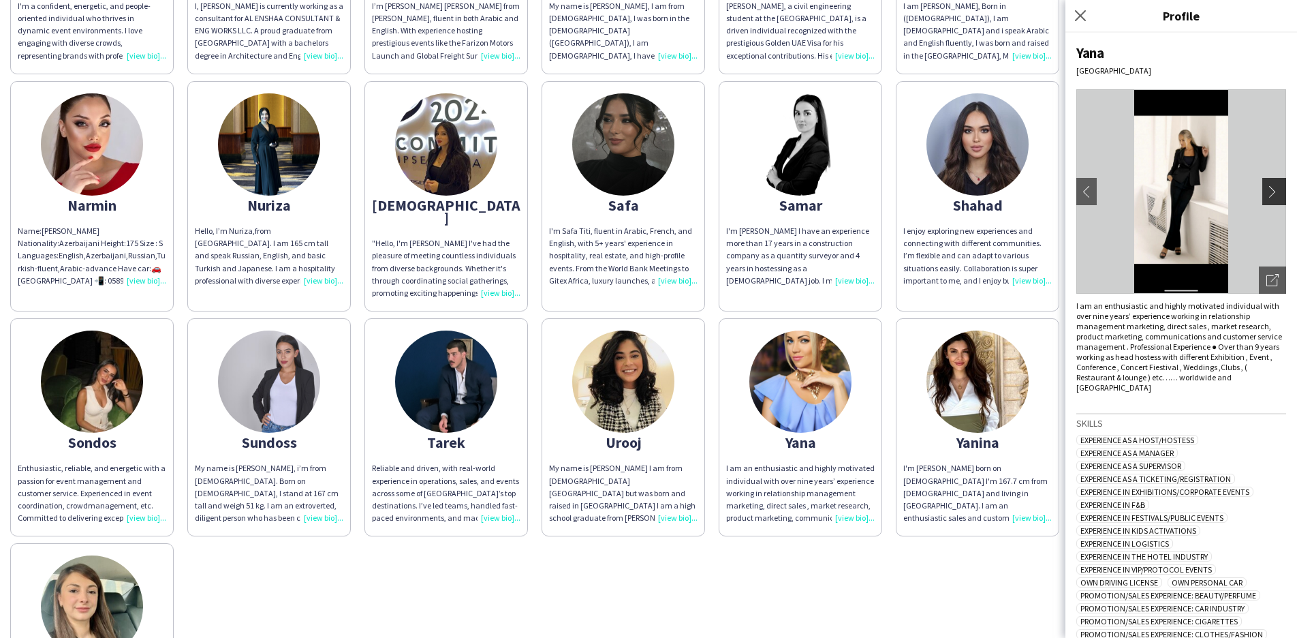
click at [1266, 189] on app-icon "chevron-right" at bounding box center [1275, 191] width 19 height 12
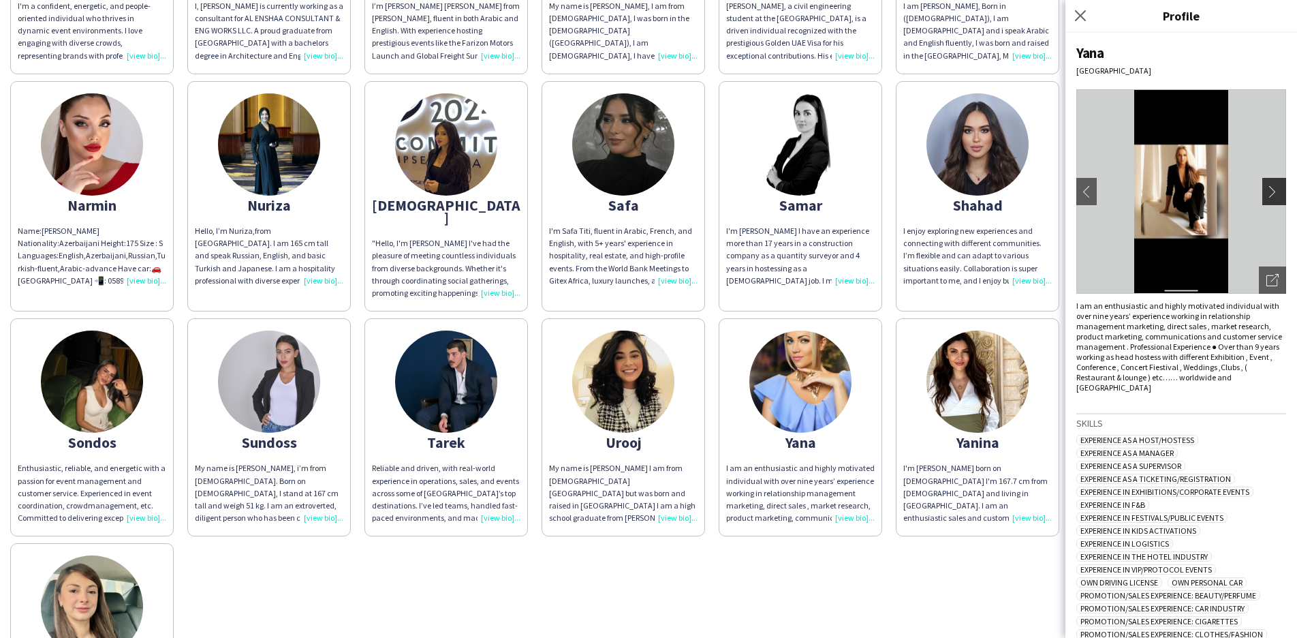
click at [1266, 190] on app-icon "chevron-right" at bounding box center [1275, 191] width 19 height 12
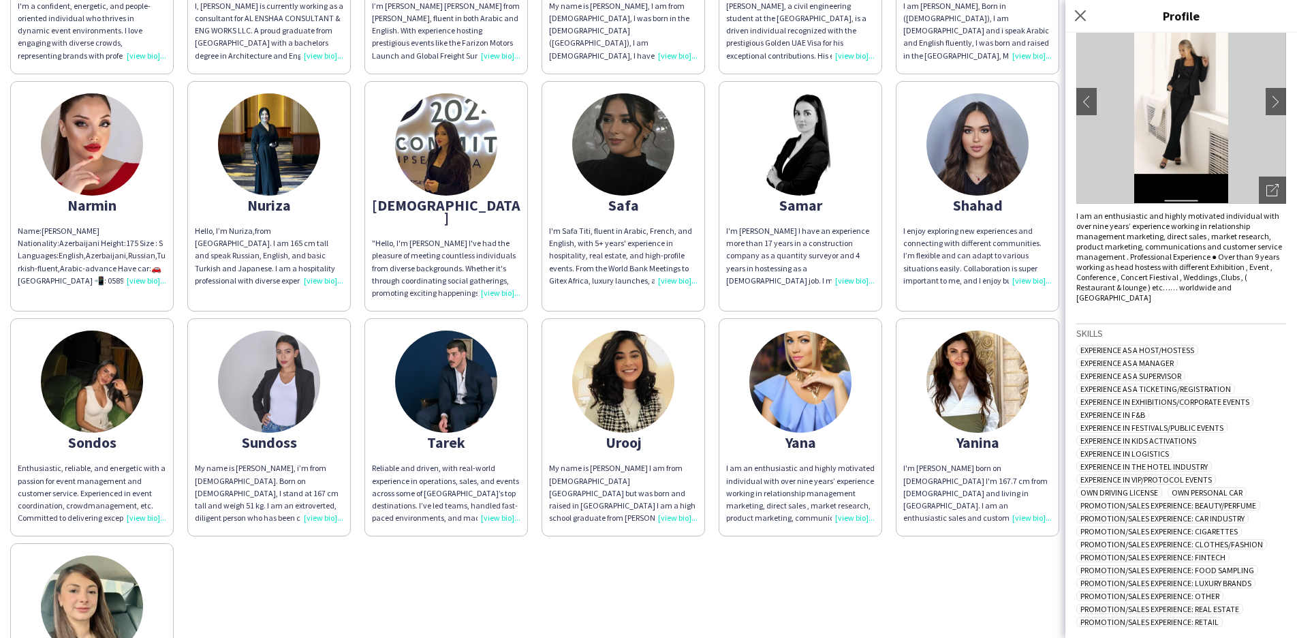
scroll to position [90, 0]
click at [984, 199] on div "Shahad" at bounding box center [977, 205] width 148 height 12
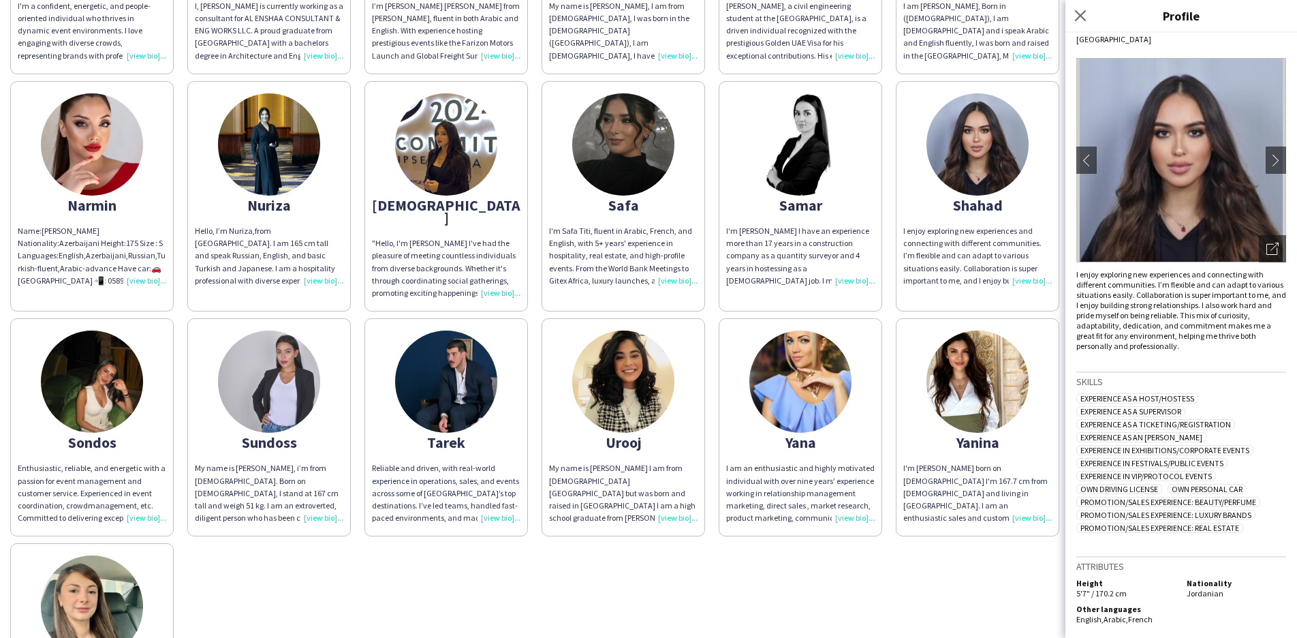
scroll to position [1169, 0]
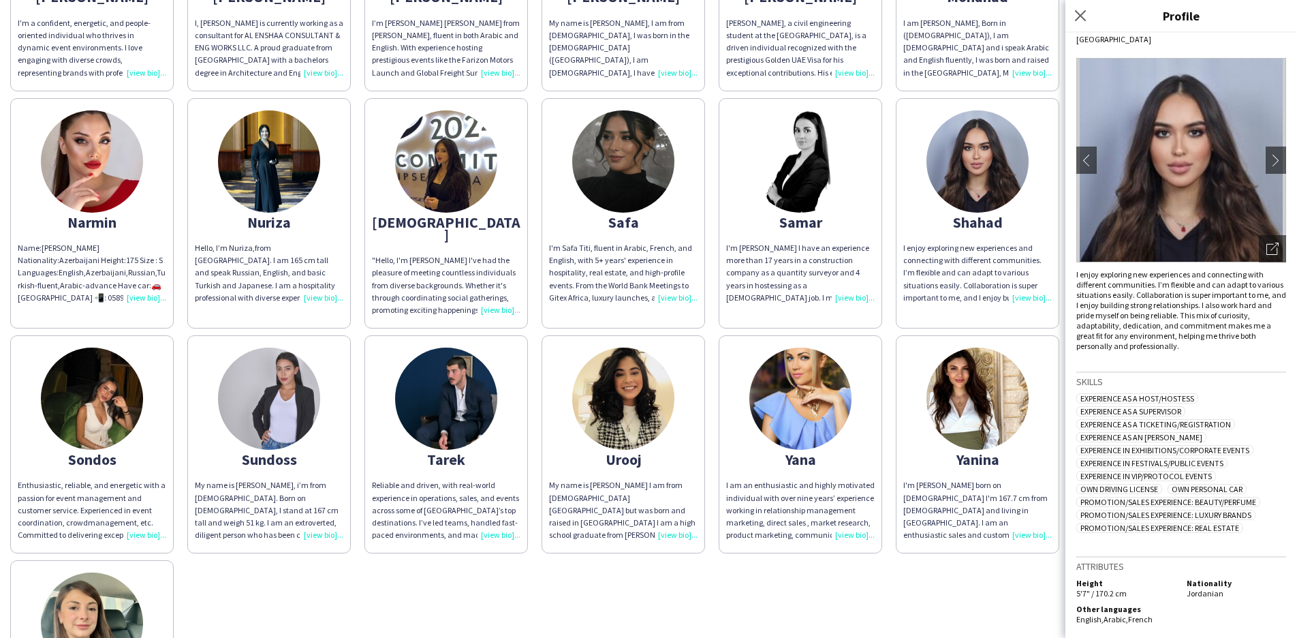
click at [806, 216] on div "Samar" at bounding box center [800, 222] width 148 height 12
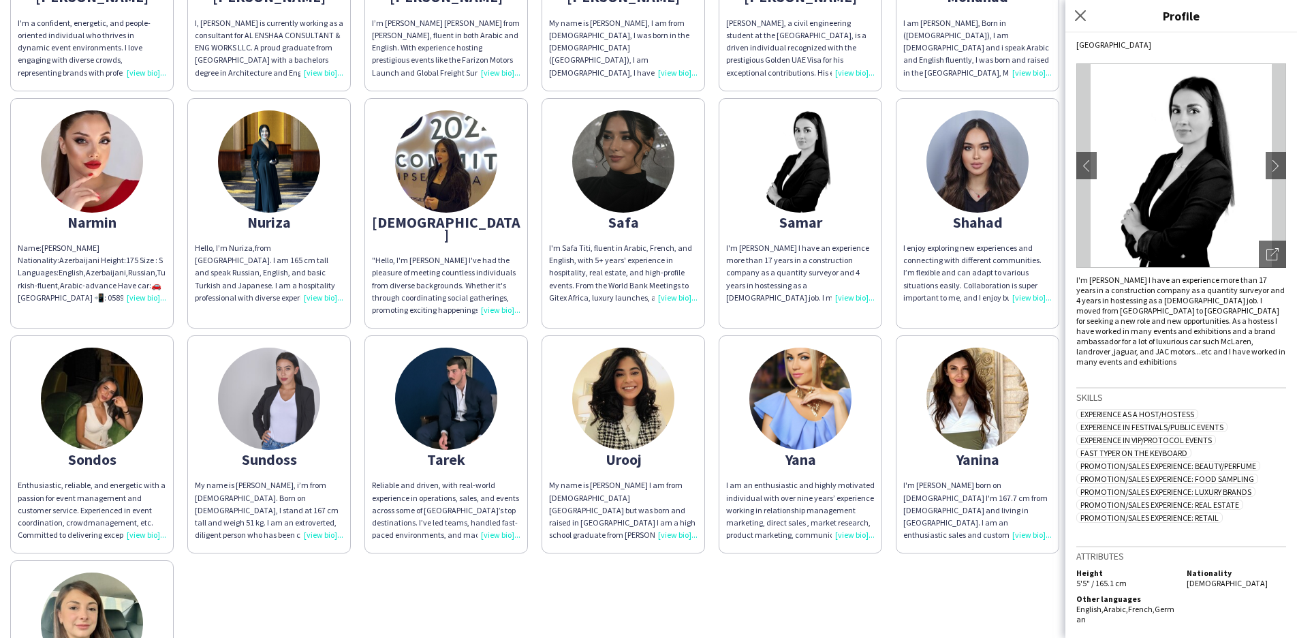
scroll to position [26, 0]
click at [627, 216] on div "Safa" at bounding box center [623, 222] width 148 height 12
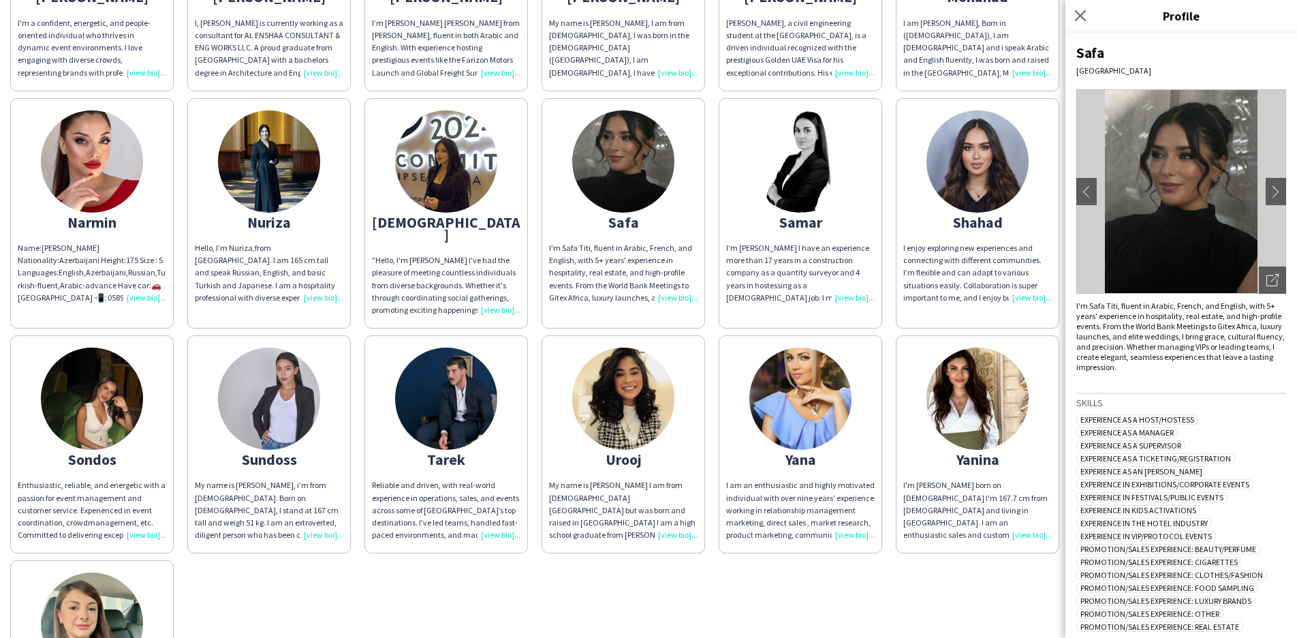
scroll to position [0, 0]
click at [457, 216] on div "[DEMOGRAPHIC_DATA]" at bounding box center [446, 228] width 148 height 25
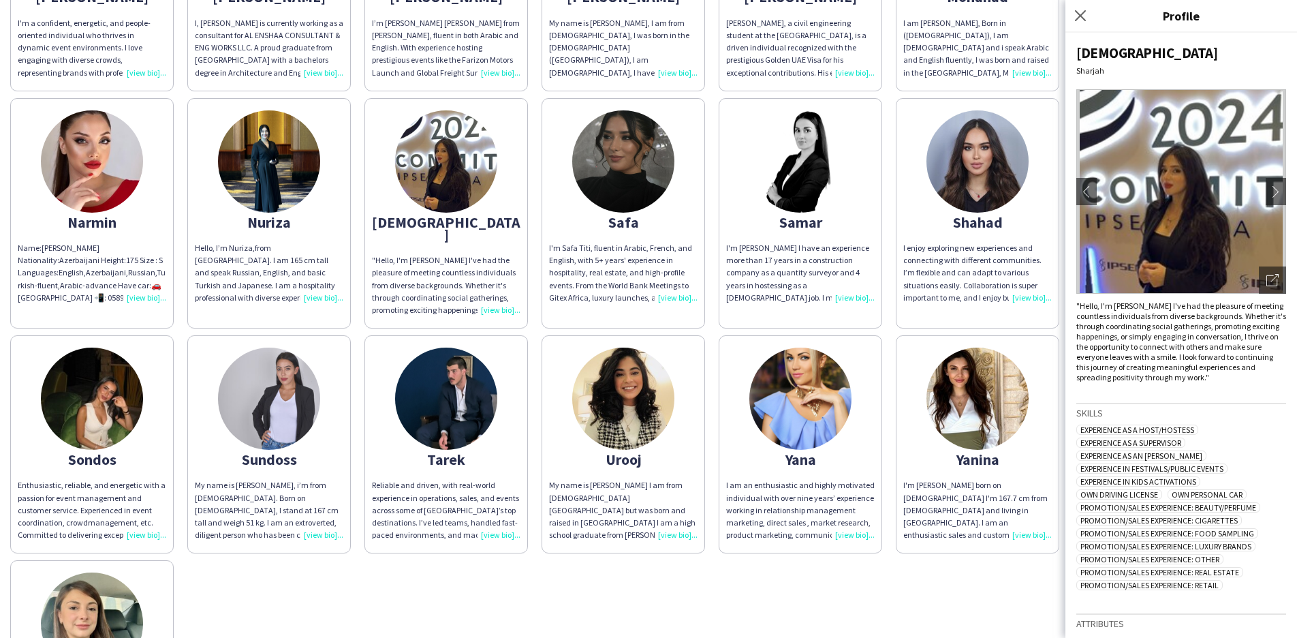
click at [255, 216] on div "Nuriza" at bounding box center [269, 222] width 148 height 12
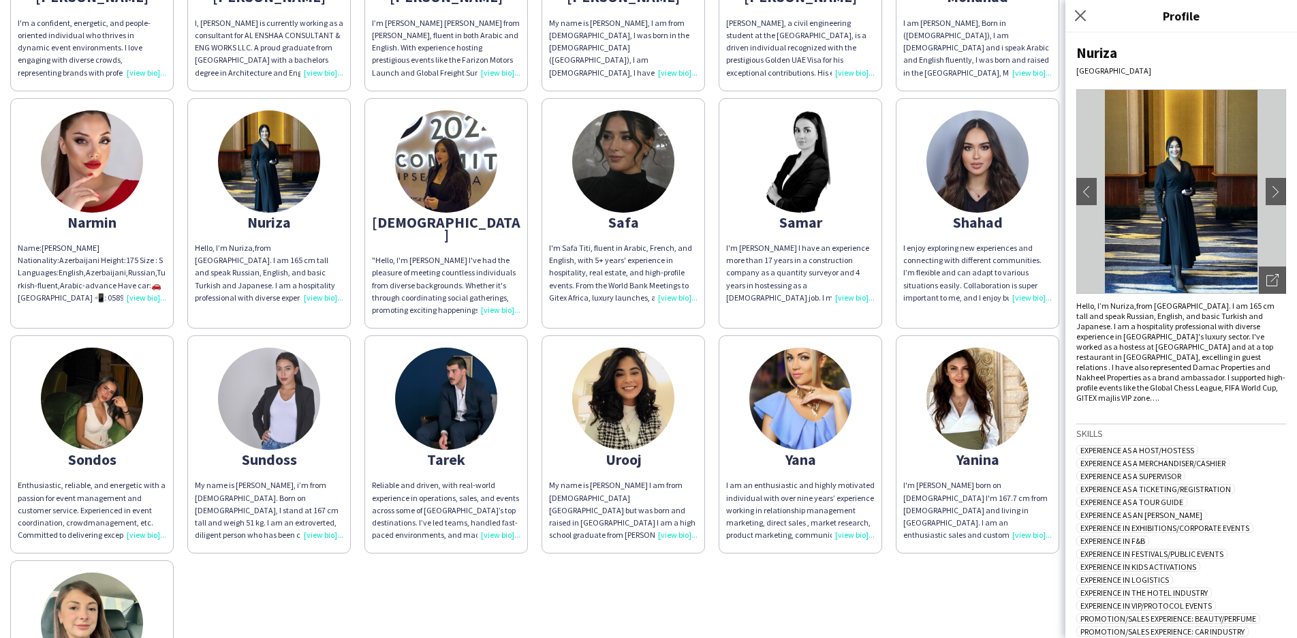
click at [104, 216] on div "Narmin" at bounding box center [92, 222] width 148 height 12
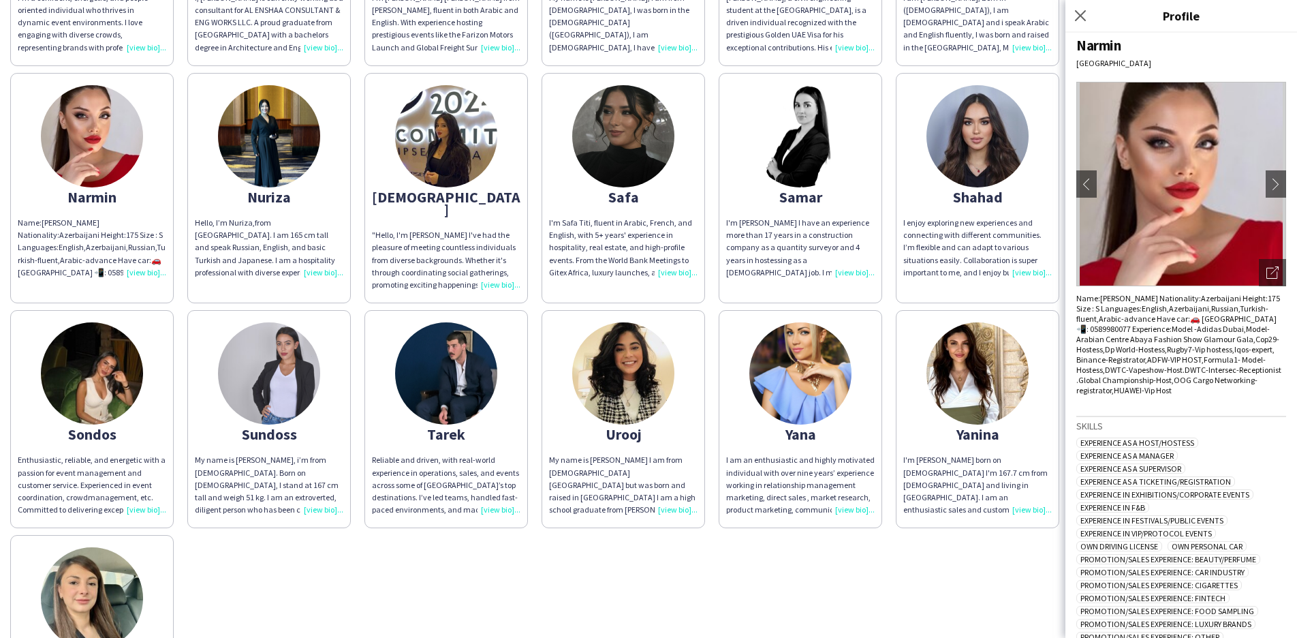
scroll to position [1213, 0]
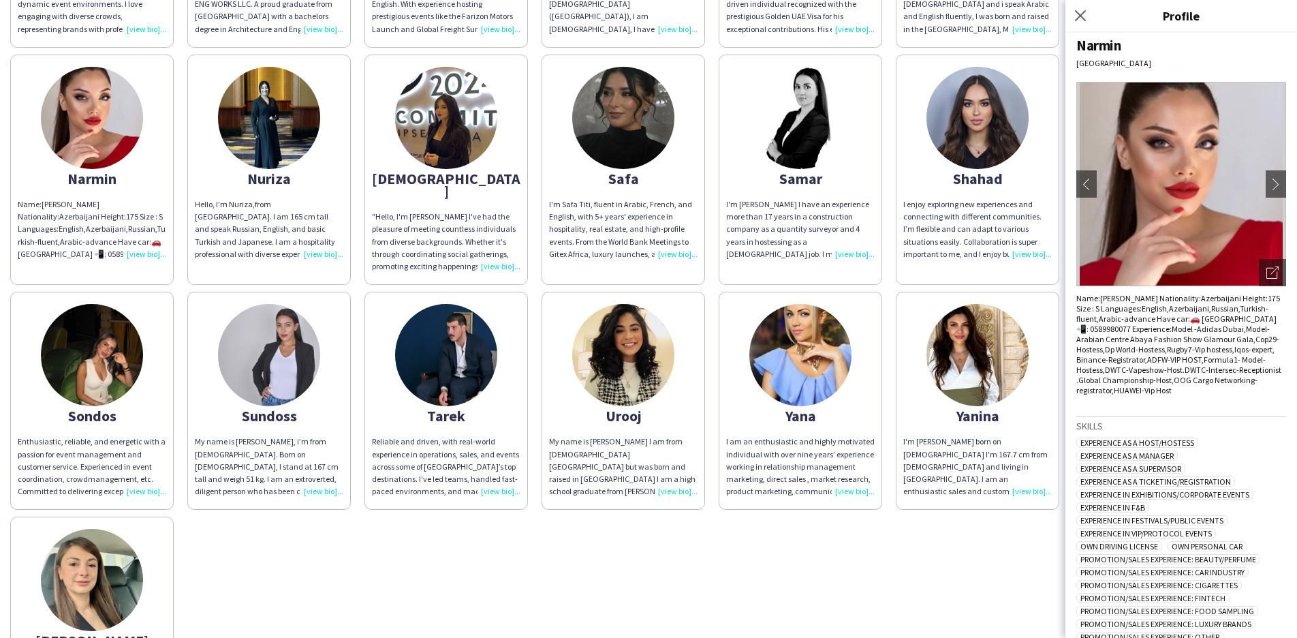
click at [984, 409] on div "Yanina" at bounding box center [977, 415] width 148 height 12
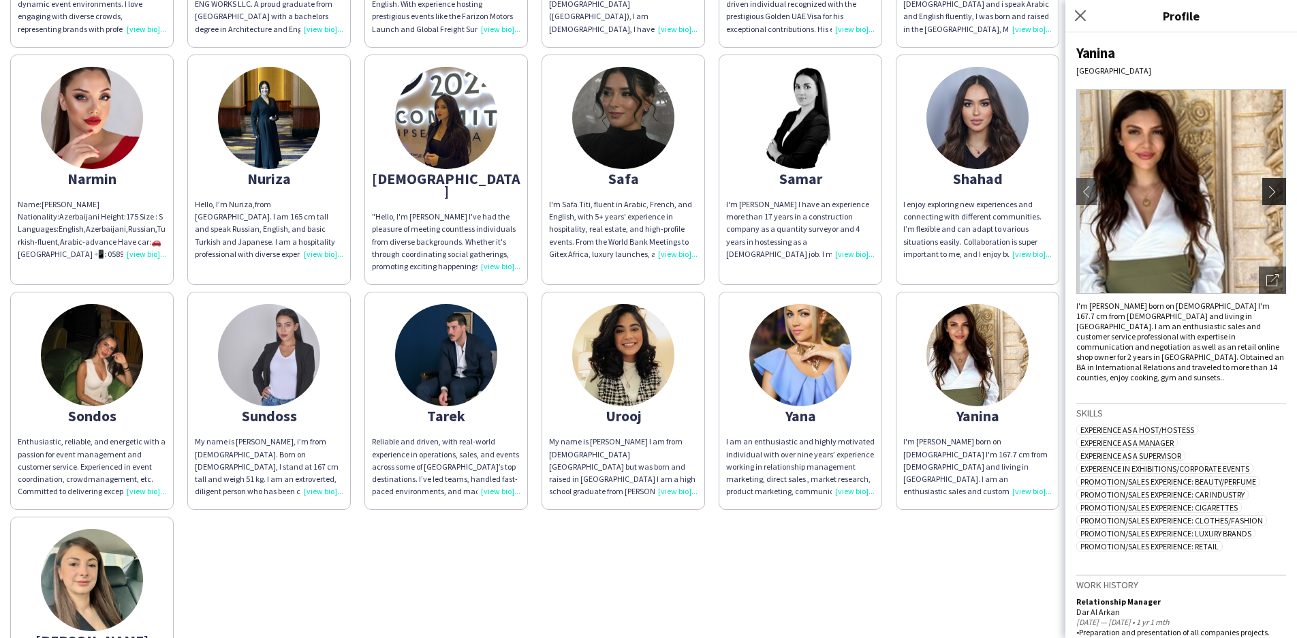
scroll to position [0, 0]
click at [1266, 195] on app-icon "chevron-right" at bounding box center [1275, 191] width 19 height 12
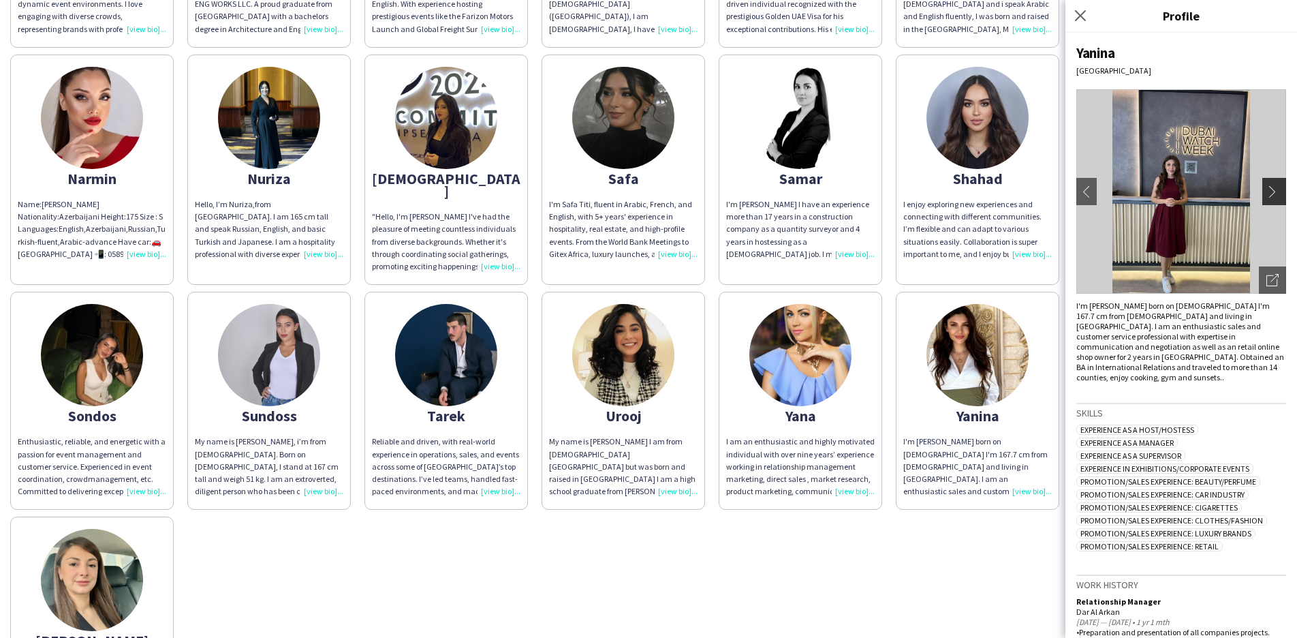
click at [1266, 191] on app-icon "chevron-right" at bounding box center [1275, 191] width 19 height 12
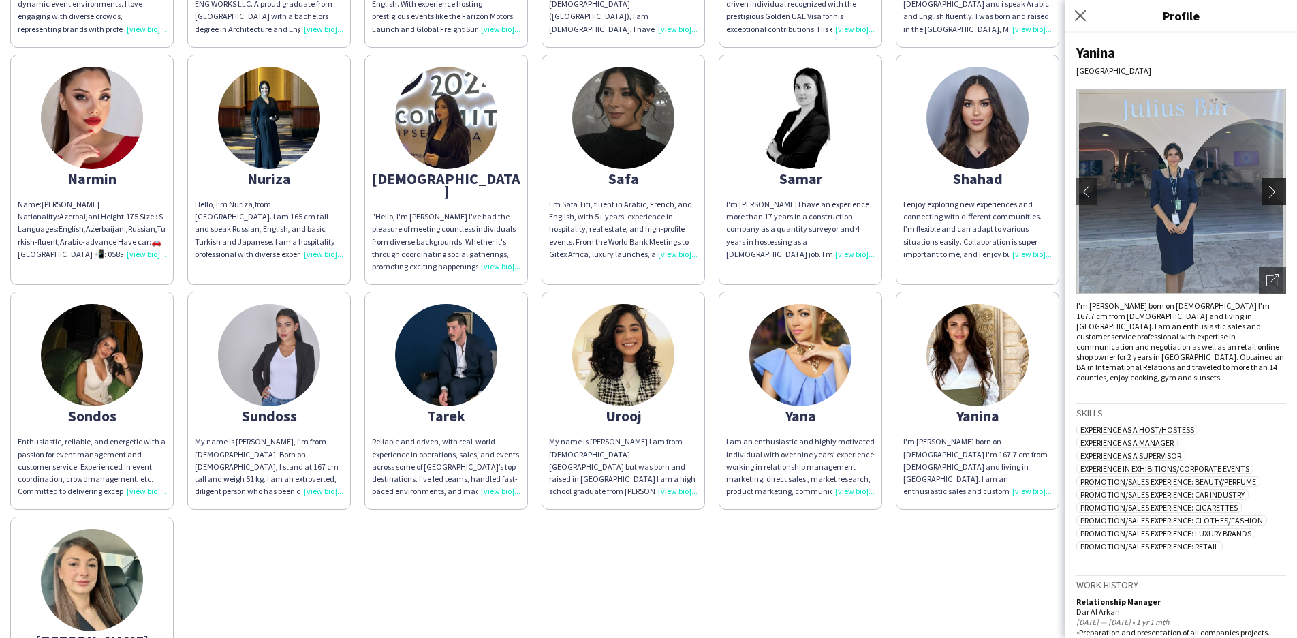
click at [1266, 191] on app-icon "chevron-right" at bounding box center [1275, 191] width 19 height 12
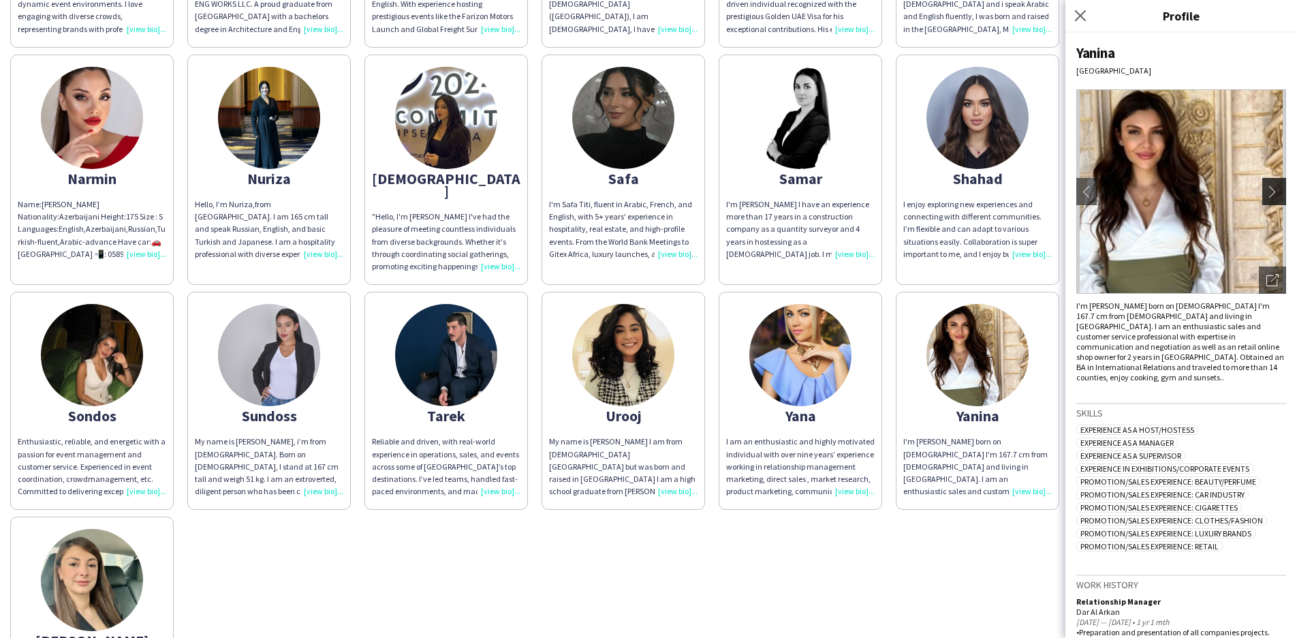
click at [1266, 191] on app-icon "chevron-right" at bounding box center [1275, 191] width 19 height 12
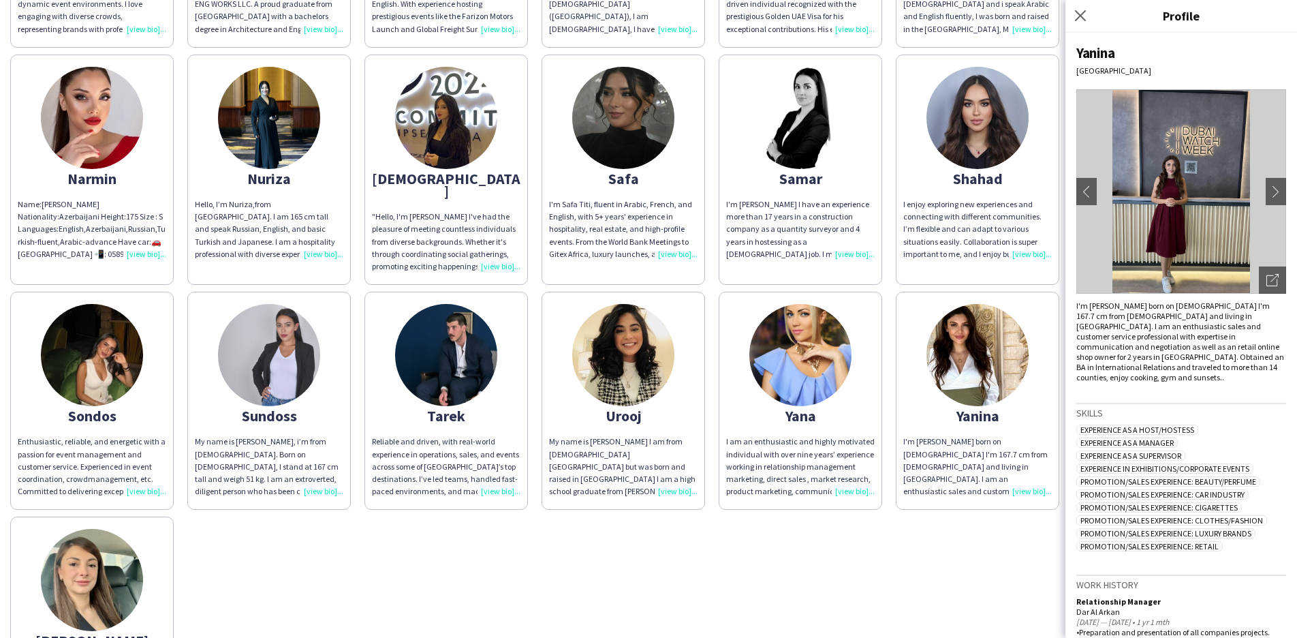
click at [1159, 173] on img at bounding box center [1181, 191] width 210 height 204
click at [1080, 183] on button "chevron-left" at bounding box center [1086, 191] width 27 height 27
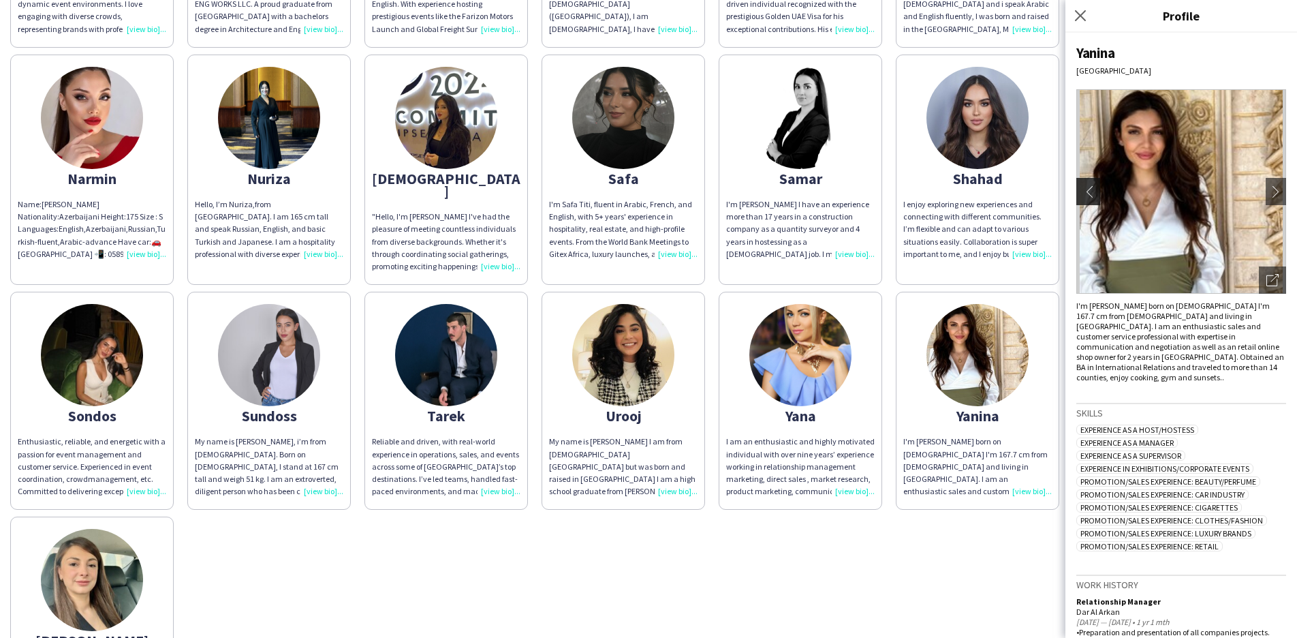
click at [1083, 188] on app-icon "chevron-left" at bounding box center [1086, 191] width 19 height 12
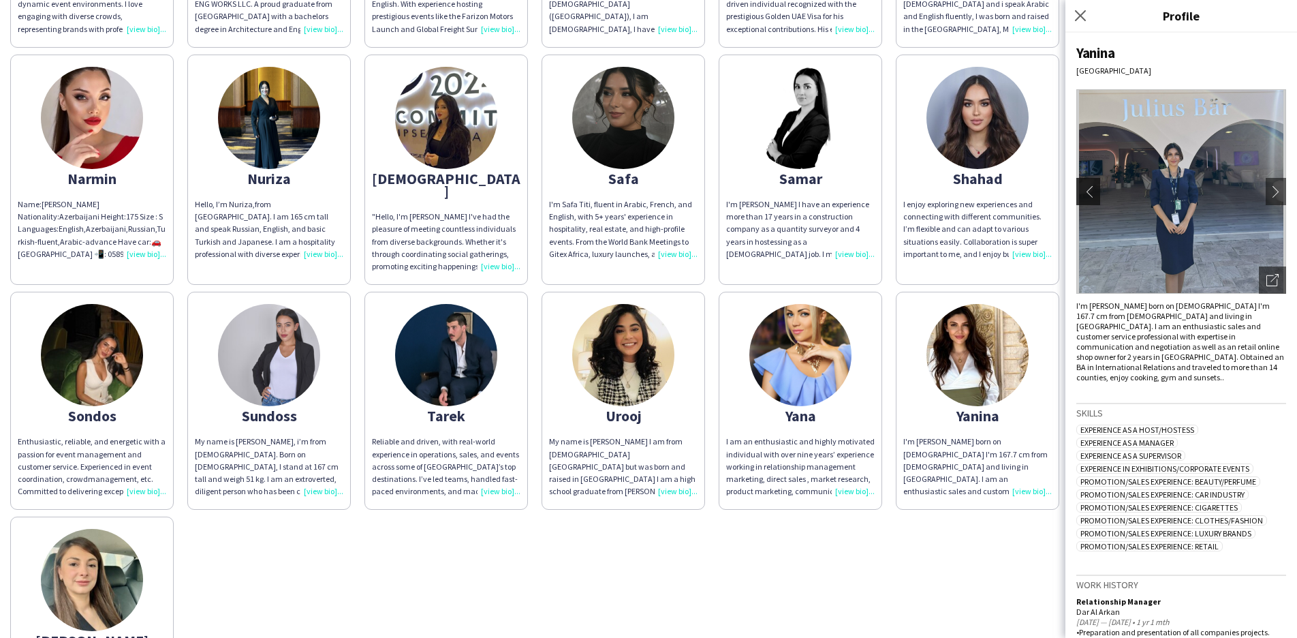
click at [1083, 188] on app-icon "chevron-left" at bounding box center [1086, 191] width 19 height 12
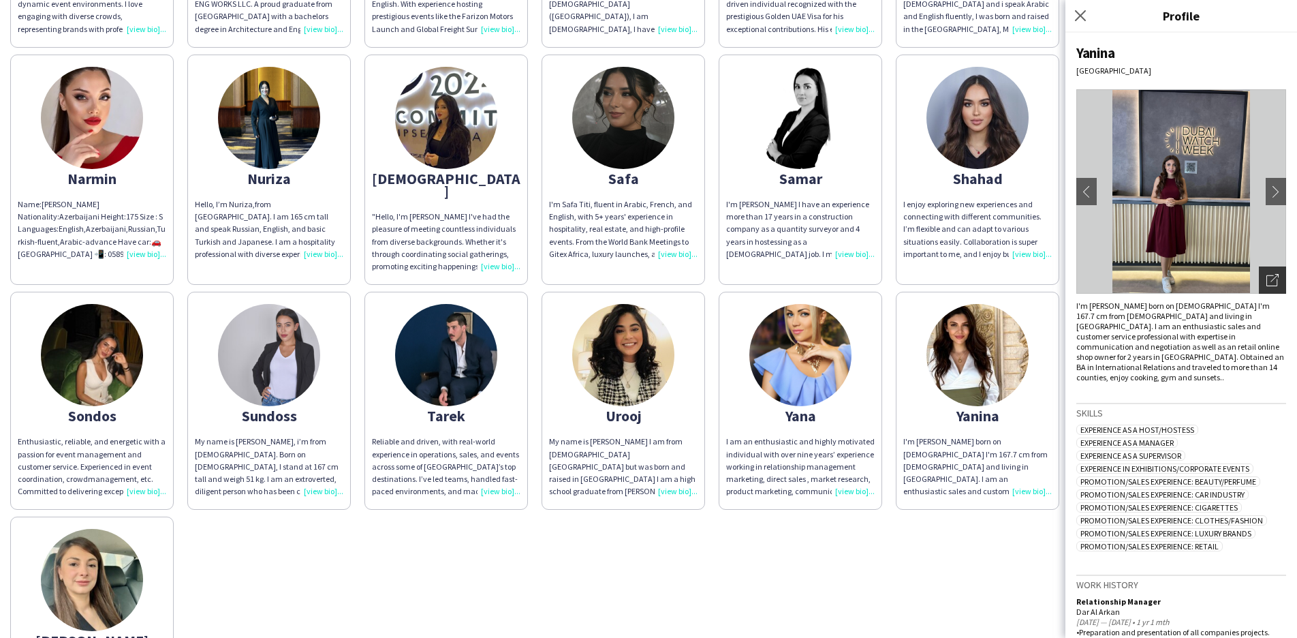
click at [1266, 283] on icon "Open photos pop-in" at bounding box center [1272, 280] width 12 height 12
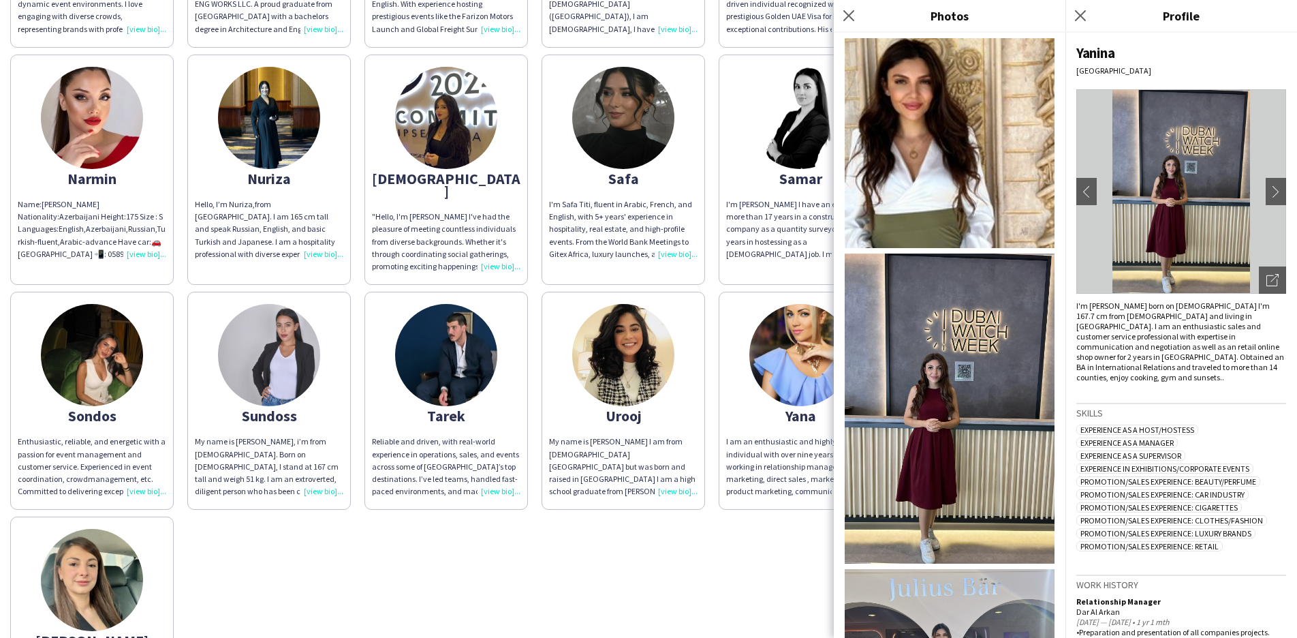
click at [964, 362] on img at bounding box center [950, 408] width 210 height 310
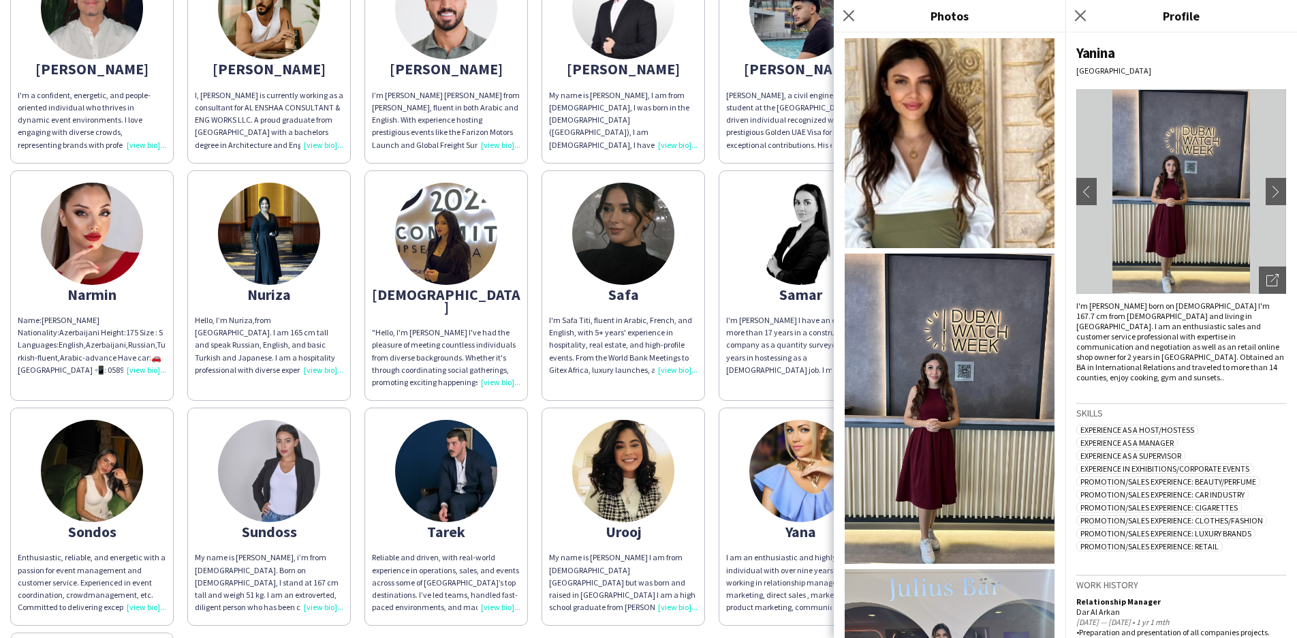
scroll to position [1095, 0]
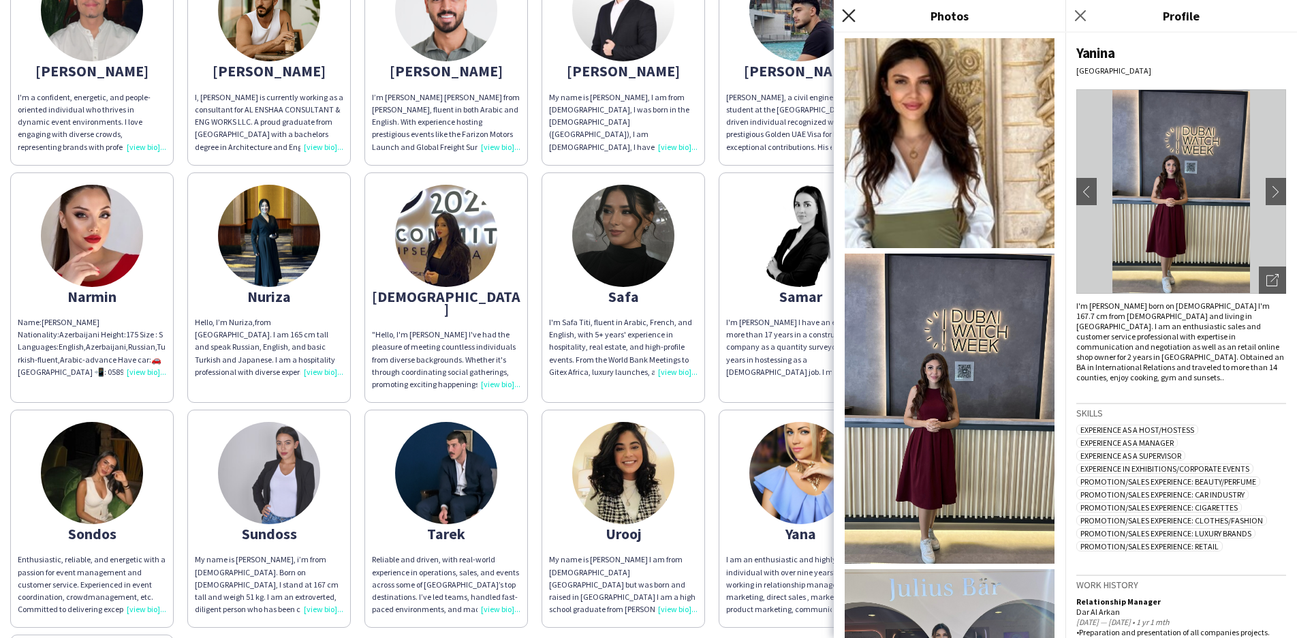
click at [851, 16] on icon "Close pop-in" at bounding box center [848, 15] width 13 height 13
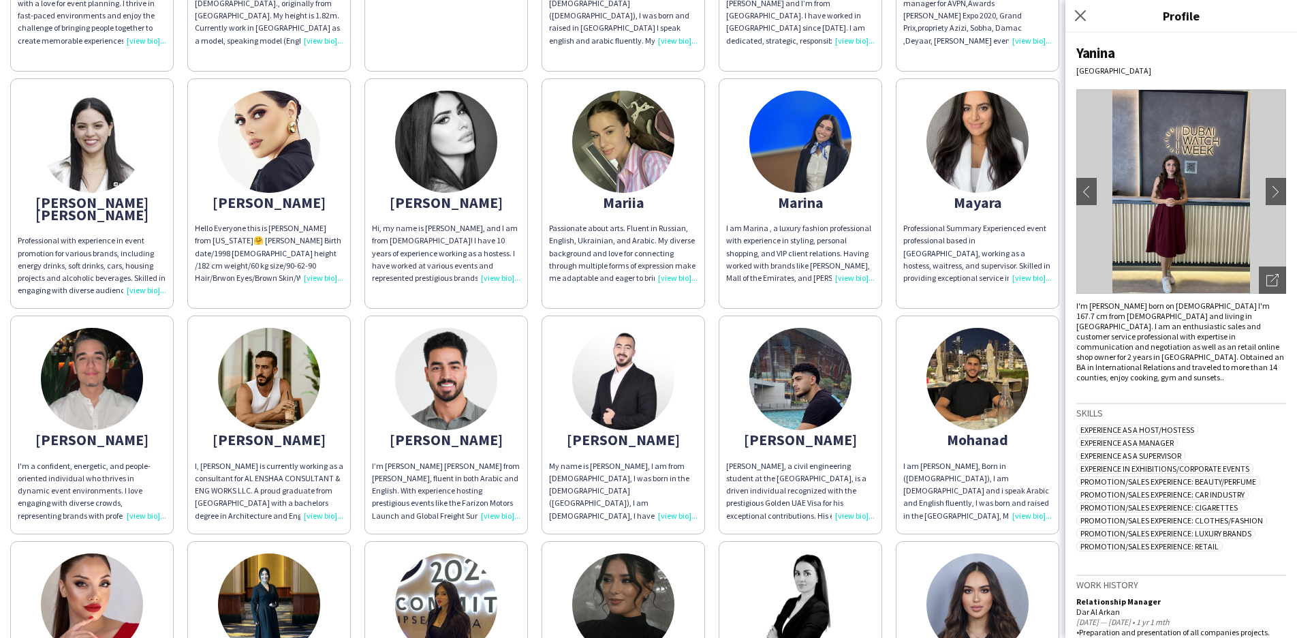
scroll to position [718, 0]
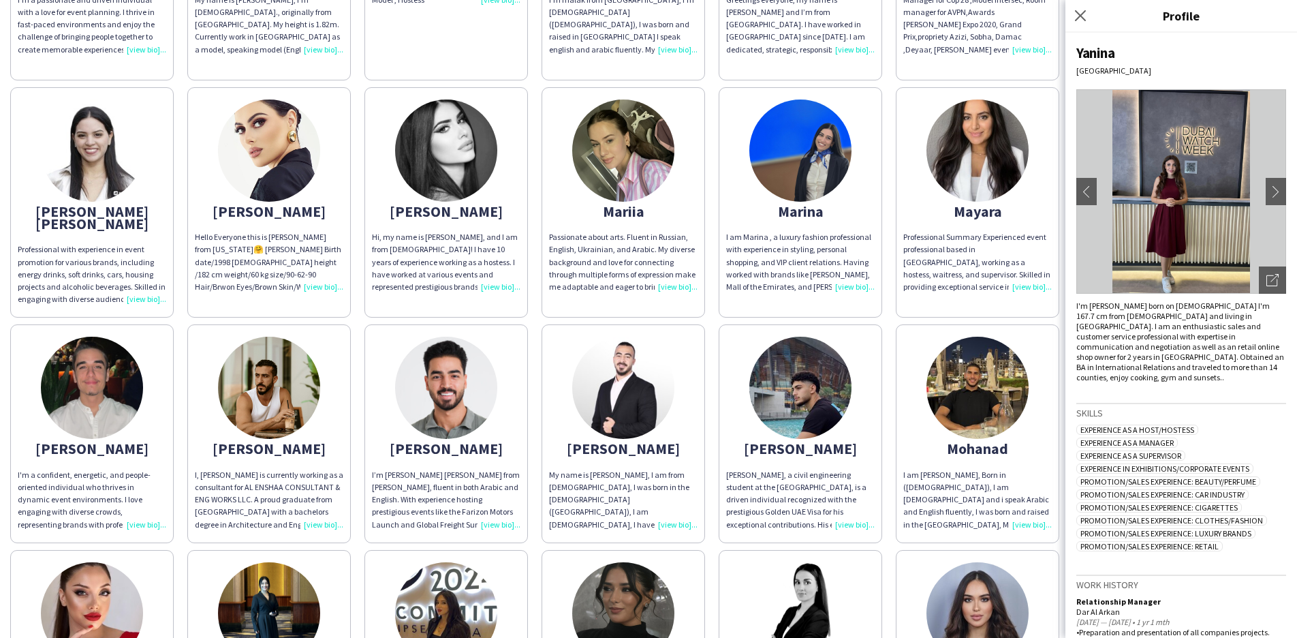
click at [640, 205] on div "Mariia" at bounding box center [623, 211] width 148 height 12
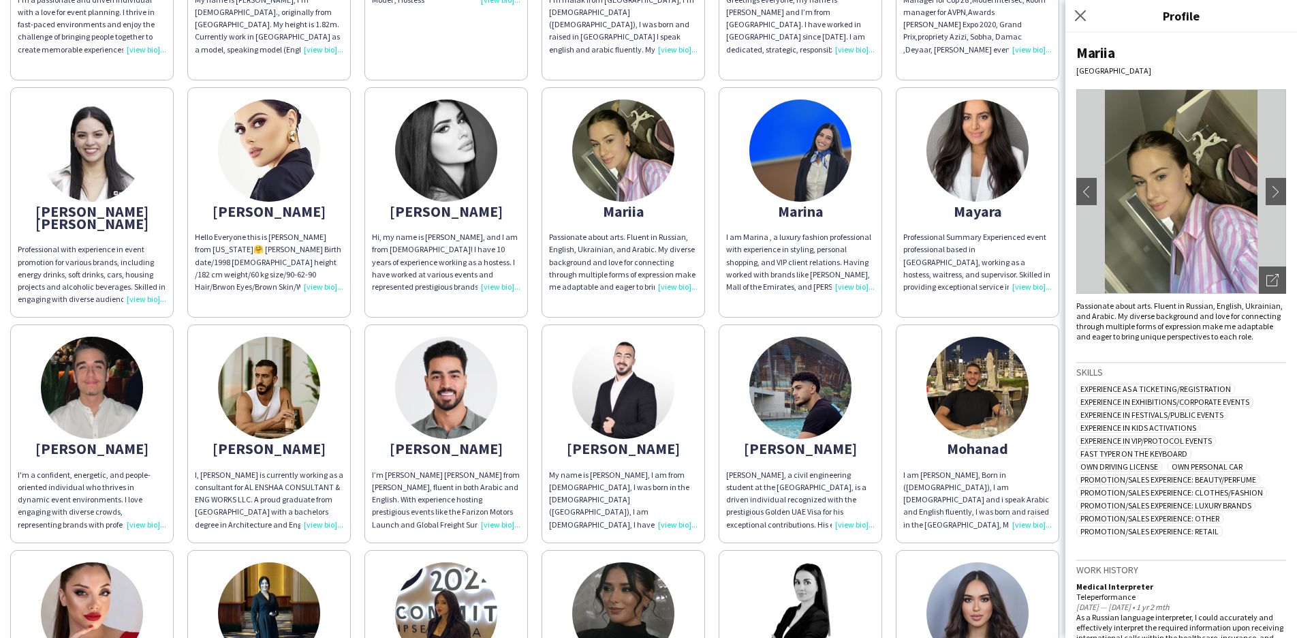
scroll to position [0, 0]
click at [455, 205] on div "[PERSON_NAME]" at bounding box center [446, 211] width 148 height 12
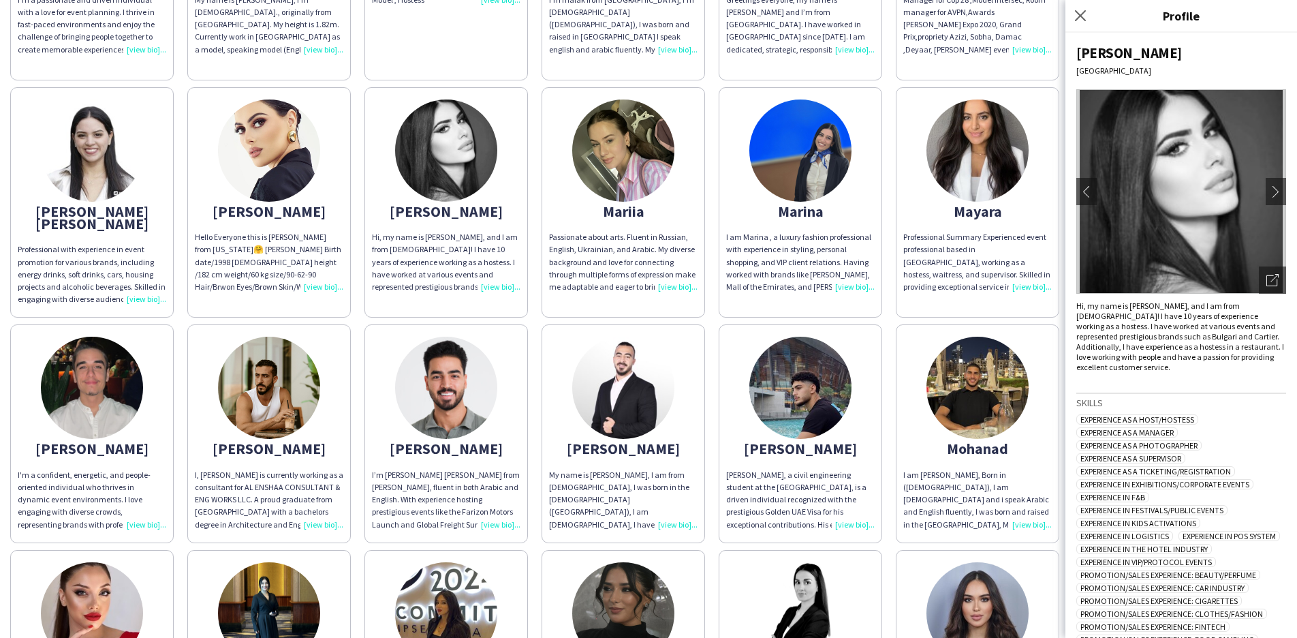
click at [105, 205] on div "[PERSON_NAME] [PERSON_NAME]" at bounding box center [92, 217] width 148 height 25
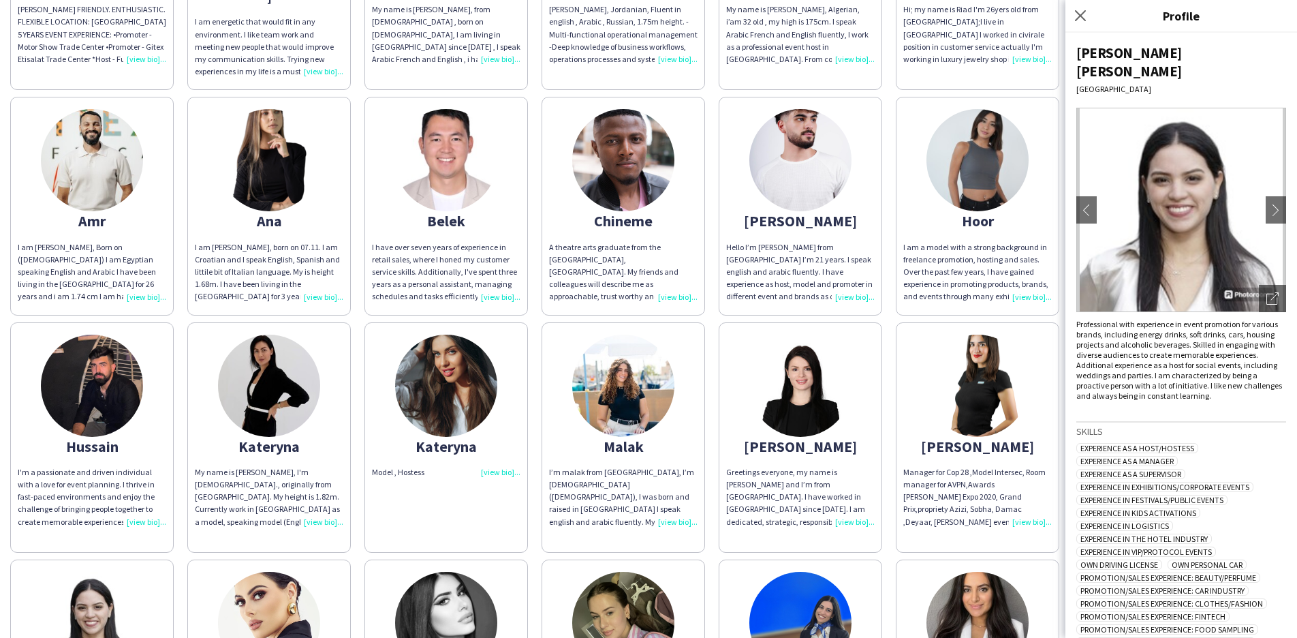
scroll to position [307, 0]
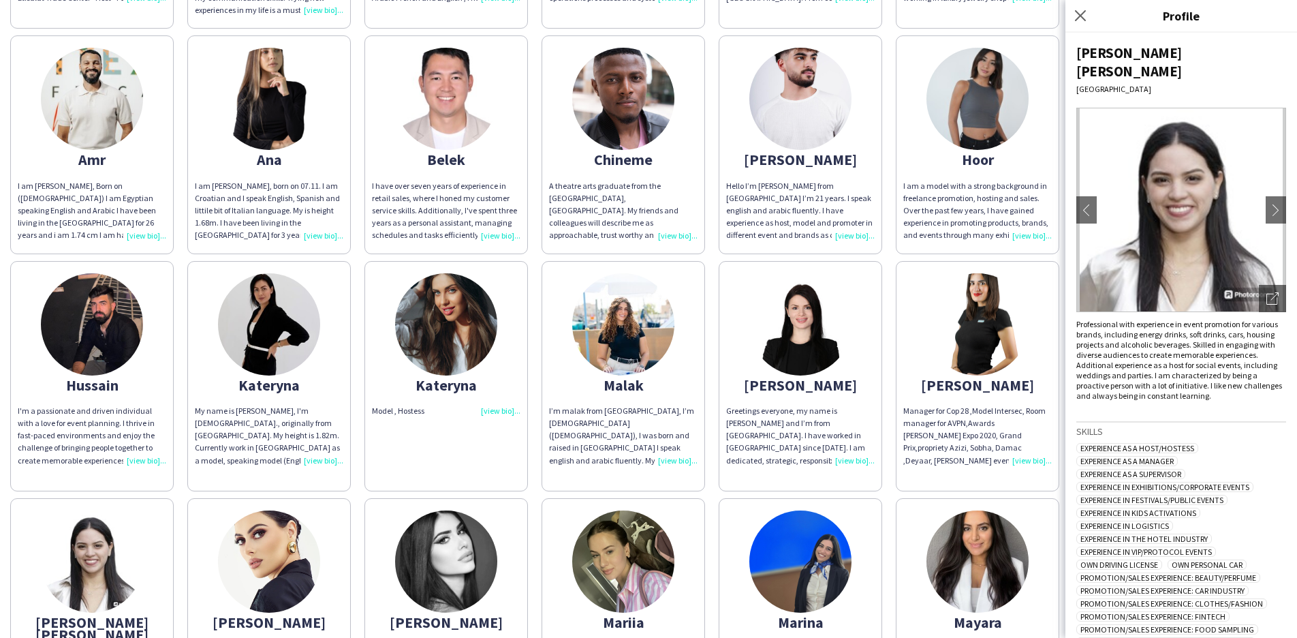
click at [979, 153] on div "Hoor" at bounding box center [977, 159] width 148 height 12
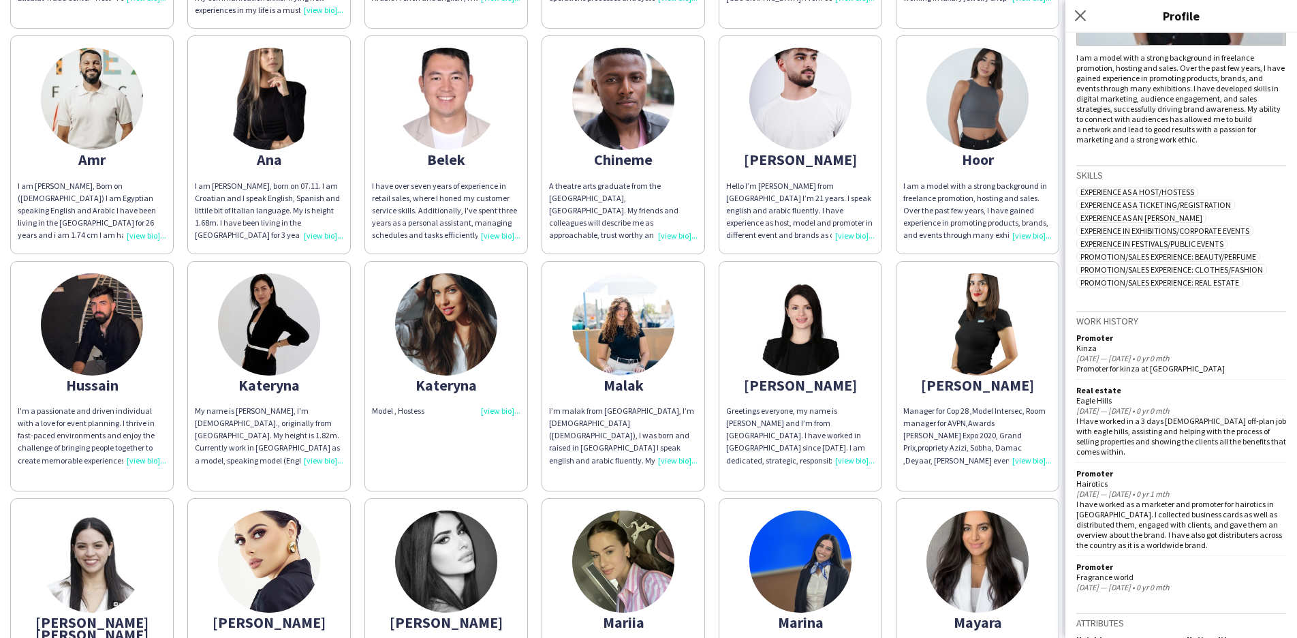
scroll to position [249, 0]
click at [261, 153] on div "Ana" at bounding box center [269, 159] width 148 height 12
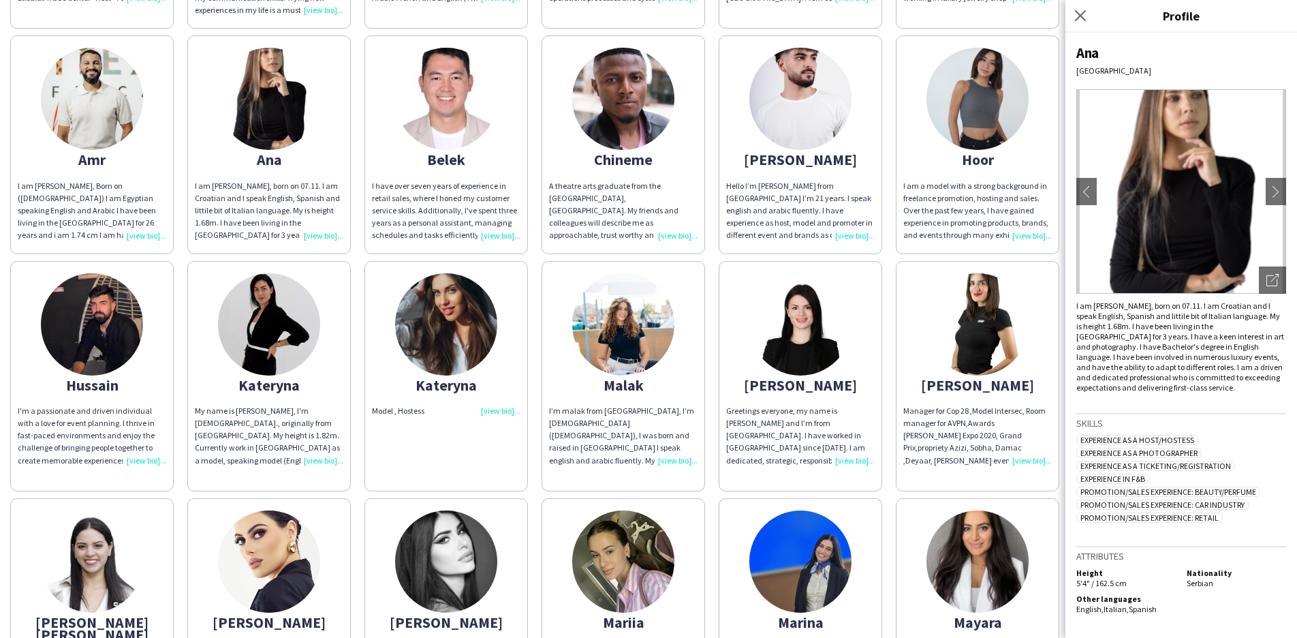
scroll to position [0, 0]
click at [1281, 187] on app-icon "chevron-right" at bounding box center [1275, 191] width 19 height 12
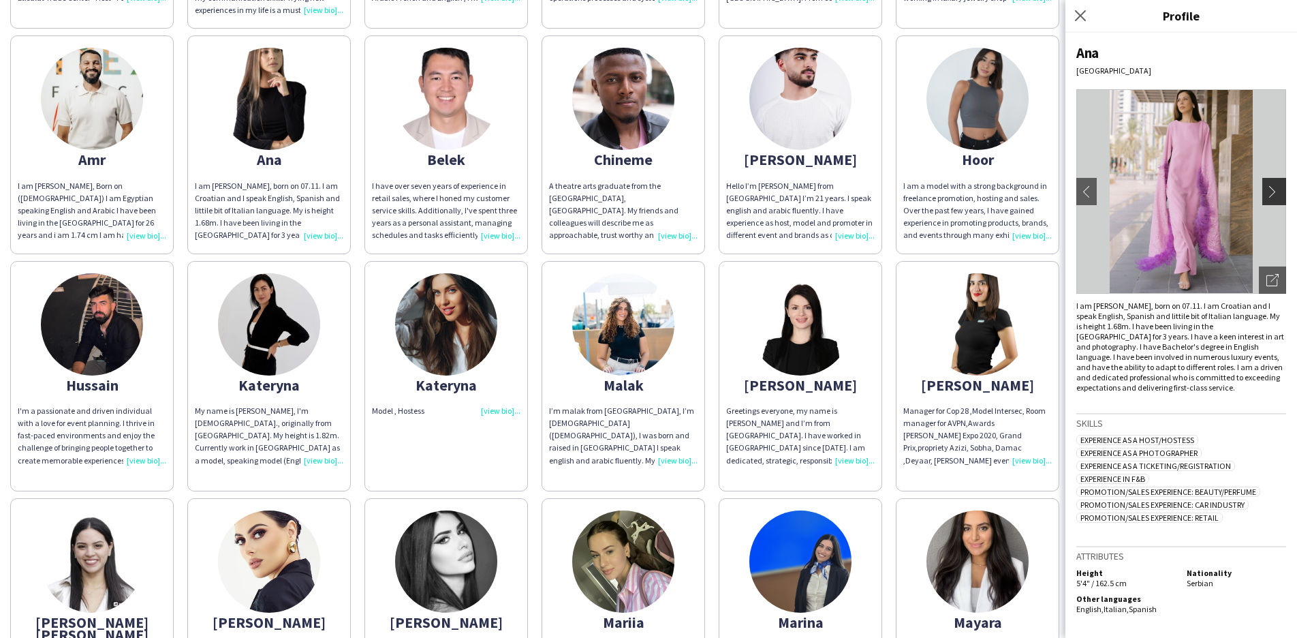
click at [1275, 188] on app-icon "chevron-right" at bounding box center [1275, 191] width 19 height 12
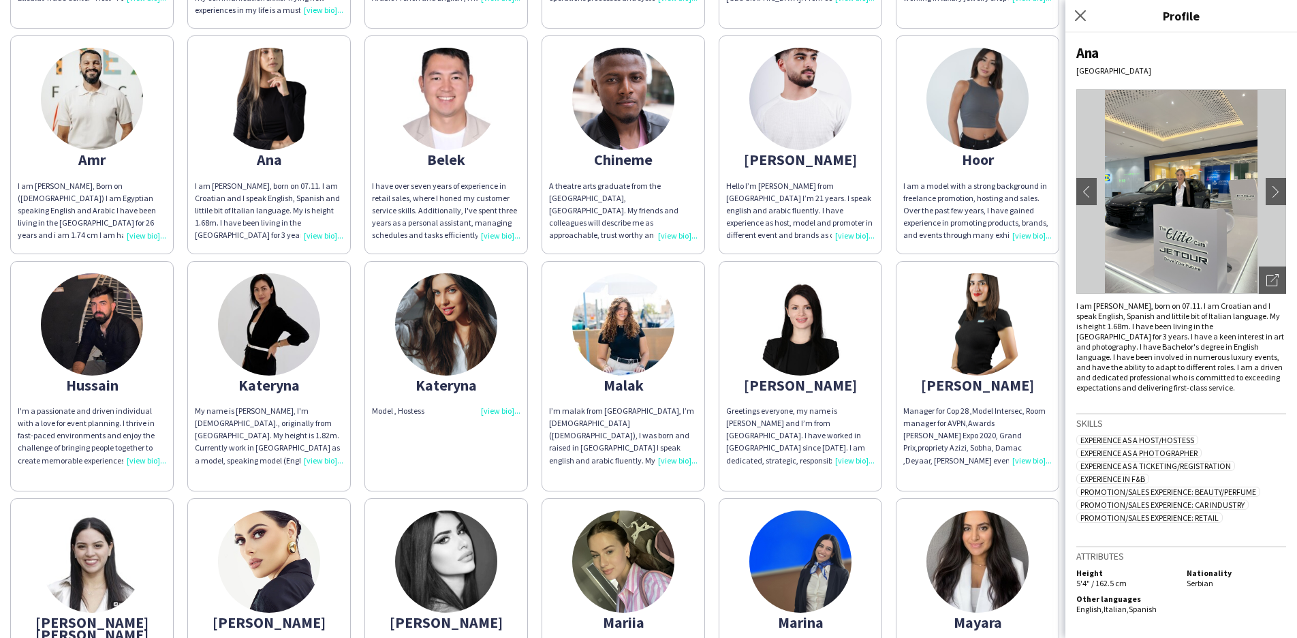
click at [616, 379] on div "Malak" at bounding box center [623, 385] width 148 height 12
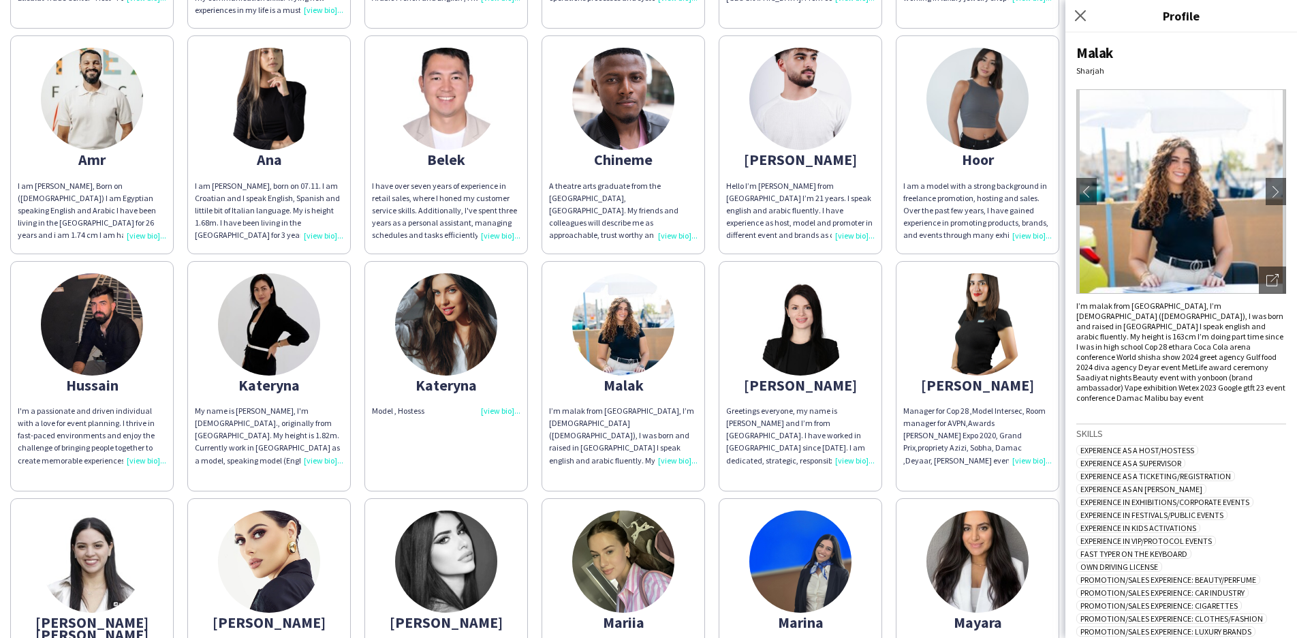
click at [257, 379] on div "Kateryna" at bounding box center [269, 385] width 148 height 12
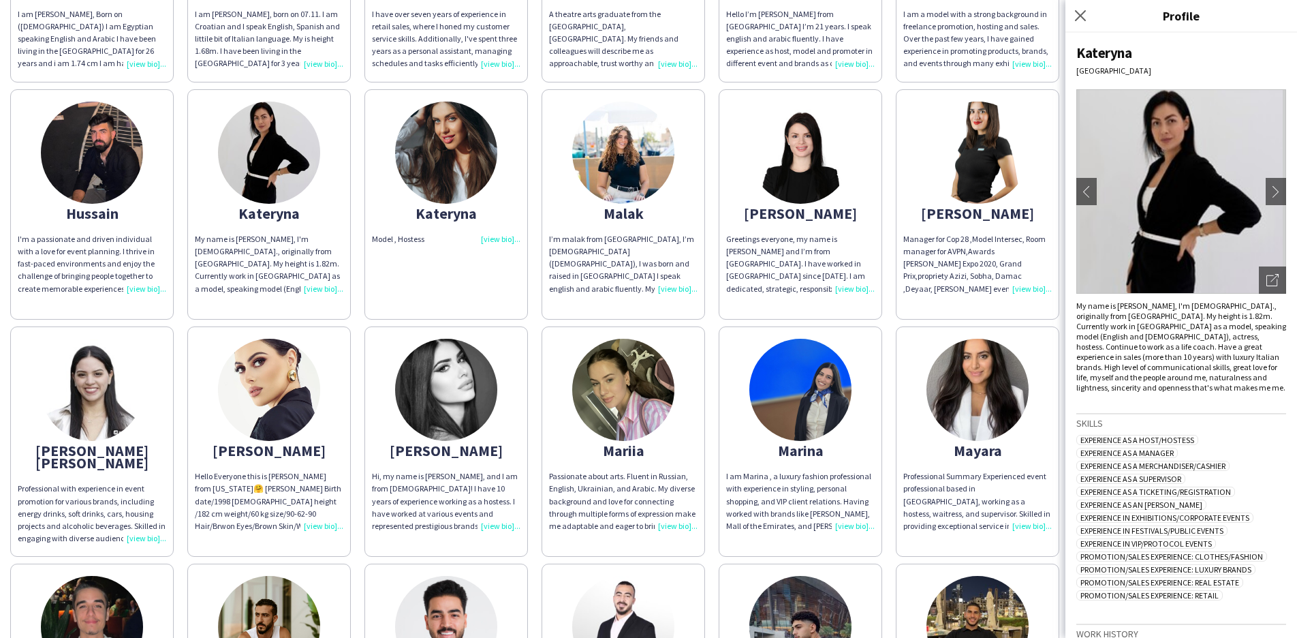
scroll to position [477, 0]
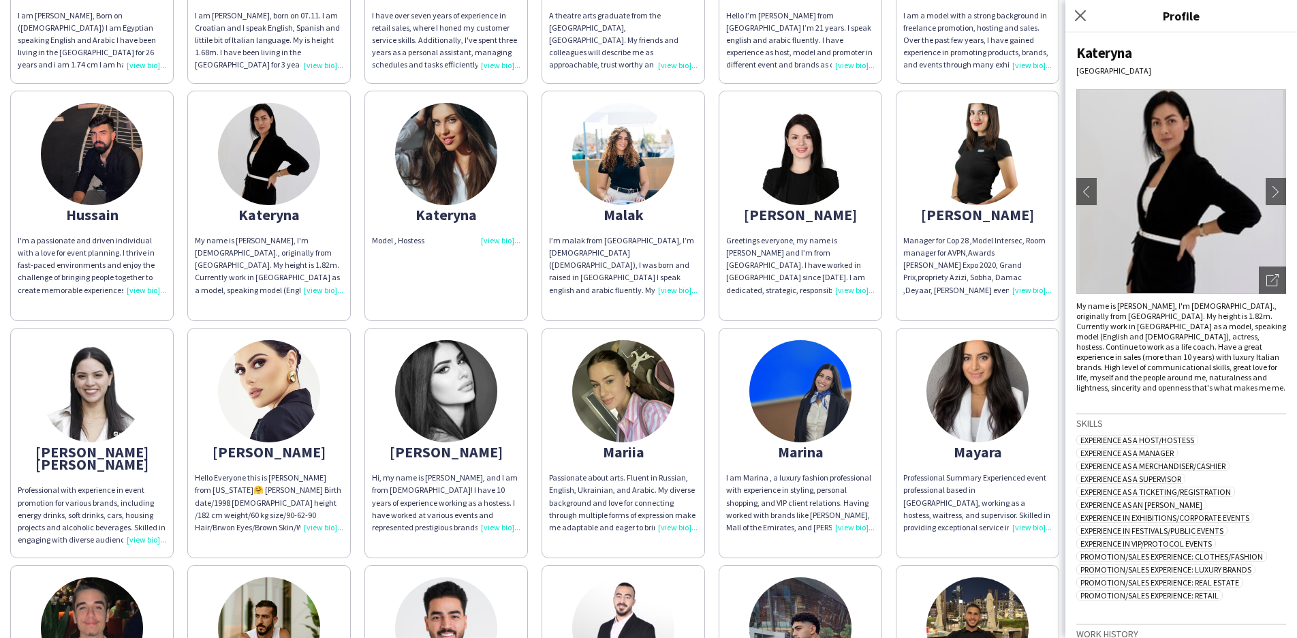
click at [273, 445] on div "[PERSON_NAME]" at bounding box center [269, 451] width 148 height 12
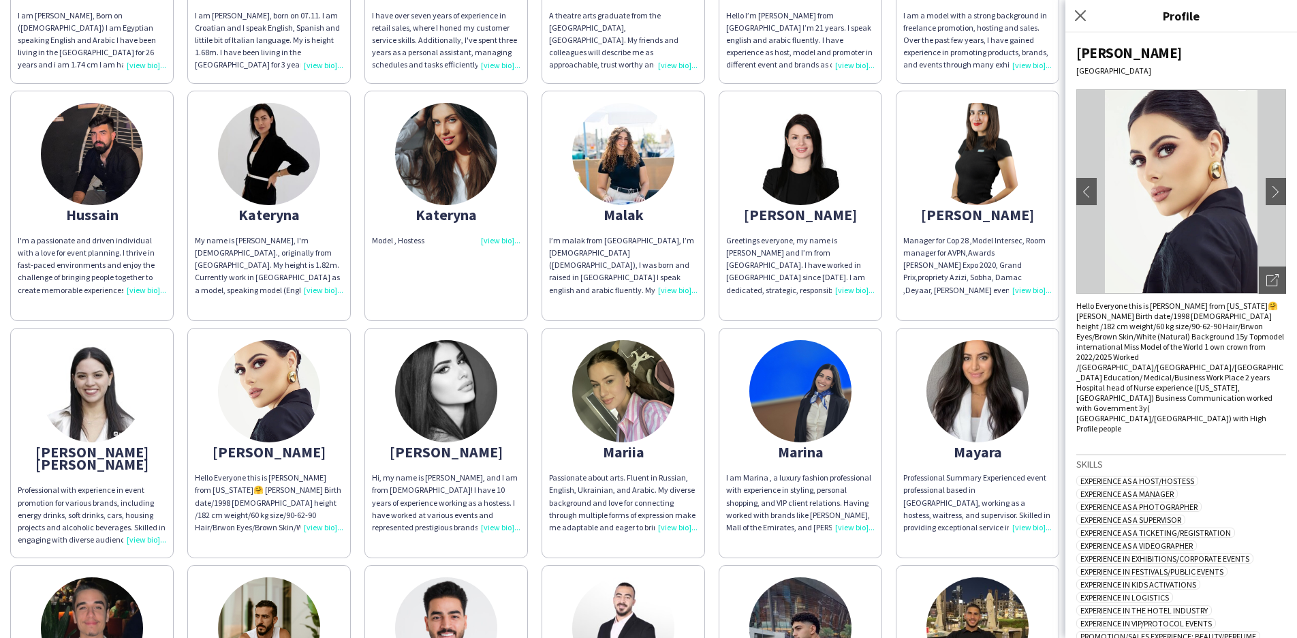
scroll to position [0, 0]
click at [1262, 188] on button "chevron-right" at bounding box center [1275, 191] width 27 height 27
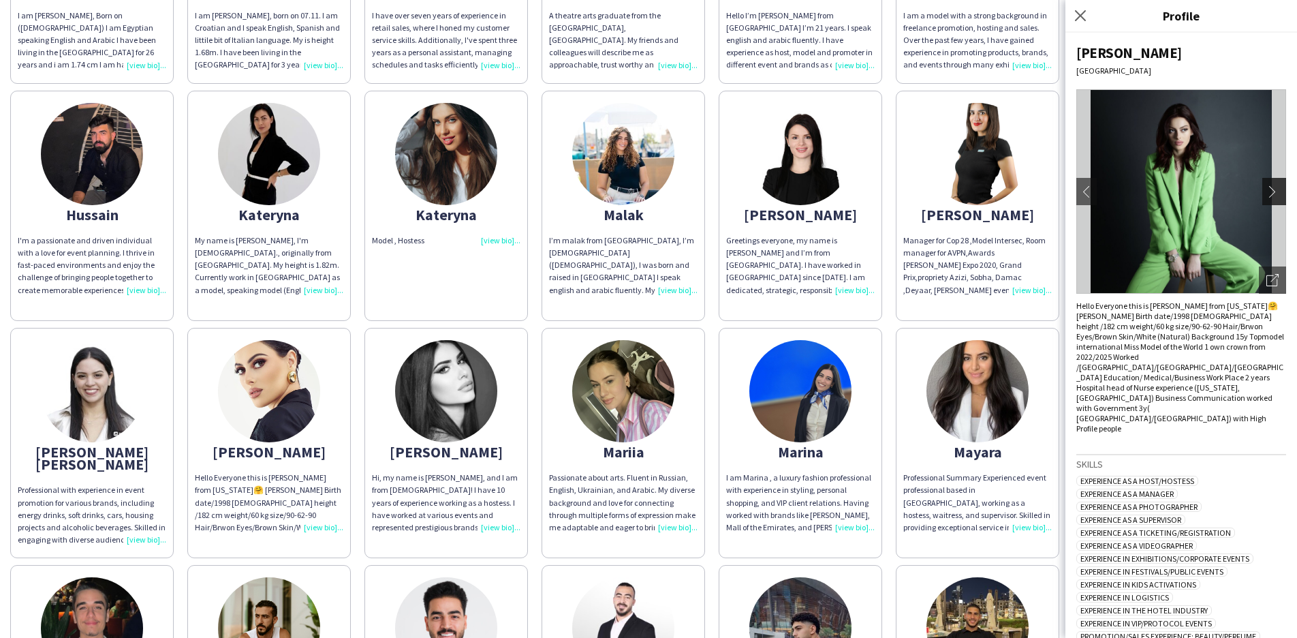
click at [1266, 189] on app-icon "chevron-right" at bounding box center [1275, 191] width 19 height 12
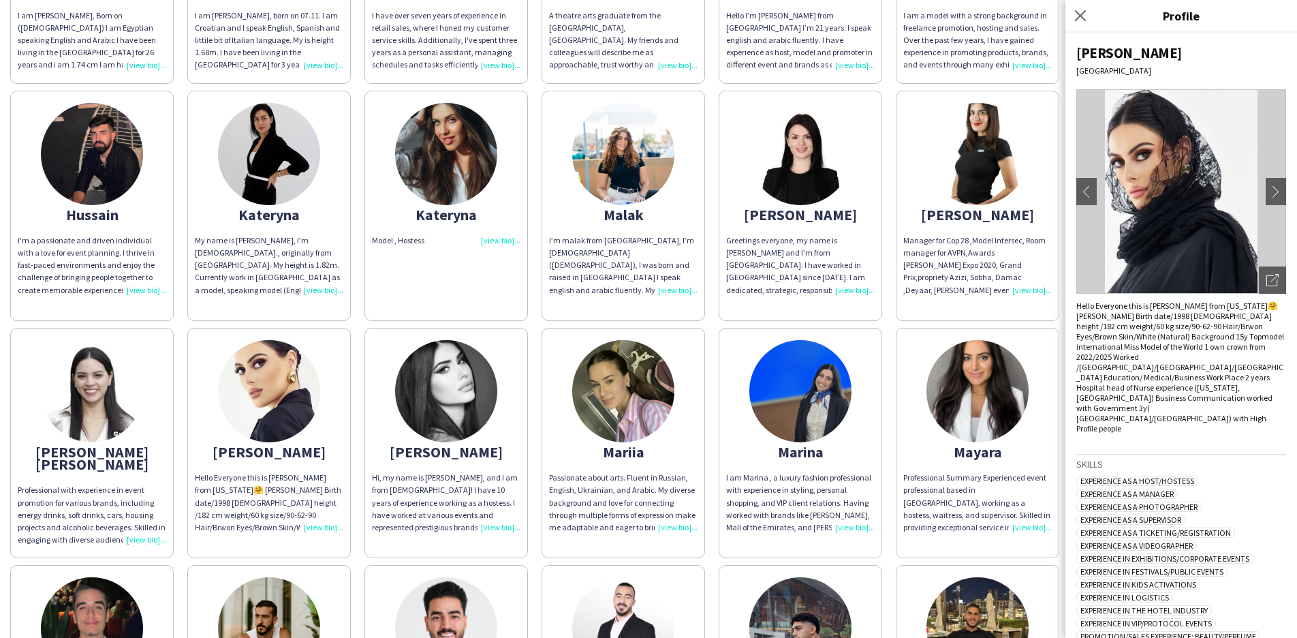
click at [973, 208] on div "[PERSON_NAME]" at bounding box center [977, 214] width 148 height 12
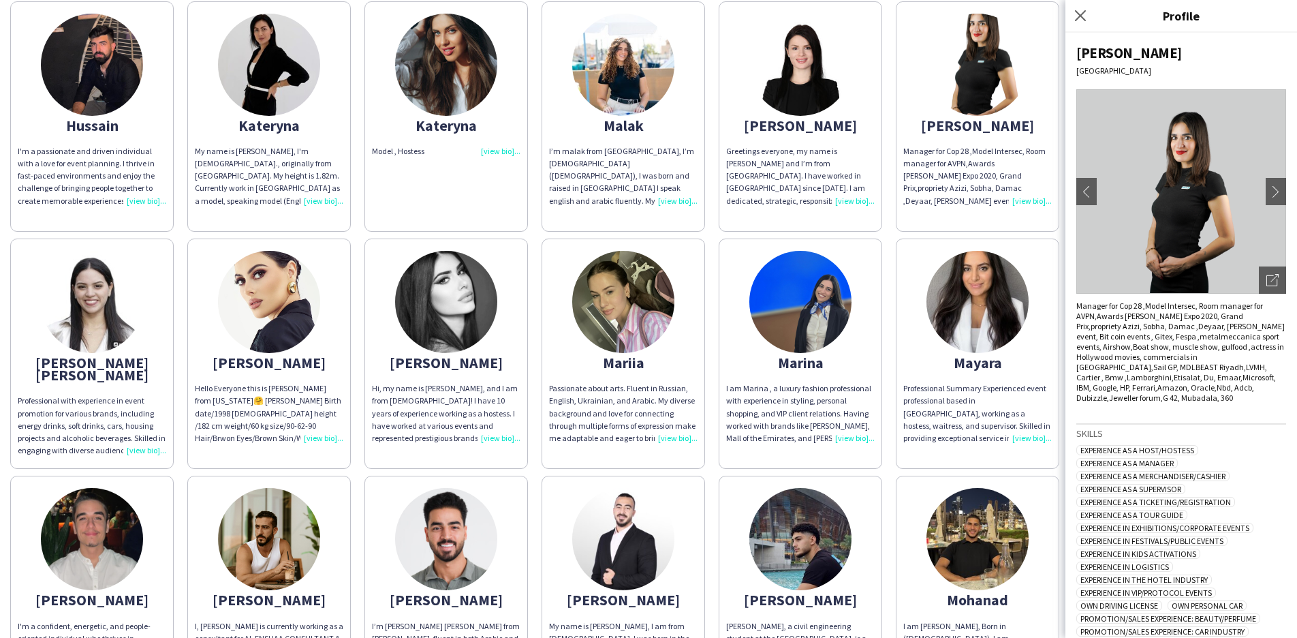
scroll to position [616, 0]
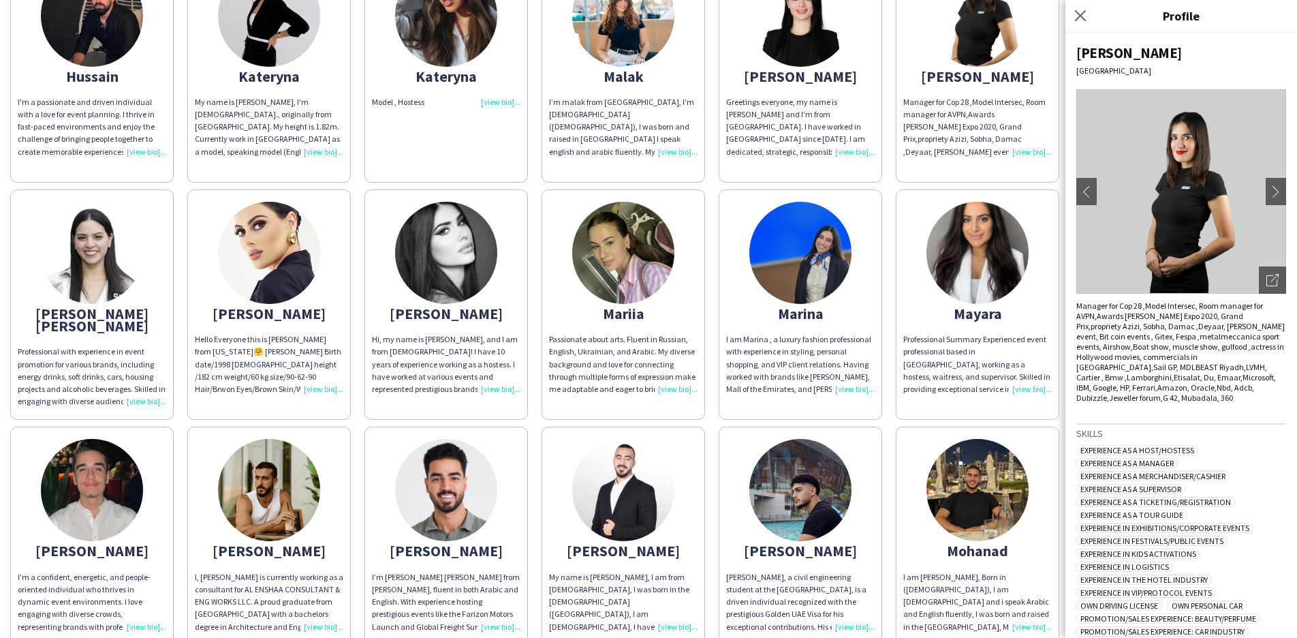
click at [806, 70] on div "[PERSON_NAME]" at bounding box center [800, 76] width 148 height 12
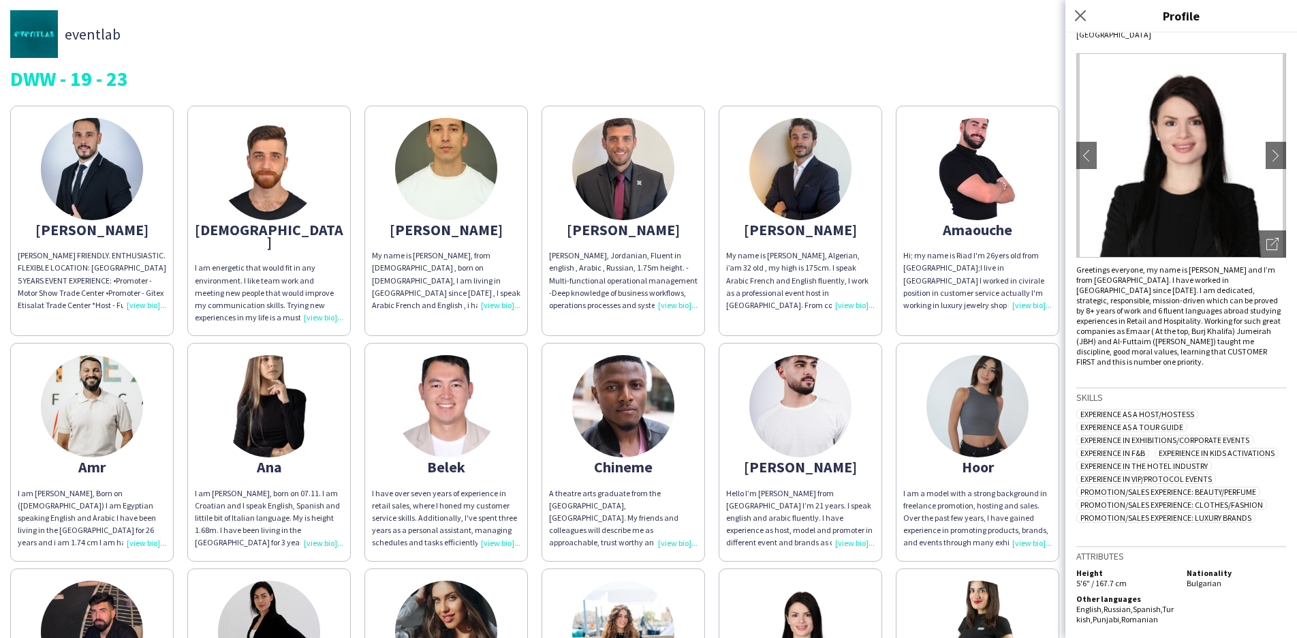
scroll to position [0, 0]
click at [97, 227] on div "[PERSON_NAME]" at bounding box center [92, 229] width 148 height 12
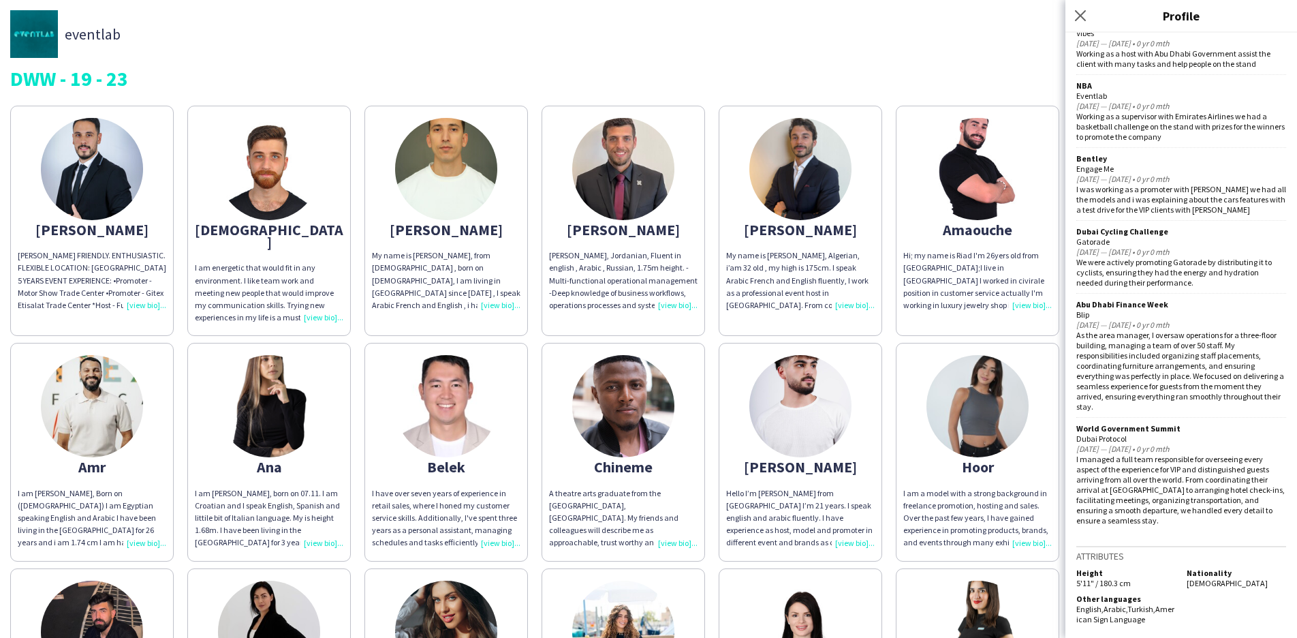
click at [626, 236] on div "[PERSON_NAME]" at bounding box center [623, 229] width 148 height 12
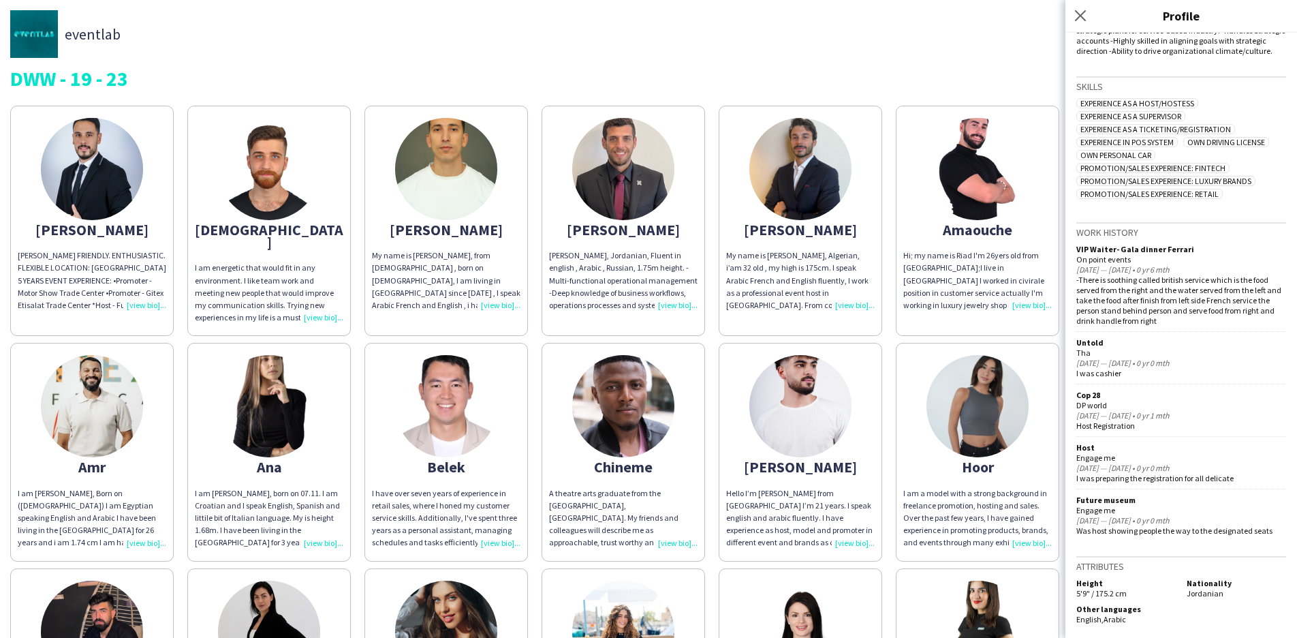
scroll to position [326, 0]
click at [460, 460] on div "Belek" at bounding box center [446, 466] width 148 height 12
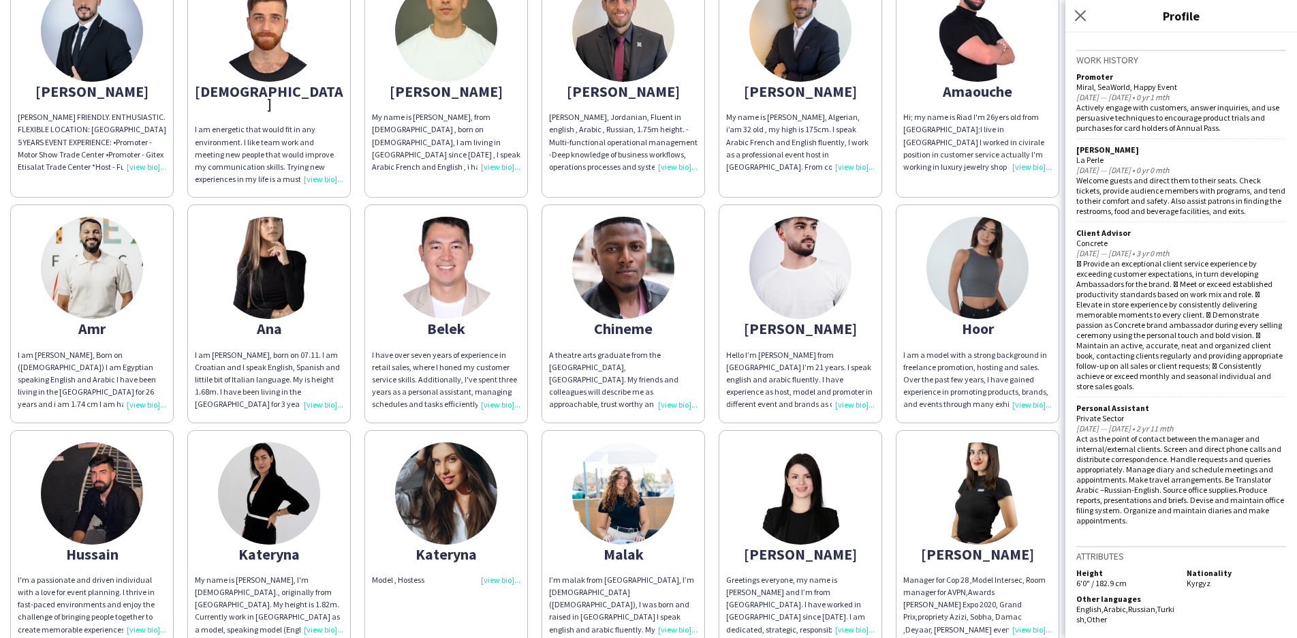
scroll to position [142, 0]
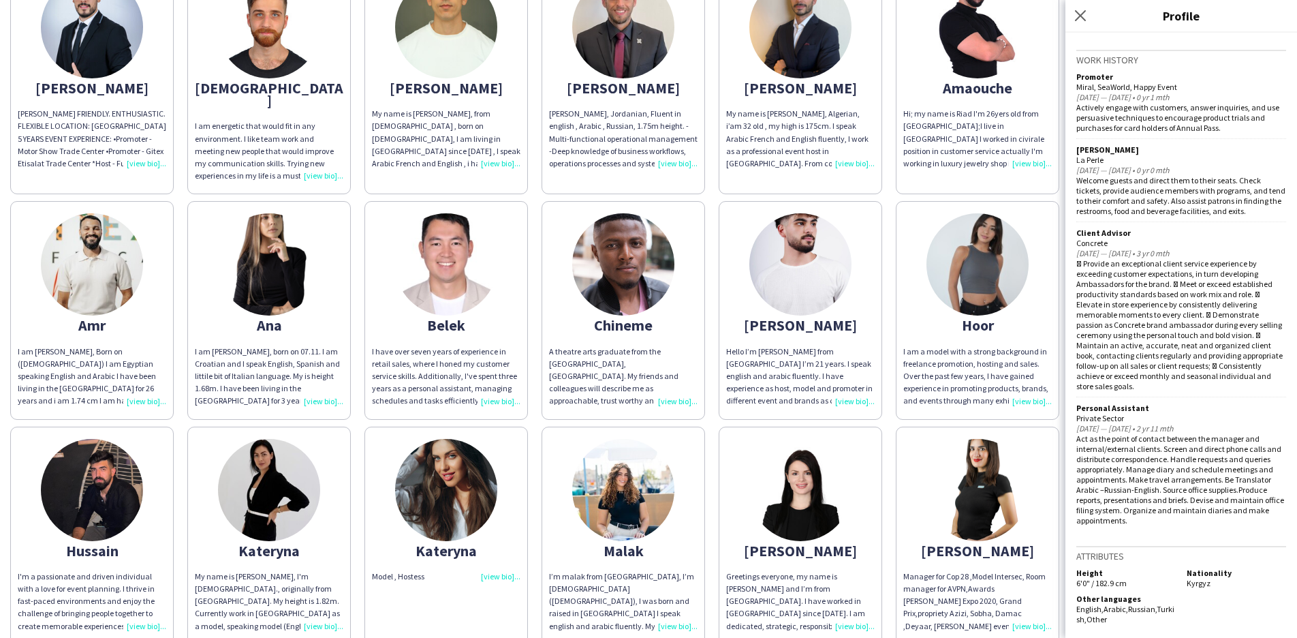
click at [985, 319] on div "Hoor" at bounding box center [977, 325] width 148 height 12
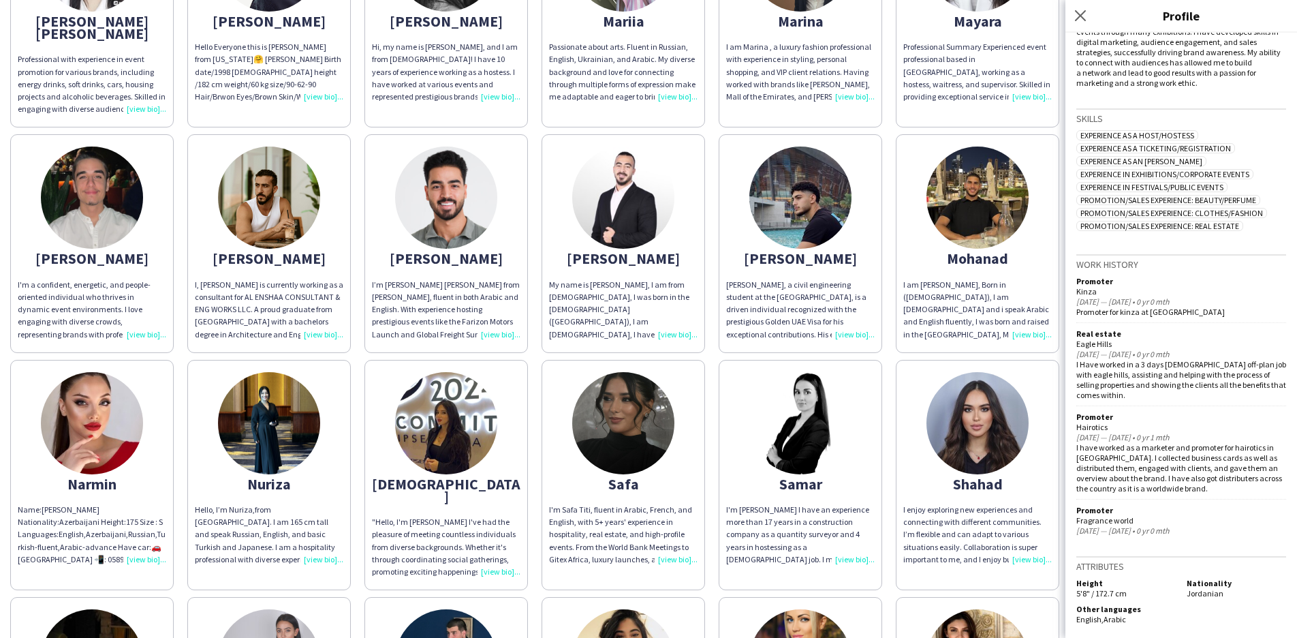
scroll to position [913, 0]
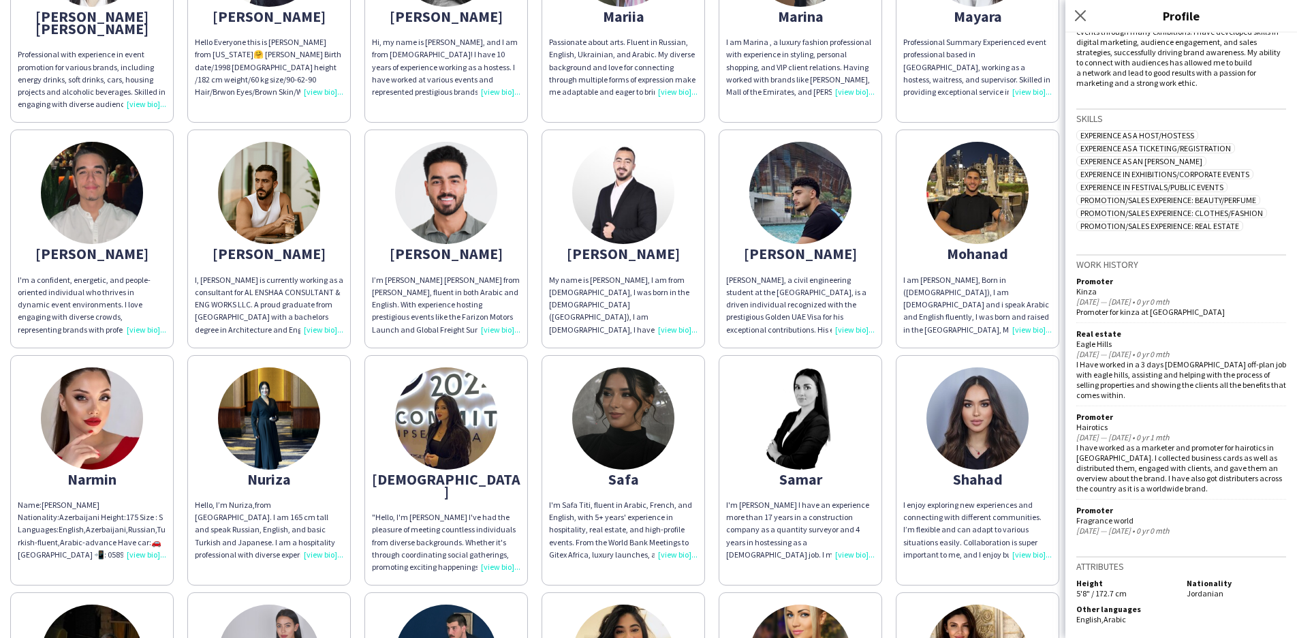
click at [454, 473] on div "[DEMOGRAPHIC_DATA]" at bounding box center [446, 485] width 148 height 25
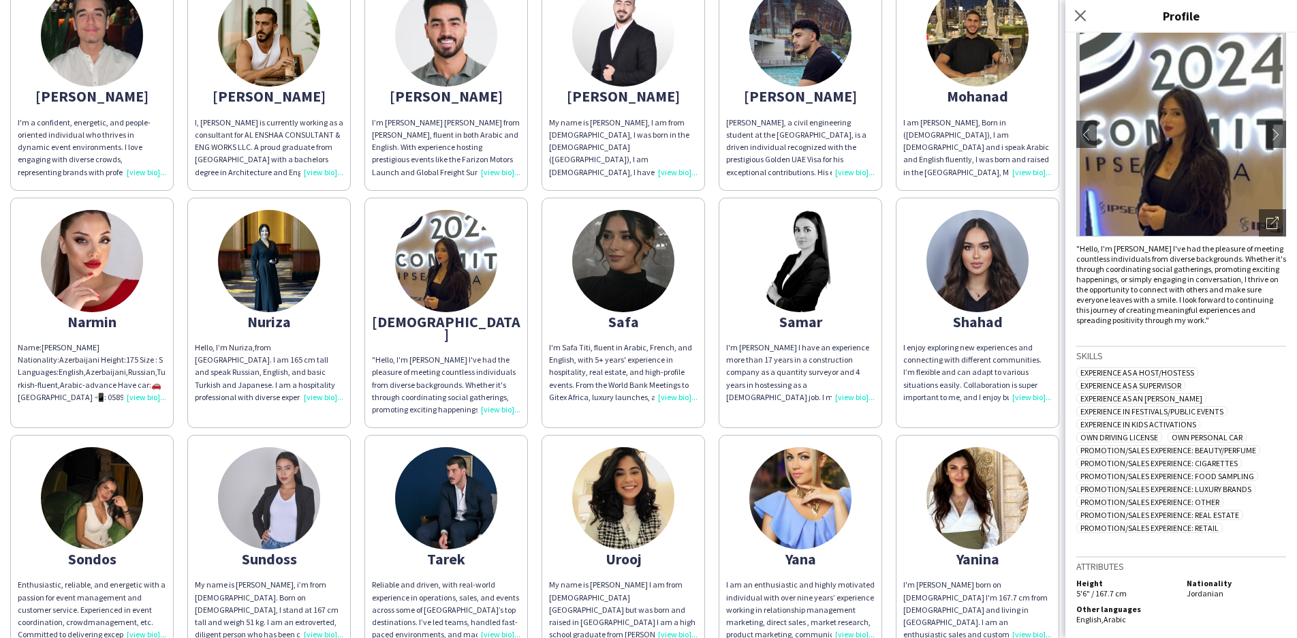
scroll to position [1125, 0]
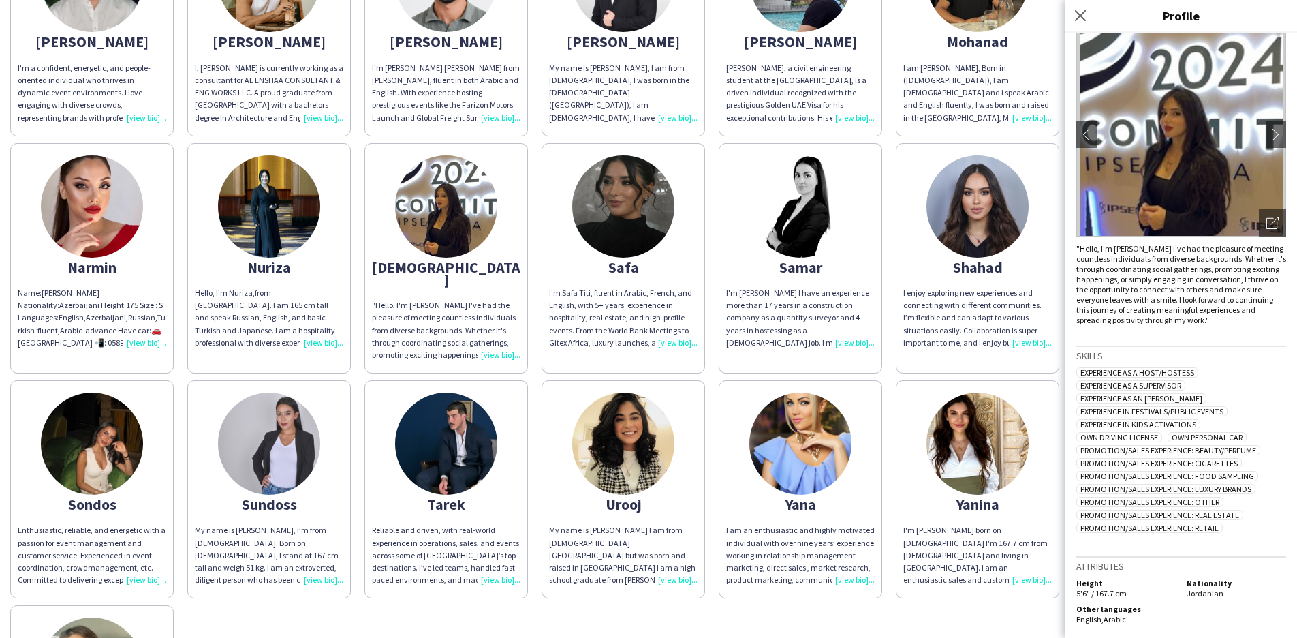
click at [625, 498] on div "Urooj" at bounding box center [623, 504] width 148 height 12
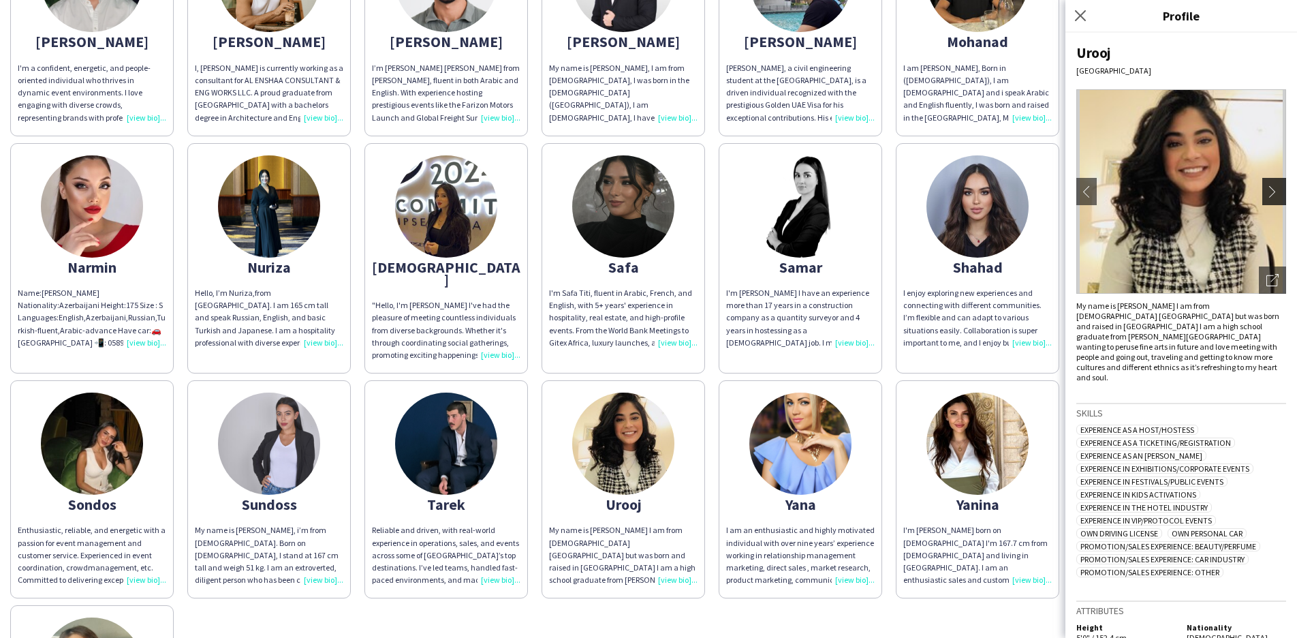
click at [1266, 195] on app-icon "chevron-right" at bounding box center [1275, 191] width 19 height 12
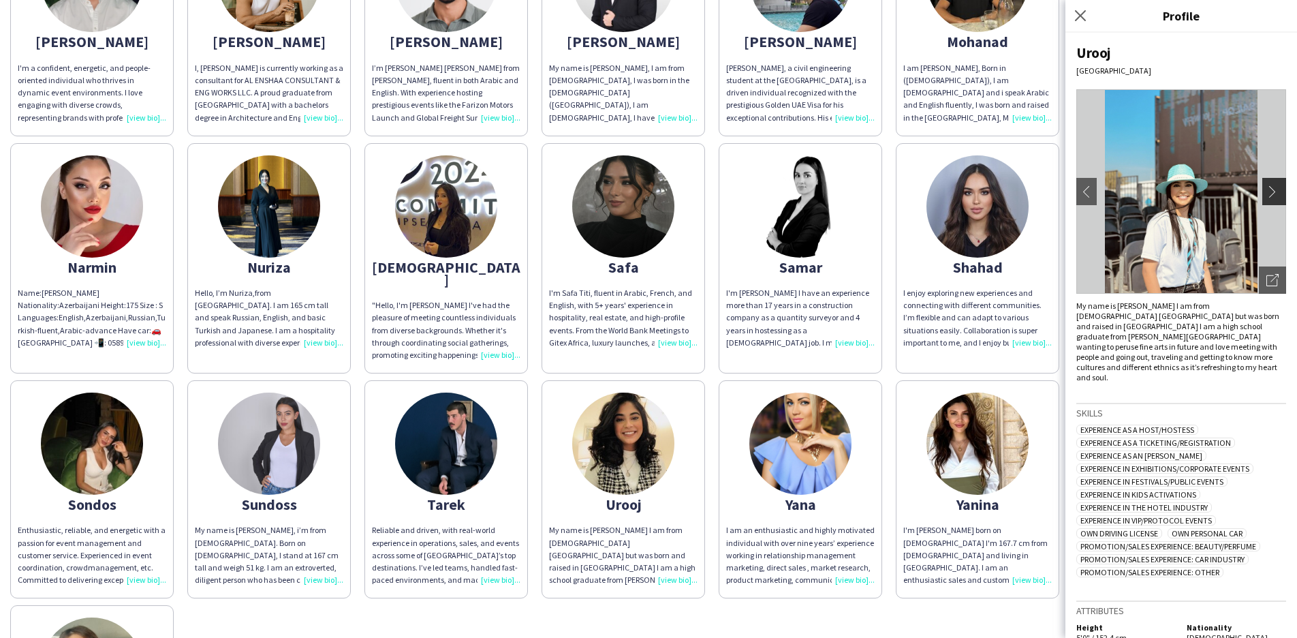
click at [1266, 196] on app-icon "chevron-right" at bounding box center [1275, 191] width 19 height 12
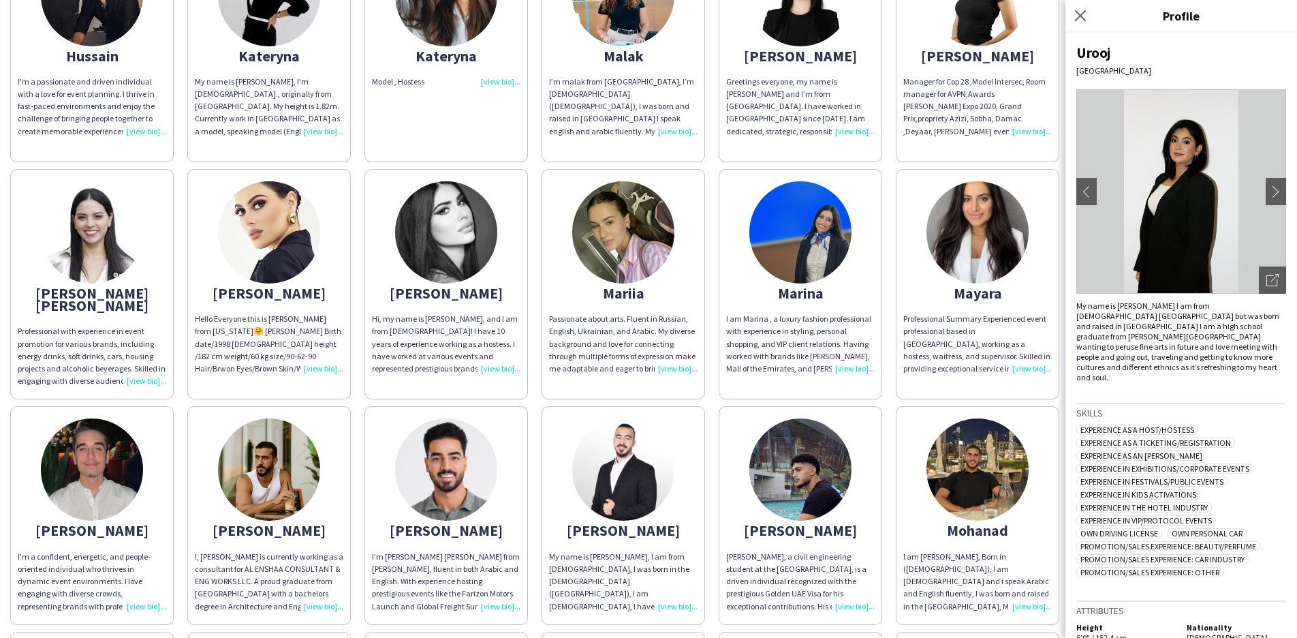
scroll to position [637, 0]
click at [93, 523] on div "[PERSON_NAME]" at bounding box center [92, 529] width 148 height 12
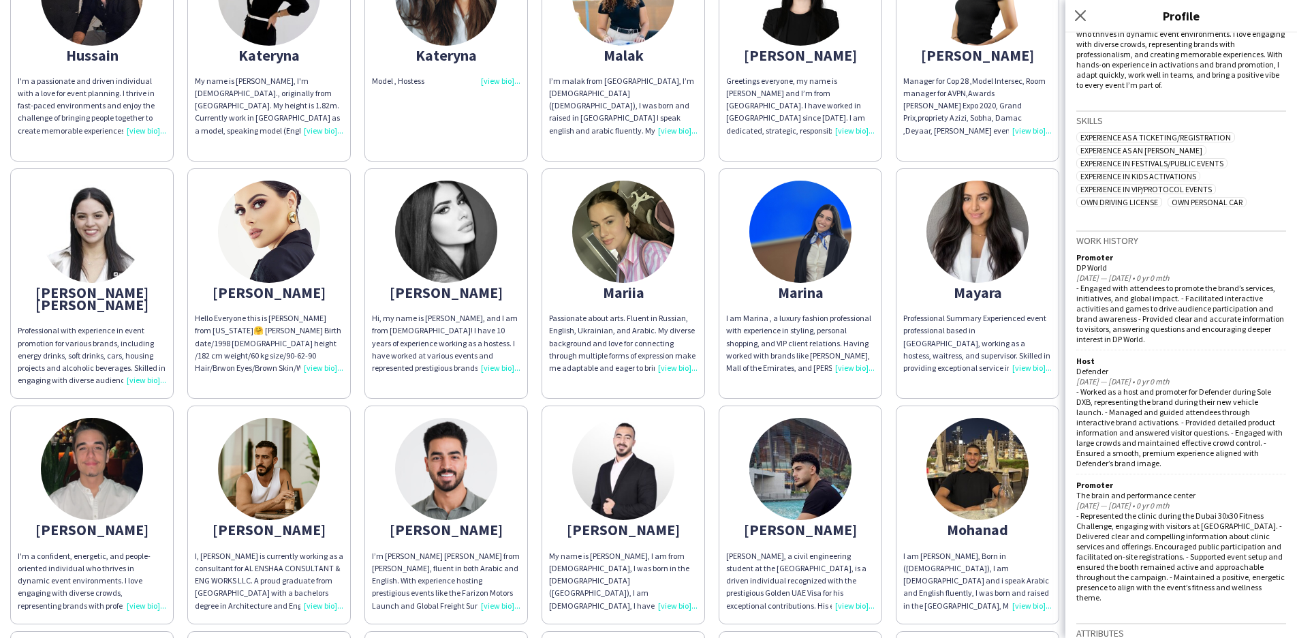
scroll to position [286, 0]
click at [255, 523] on div "[PERSON_NAME]" at bounding box center [269, 529] width 148 height 12
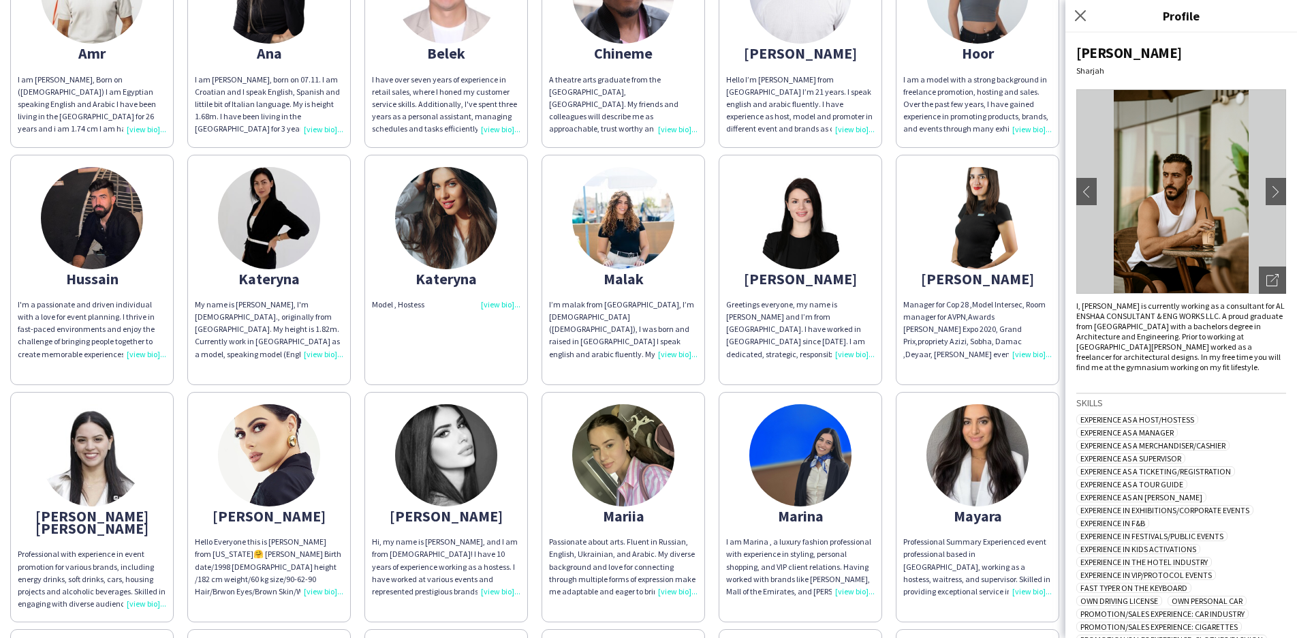
scroll to position [413, 0]
click at [988, 458] on img at bounding box center [977, 455] width 102 height 102
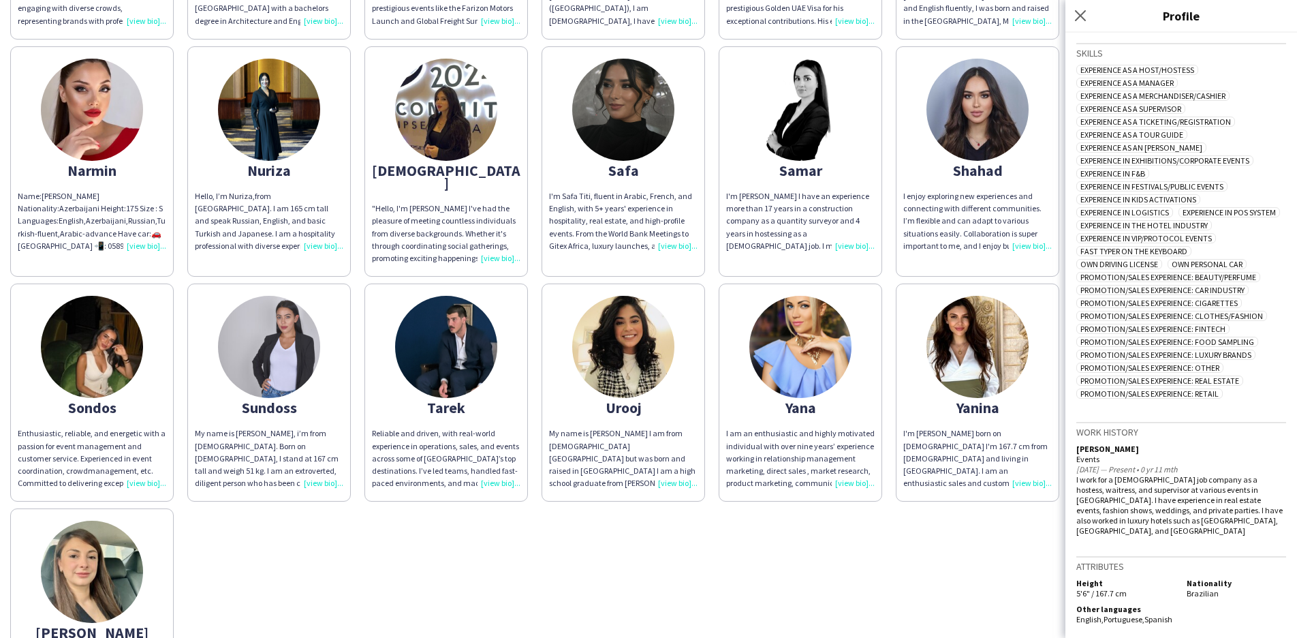
scroll to position [1226, 0]
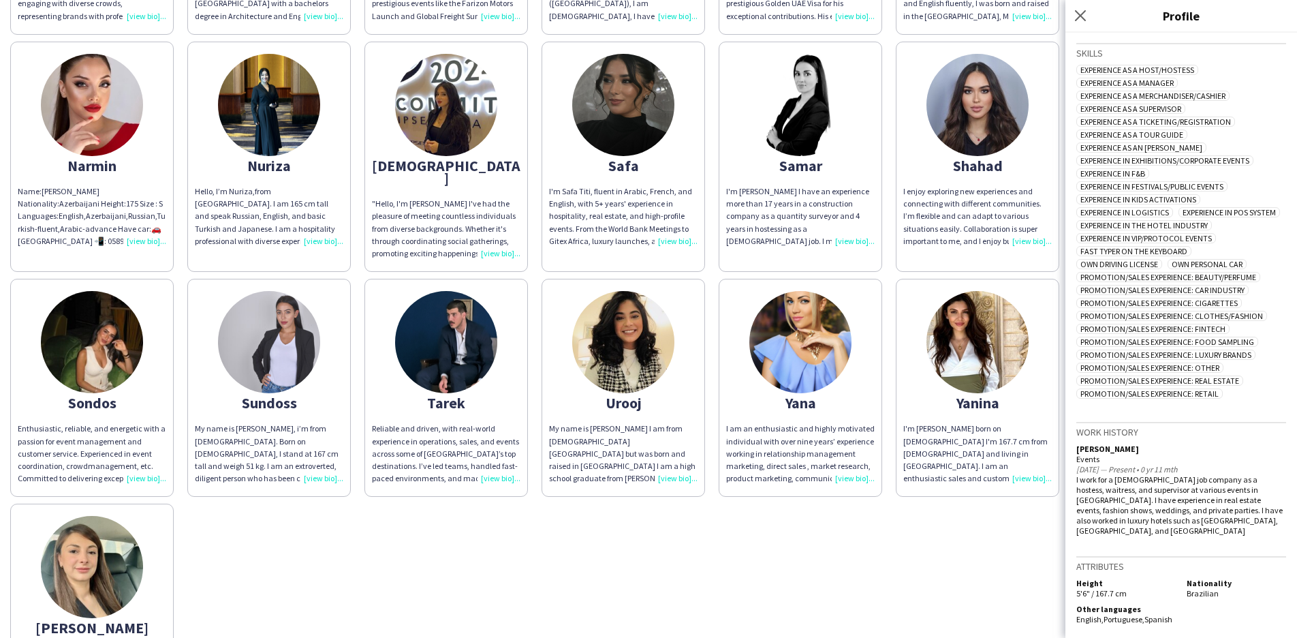
drag, startPoint x: 180, startPoint y: 631, endPoint x: 116, endPoint y: 87, distance: 547.4
click at [116, 87] on img at bounding box center [92, 105] width 102 height 102
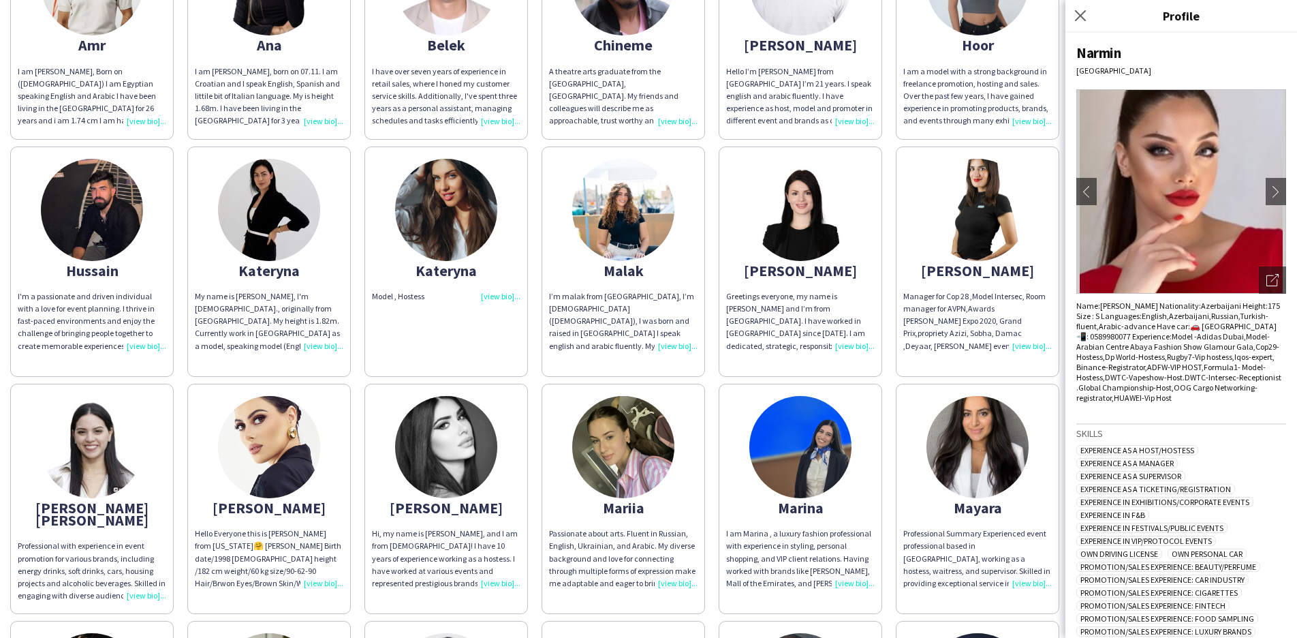
scroll to position [420, 0]
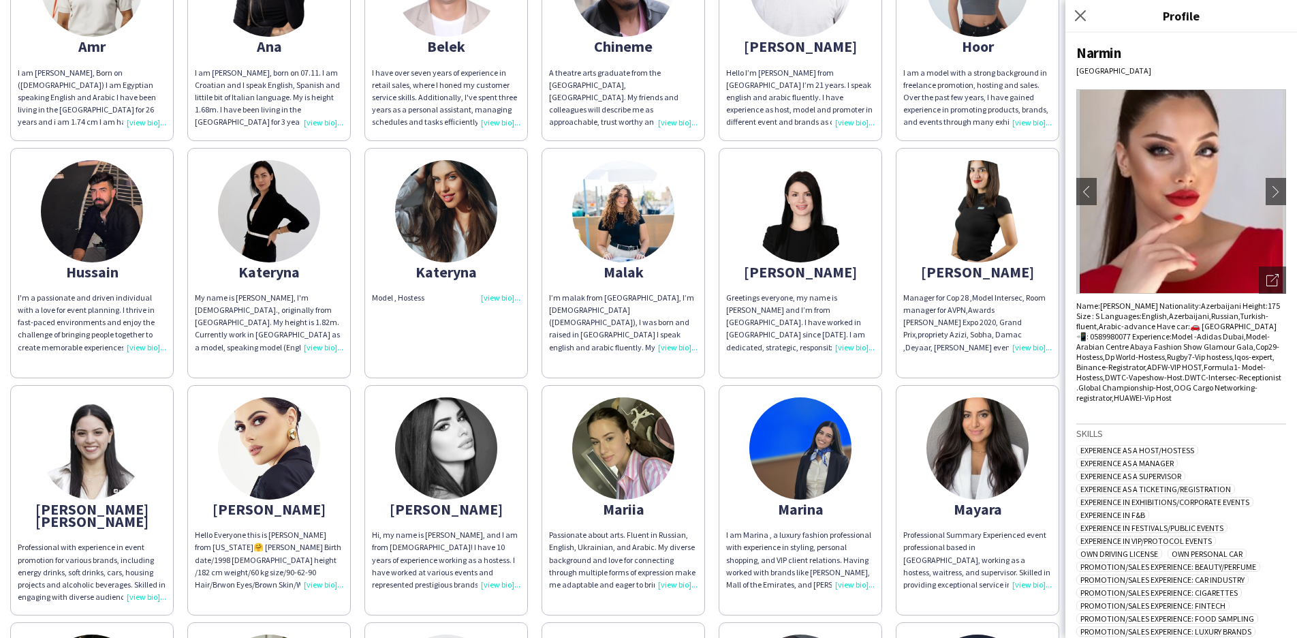
click at [476, 198] on img at bounding box center [446, 211] width 102 height 102
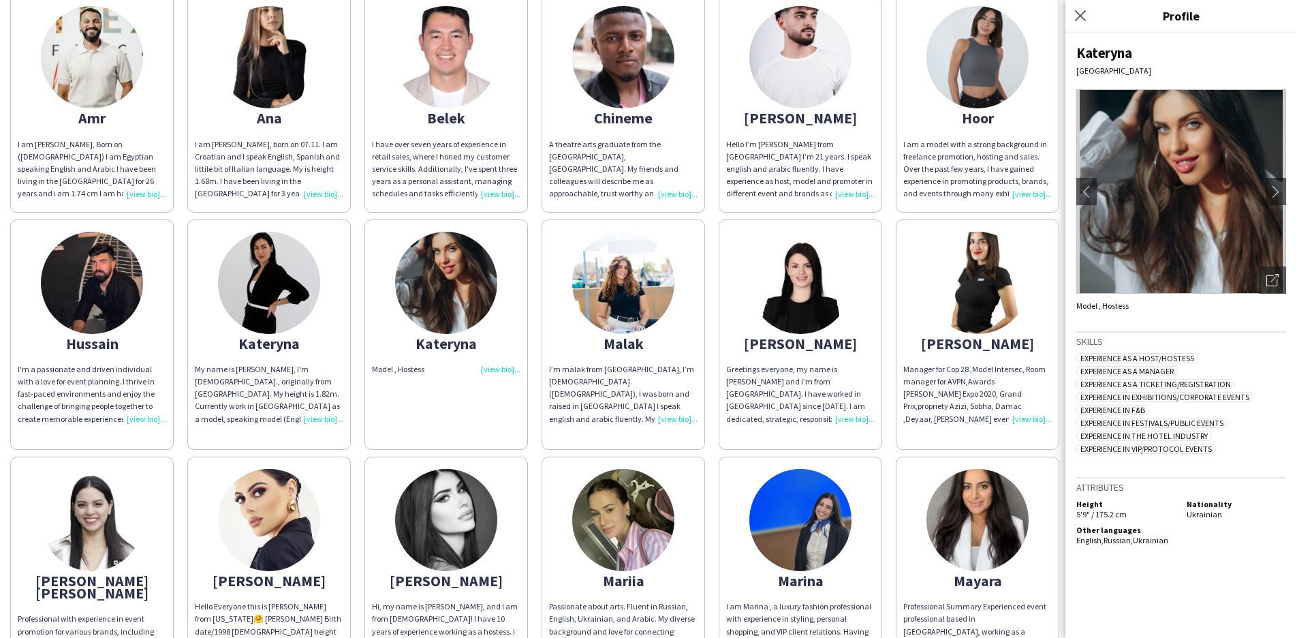
scroll to position [344, 0]
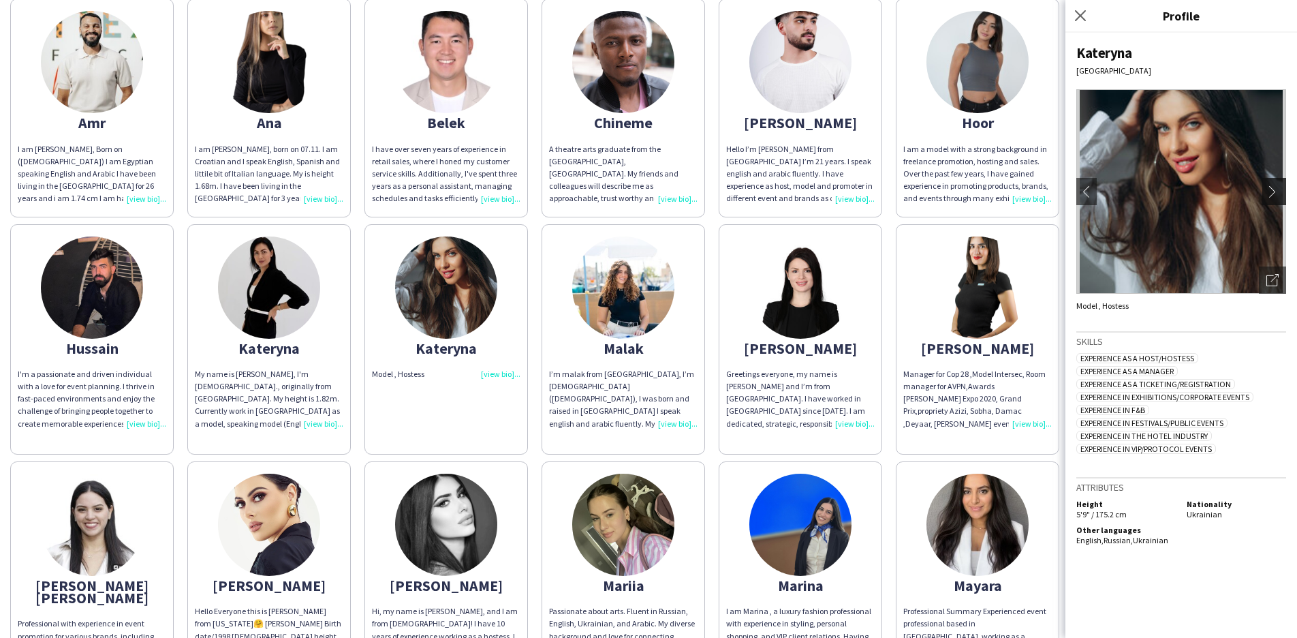
click at [1280, 191] on app-icon "chevron-right" at bounding box center [1275, 191] width 19 height 12
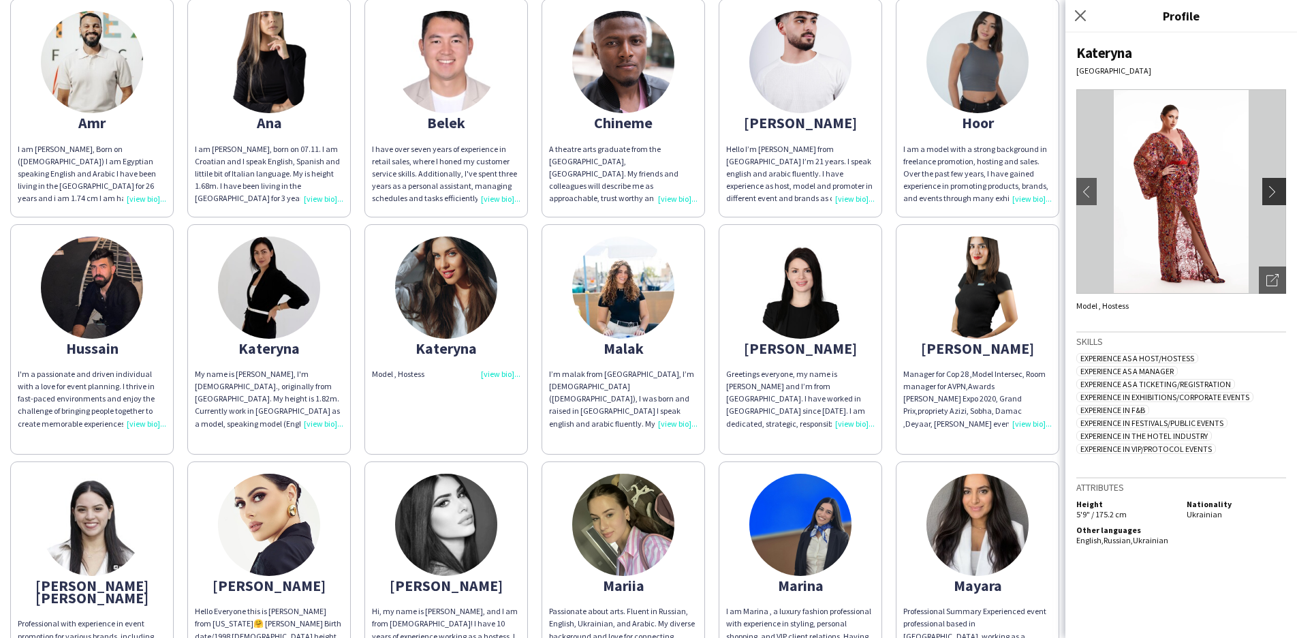
click at [1279, 191] on app-icon "chevron-right" at bounding box center [1275, 191] width 19 height 12
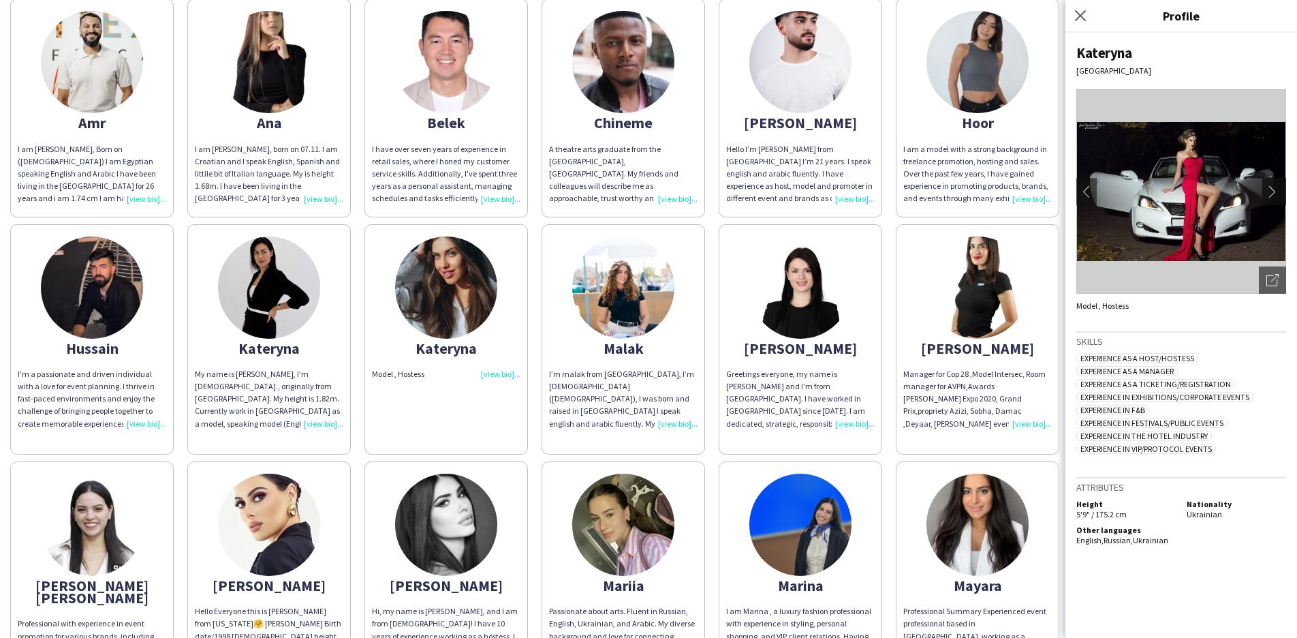
click at [1279, 191] on app-icon "chevron-right" at bounding box center [1275, 191] width 19 height 12
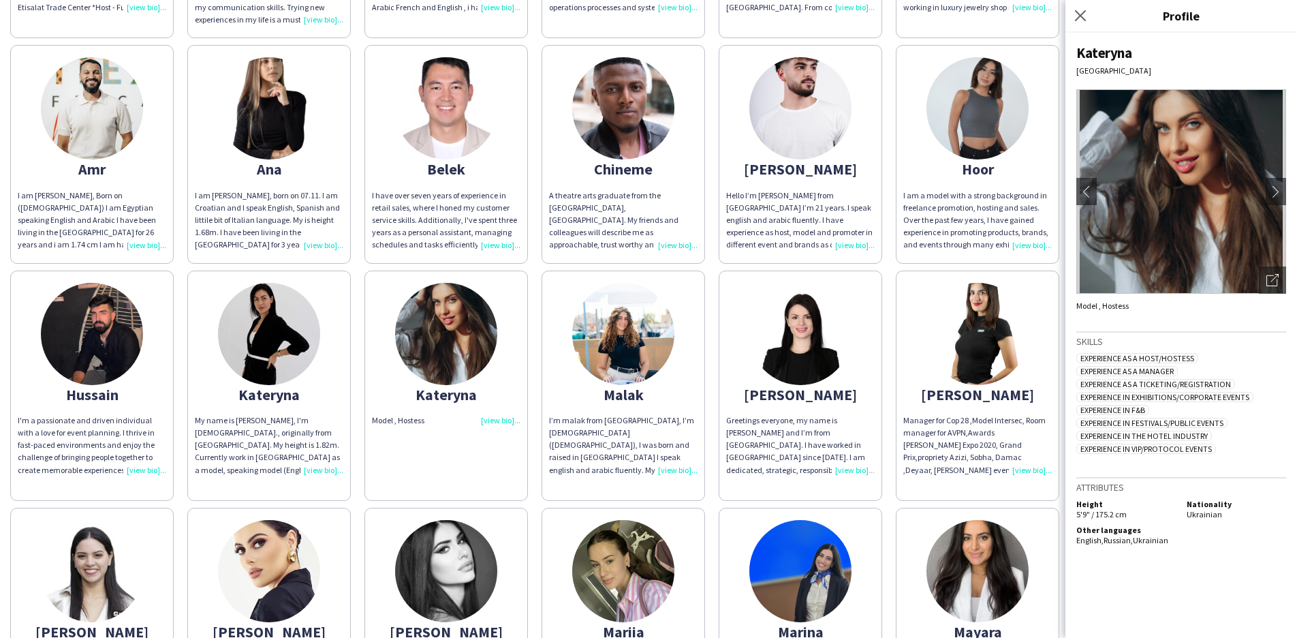
scroll to position [296, 0]
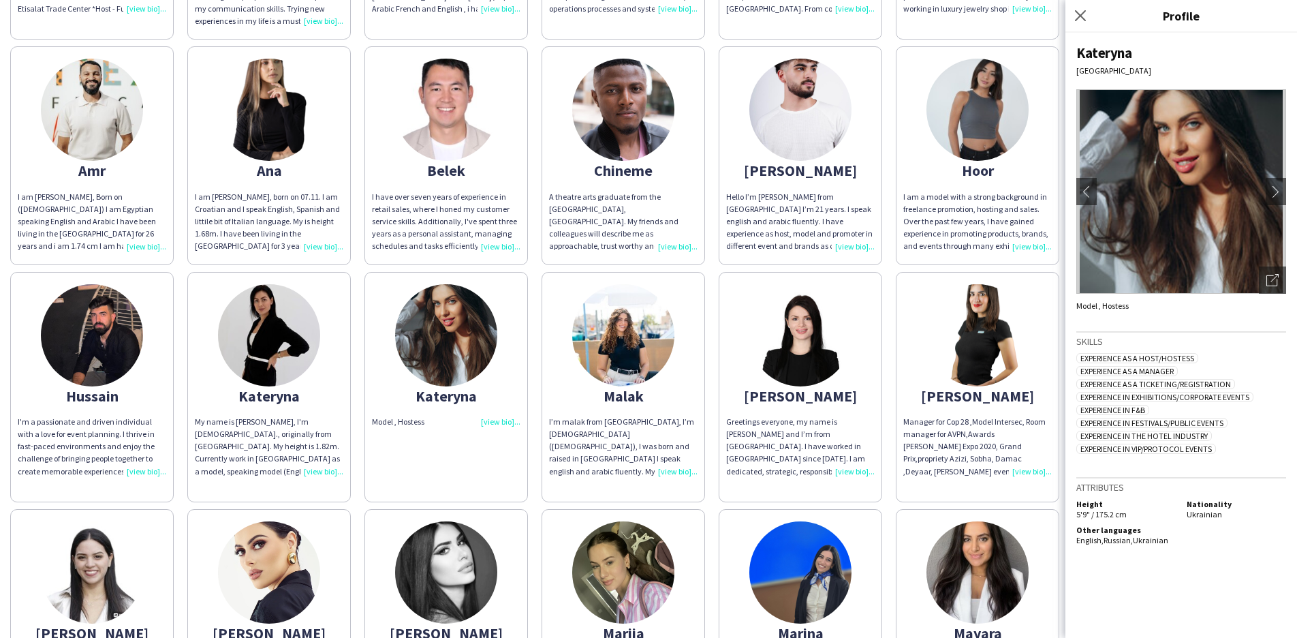
click at [624, 164] on div "Chineme" at bounding box center [623, 170] width 148 height 12
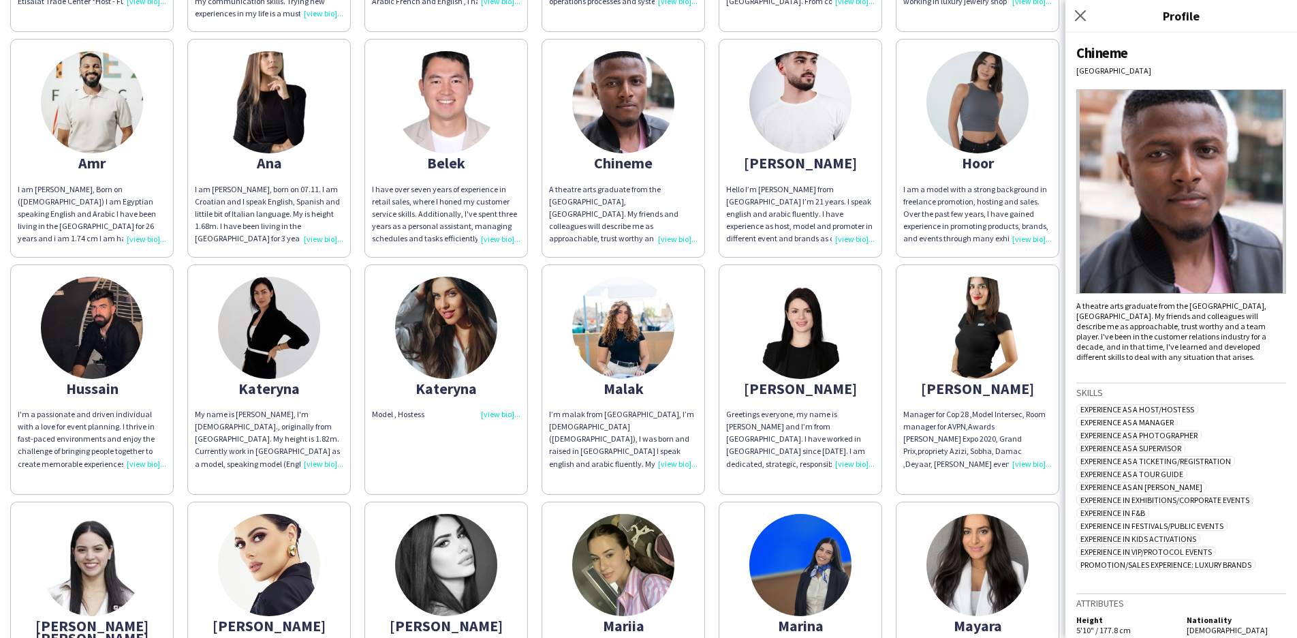
scroll to position [0, 0]
click at [808, 157] on div "[PERSON_NAME]" at bounding box center [800, 163] width 148 height 12
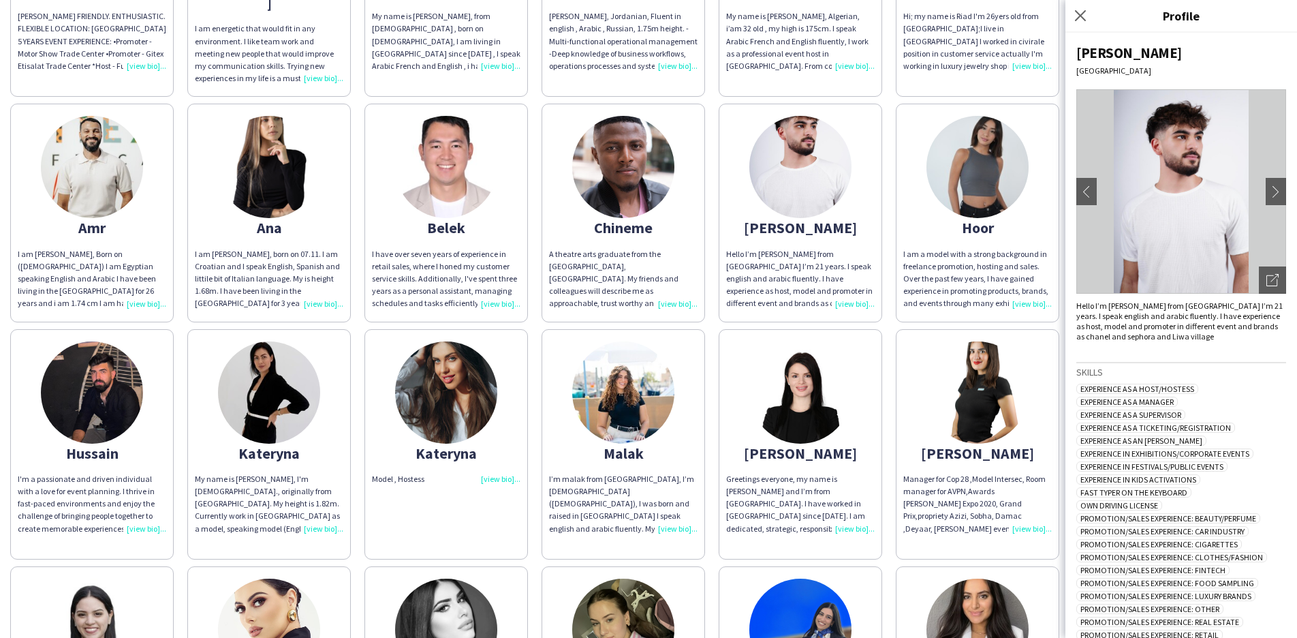
scroll to position [240, 0]
